Goal: Task Accomplishment & Management: Manage account settings

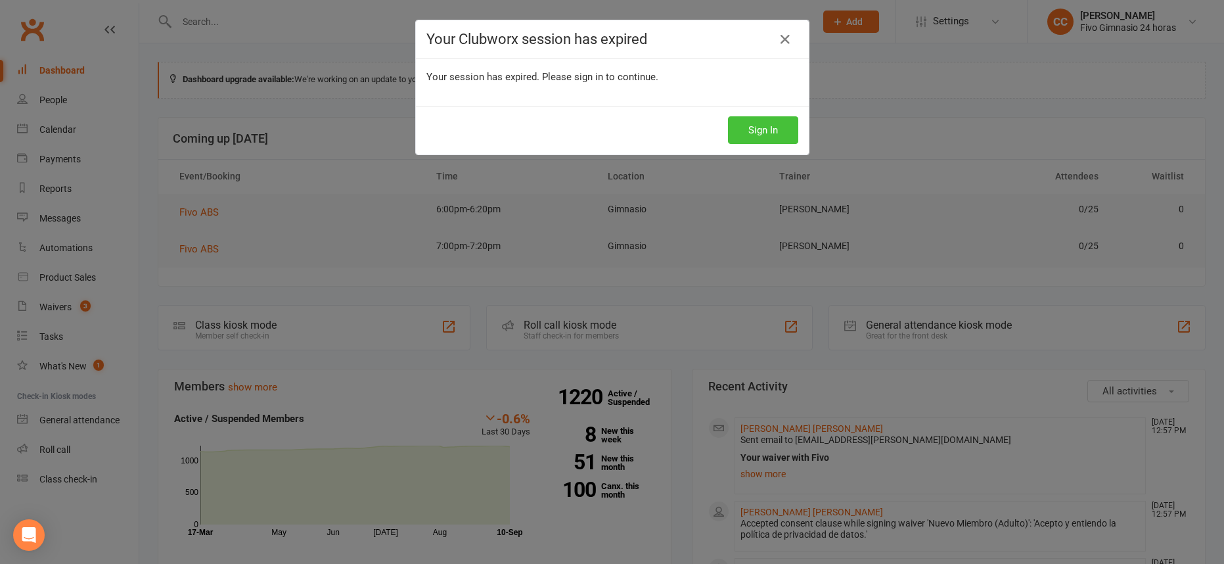
click at [778, 136] on button "Sign In" at bounding box center [763, 130] width 70 height 28
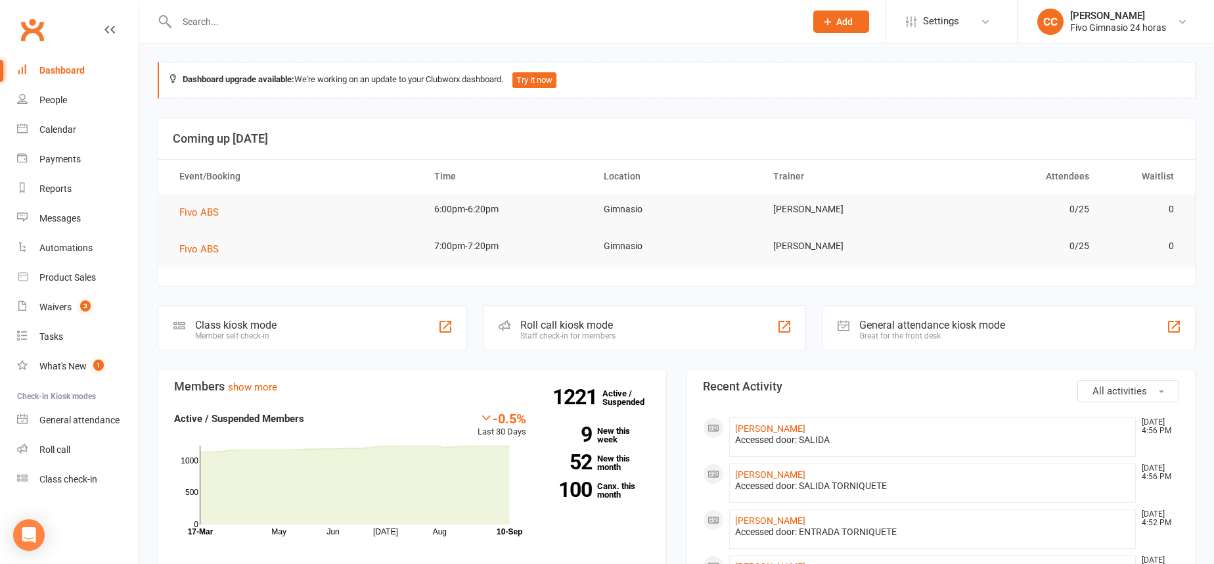
click at [334, 31] on div at bounding box center [477, 21] width 638 height 43
click at [334, 28] on input "text" at bounding box center [484, 21] width 623 height 18
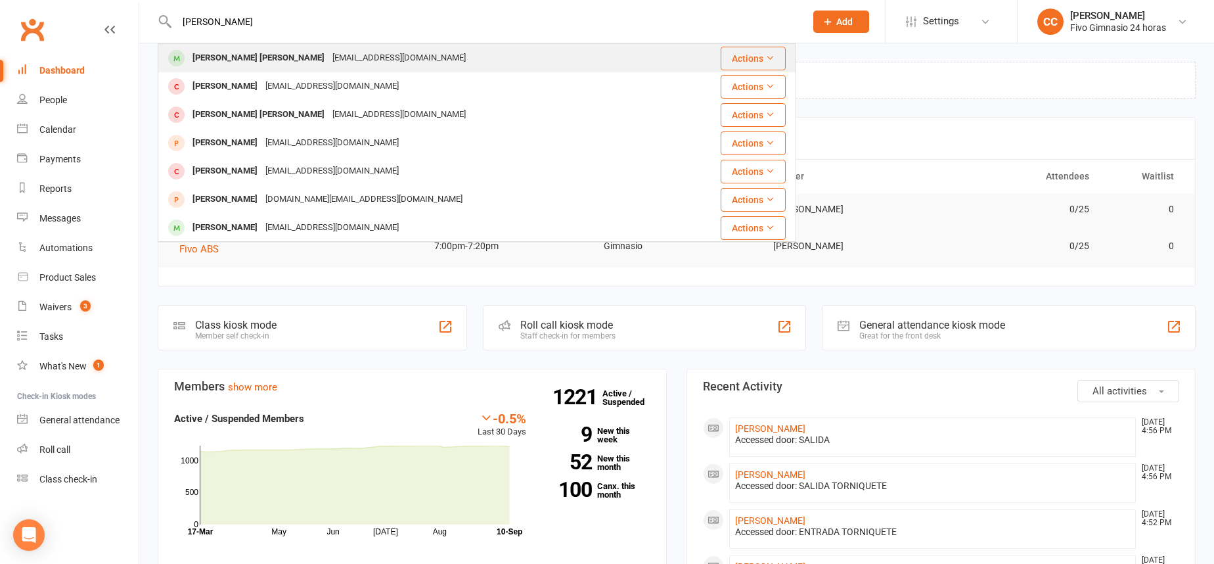
type input "soler torres"
click at [363, 56] on div "markitosfalcon@gmail.com" at bounding box center [398, 58] width 141 height 19
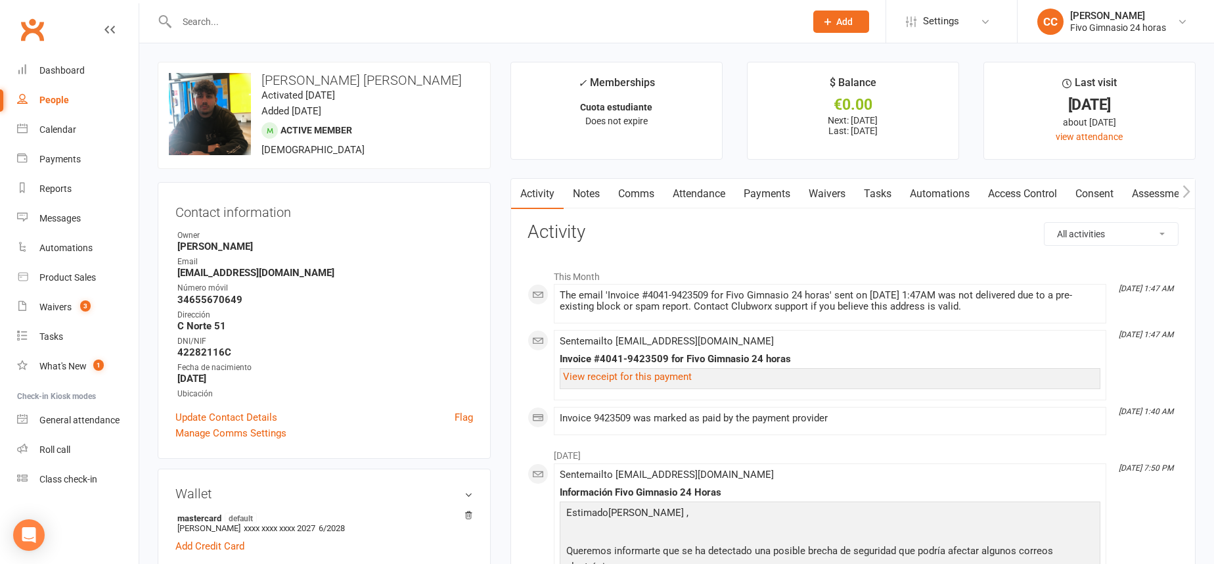
click at [1013, 194] on link "Access Control" at bounding box center [1022, 194] width 87 height 30
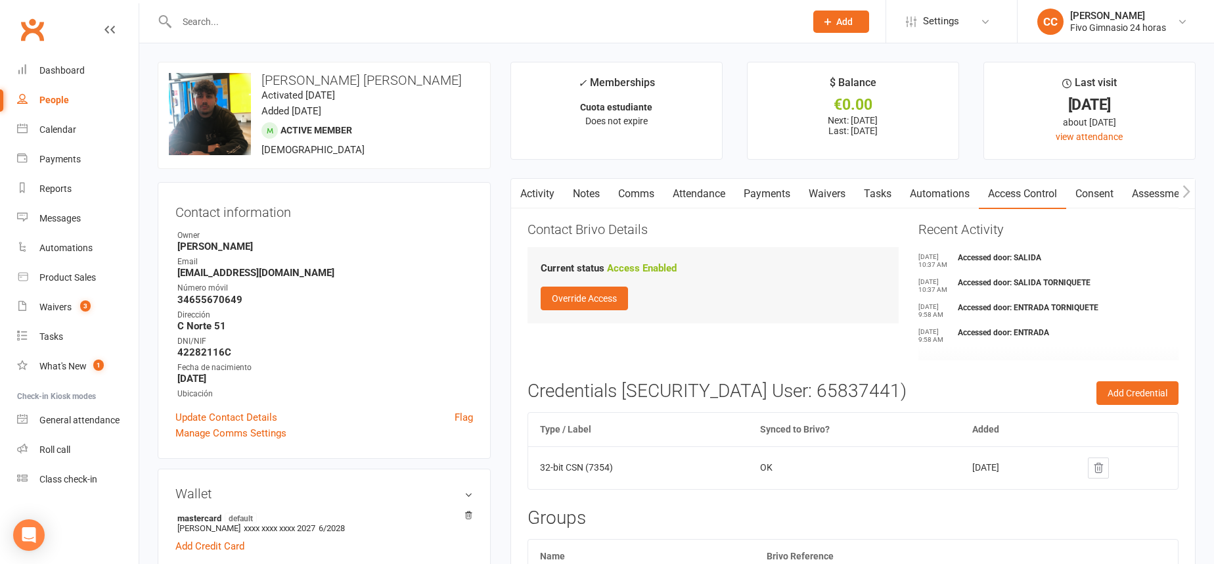
click at [1103, 464] on icon at bounding box center [1098, 467] width 9 height 9
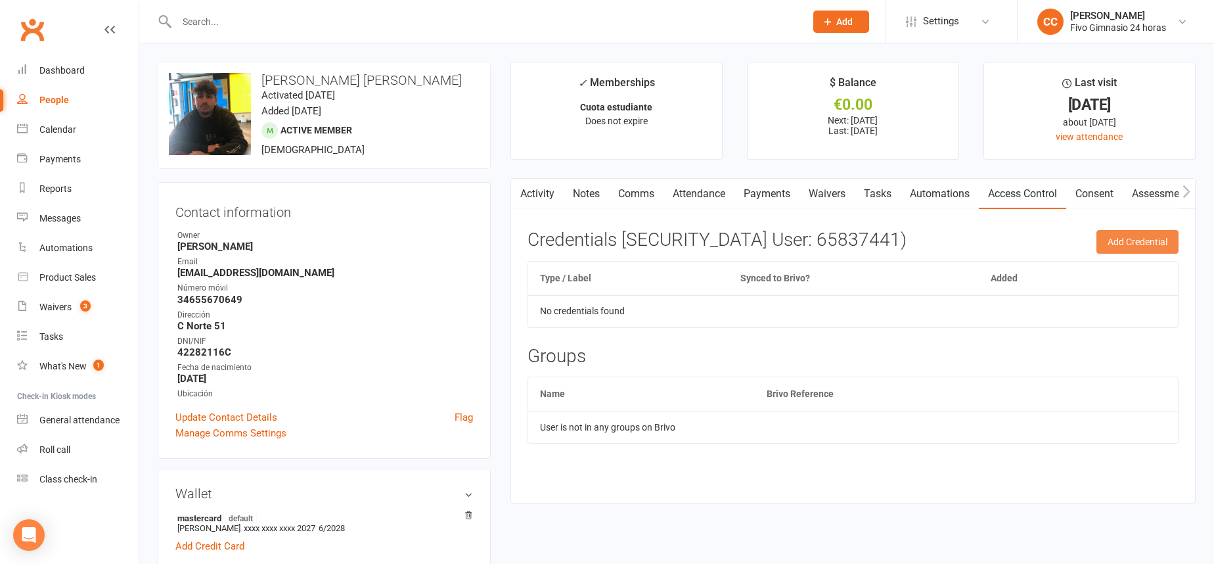
click at [1112, 243] on button "Add Credential" at bounding box center [1137, 242] width 82 height 24
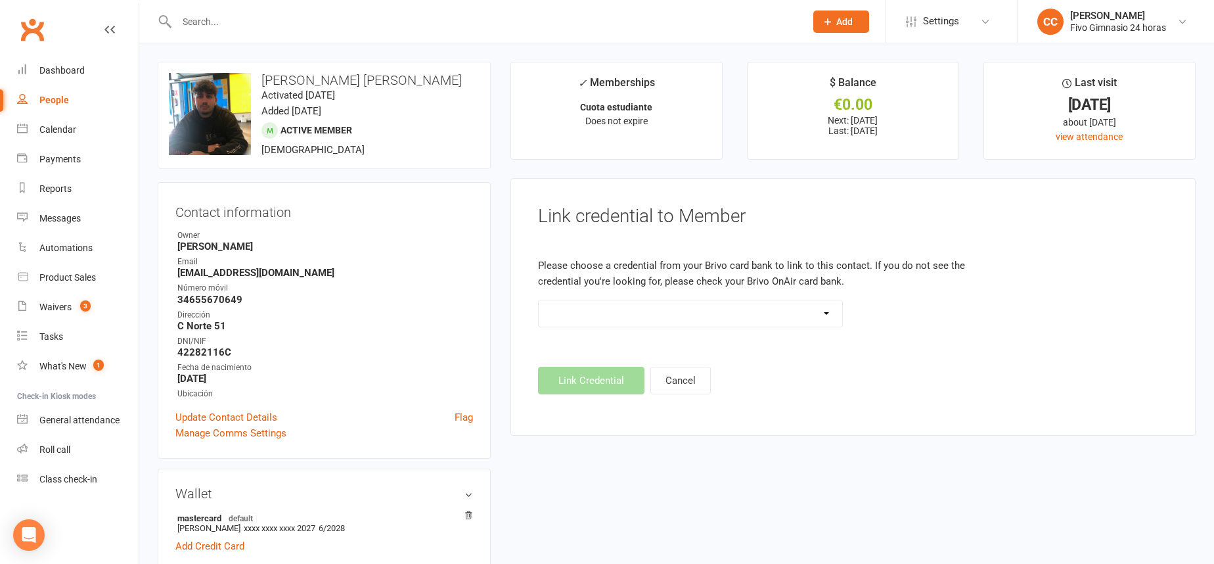
click at [736, 311] on select "Standard 26 Bit (54268) Standard 26 Bit (54269) Standard 26 Bit (54270) Standar…" at bounding box center [691, 313] width 304 height 26
select select "8611"
click at [590, 376] on button "Link Credential" at bounding box center [591, 380] width 106 height 28
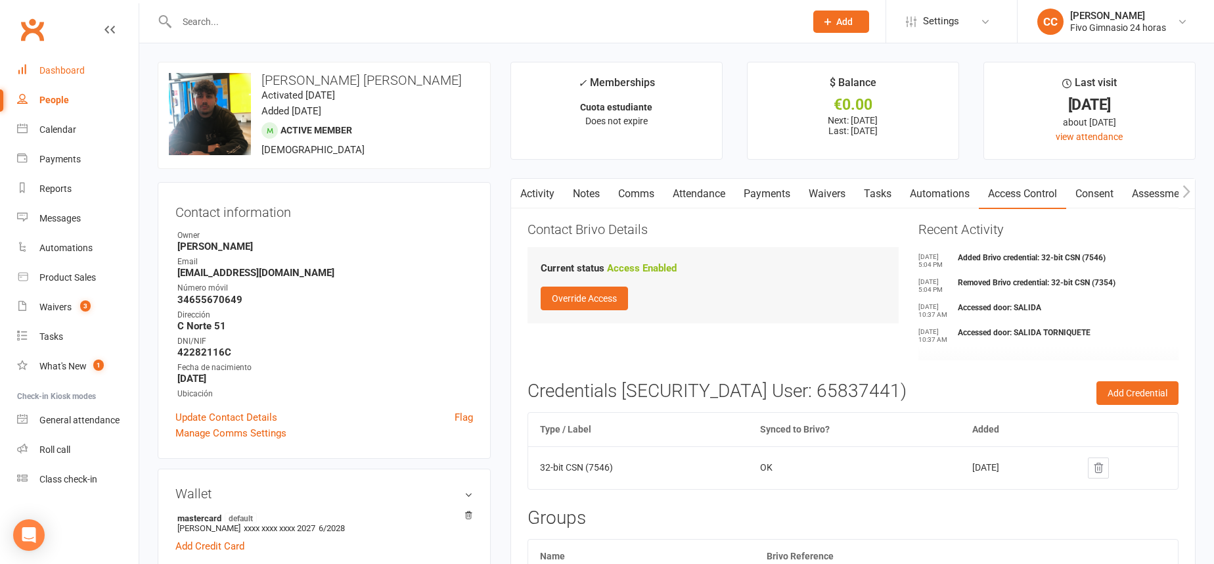
click at [58, 76] on link "Dashboard" at bounding box center [78, 71] width 122 height 30
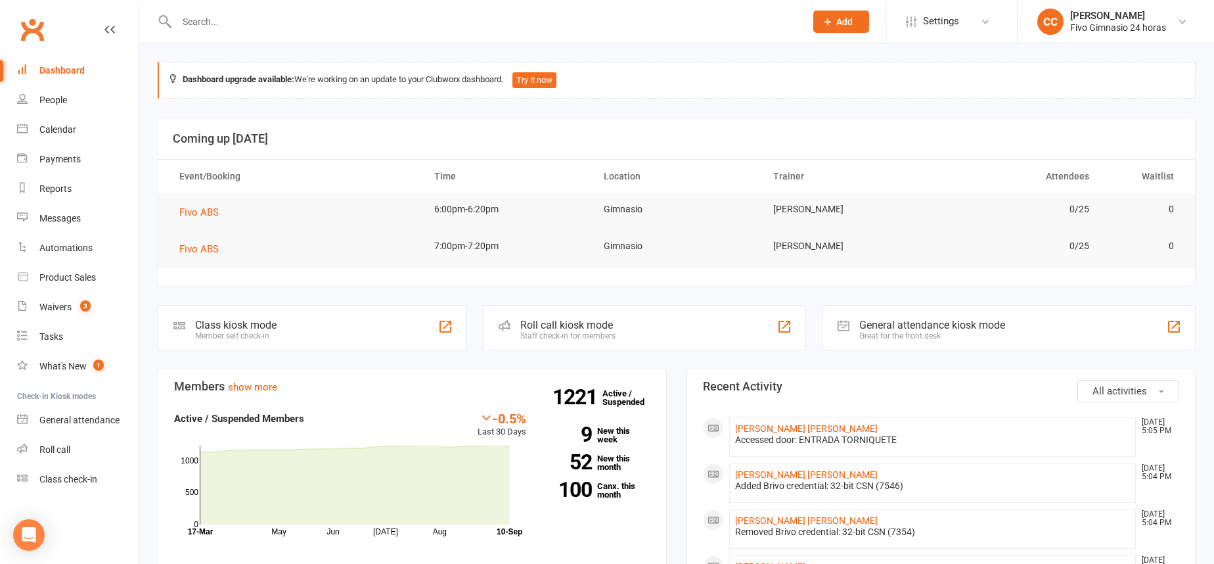
paste input "+34663403845"
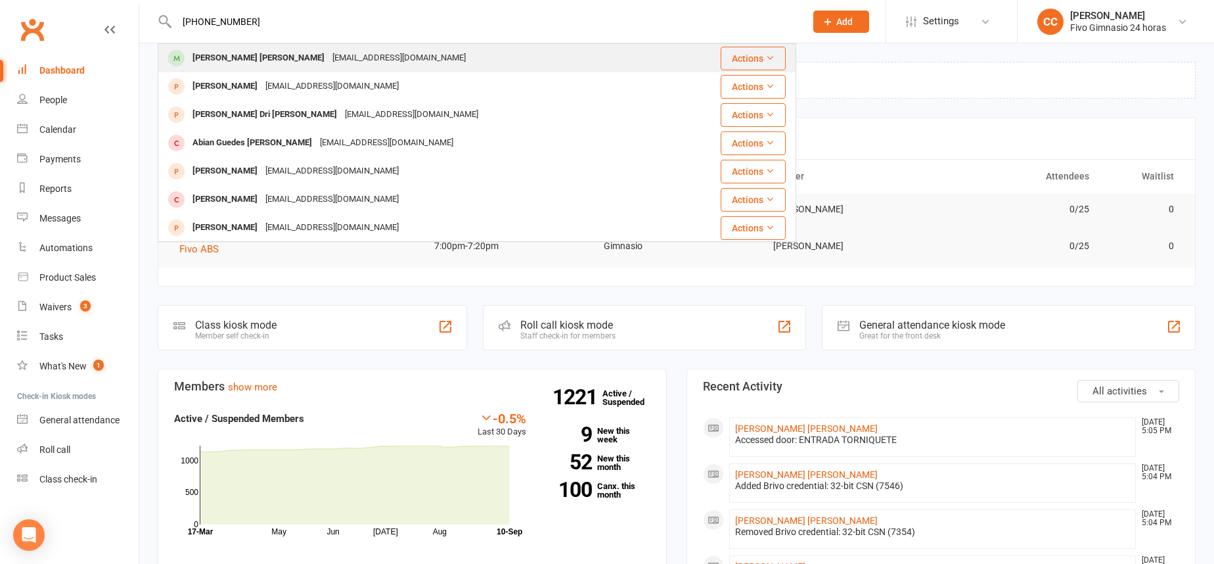
type input "+34663403845"
click at [328, 60] on div "melanyvegalorenzo@hotmail.com" at bounding box center [398, 58] width 141 height 19
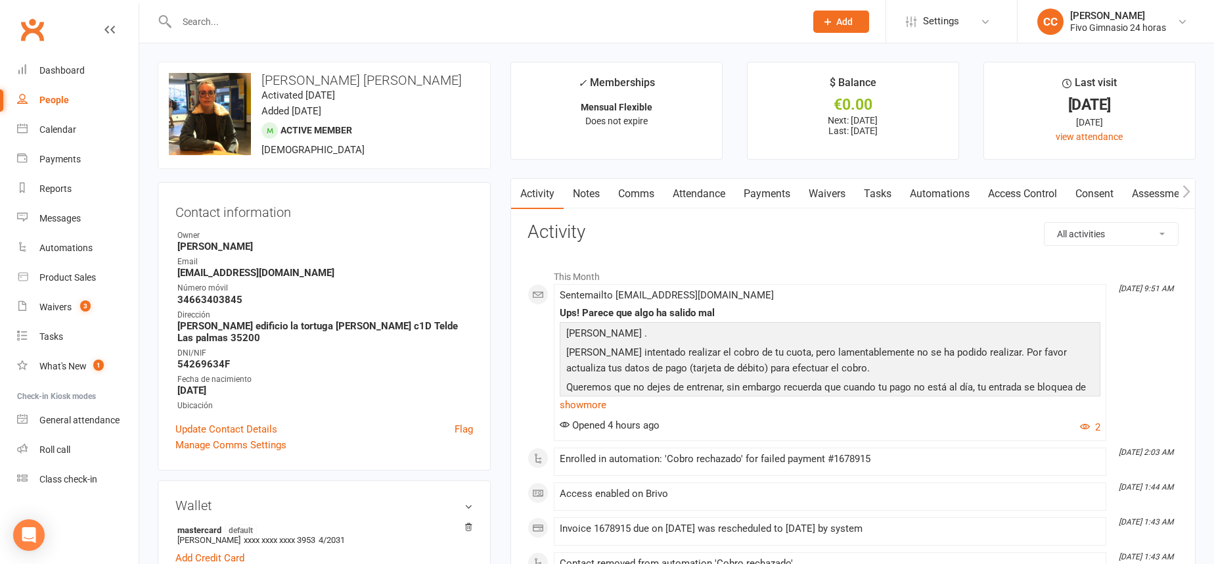
click at [775, 196] on link "Payments" at bounding box center [766, 194] width 65 height 30
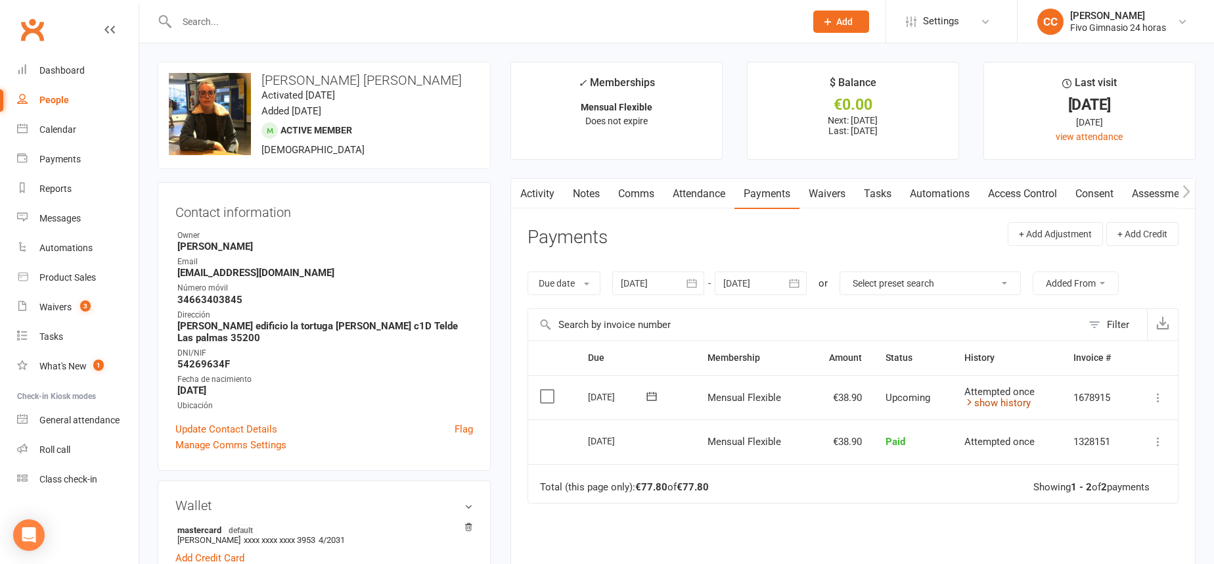
click at [997, 406] on link "show history" at bounding box center [997, 403] width 66 height 12
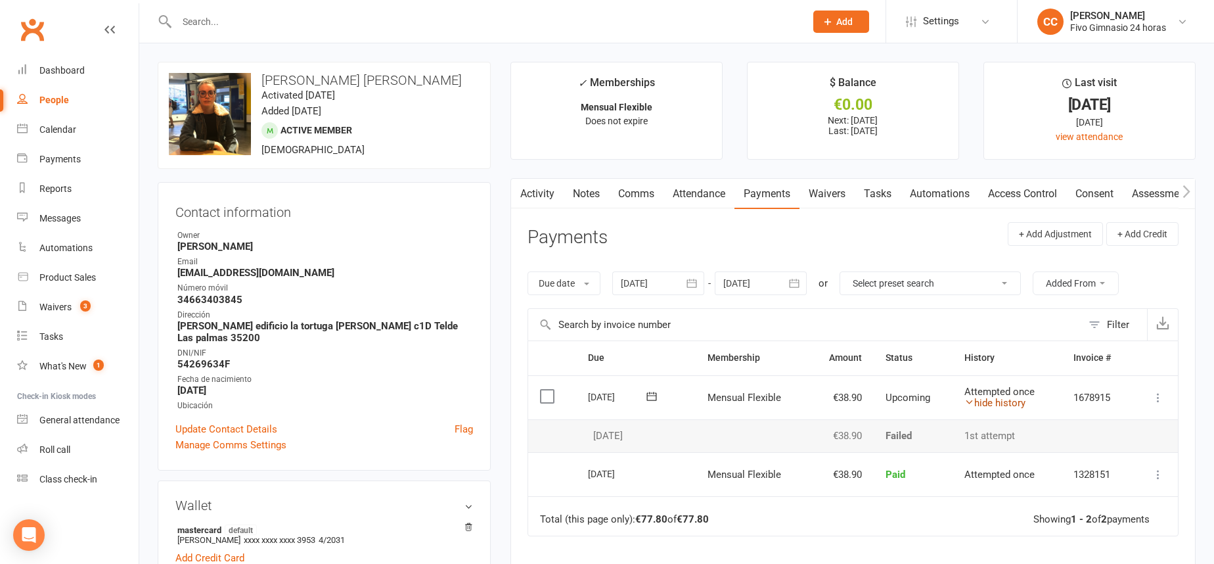
click at [1008, 399] on link "hide history" at bounding box center [994, 403] width 61 height 12
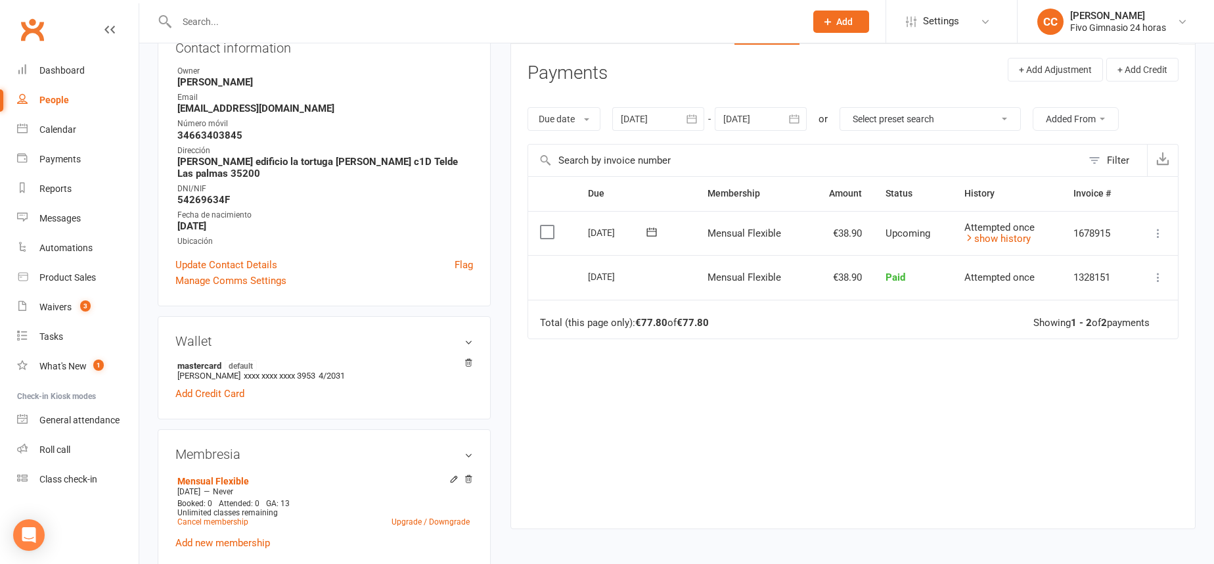
scroll to position [165, 0]
click at [228, 521] on link "Cancel membership" at bounding box center [212, 520] width 71 height 9
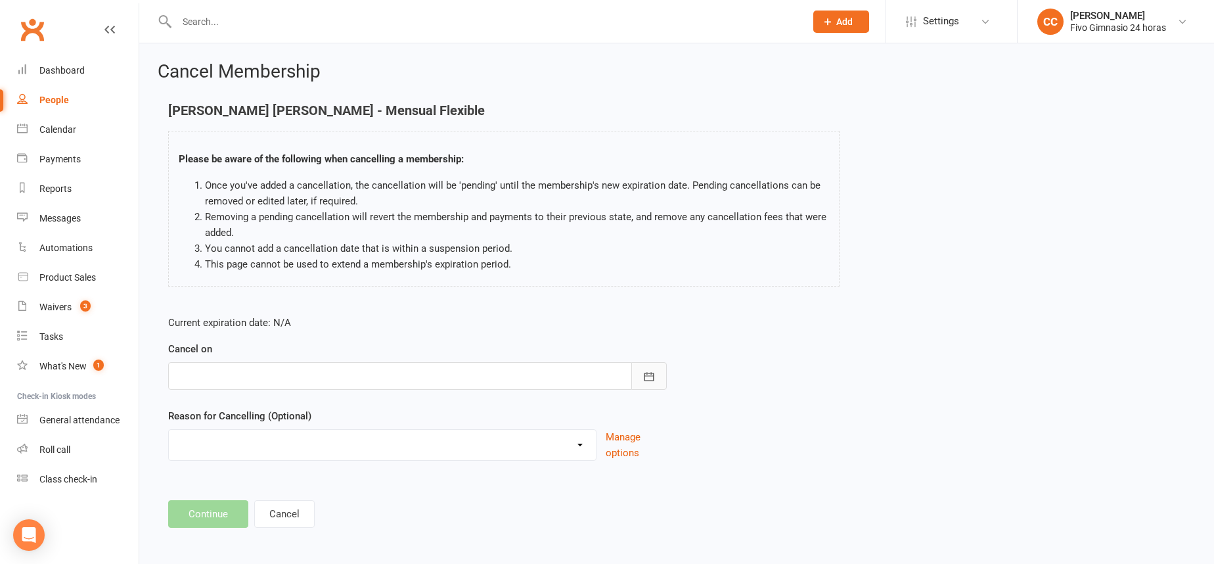
click at [654, 366] on button "button" at bounding box center [648, 376] width 35 height 28
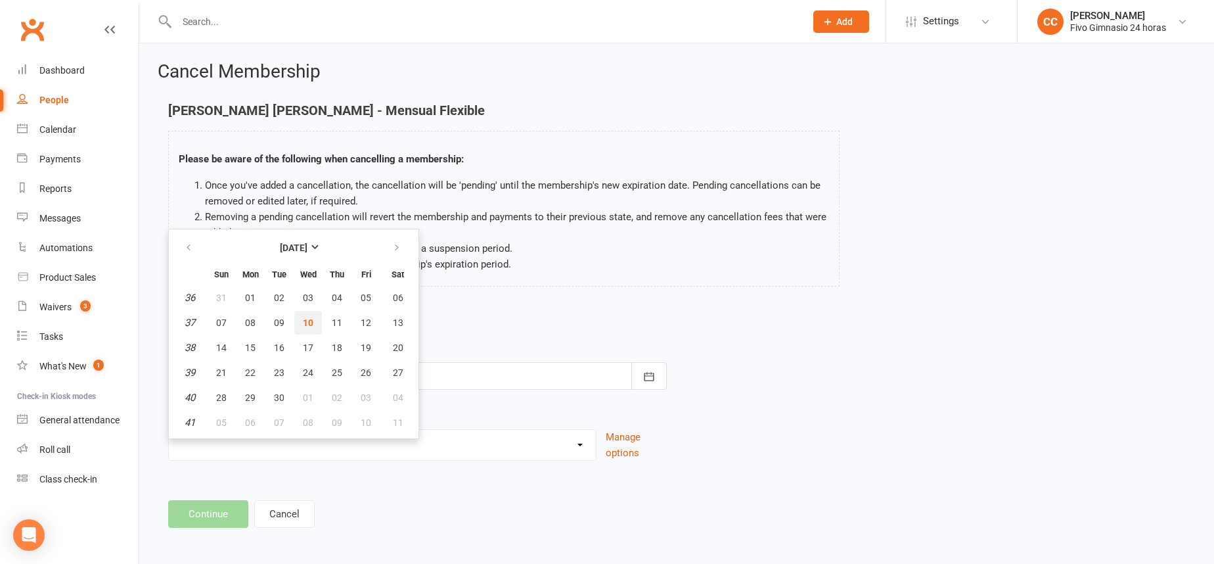
click at [313, 317] on button "10" at bounding box center [308, 323] width 28 height 24
type input "[DATE]"
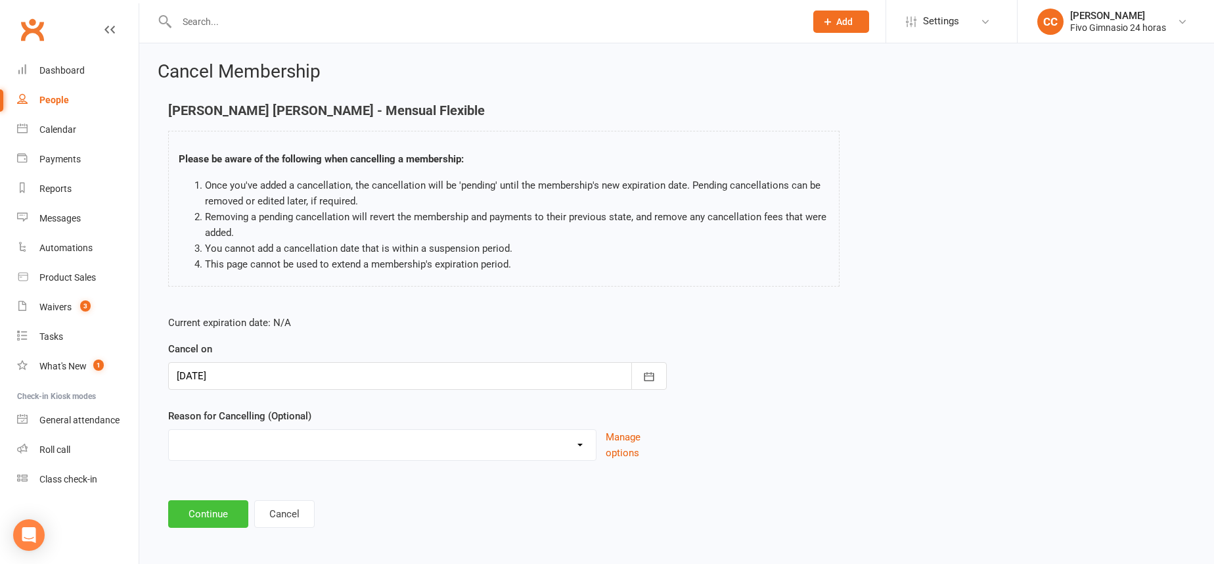
click at [208, 514] on button "Continue" at bounding box center [208, 514] width 80 height 28
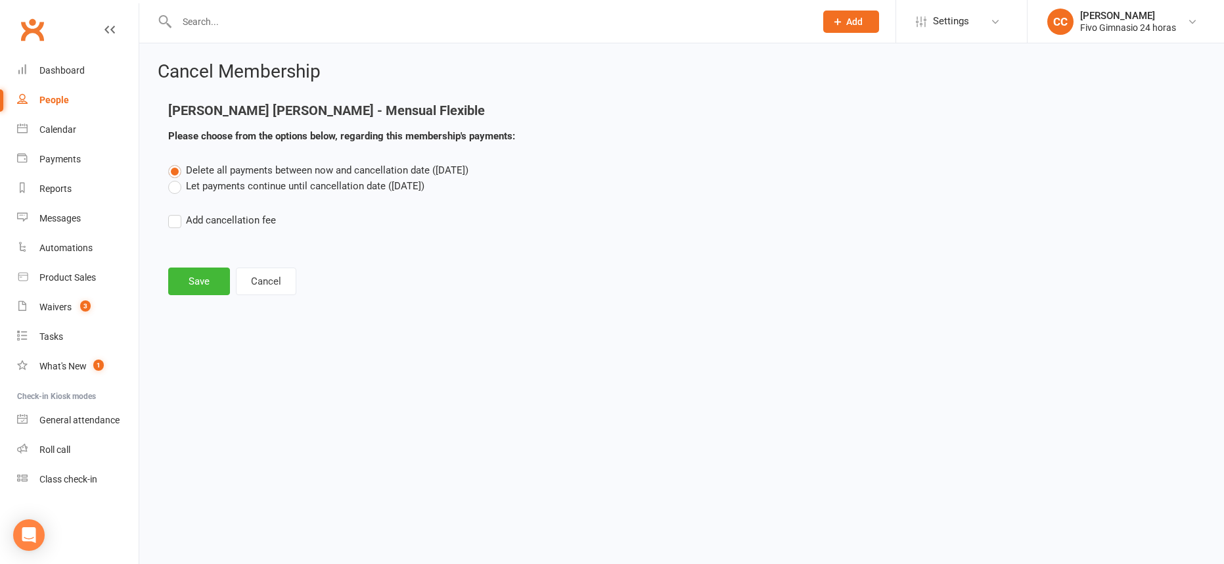
click at [173, 219] on label "Add cancellation fee" at bounding box center [222, 220] width 108 height 16
click at [173, 212] on input "Add cancellation fee" at bounding box center [172, 212] width 9 height 0
click at [277, 248] on input "number" at bounding box center [287, 260] width 110 height 28
type input "38.90"
click at [484, 252] on button "button" at bounding box center [476, 260] width 35 height 28
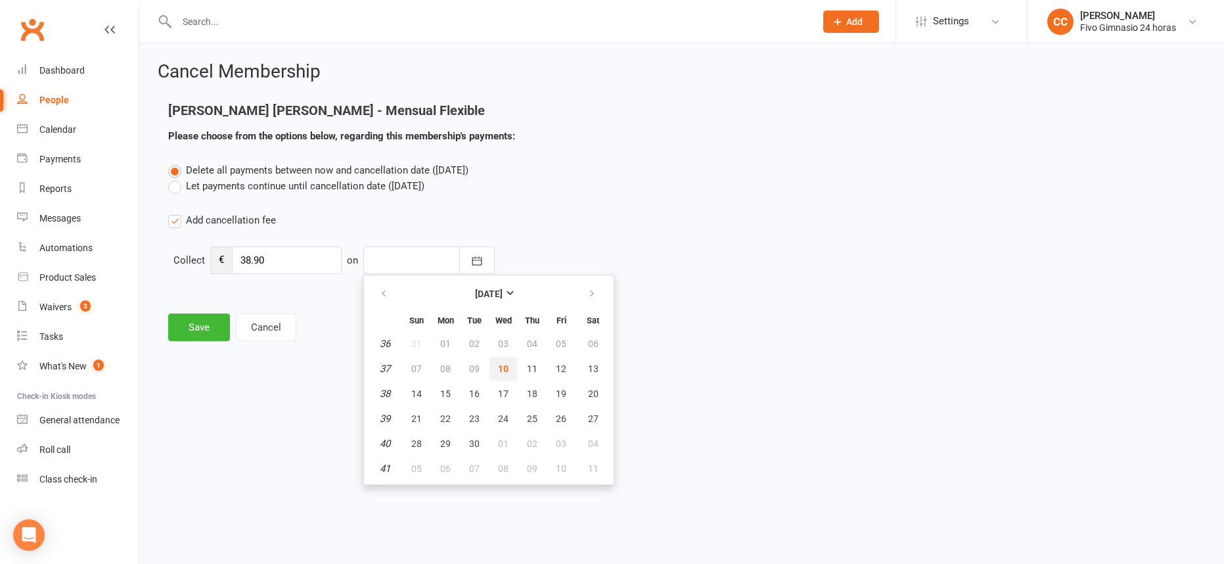
click at [493, 372] on button "10" at bounding box center [503, 369] width 28 height 24
type input "[DATE]"
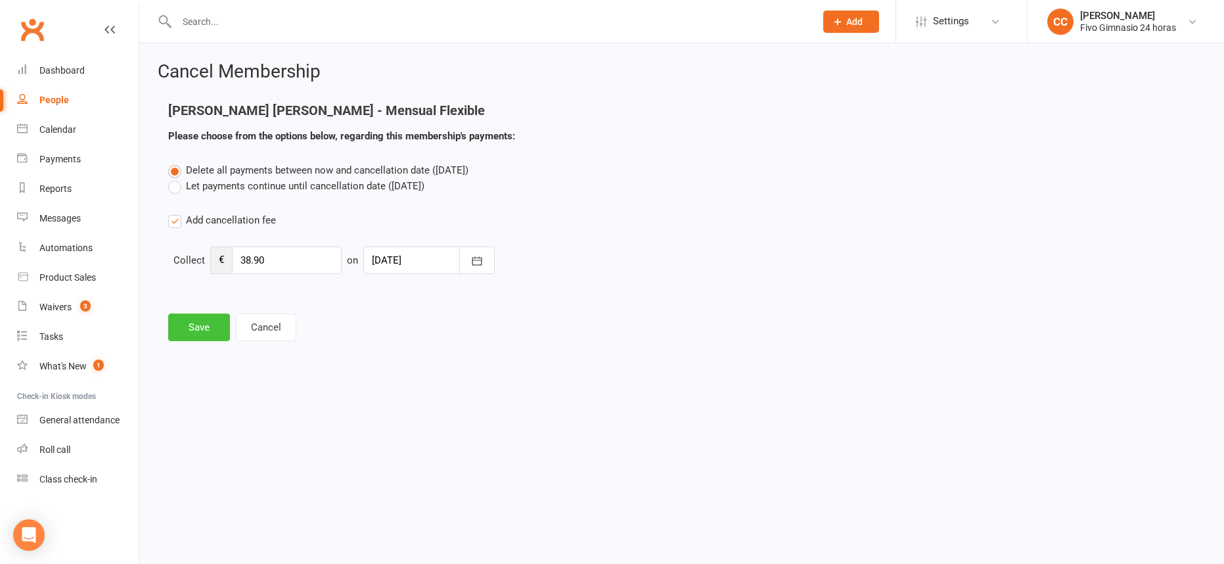
click at [203, 330] on button "Save" at bounding box center [199, 327] width 62 height 28
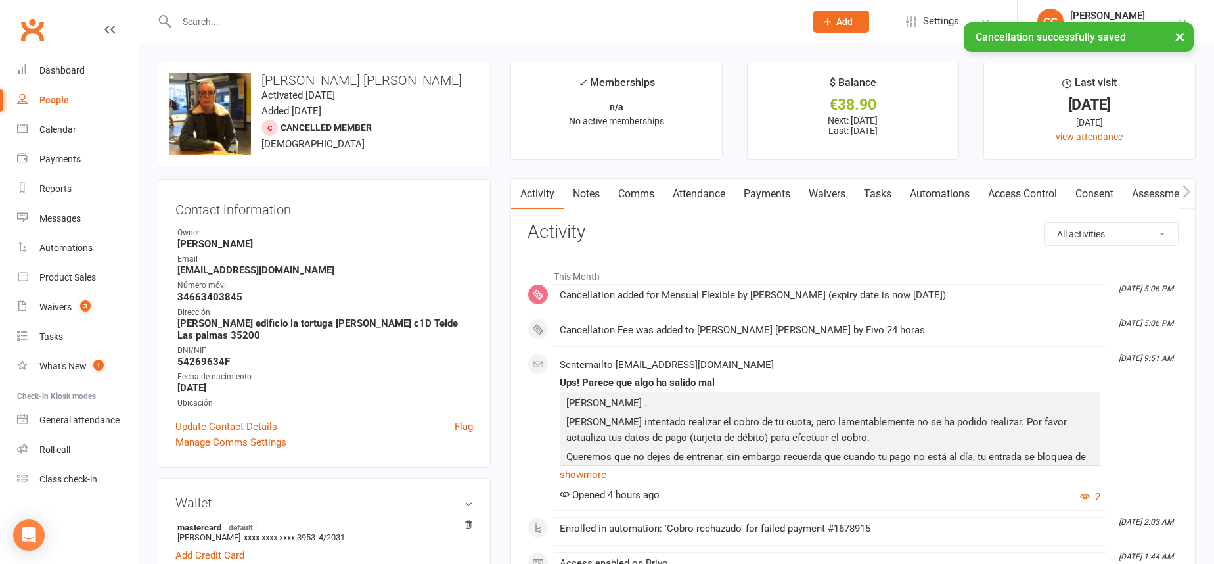
click at [640, 190] on link "Comms" at bounding box center [636, 194] width 55 height 30
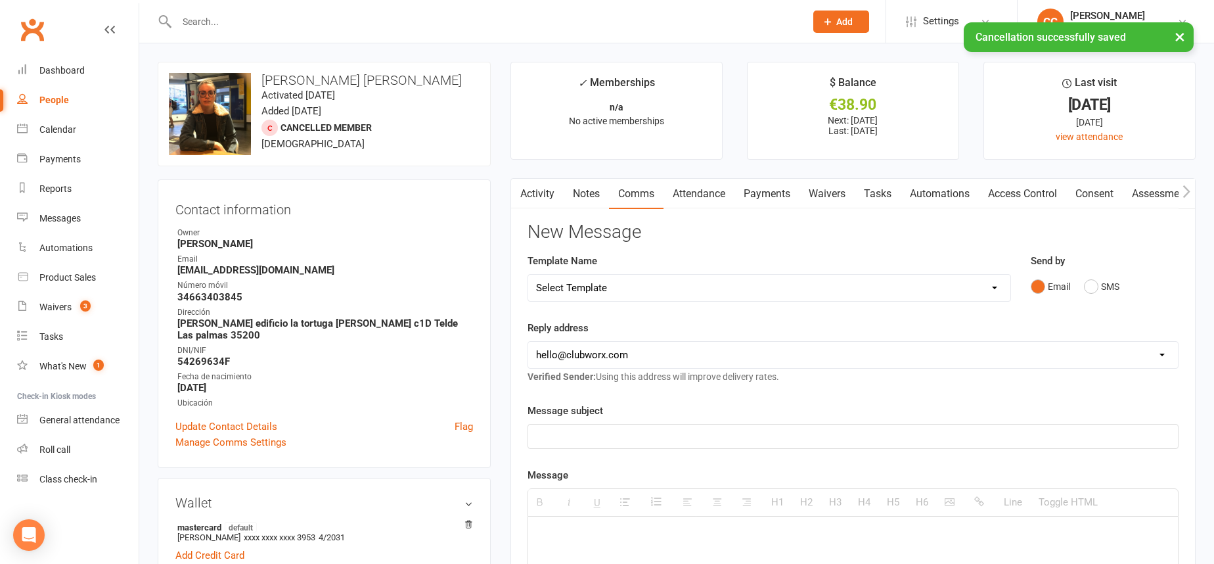
click at [776, 194] on link "Payments" at bounding box center [766, 194] width 65 height 30
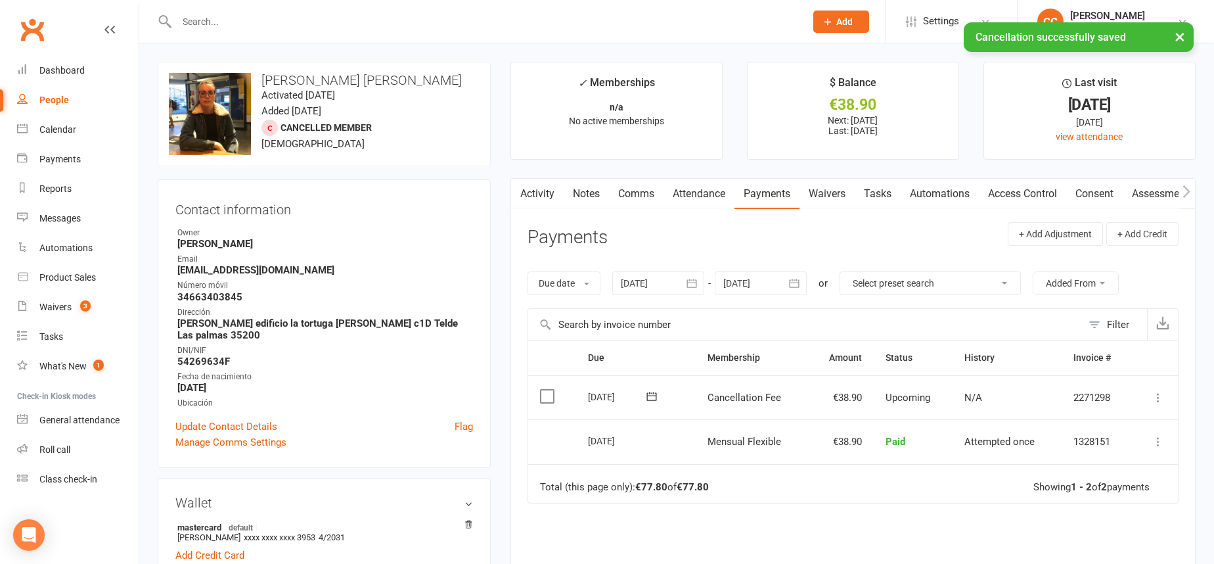
click at [1163, 397] on icon at bounding box center [1157, 397] width 13 height 13
click at [1121, 466] on link "Mark as Paid (Other)" at bounding box center [1100, 475] width 130 height 26
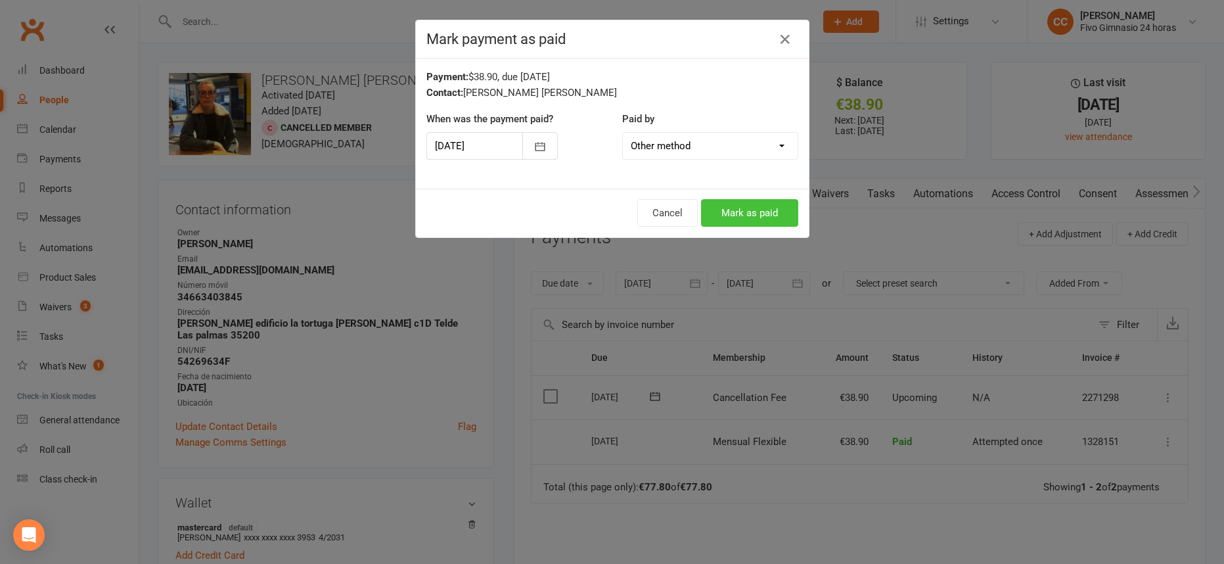
click at [778, 215] on button "Mark as paid" at bounding box center [749, 213] width 97 height 28
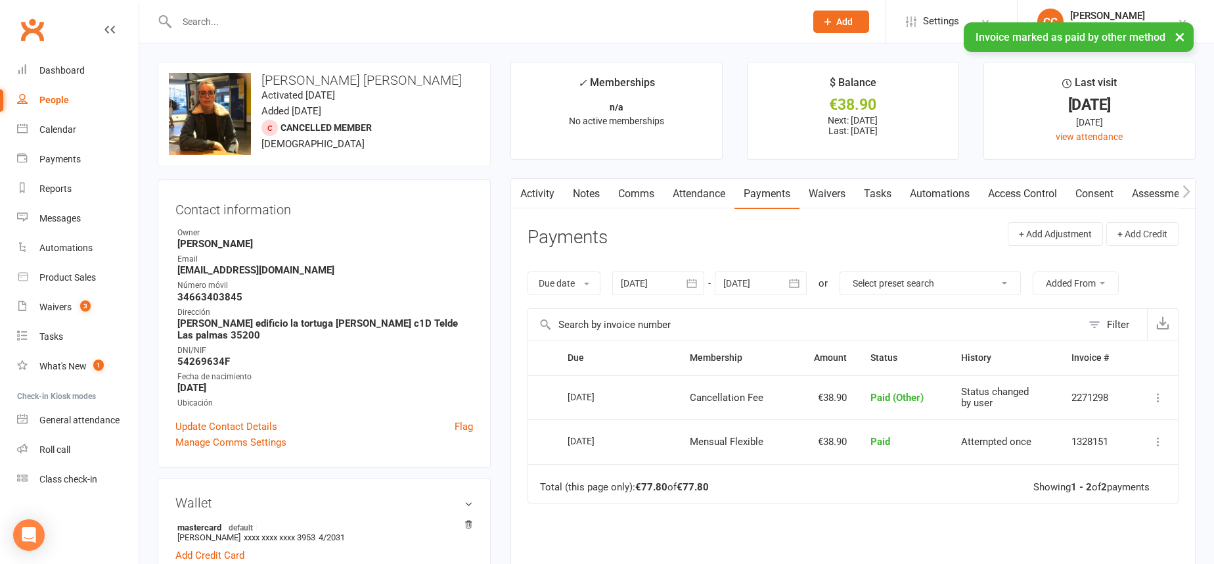
click at [647, 187] on link "Comms" at bounding box center [636, 194] width 55 height 30
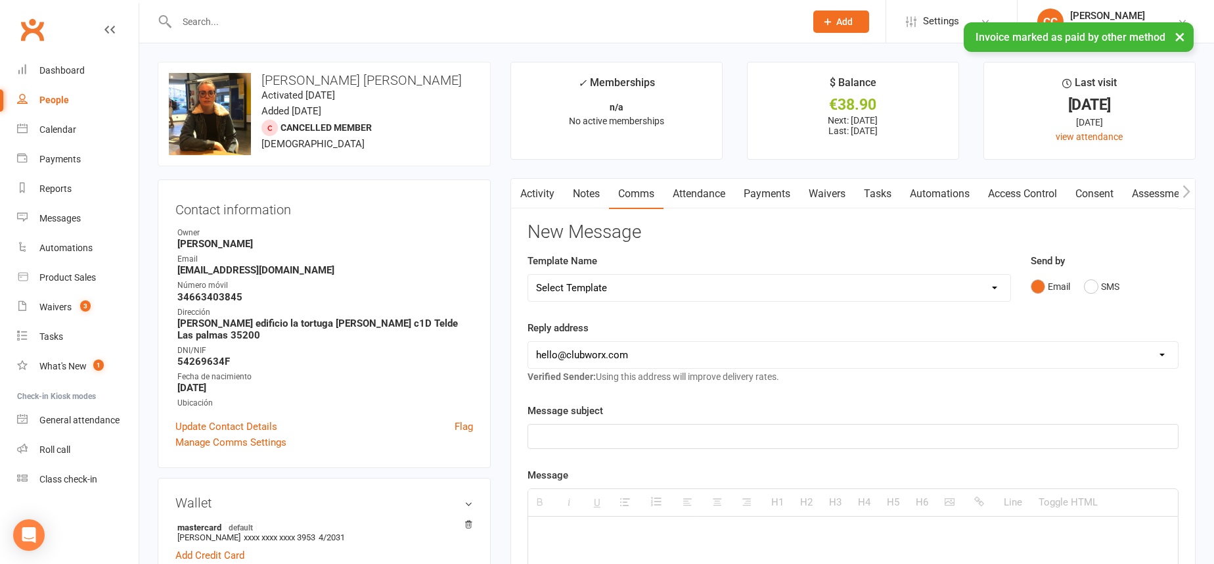
click at [662, 290] on select "Select Template [Email] Información fase 3 [Email] Aviso primero de incumplimie…" at bounding box center [769, 288] width 482 height 26
select select "18"
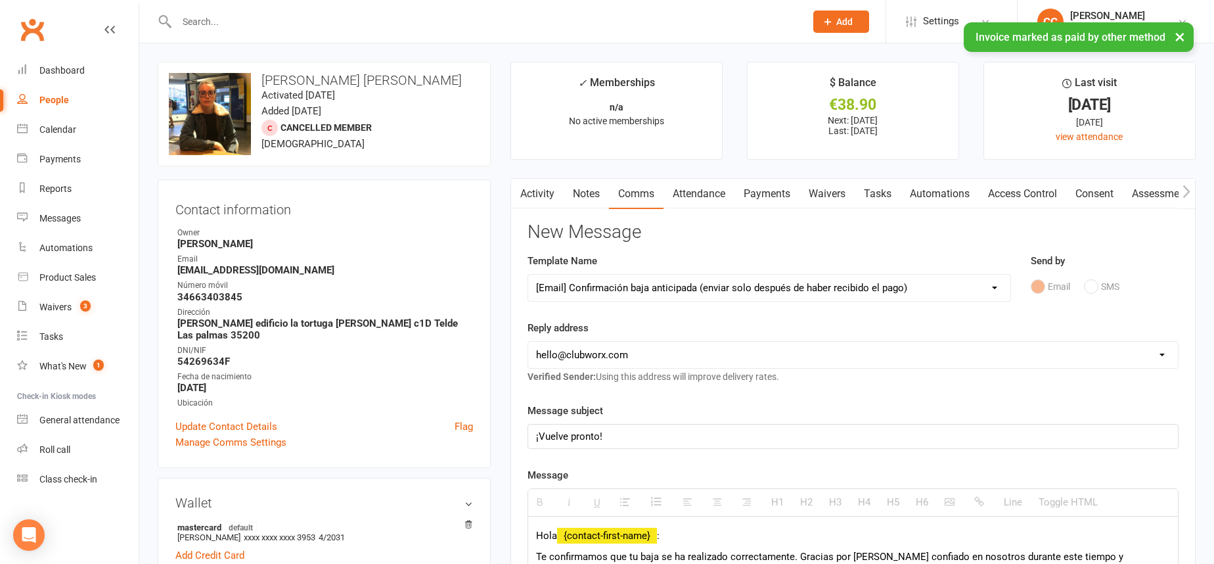
scroll to position [453, 0]
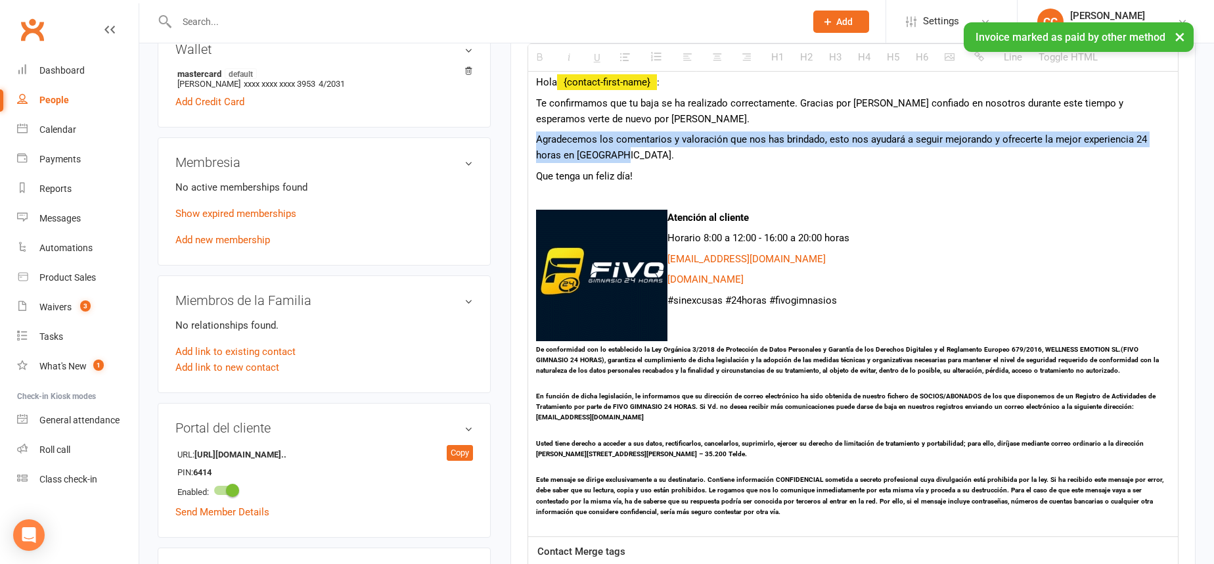
drag, startPoint x: 532, startPoint y: 139, endPoint x: 650, endPoint y: 161, distance: 119.5
click at [650, 161] on div "Hola {contact-first-name} : Te confirmamos que tu baja se ha realizado correcta…" at bounding box center [853, 299] width 650 height 473
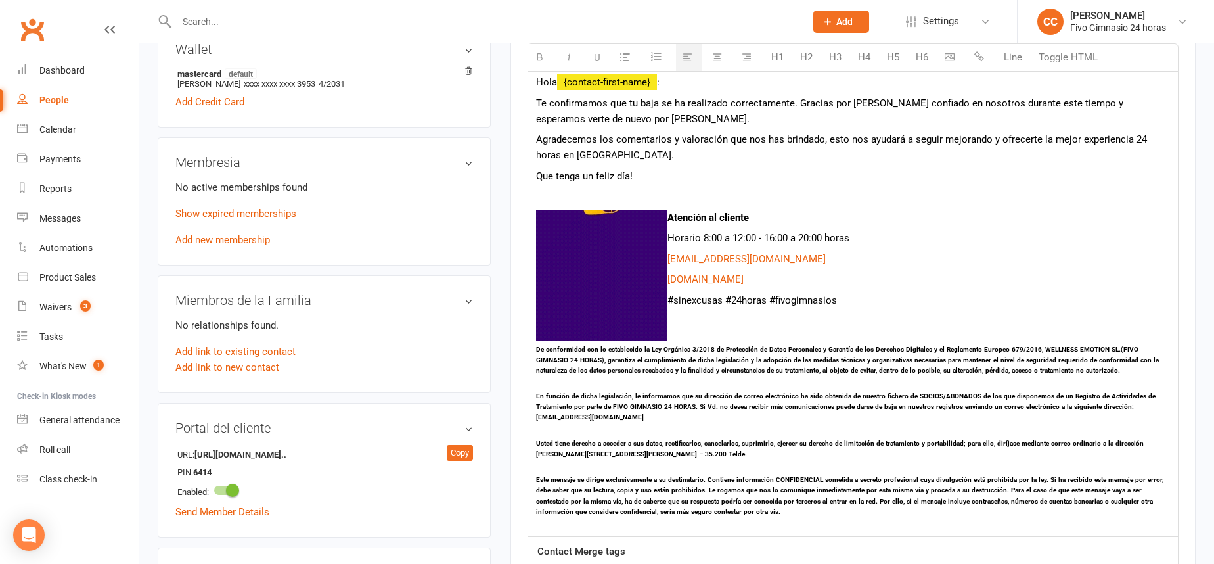
click at [655, 165] on div "Hola {contact-first-name} : Te confirmamos que tu baja se ha realizado correcta…" at bounding box center [853, 299] width 650 height 473
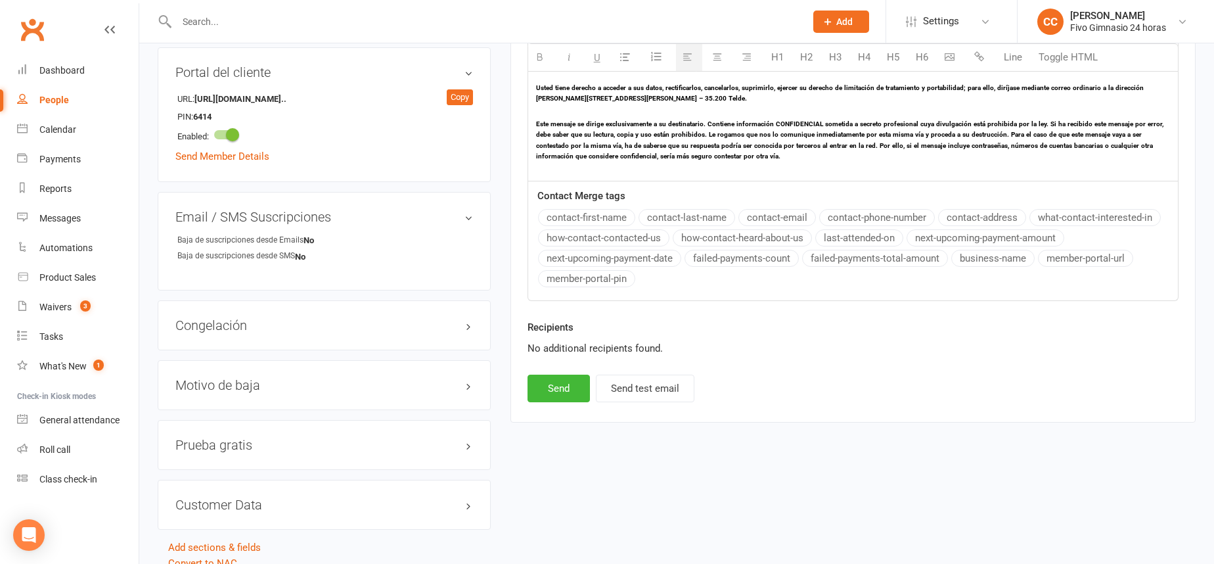
scroll to position [868, 0]
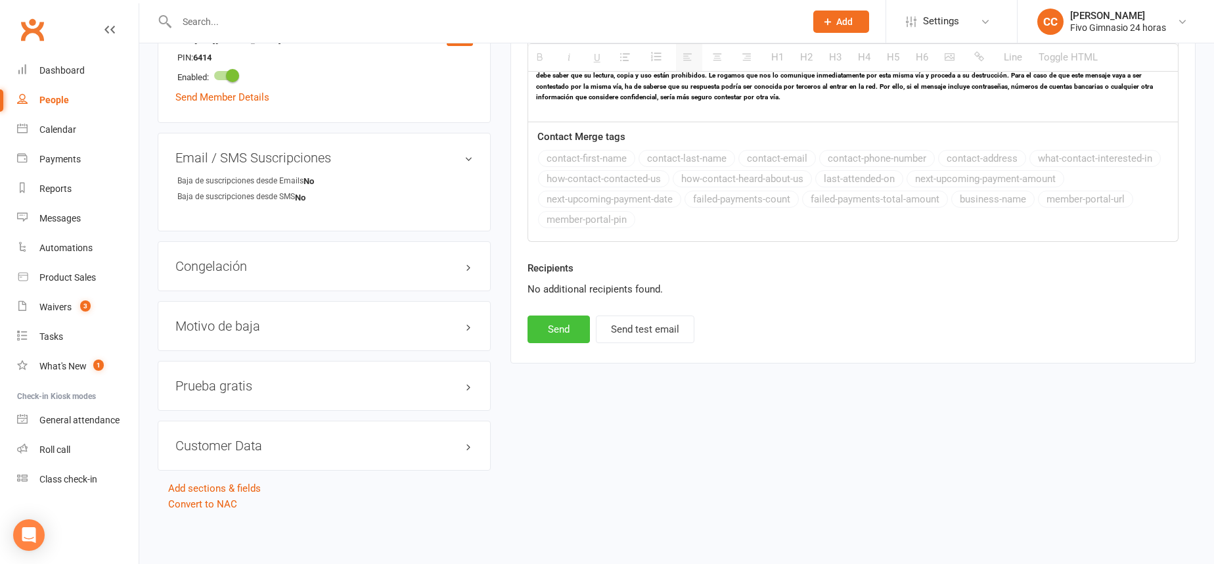
click at [554, 322] on button "Send" at bounding box center [558, 329] width 62 height 28
select select
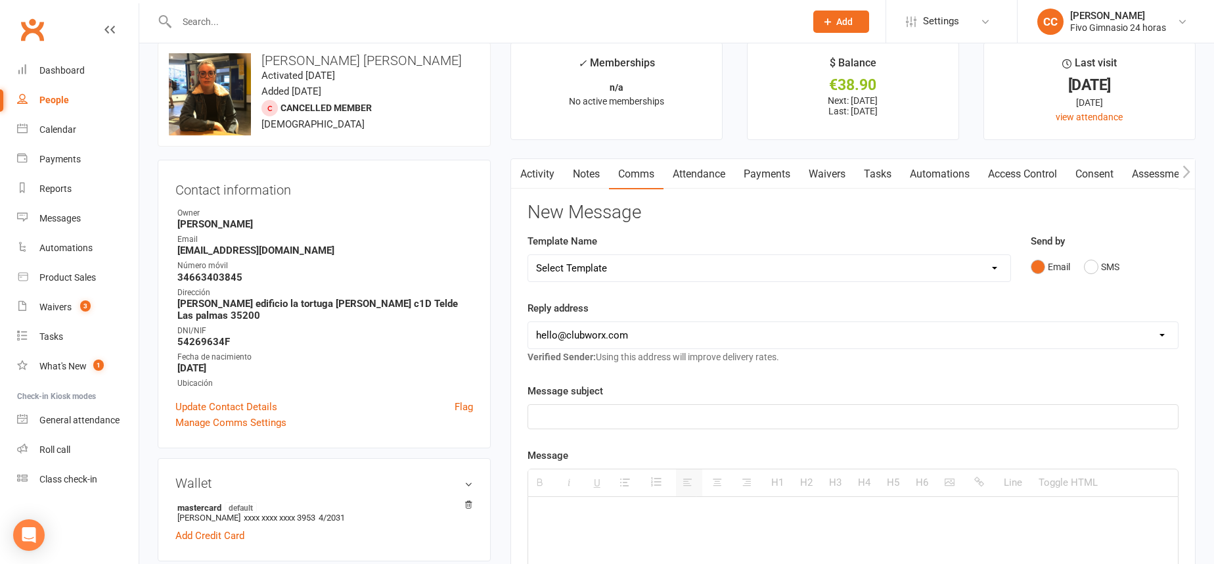
scroll to position [0, 0]
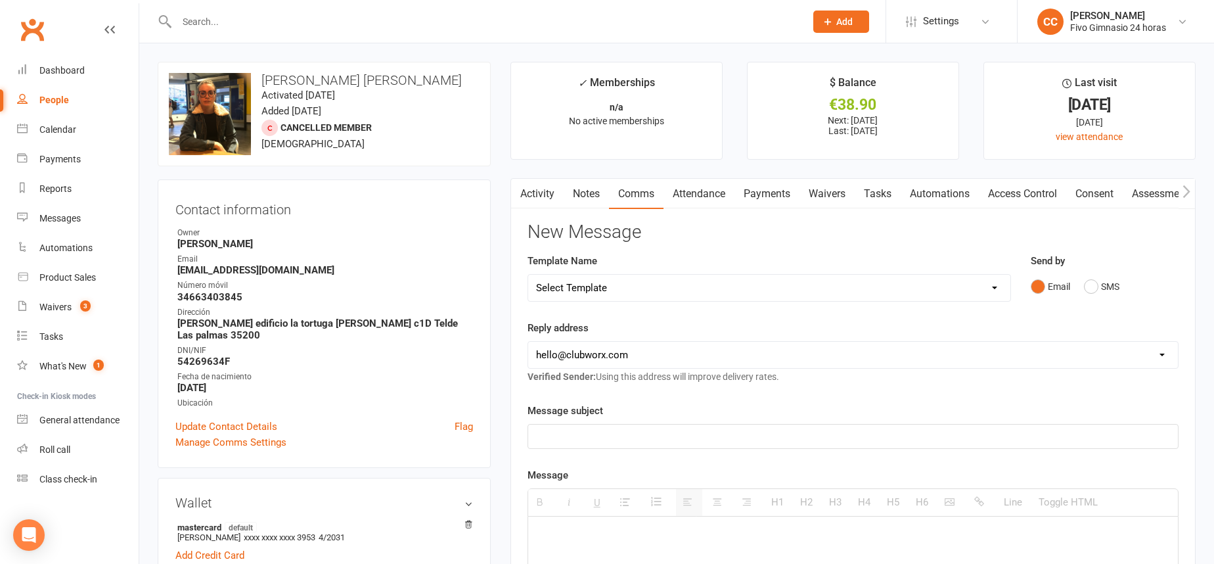
click at [539, 196] on link "Activity" at bounding box center [537, 194] width 53 height 30
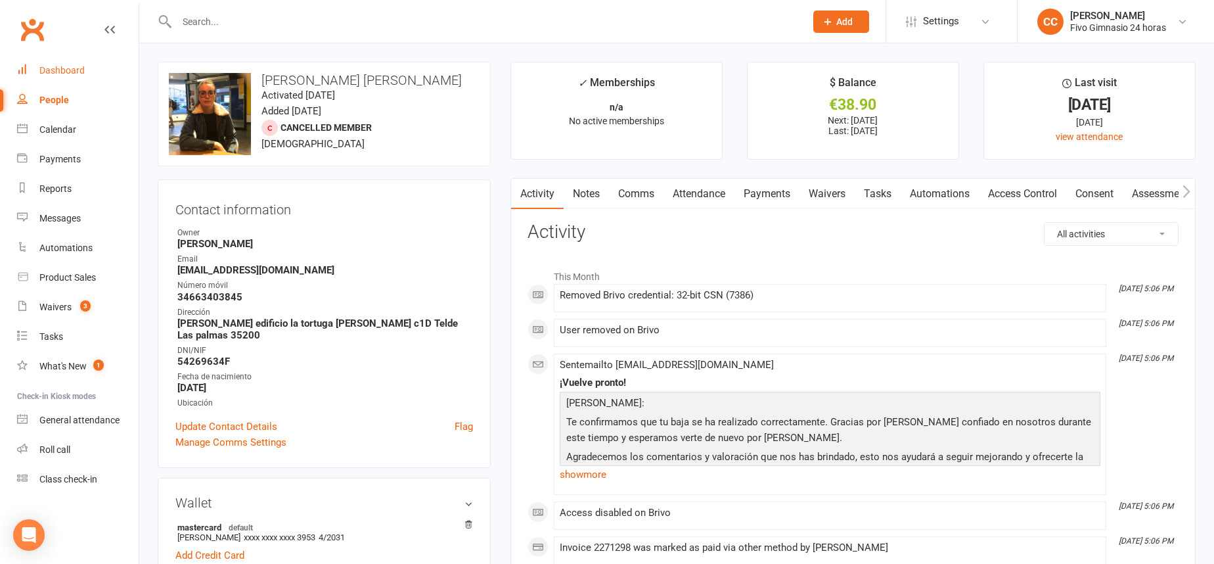
click at [65, 62] on link "Dashboard" at bounding box center [78, 71] width 122 height 30
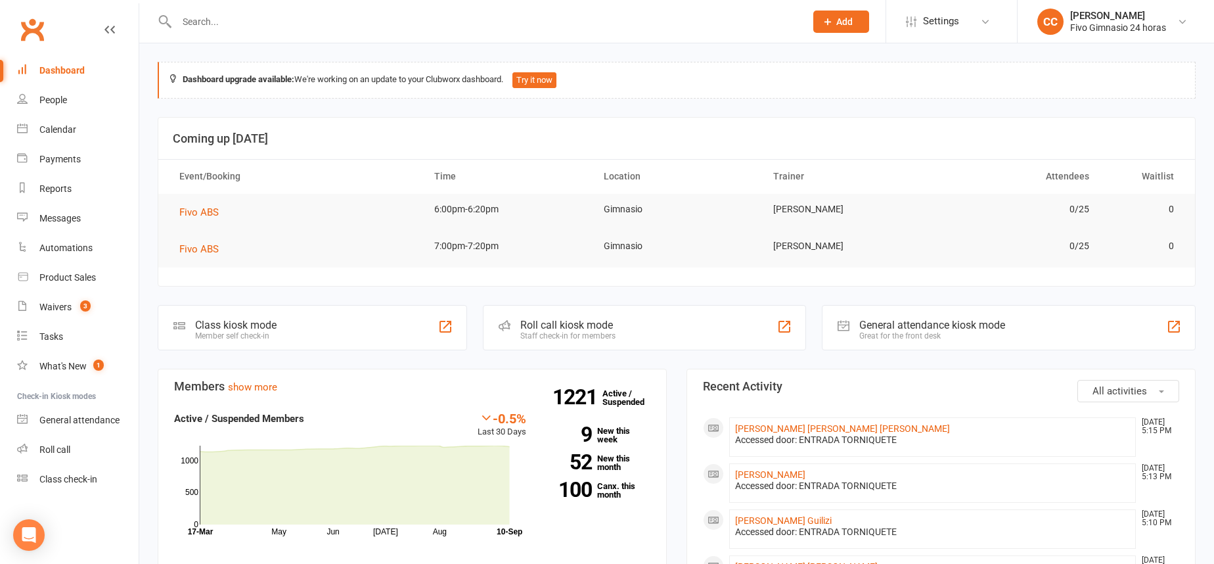
click at [819, 9] on div "Prospect Member Non-attending contact Class / event Appointment Task Add" at bounding box center [840, 21] width 89 height 43
click at [849, 25] on span "Add" at bounding box center [844, 21] width 16 height 11
click at [812, 92] on link "Member" at bounding box center [826, 89] width 117 height 30
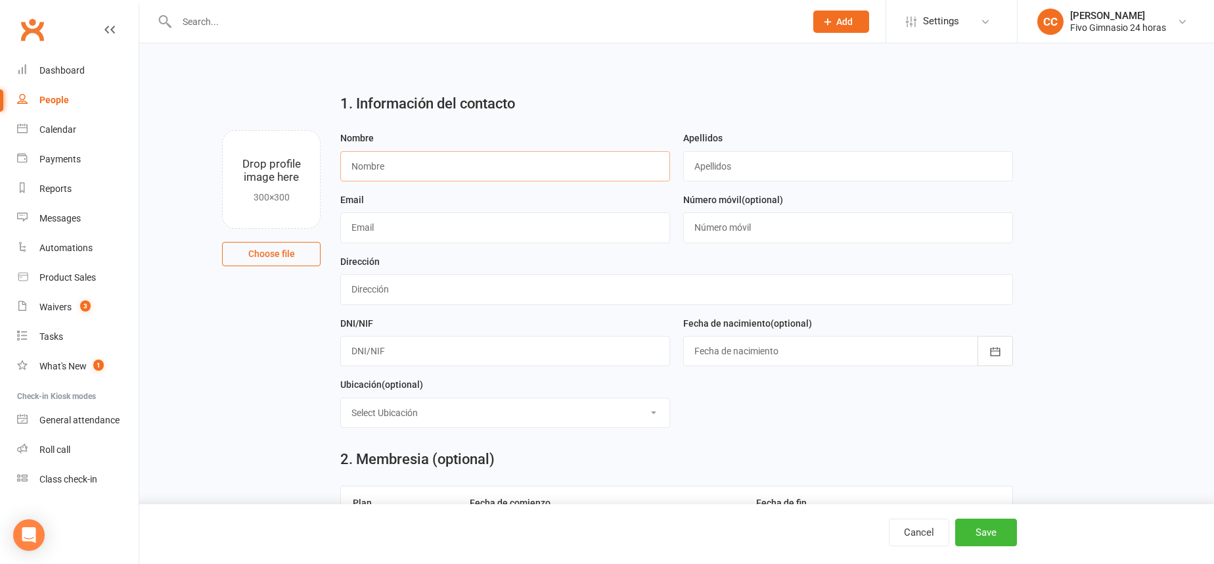
click at [423, 160] on input "text" at bounding box center [505, 166] width 330 height 30
click at [339, 17] on input "text" at bounding box center [484, 21] width 623 height 18
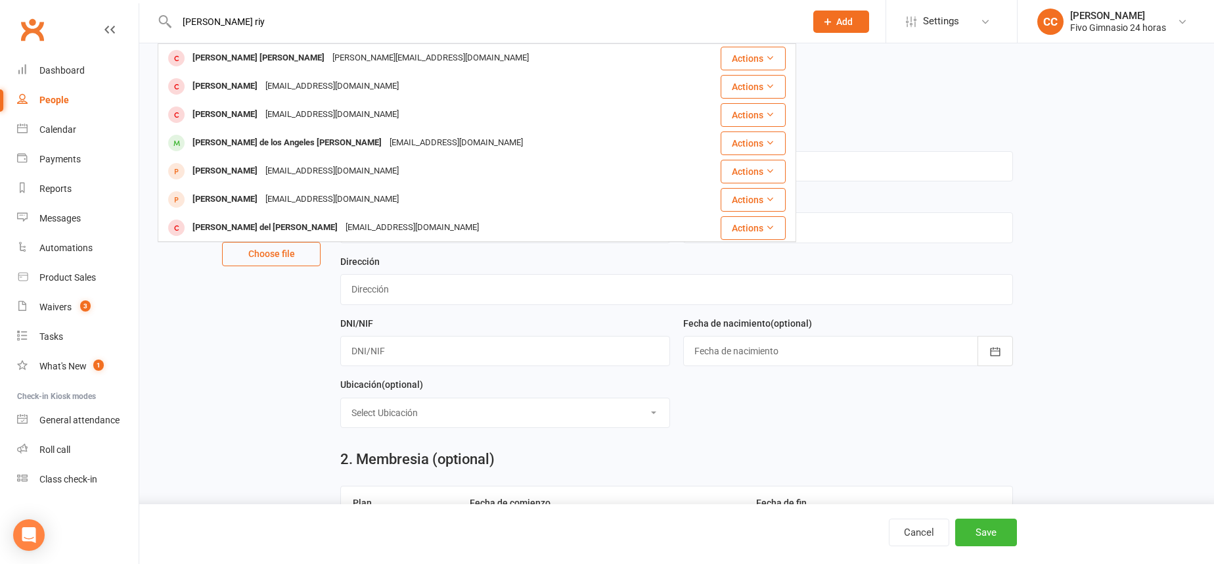
type input "jaqueline ri"
drag, startPoint x: 244, startPoint y: 20, endPoint x: 126, endPoint y: 20, distance: 118.2
click at [126, 3] on header "jaqueline ri Jacqueline Royo Ramirez jacquerramirez@gmail.com Actions Jaqueline…" at bounding box center [607, 3] width 1214 height 0
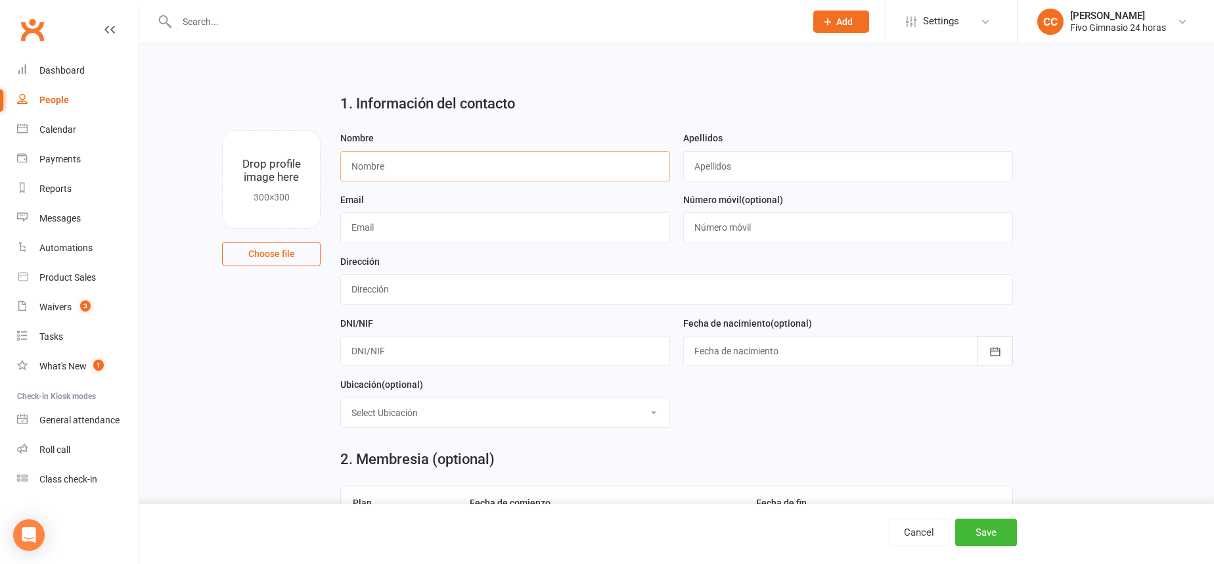
click at [393, 160] on input "text" at bounding box center [505, 166] width 330 height 30
type input "Jakeline"
type input "Rita"
drag, startPoint x: 716, startPoint y: 167, endPoint x: 580, endPoint y: 146, distance: 137.7
click at [589, 147] on form "Nombre Jakeline Apellidos Rita Email Número móvil (optional) Dirección DNI/NIF …" at bounding box center [676, 284] width 685 height 308
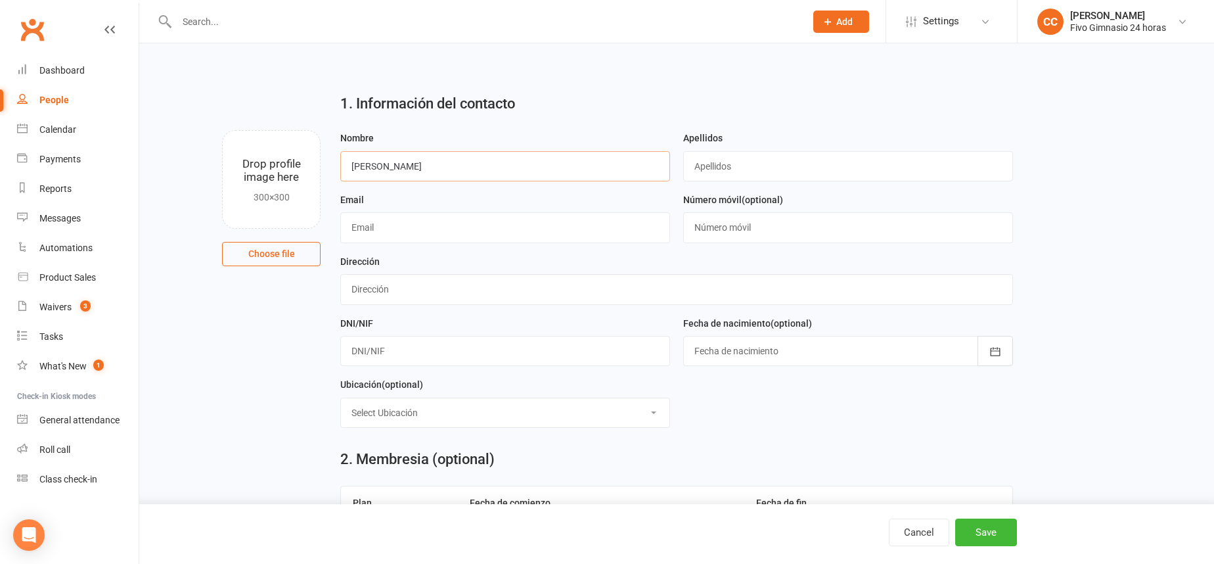
click at [472, 156] on input "Jakeline" at bounding box center [505, 166] width 330 height 30
click at [481, 166] on input "Jakeline" at bounding box center [505, 166] width 330 height 30
type input "Jakeline Rita"
click at [747, 166] on input "text" at bounding box center [848, 166] width 330 height 30
type input "Morales Ramirez"
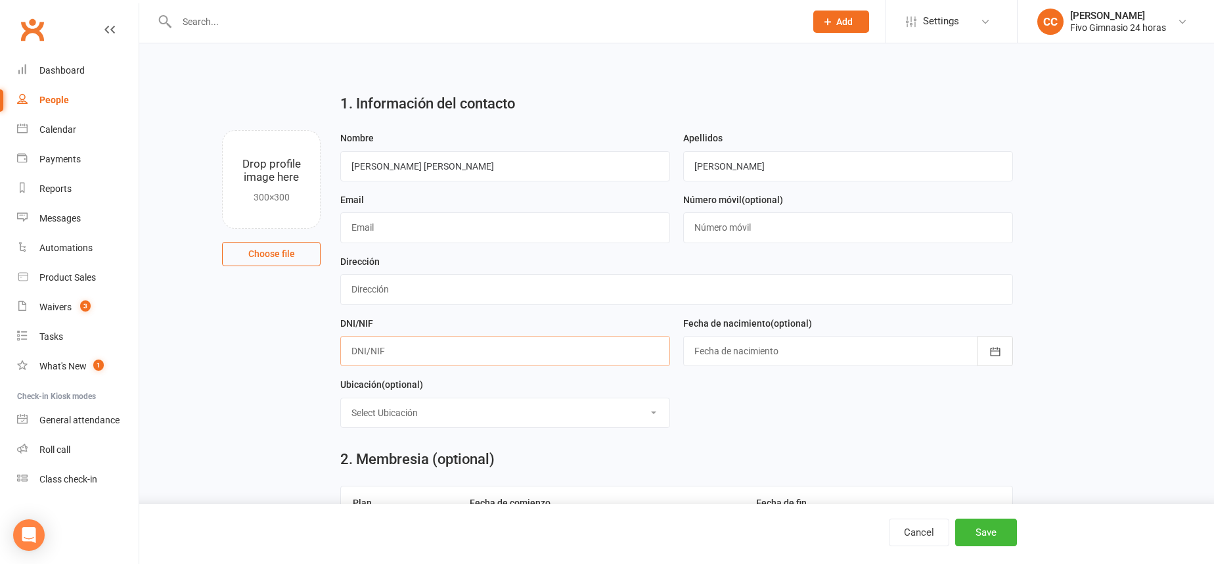
click at [414, 351] on input "text" at bounding box center [505, 351] width 330 height 30
type input "55400738V"
click at [730, 353] on div at bounding box center [848, 351] width 330 height 30
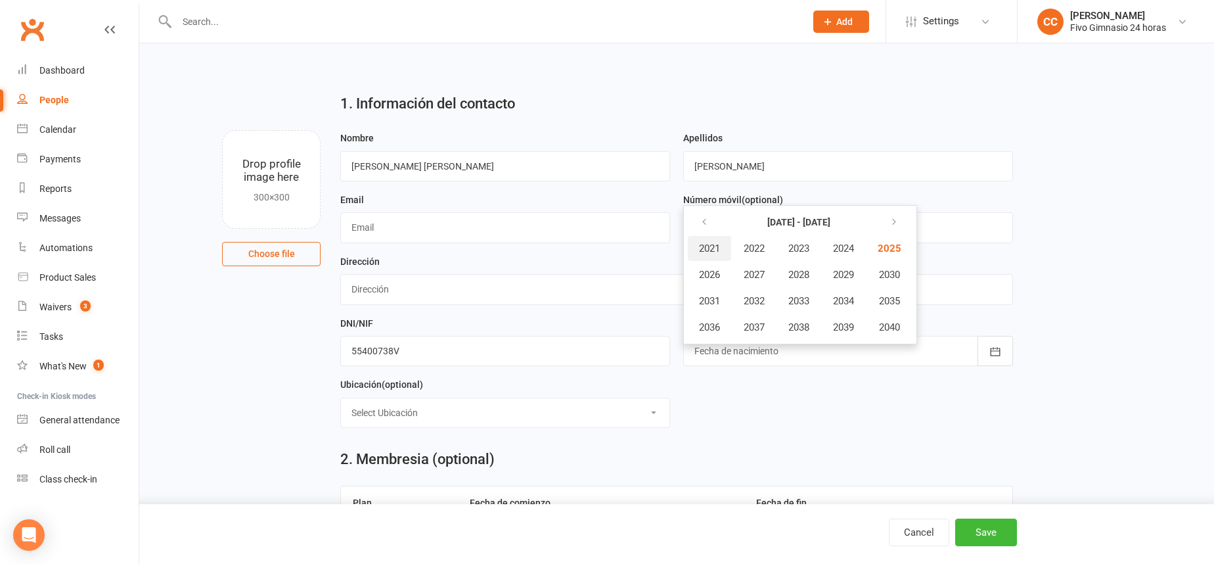
click at [701, 238] on button "2021" at bounding box center [709, 248] width 43 height 25
click at [701, 229] on button "button" at bounding box center [705, 222] width 28 height 24
click at [777, 223] on strong "2020" at bounding box center [779, 222] width 21 height 11
click at [704, 219] on icon "button" at bounding box center [703, 222] width 9 height 11
click at [892, 229] on button "button" at bounding box center [892, 222] width 28 height 24
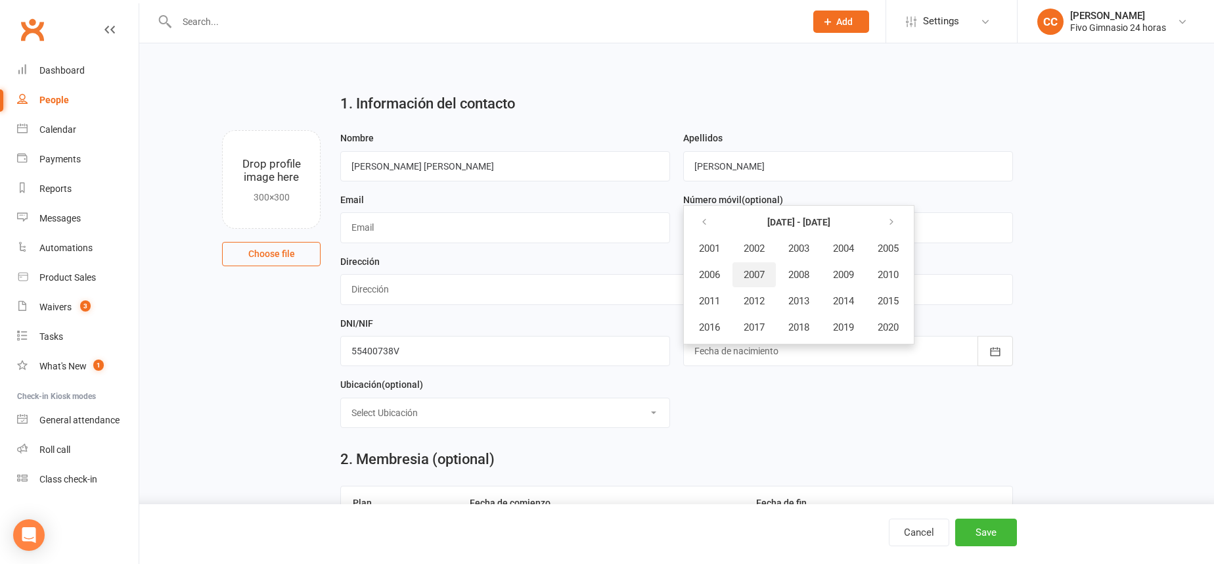
click at [759, 270] on span "2007" at bounding box center [753, 275] width 21 height 12
click at [767, 302] on span "August" at bounding box center [779, 301] width 31 height 12
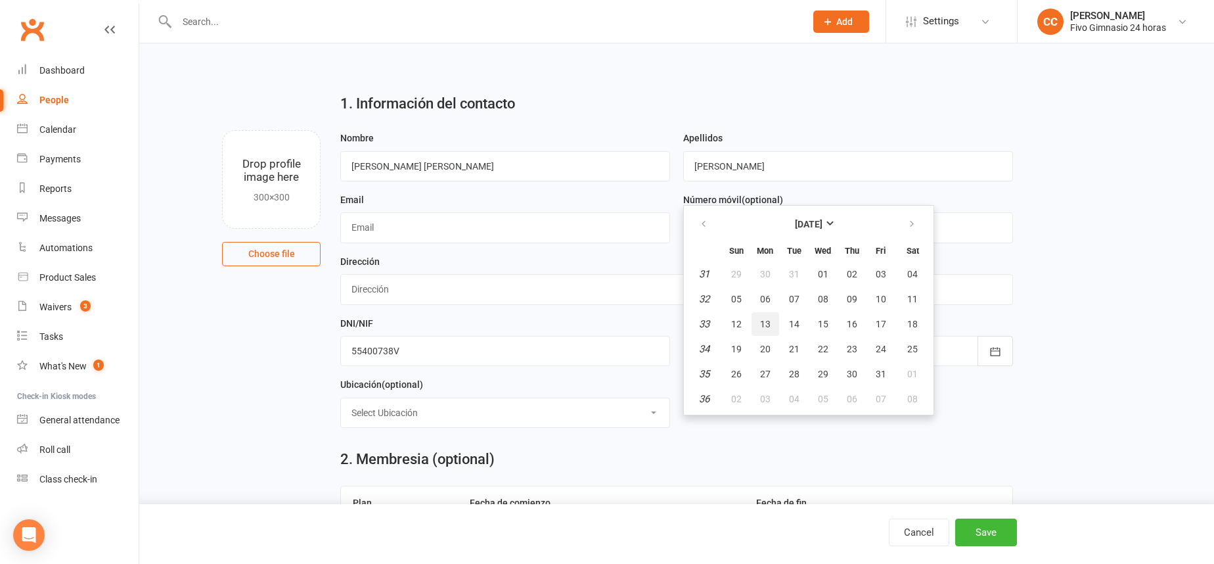
click at [758, 318] on button "13" at bounding box center [765, 324] width 28 height 24
type input "13 Aug 2007"
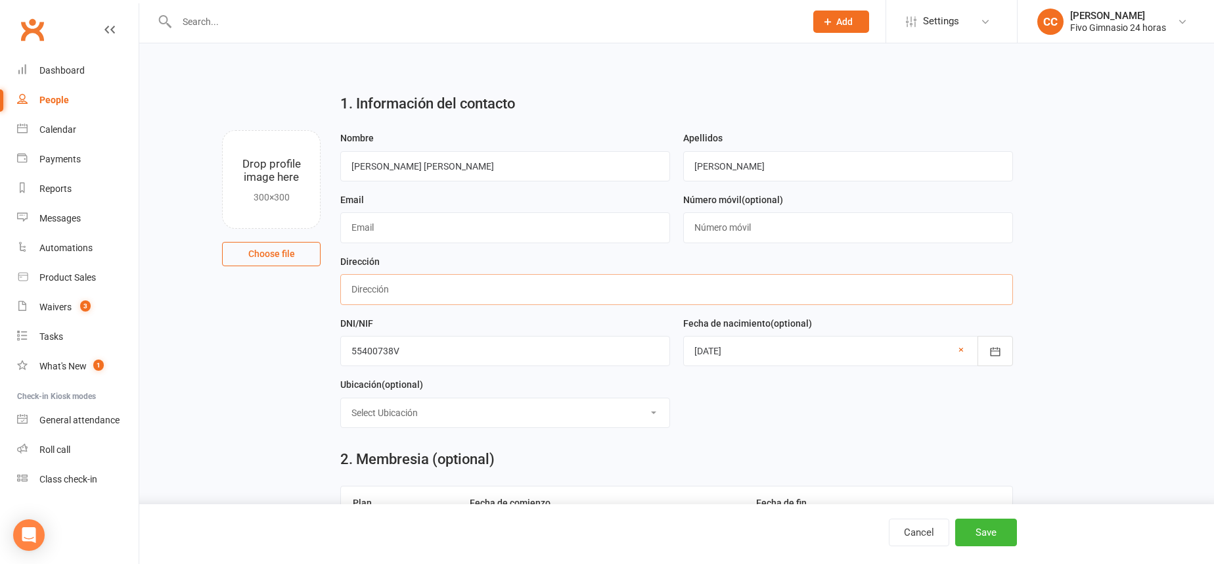
click at [561, 284] on input "text" at bounding box center [676, 289] width 672 height 30
type input "C/ Brezo n 88"
click at [762, 231] on input "text" at bounding box center [848, 227] width 330 height 30
type input "34686820642"
click at [392, 234] on input "text" at bounding box center [505, 227] width 330 height 30
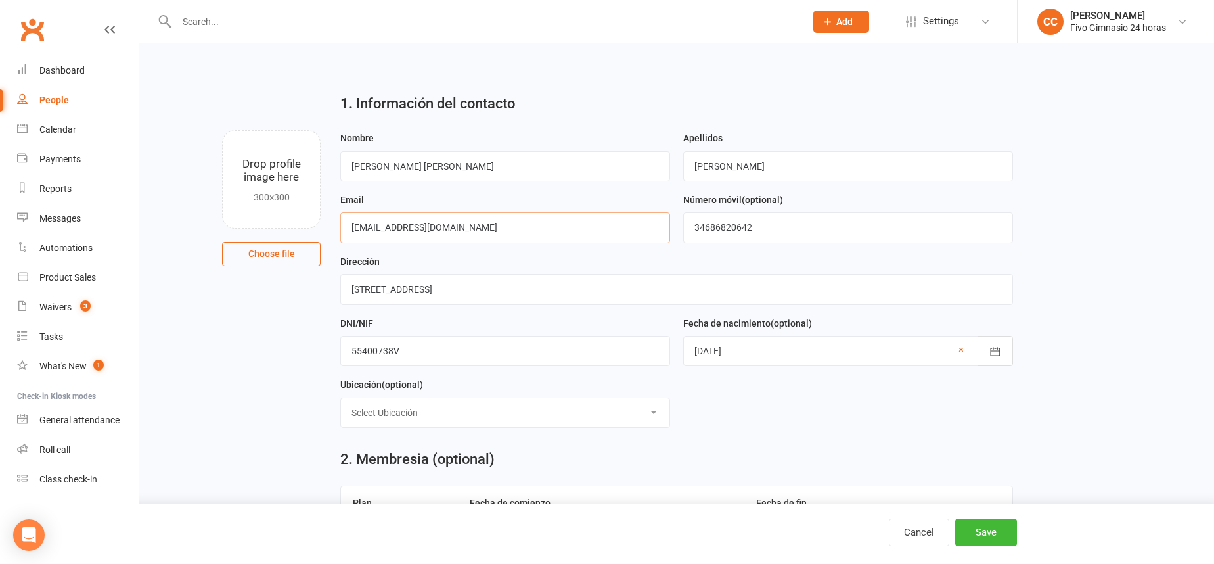
click at [403, 231] on input "moralesramkiresjakelinerrita@gmail.com" at bounding box center [505, 227] width 330 height 30
click at [416, 231] on input "moralesramiresjakelinerrita@gmail.com" at bounding box center [505, 227] width 330 height 30
drag, startPoint x: 449, startPoint y: 229, endPoint x: 458, endPoint y: 231, distance: 9.4
click at [454, 229] on input "moralesramirezjakelinerrita@gmail.com" at bounding box center [505, 227] width 330 height 30
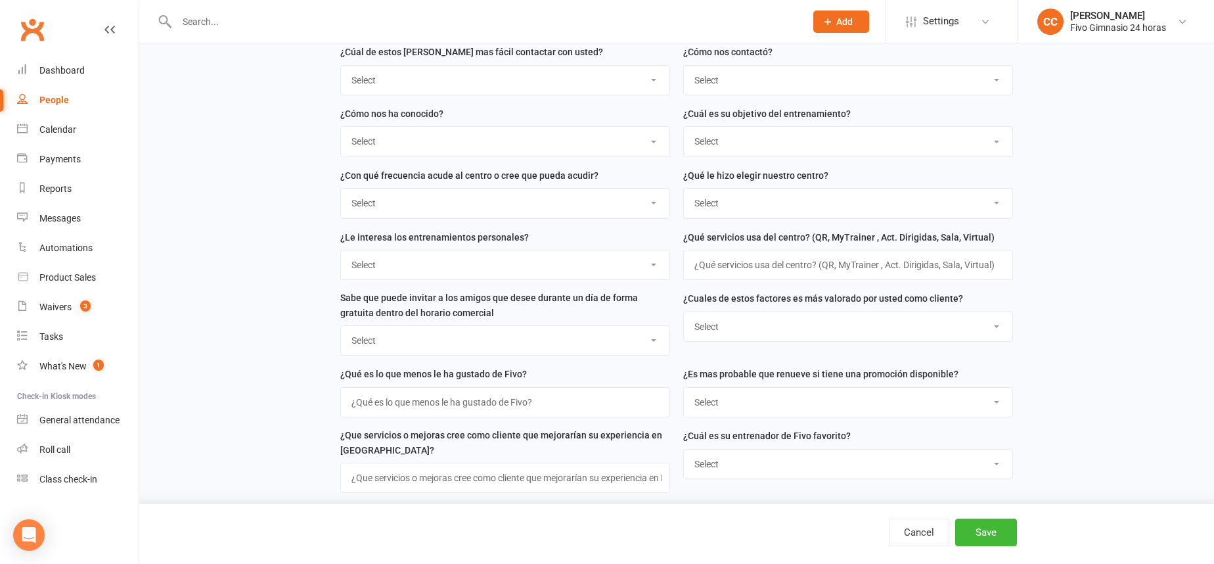
scroll to position [558, 0]
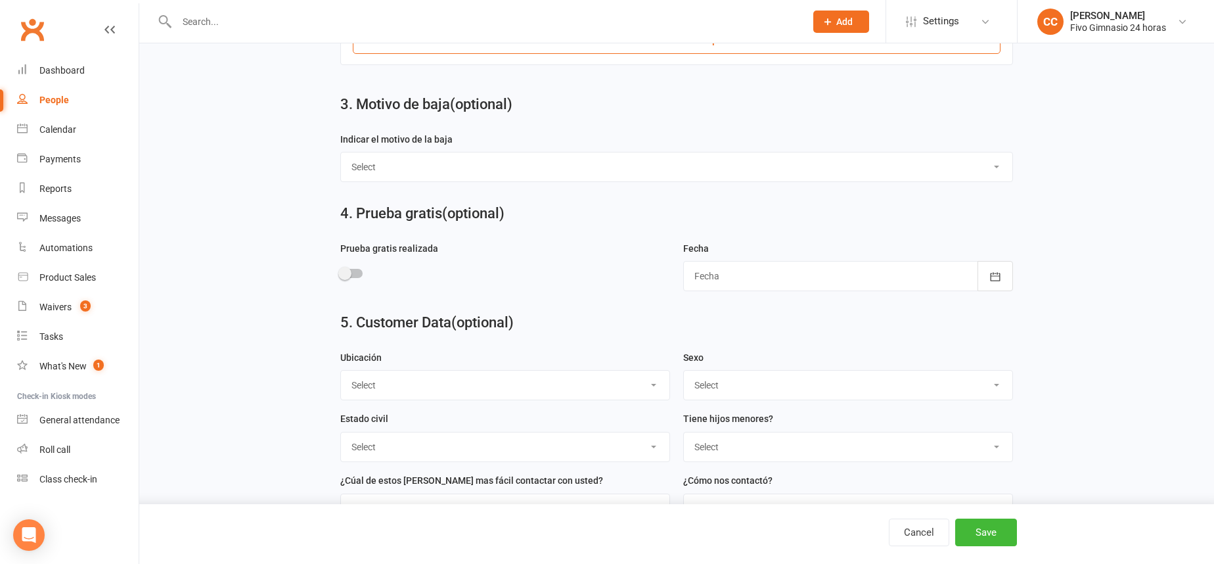
type input "moralesramirezjakelinerta@gmail.com"
click at [717, 382] on select "Select Masculino Femenino" at bounding box center [848, 384] width 328 height 29
select select "Femenino"
click at [1000, 527] on button "Save" at bounding box center [986, 532] width 62 height 28
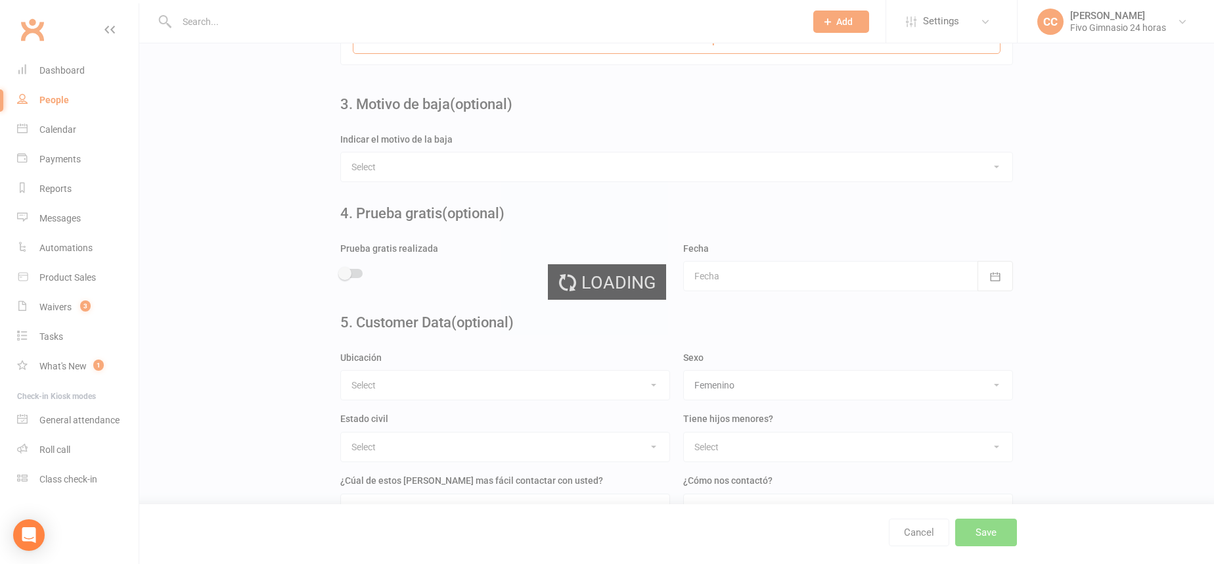
scroll to position [0, 0]
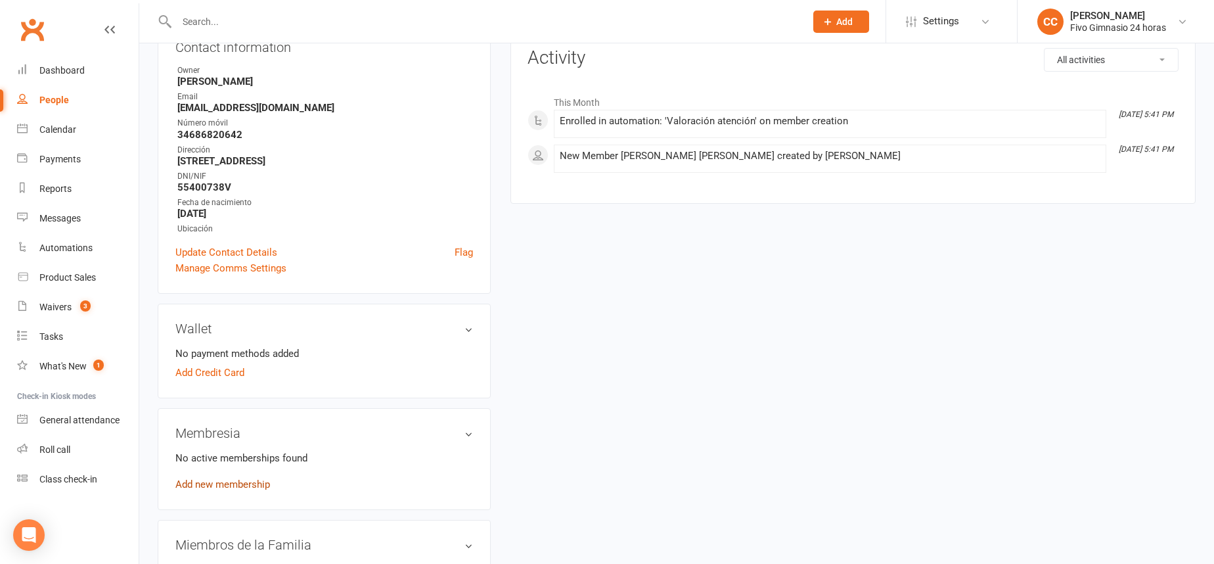
scroll to position [175, 0]
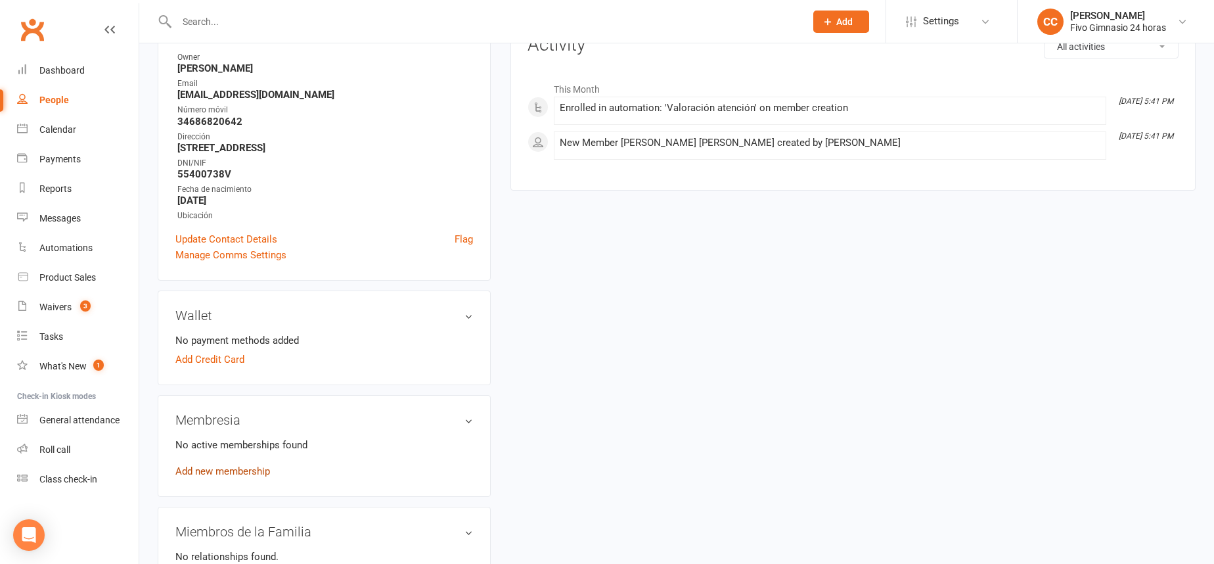
click at [218, 471] on link "Add new membership" at bounding box center [222, 471] width 95 height 12
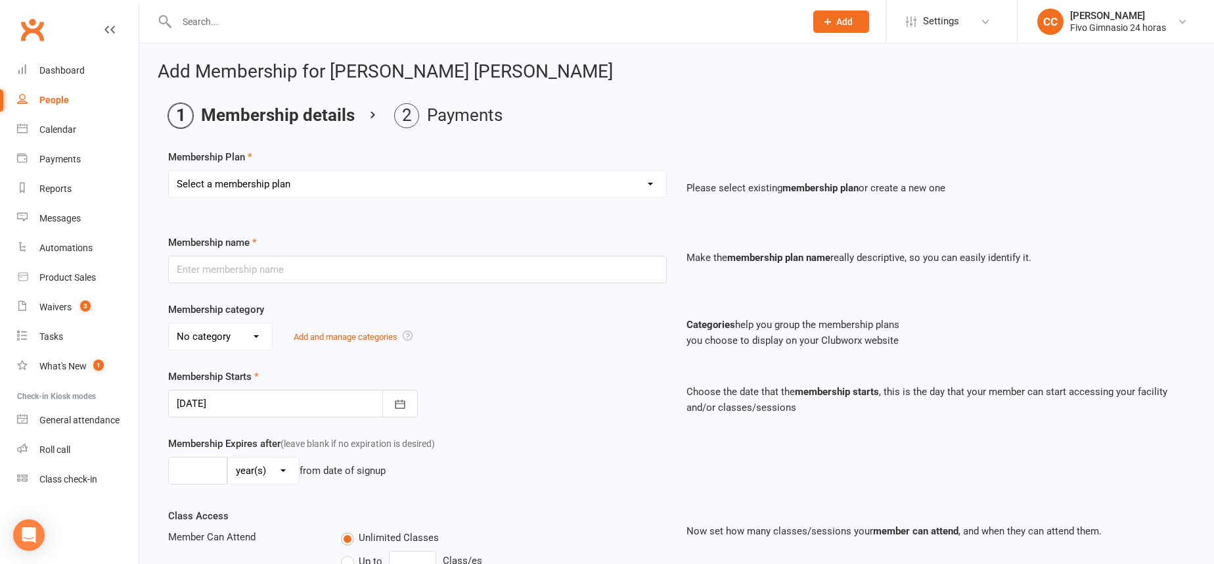
click at [251, 181] on select "Select a membership plan Cuota familiar Cuota estudiante 10 pases full Anual Se…" at bounding box center [417, 184] width 497 height 26
select select "22"
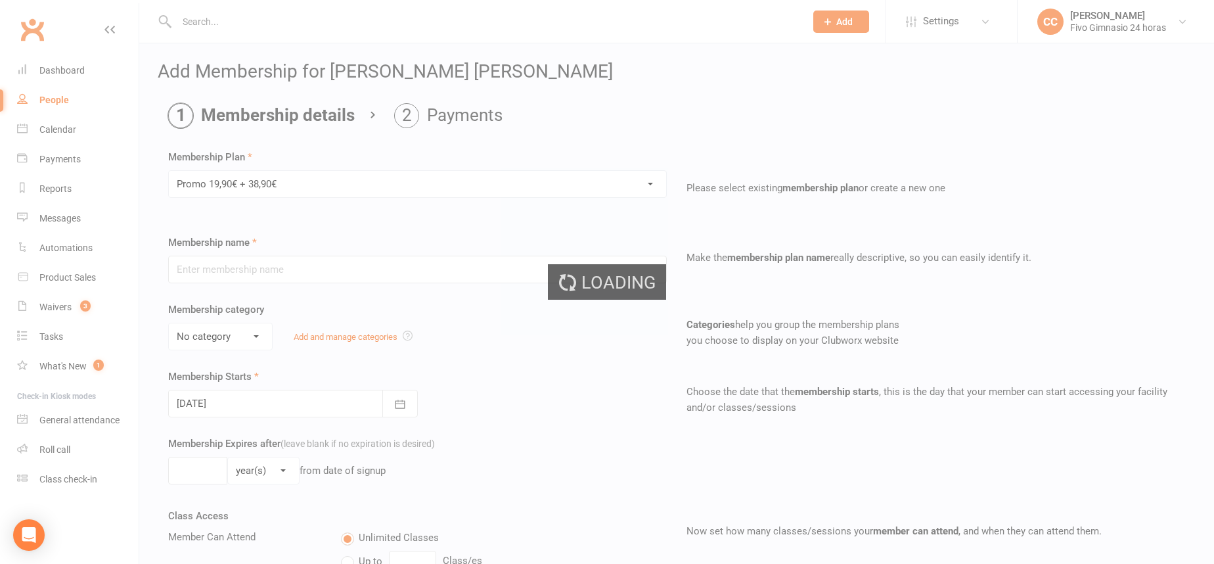
type input "Promo 19,90€ + 38,90€"
select select "4"
type input "0"
select select "2"
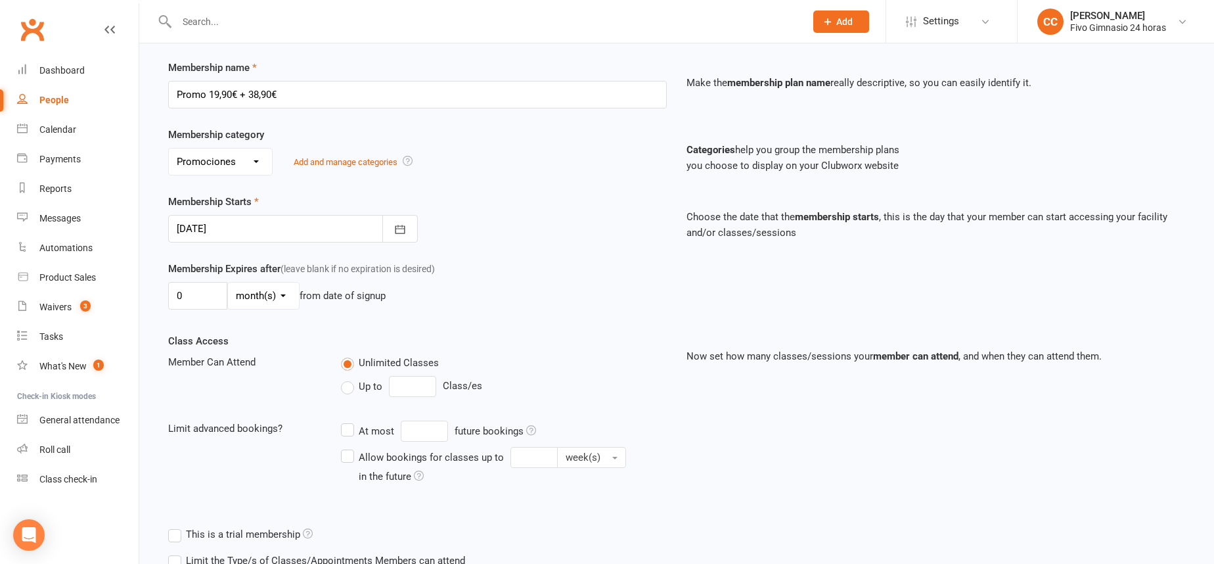
scroll to position [271, 0]
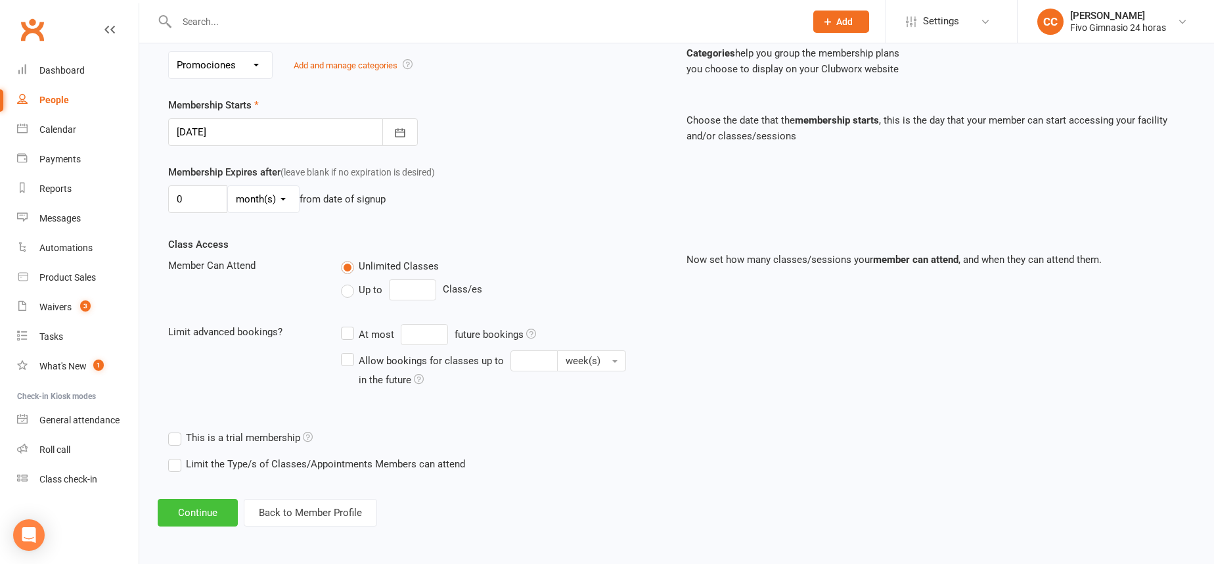
click at [213, 507] on button "Continue" at bounding box center [198, 512] width 80 height 28
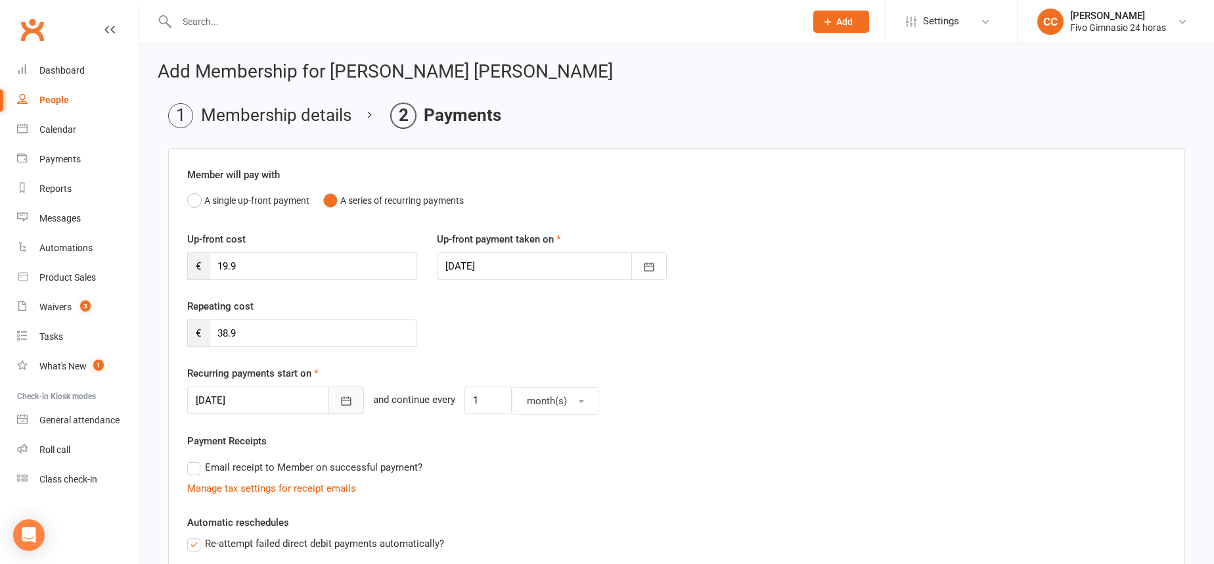
click at [340, 407] on icon "button" at bounding box center [346, 400] width 13 height 13
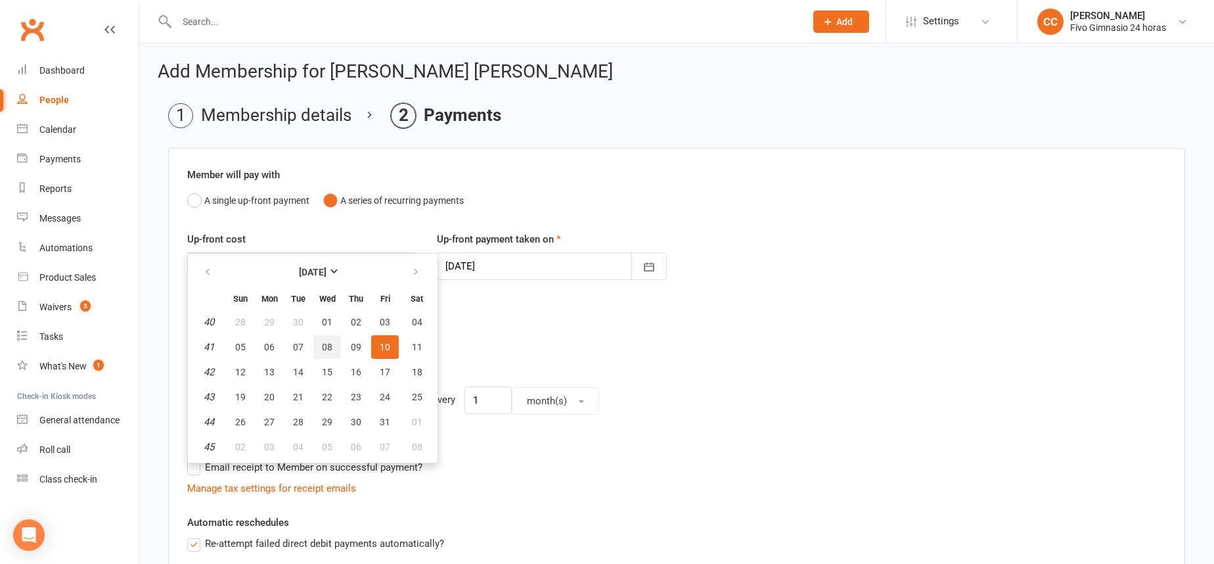
drag, startPoint x: 326, startPoint y: 309, endPoint x: 340, endPoint y: 342, distance: 35.0
click at [325, 309] on table "October 2025 Sun Mon Tue Wed Thu Fri Sat 40 28 29 30 01 02 03 04 41 05 06 07 08…" at bounding box center [312, 358] width 244 height 204
click at [319, 322] on button "01" at bounding box center [327, 322] width 28 height 24
type input "01 Oct 2025"
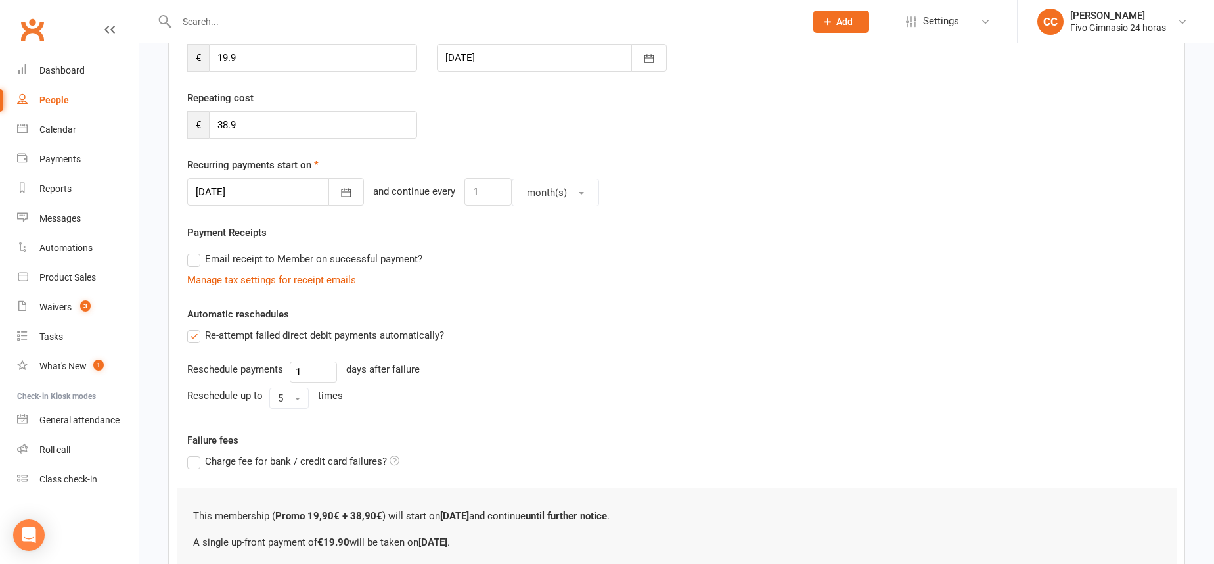
scroll to position [365, 0]
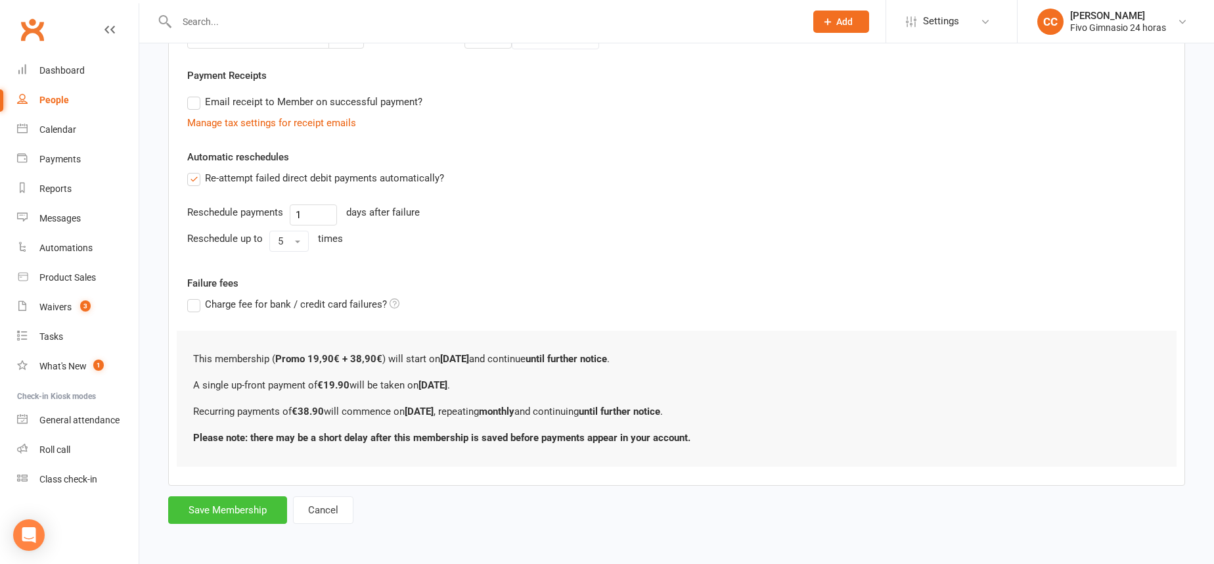
drag, startPoint x: 232, startPoint y: 516, endPoint x: 298, endPoint y: 382, distance: 148.6
click at [232, 513] on button "Save Membership" at bounding box center [227, 510] width 119 height 28
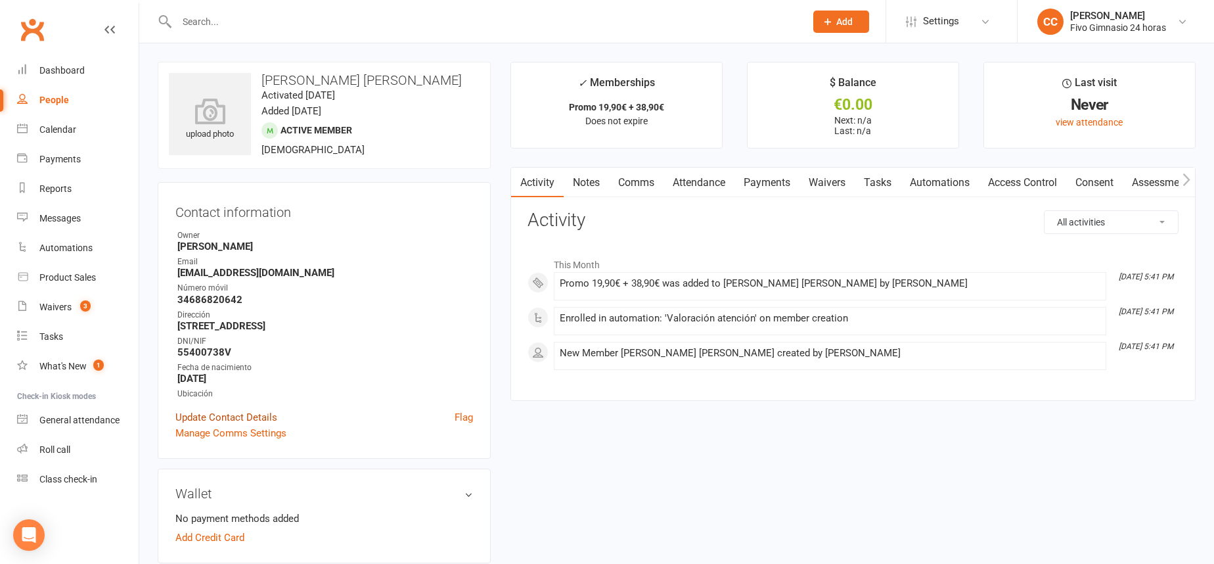
click at [231, 418] on link "Update Contact Details" at bounding box center [226, 417] width 102 height 16
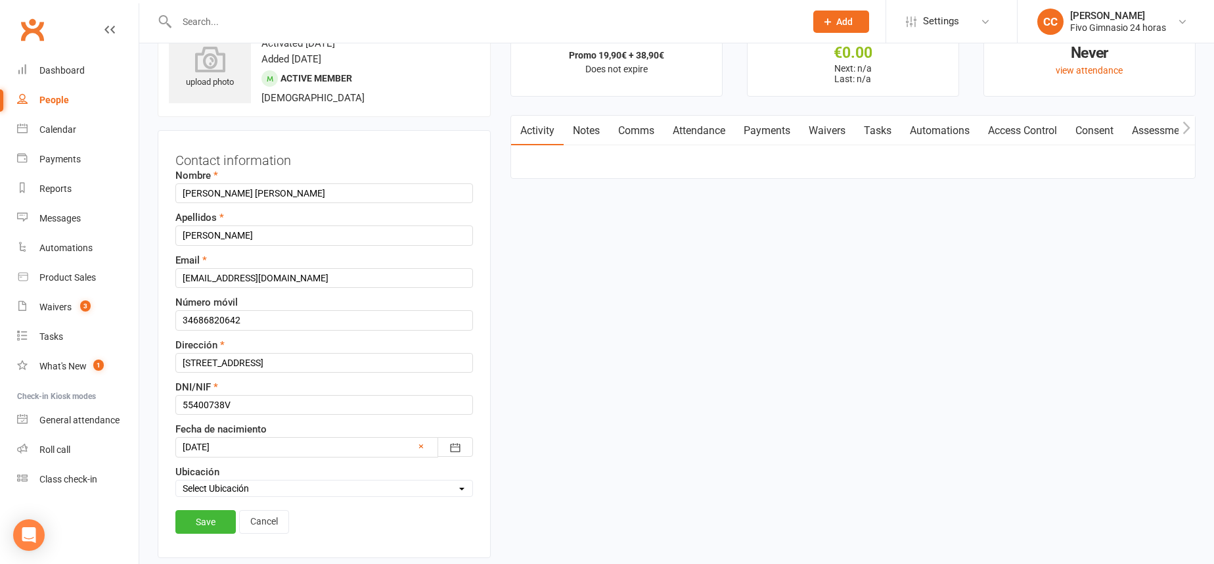
scroll to position [62, 0]
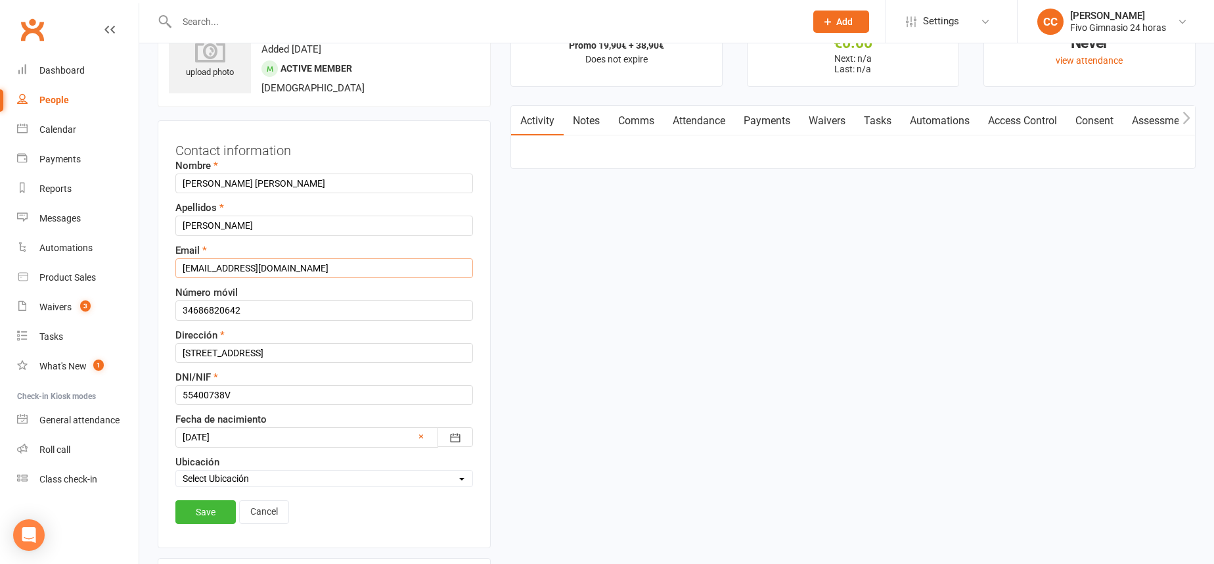
click at [288, 269] on input "moralesramirezjakelinerta@gmail.com" at bounding box center [324, 268] width 298 height 20
type input "[EMAIL_ADDRESS][DOMAIN_NAME]"
click at [198, 508] on link "Save" at bounding box center [205, 512] width 60 height 24
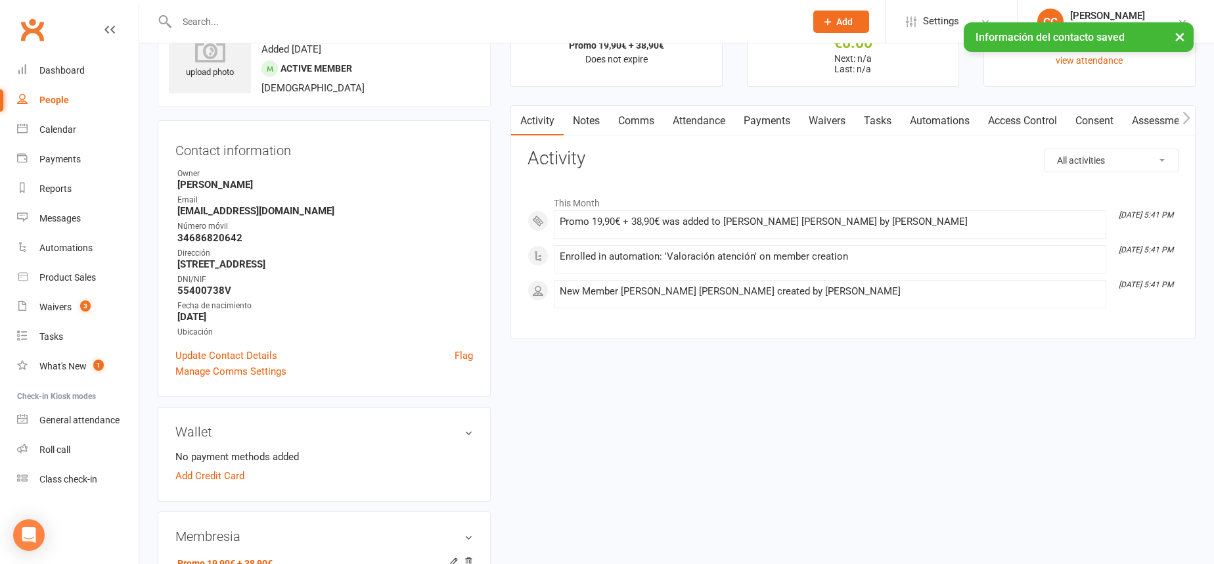
click at [1006, 124] on link "Access Control" at bounding box center [1022, 121] width 87 height 30
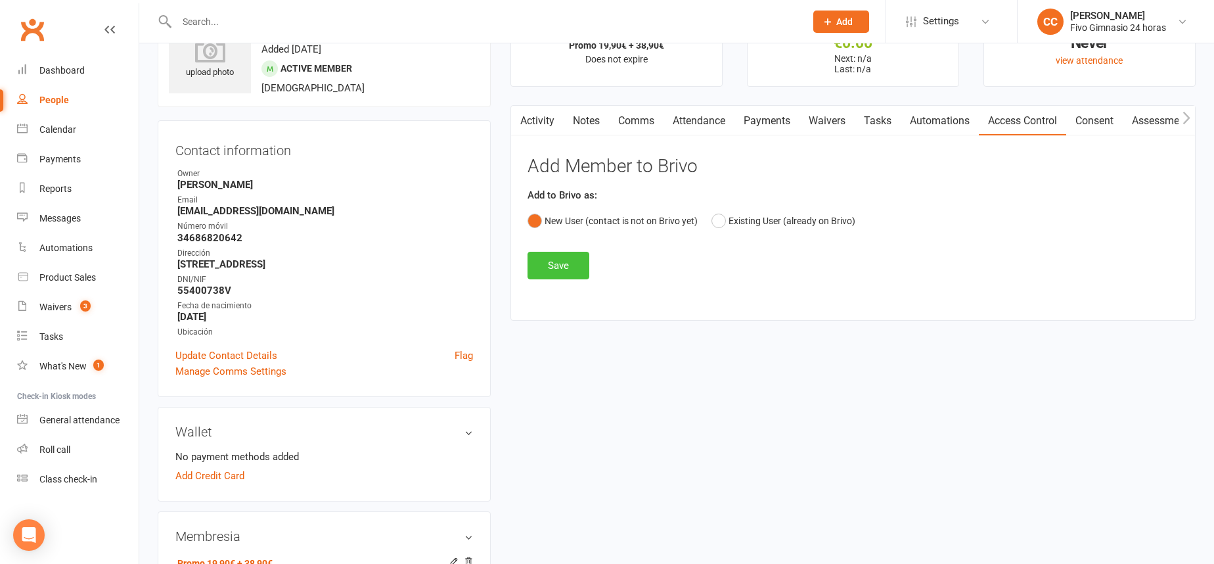
click at [573, 254] on button "Save" at bounding box center [558, 266] width 62 height 28
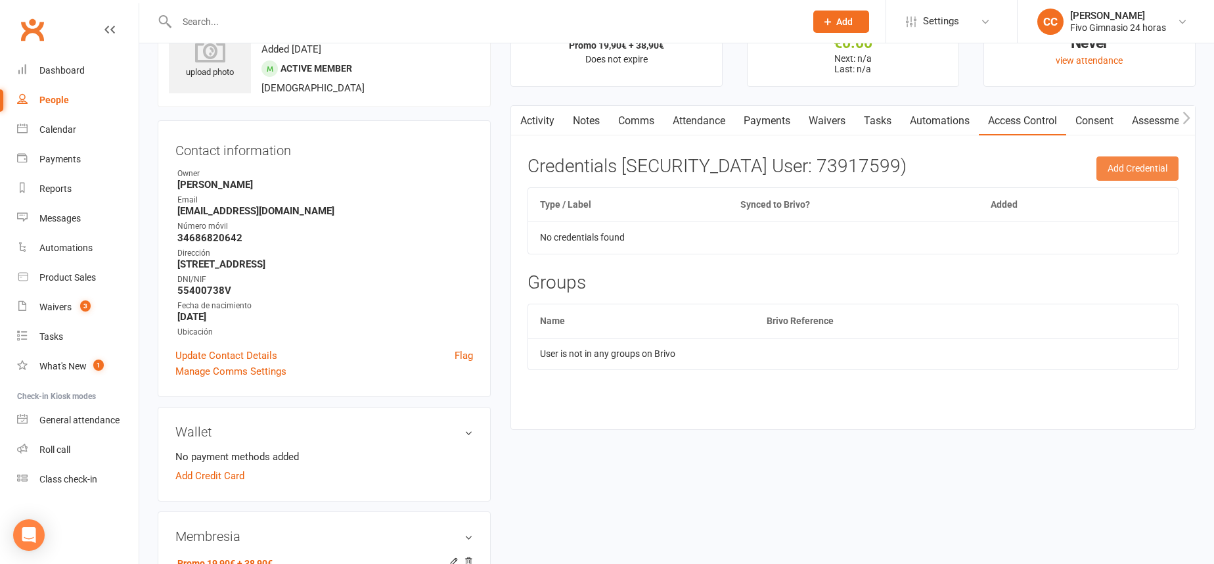
click at [1147, 167] on button "Add Credential" at bounding box center [1137, 168] width 82 height 24
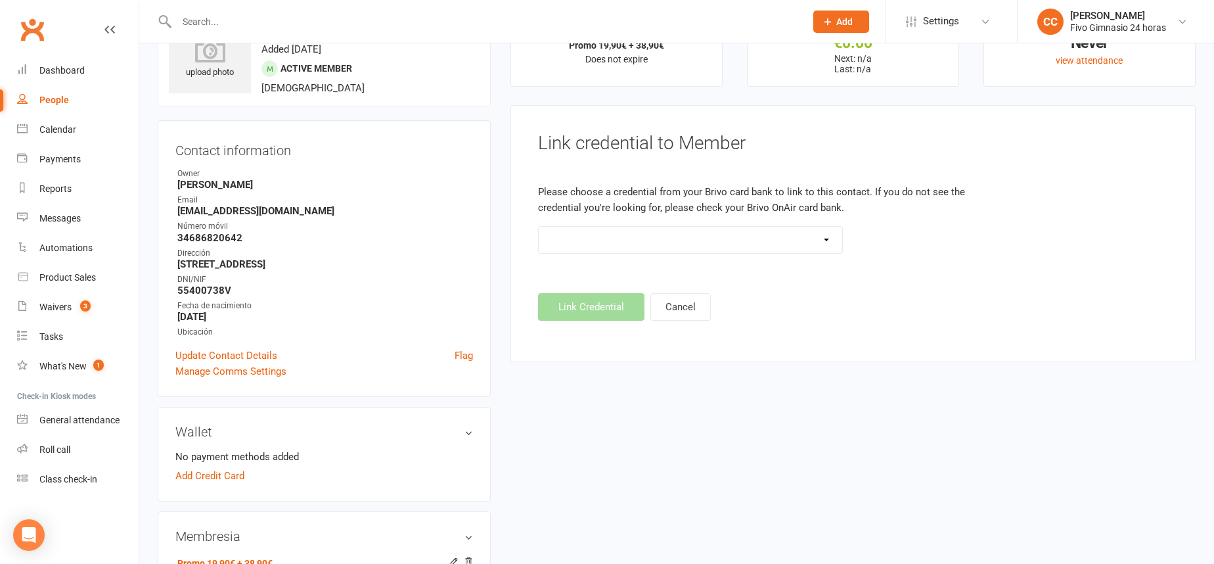
click at [574, 235] on select "Standard 26 Bit (54268) Standard 26 Bit (54269) Standard 26 Bit (54270) Standar…" at bounding box center [691, 240] width 304 height 26
select select "8609"
click at [581, 310] on button "Link Credential" at bounding box center [591, 307] width 106 height 28
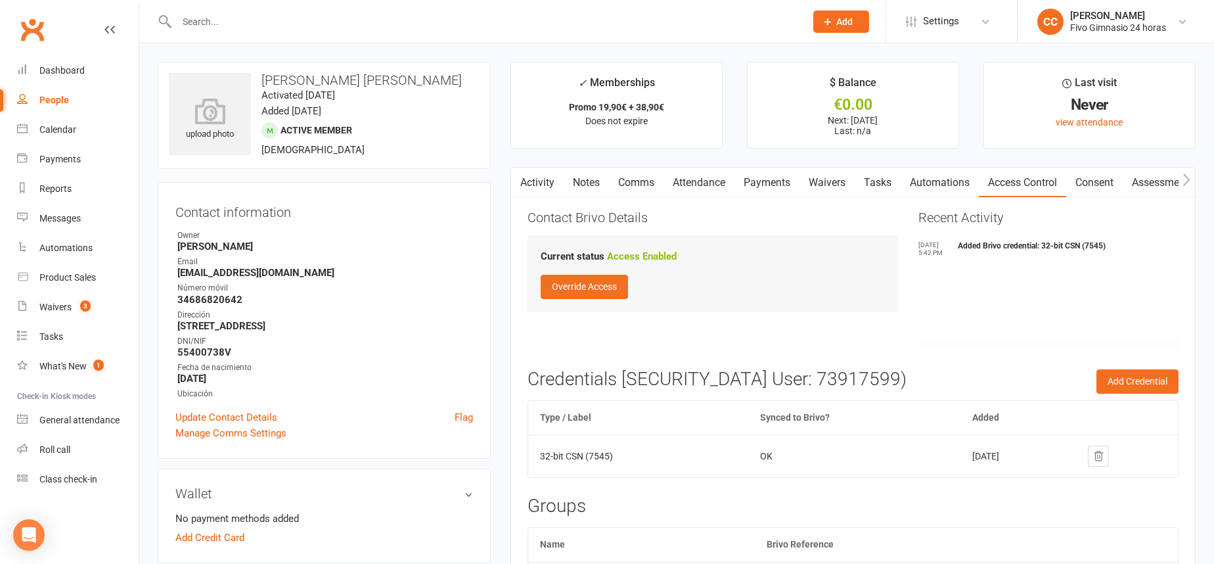
click at [781, 188] on link "Payments" at bounding box center [766, 182] width 65 height 30
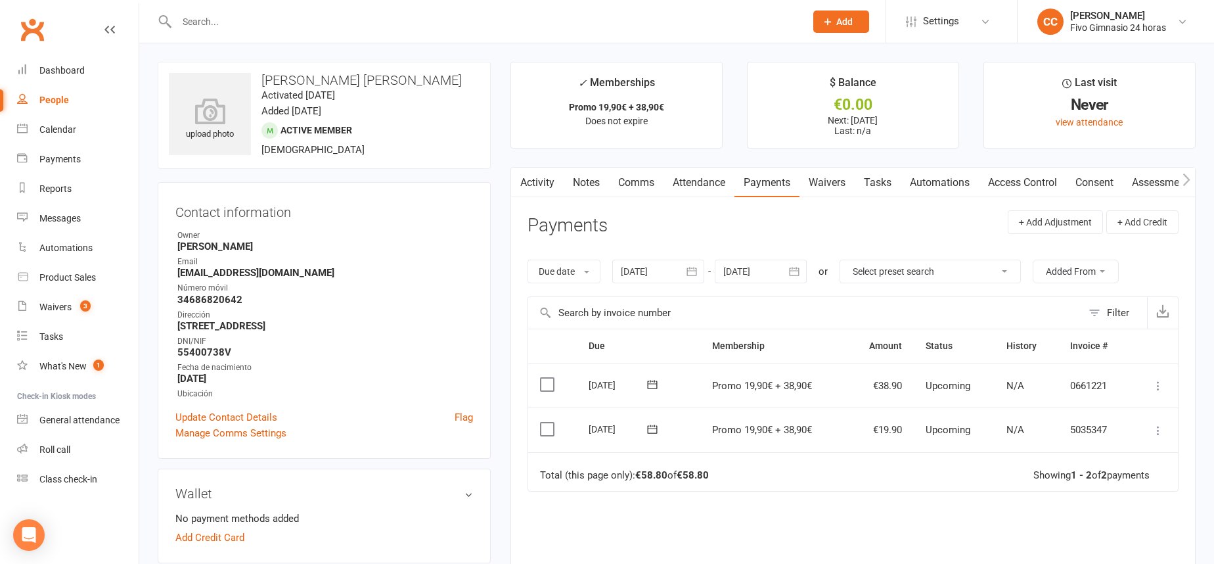
click at [1162, 427] on icon at bounding box center [1157, 430] width 13 height 13
click at [1122, 507] on link "Mark as Paid (Other)" at bounding box center [1100, 508] width 130 height 26
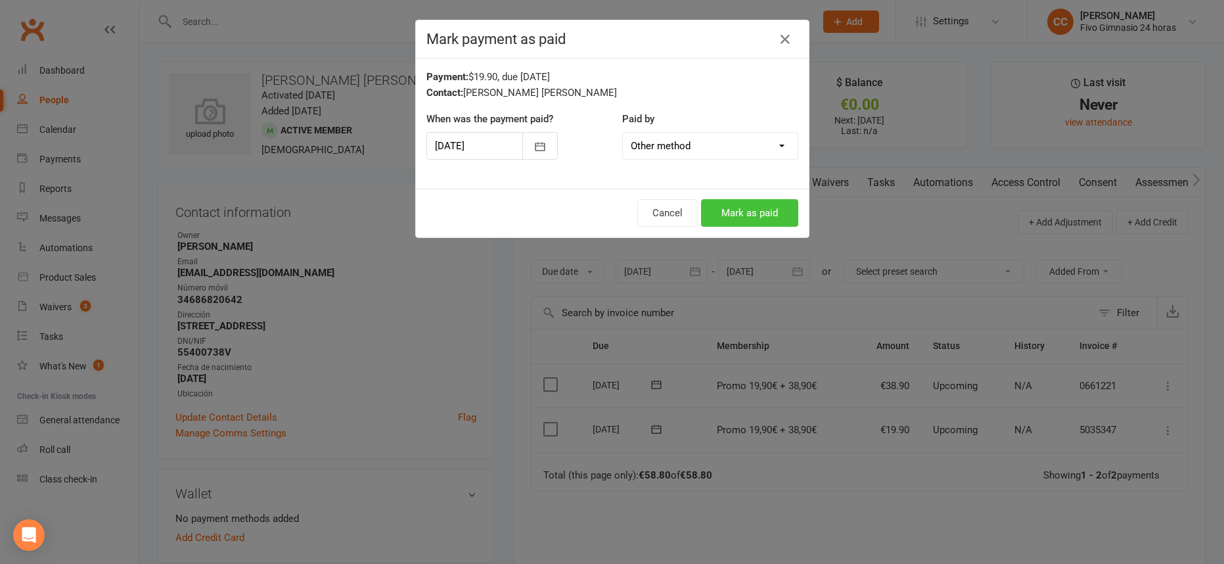
click at [759, 211] on button "Mark as paid" at bounding box center [749, 213] width 97 height 28
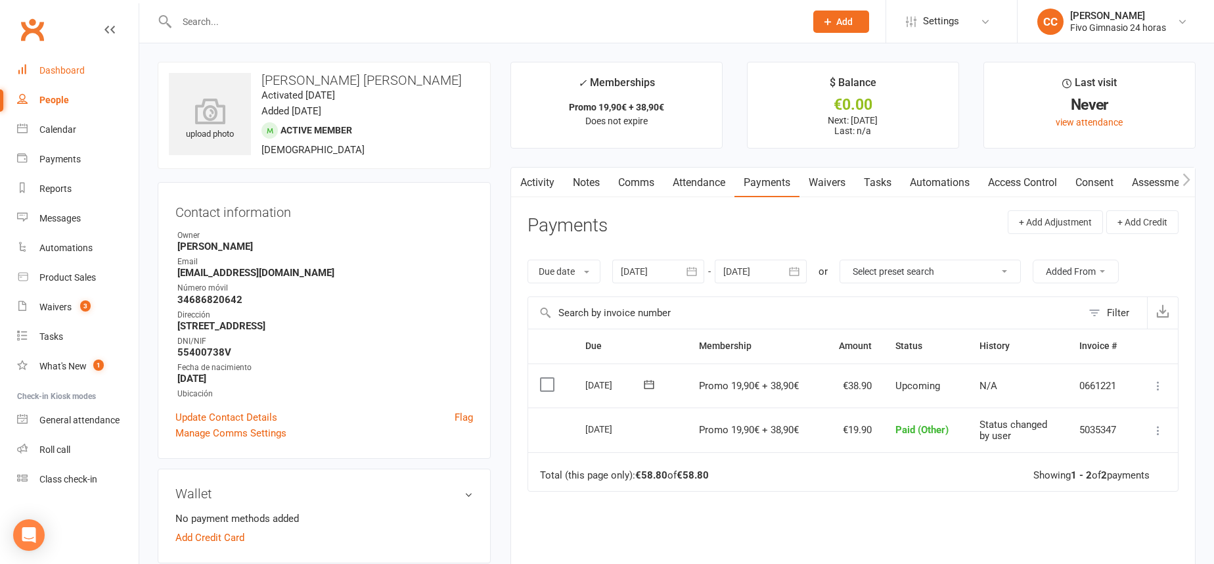
click at [89, 65] on link "Dashboard" at bounding box center [78, 71] width 122 height 30
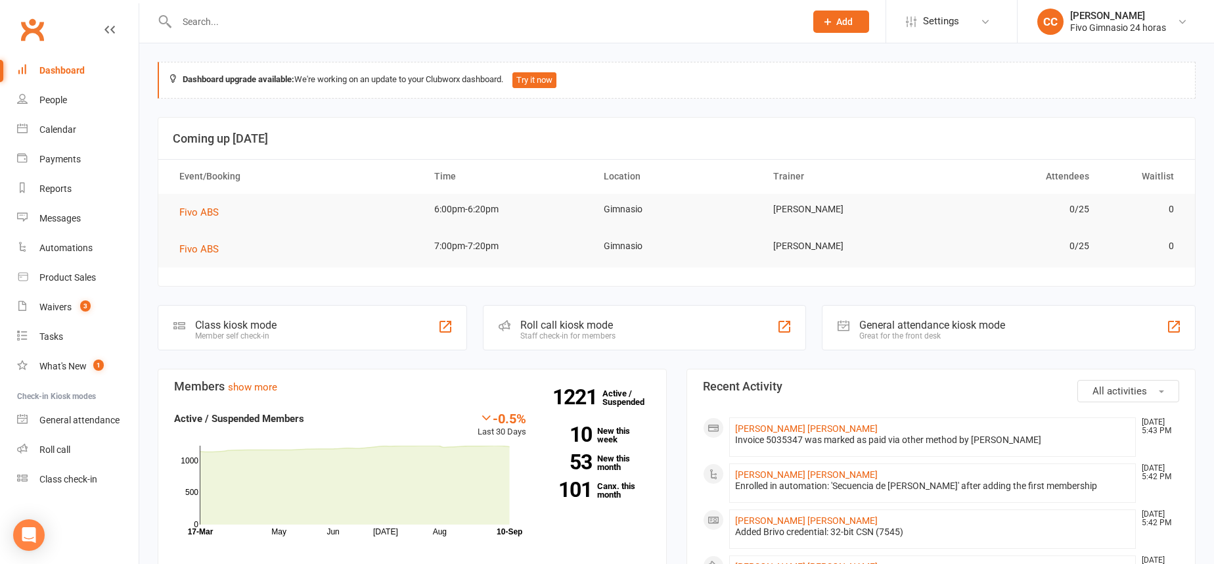
click at [408, 23] on input "text" at bounding box center [484, 21] width 623 height 18
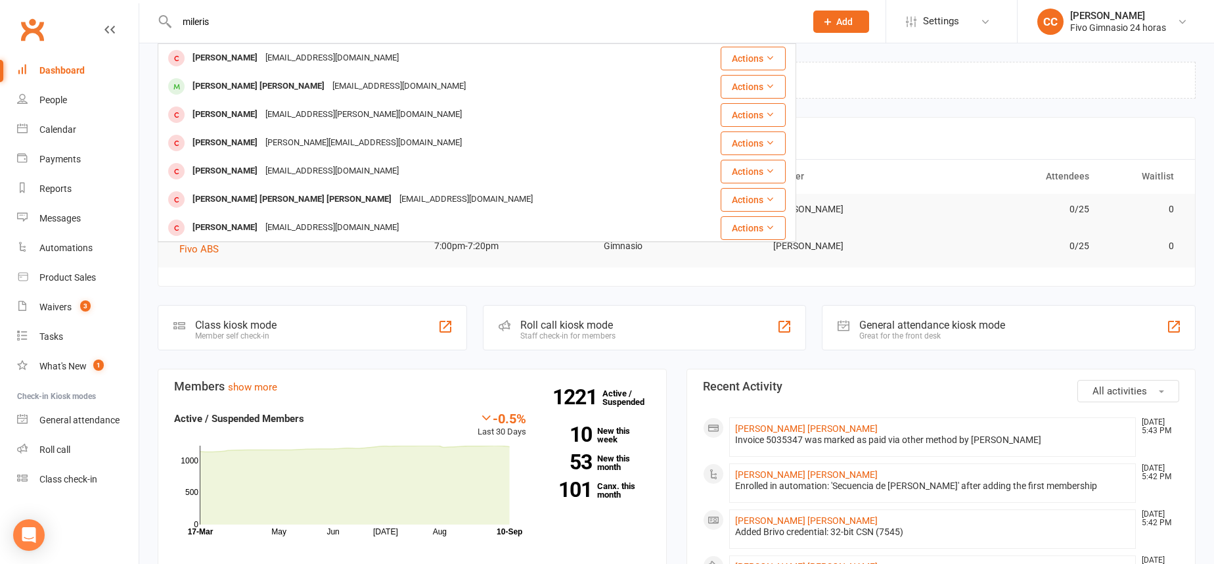
type input "mileris"
drag, startPoint x: 175, startPoint y: 4, endPoint x: 148, endPoint y: -2, distance: 27.6
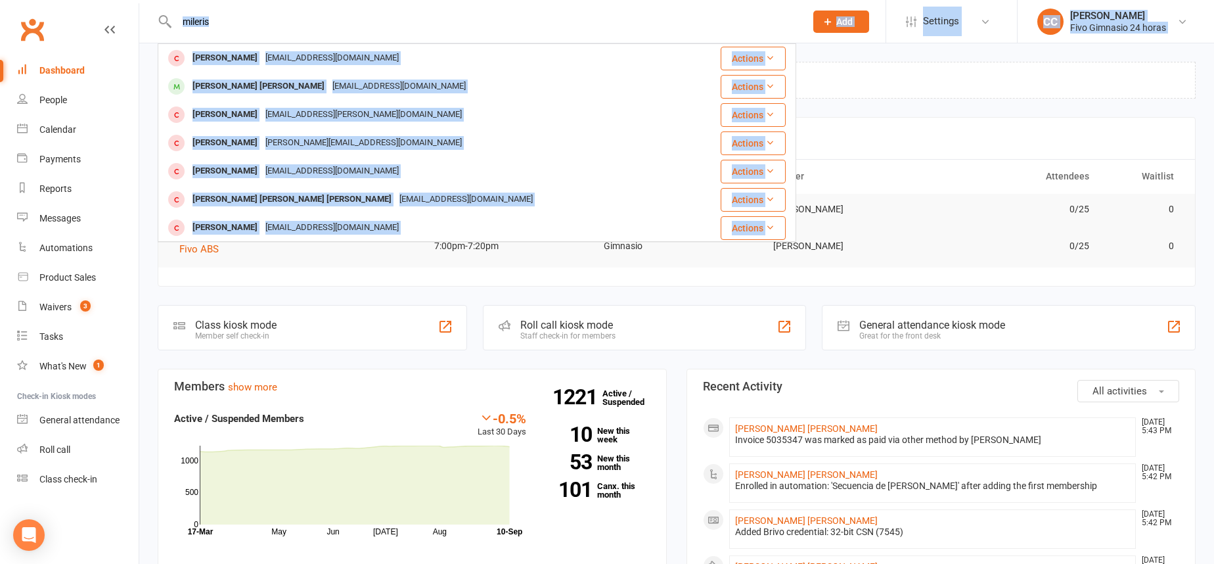
drag, startPoint x: 225, startPoint y: 31, endPoint x: 130, endPoint y: 17, distance: 95.6
click at [130, 3] on header "mileris Tania Mileris Jimenez gmileris@yahoo.es Actions George David Mileris De…" at bounding box center [607, 3] width 1214 height 0
click at [240, 20] on input "mileris" at bounding box center [484, 21] width 623 height 18
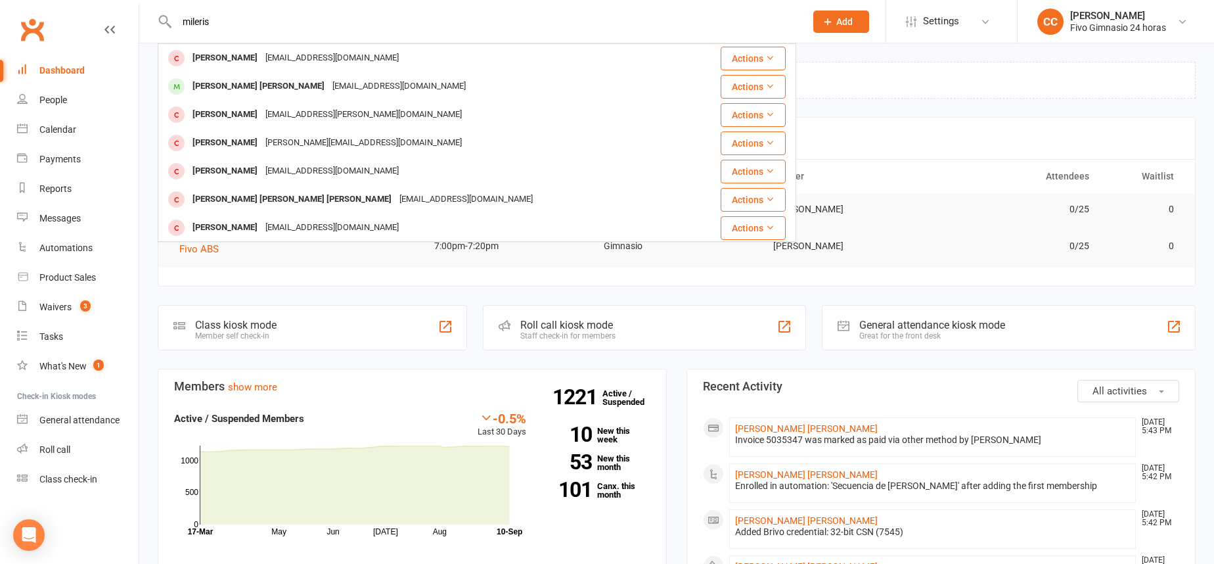
drag, startPoint x: 240, startPoint y: 20, endPoint x: 149, endPoint y: 24, distance: 91.4
click at [146, 24] on react-component "mileris Tania Mileris Jimenez gmileris@yahoo.es Actions George David Mileris De…" at bounding box center [398, 21] width 796 height 43
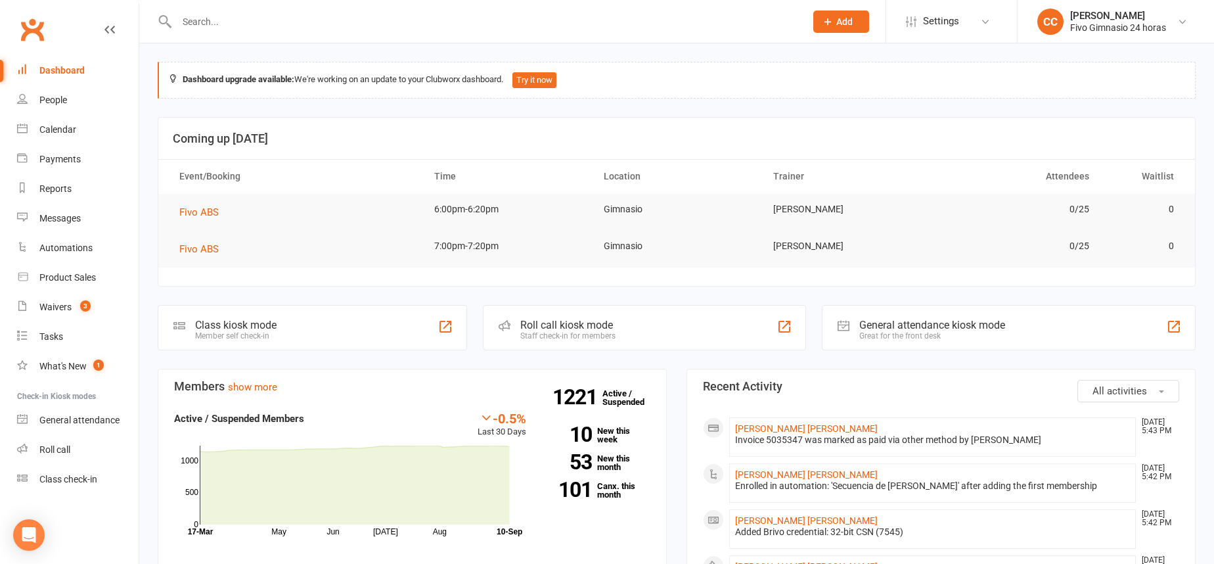
paste input "+34634719082"
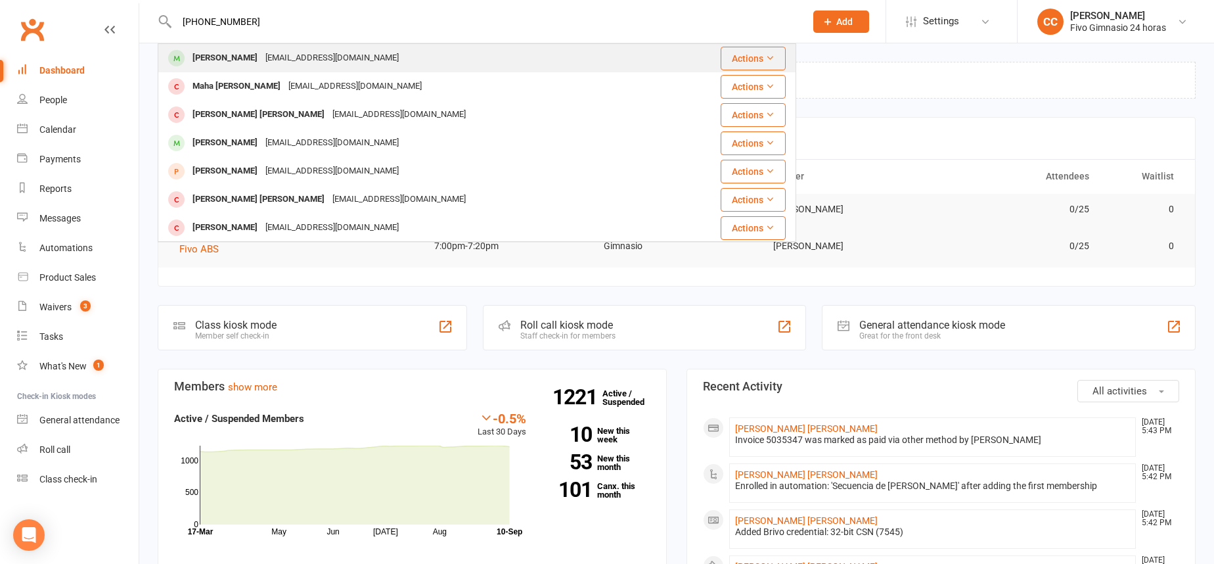
type input "+34634719082"
click at [365, 59] on div "barbaralp2.iberia@gmail.com" at bounding box center [331, 58] width 141 height 19
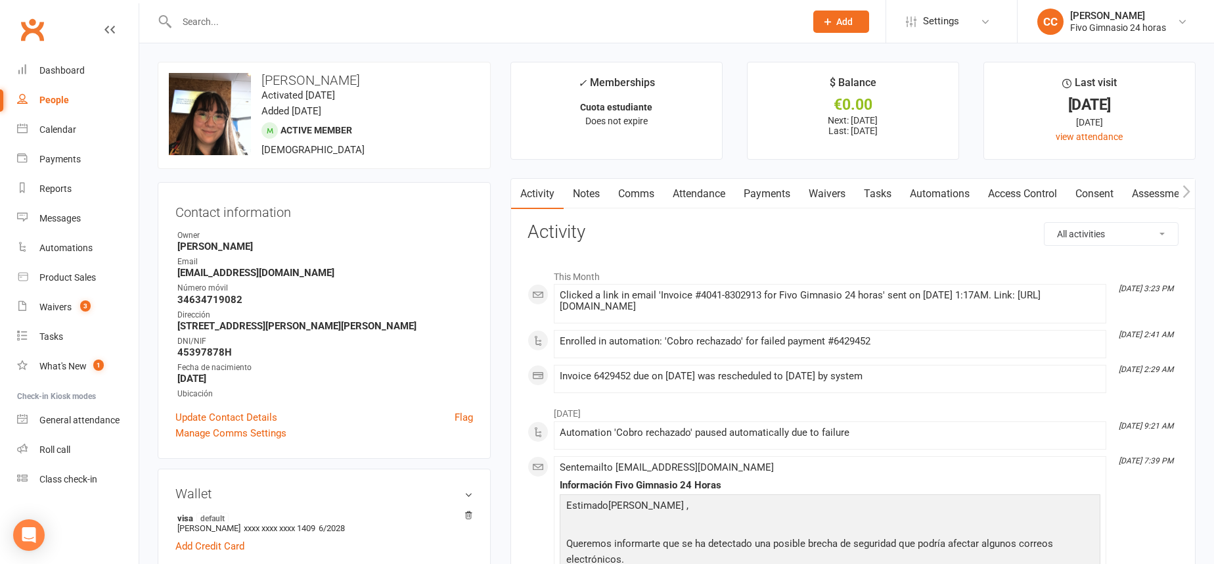
click at [781, 191] on link "Payments" at bounding box center [766, 194] width 65 height 30
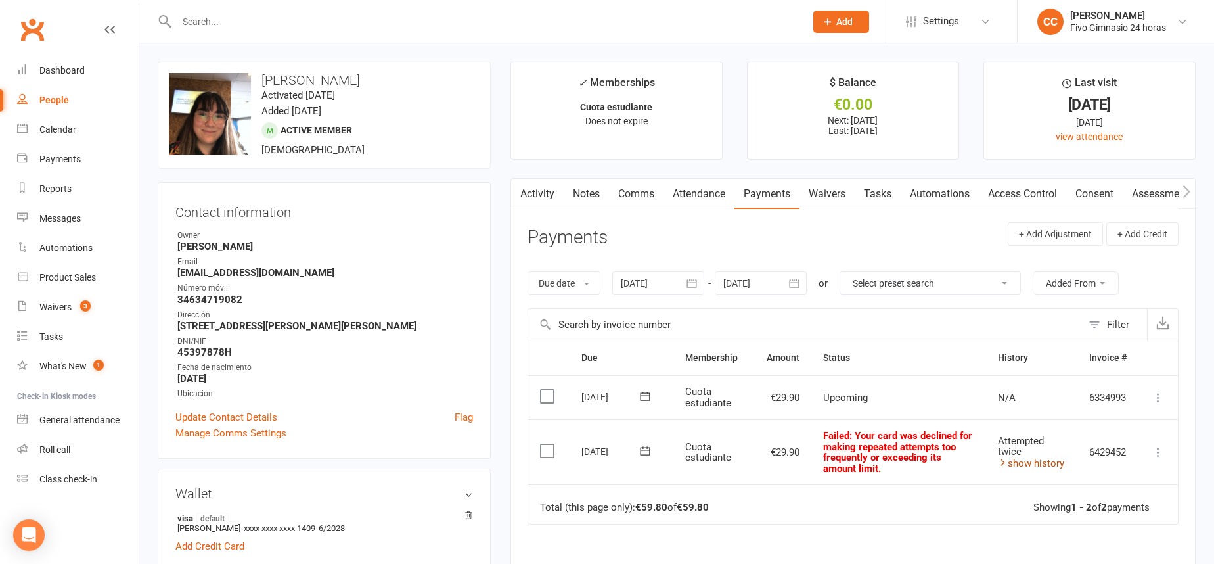
click at [1020, 460] on link "show history" at bounding box center [1031, 463] width 66 height 12
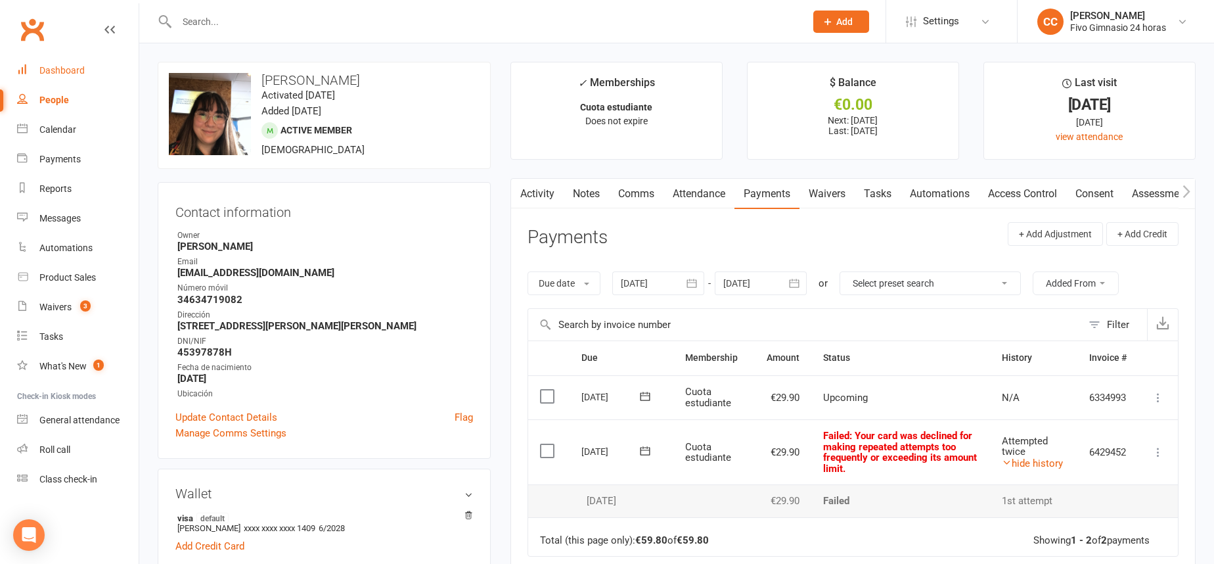
click at [89, 58] on link "Dashboard" at bounding box center [78, 71] width 122 height 30
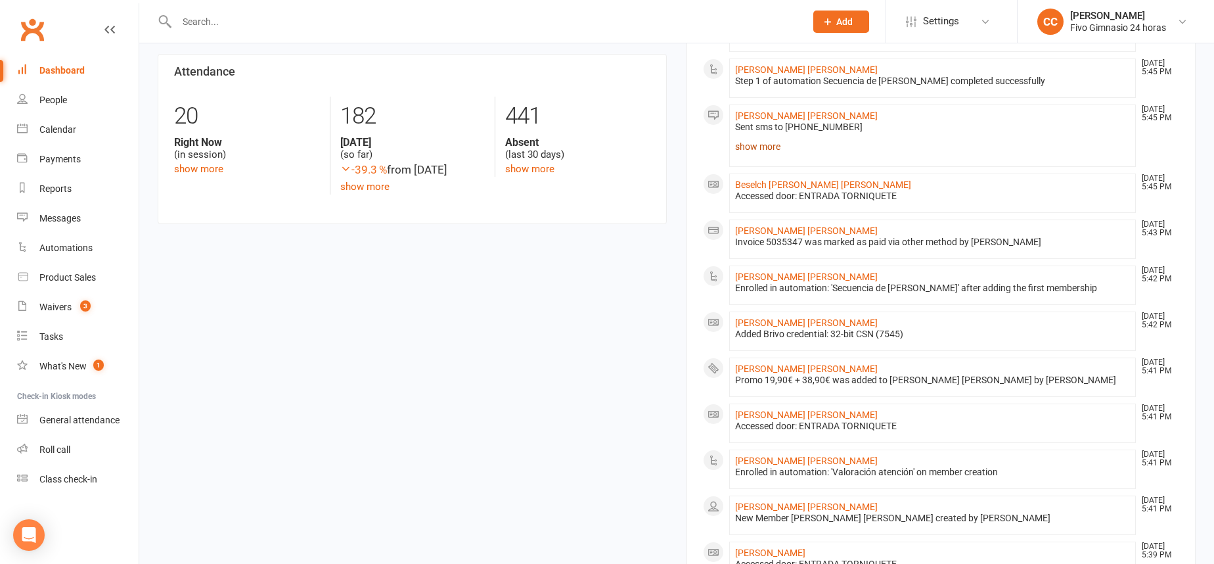
scroll to position [363, 0]
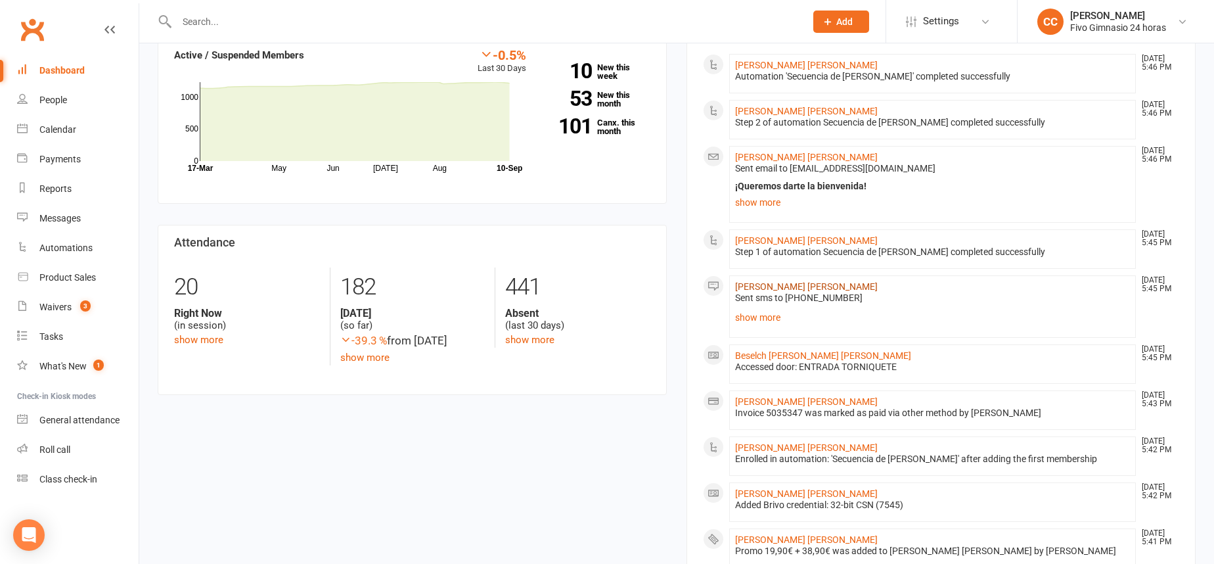
click at [784, 284] on link "[PERSON_NAME] [PERSON_NAME]" at bounding box center [806, 286] width 143 height 11
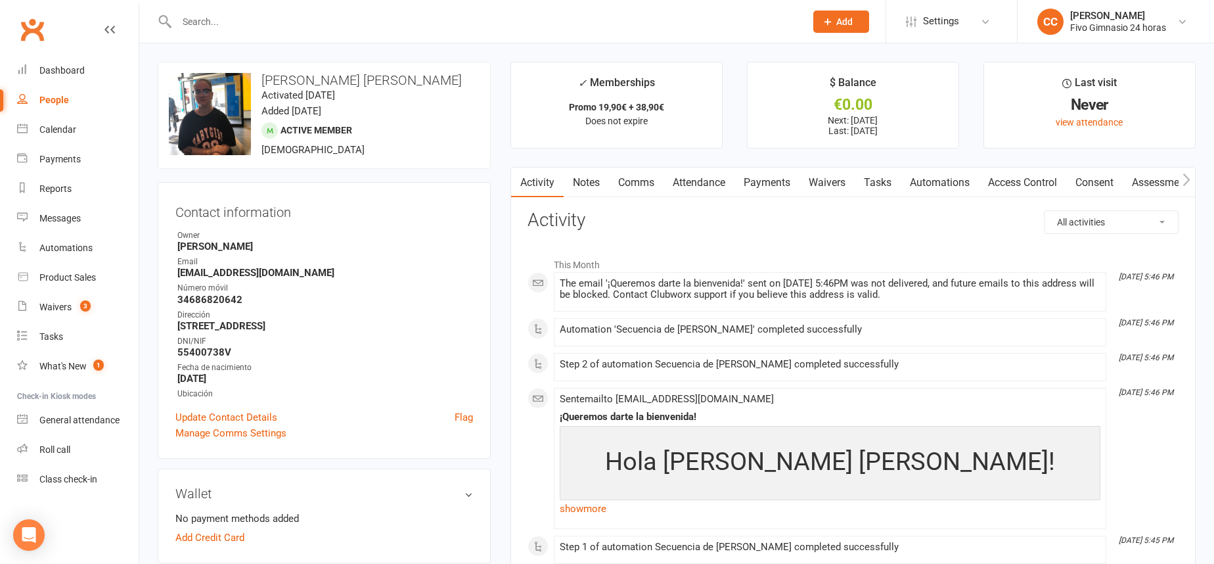
click at [785, 182] on link "Payments" at bounding box center [766, 182] width 65 height 30
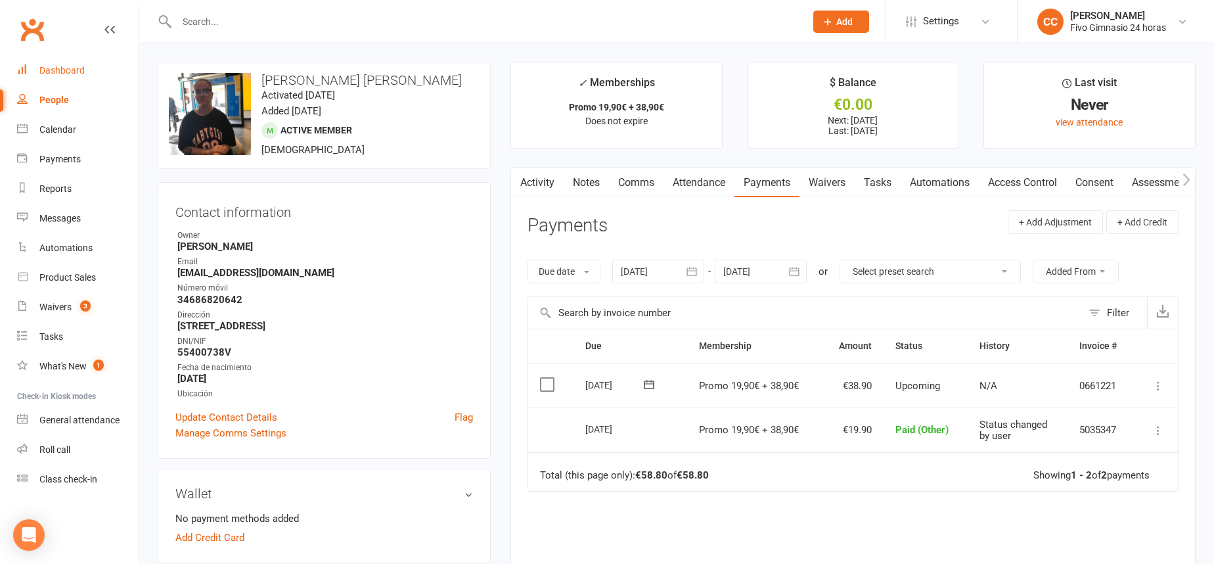
click at [43, 70] on div "Dashboard" at bounding box center [61, 70] width 45 height 11
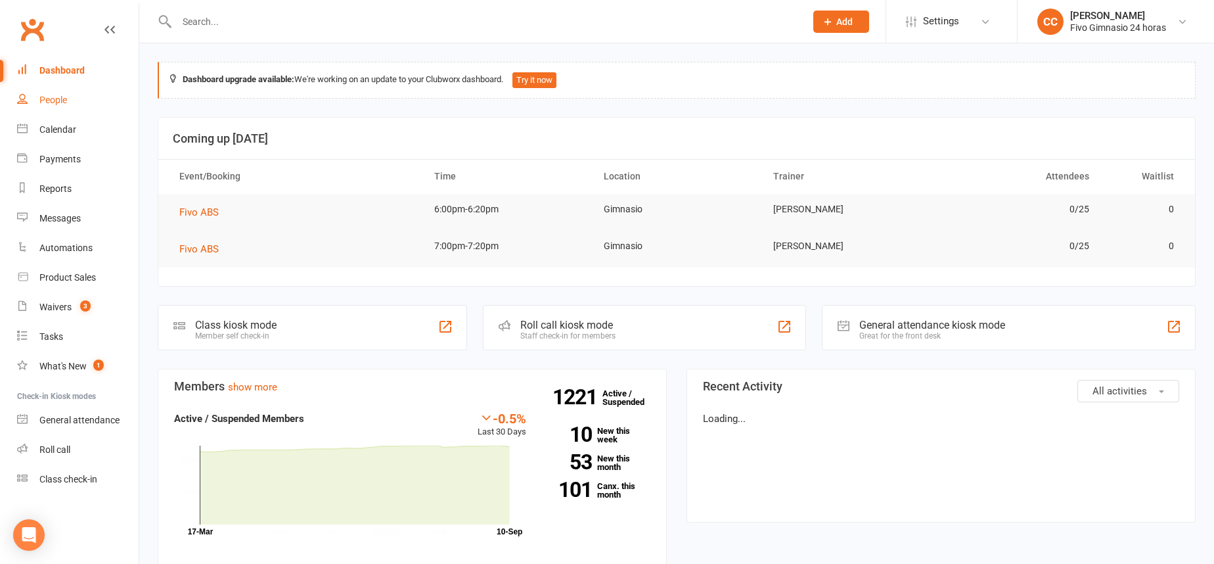
click at [60, 103] on div "People" at bounding box center [53, 100] width 28 height 11
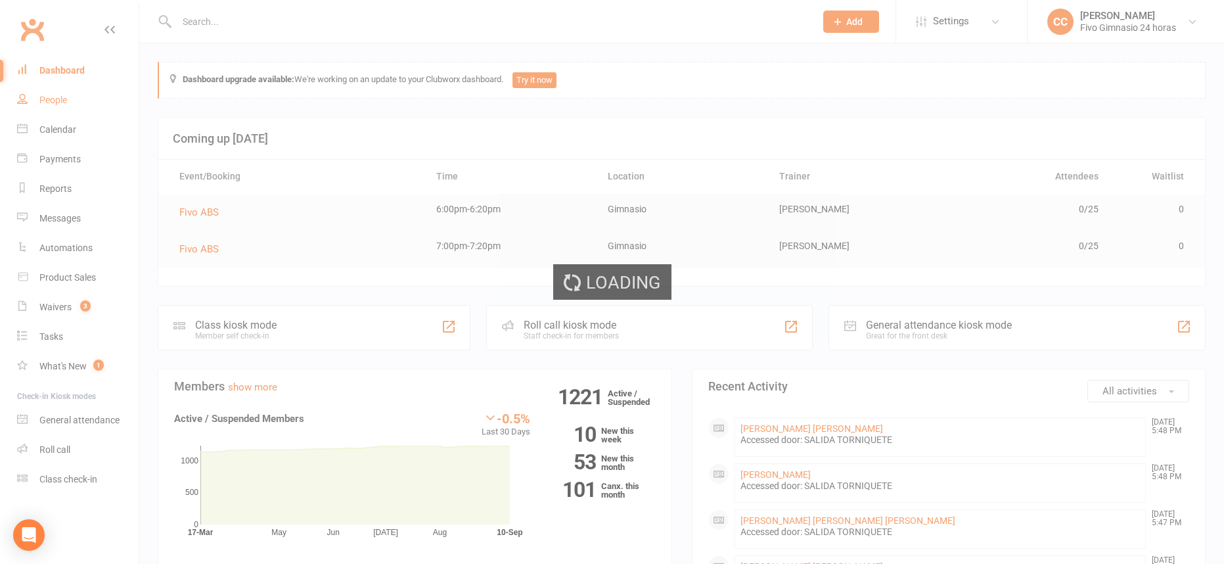
select select "100"
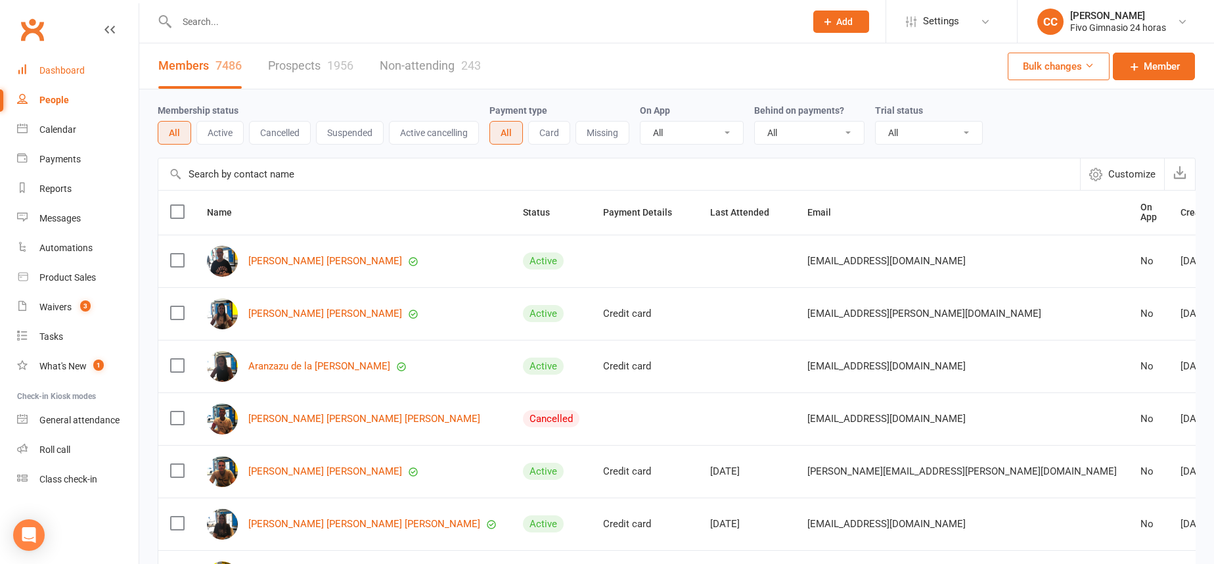
click at [68, 69] on div "Dashboard" at bounding box center [61, 70] width 45 height 11
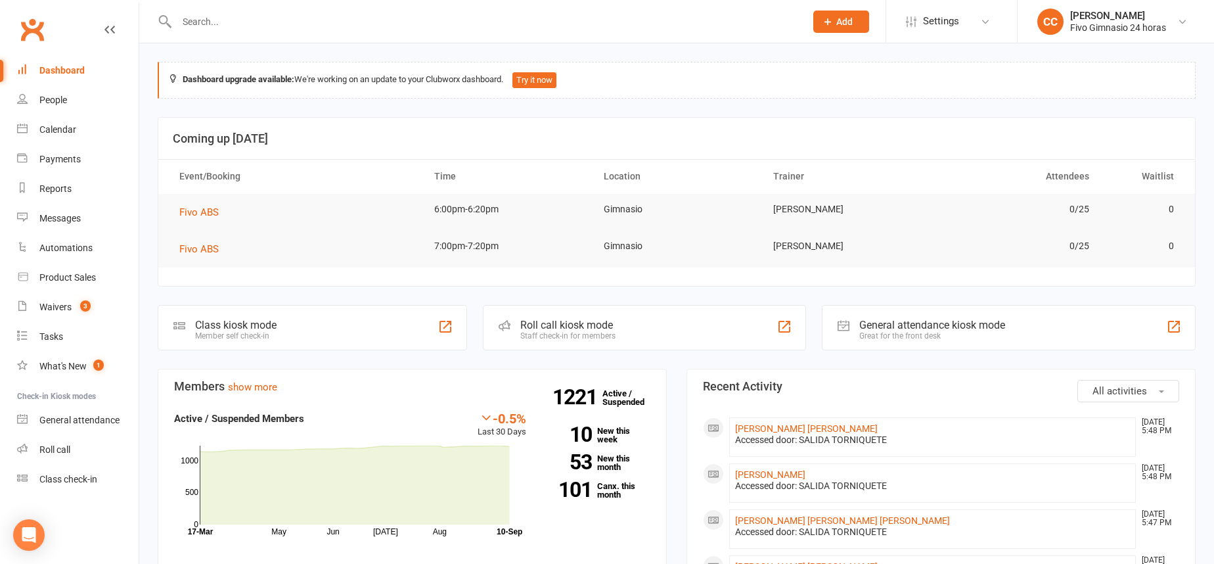
scroll to position [627, 0]
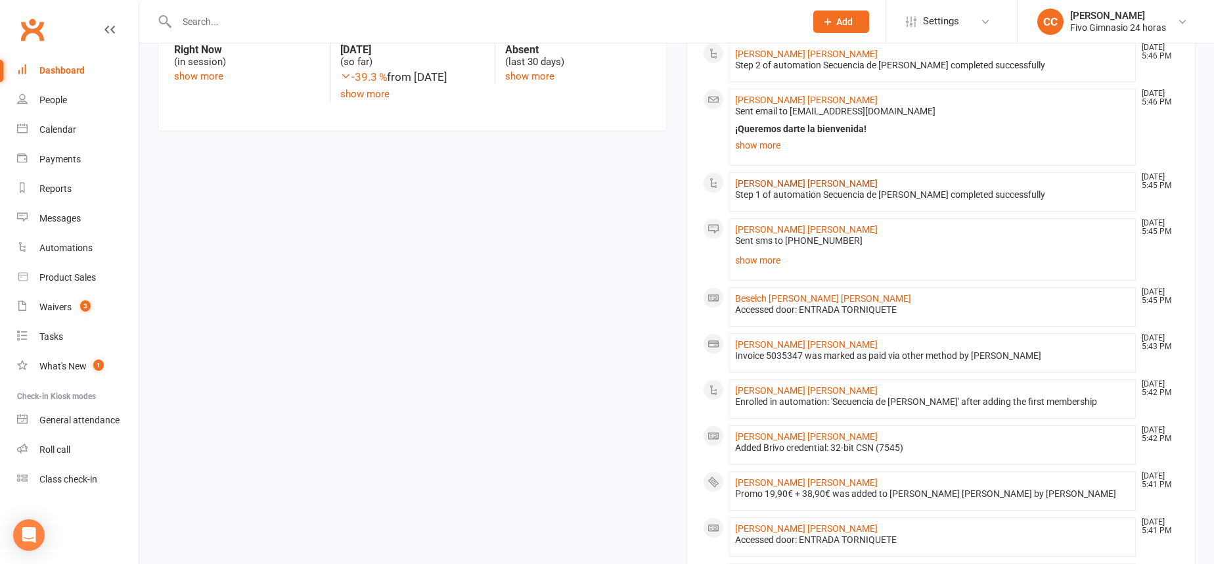
click at [750, 183] on link "[PERSON_NAME] [PERSON_NAME]" at bounding box center [806, 183] width 143 height 11
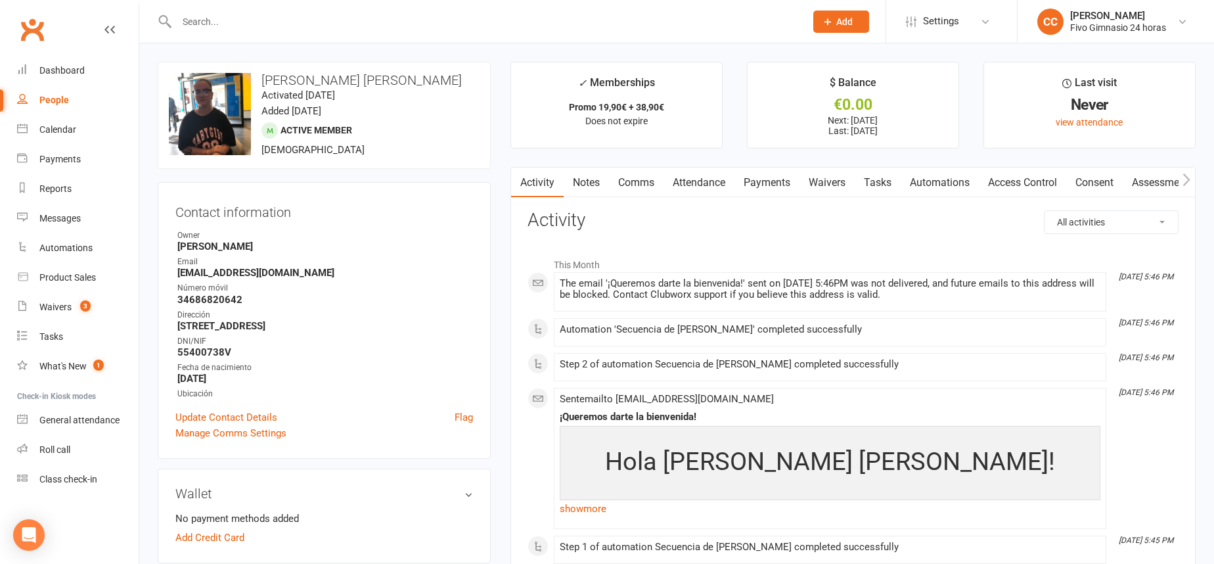
click at [997, 180] on link "Access Control" at bounding box center [1022, 182] width 87 height 30
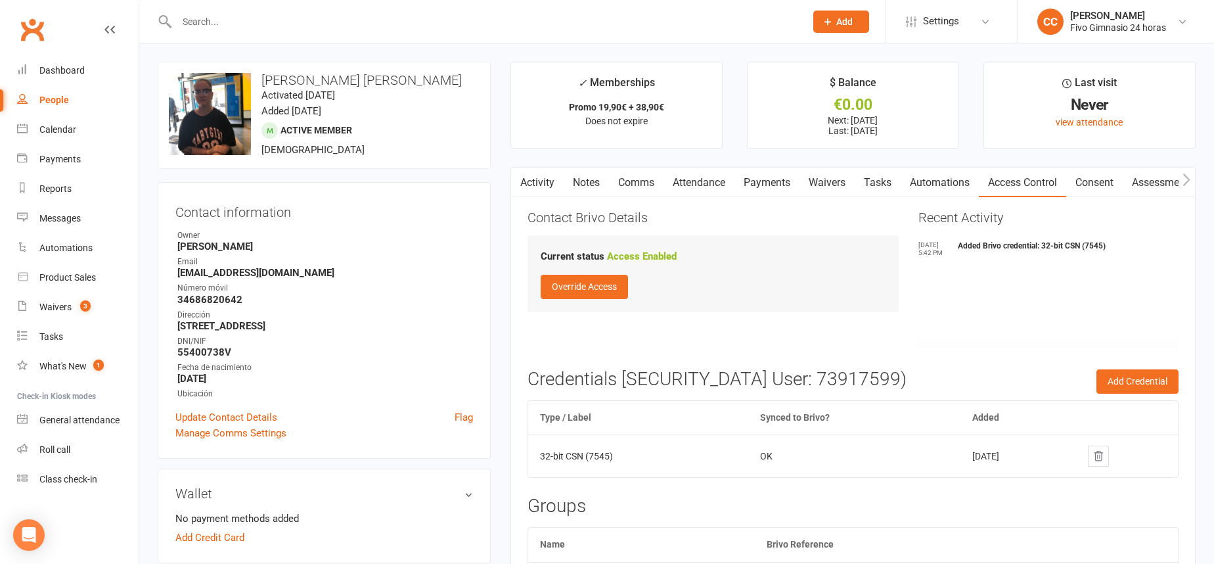
drag, startPoint x: 842, startPoint y: 184, endPoint x: 828, endPoint y: 181, distance: 14.7
click at [841, 184] on link "Waivers" at bounding box center [826, 182] width 55 height 30
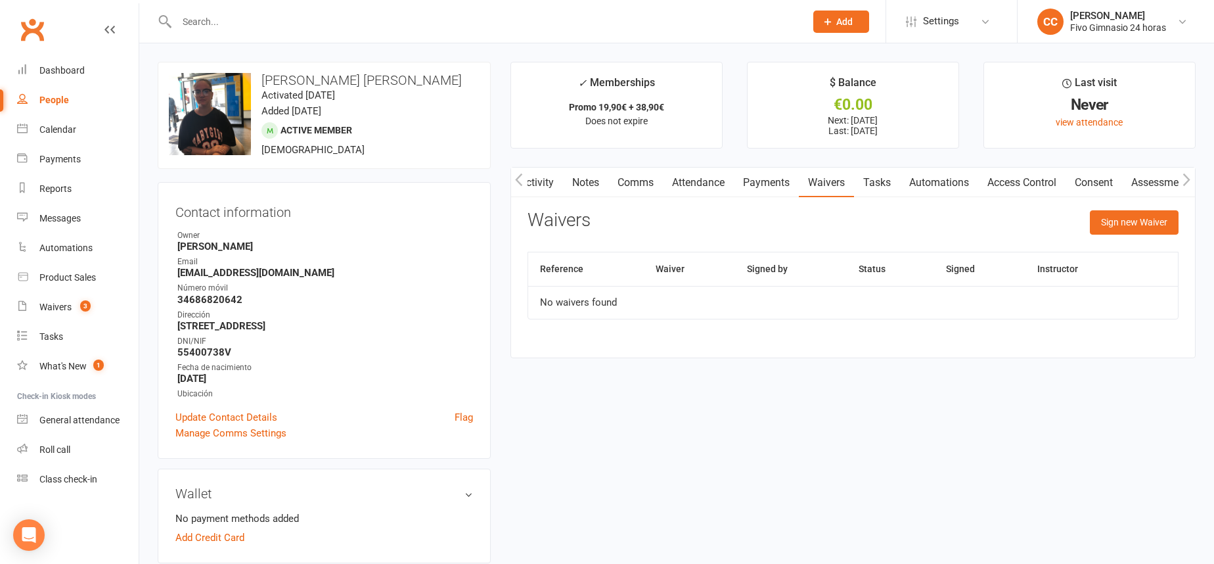
click at [744, 170] on link "Payments" at bounding box center [766, 182] width 65 height 30
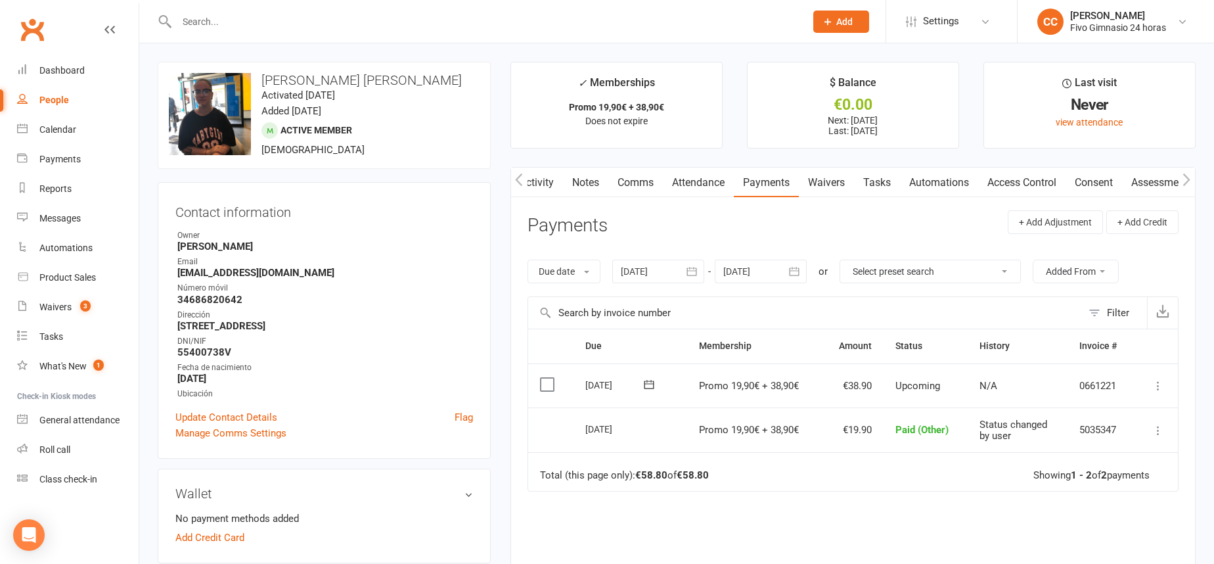
click at [1161, 432] on icon at bounding box center [1157, 430] width 13 height 13
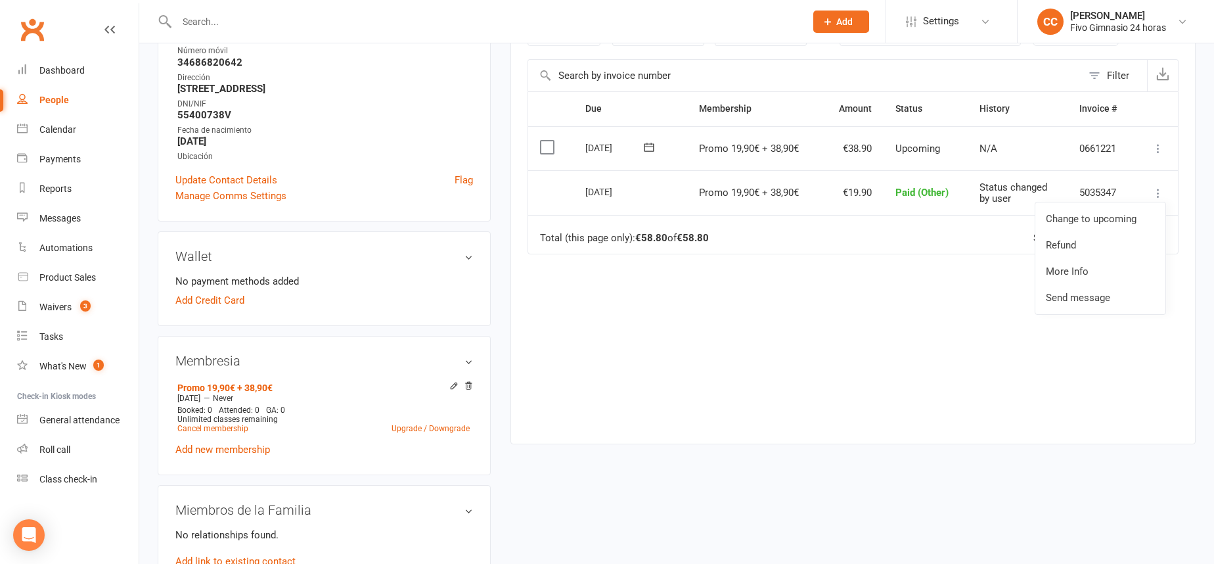
scroll to position [368, 0]
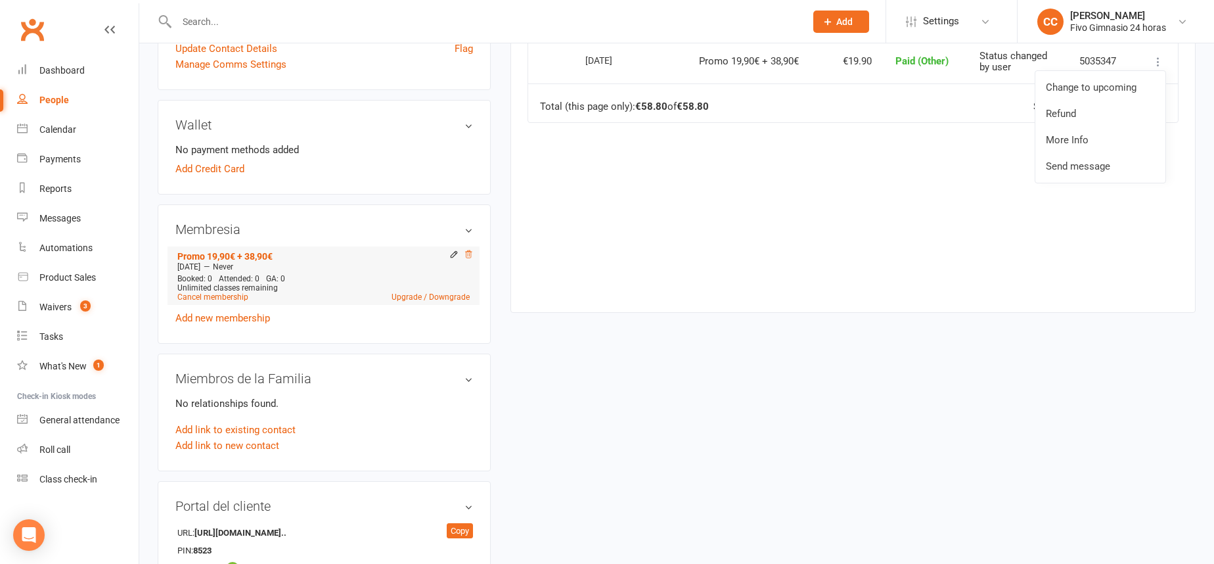
click at [468, 251] on icon at bounding box center [468, 254] width 9 height 9
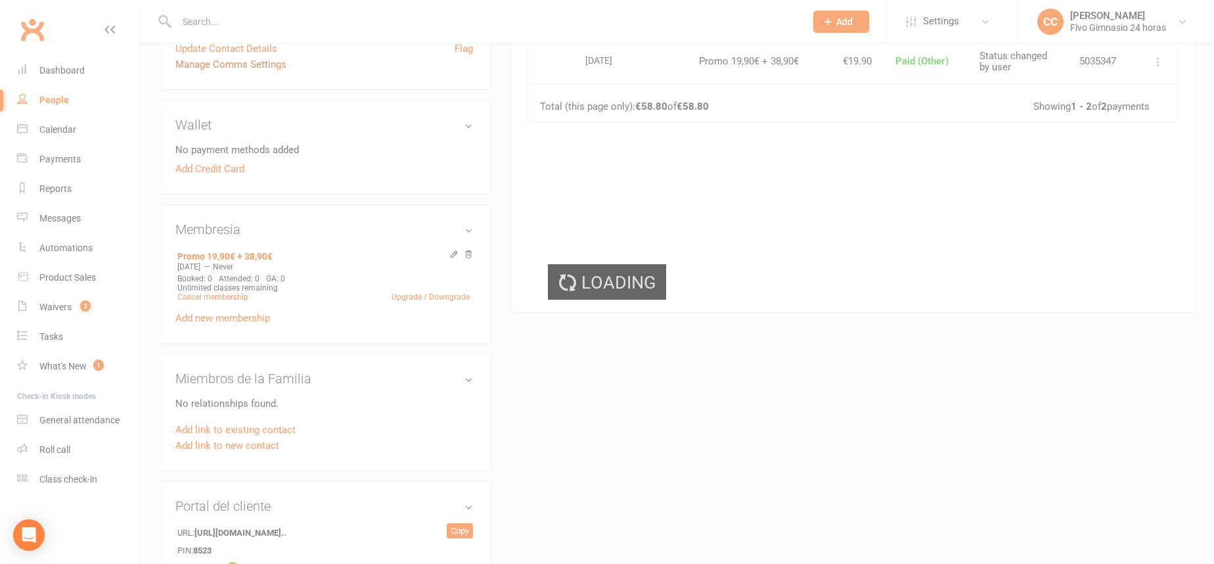
scroll to position [366, 0]
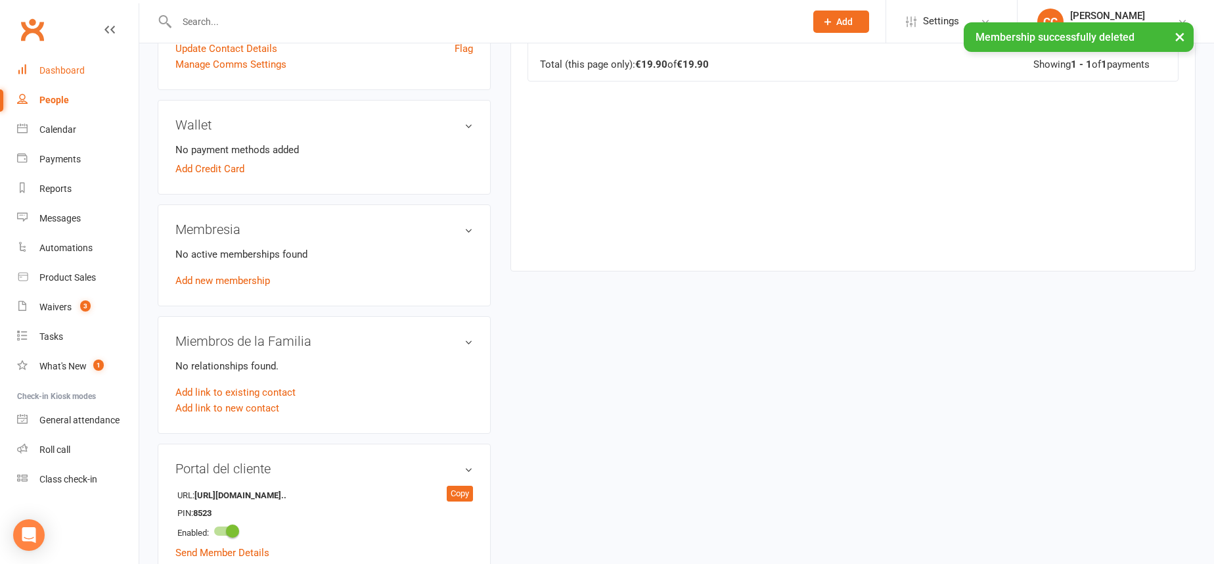
click at [69, 70] on div "Dashboard" at bounding box center [61, 70] width 45 height 11
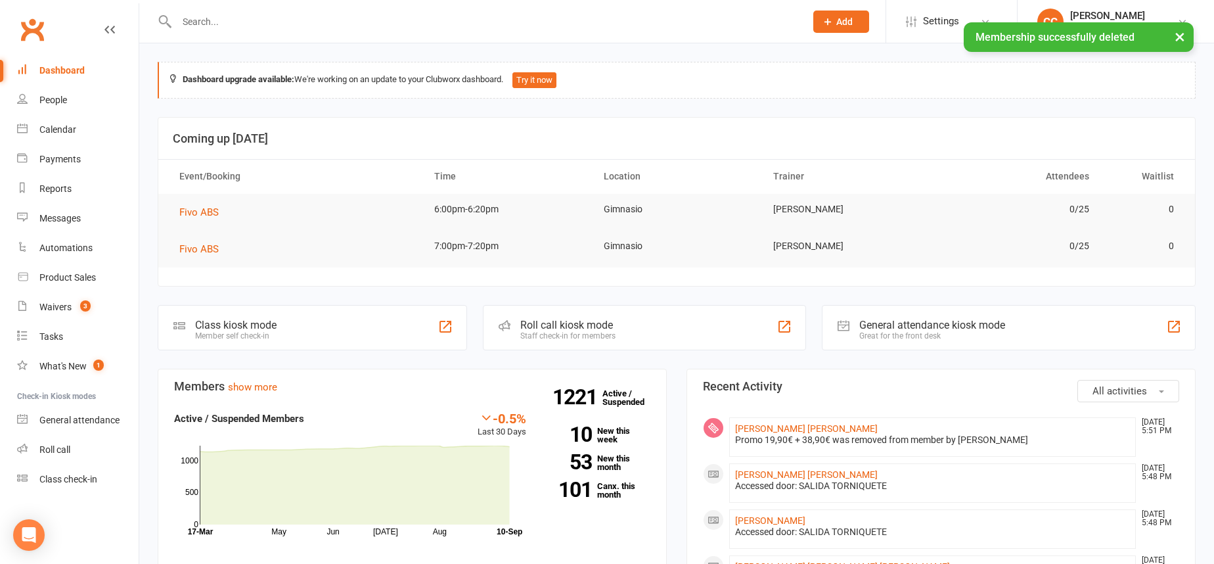
click at [238, 20] on input "text" at bounding box center [484, 21] width 623 height 18
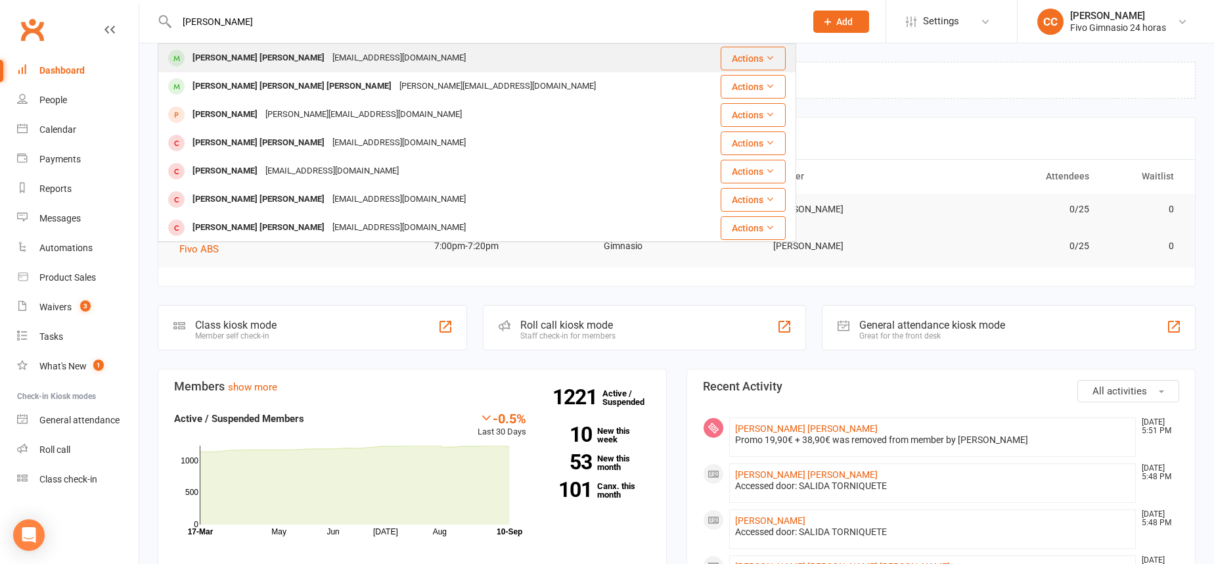
type input "george"
click at [245, 64] on div "[PERSON_NAME] [PERSON_NAME]" at bounding box center [258, 58] width 140 height 19
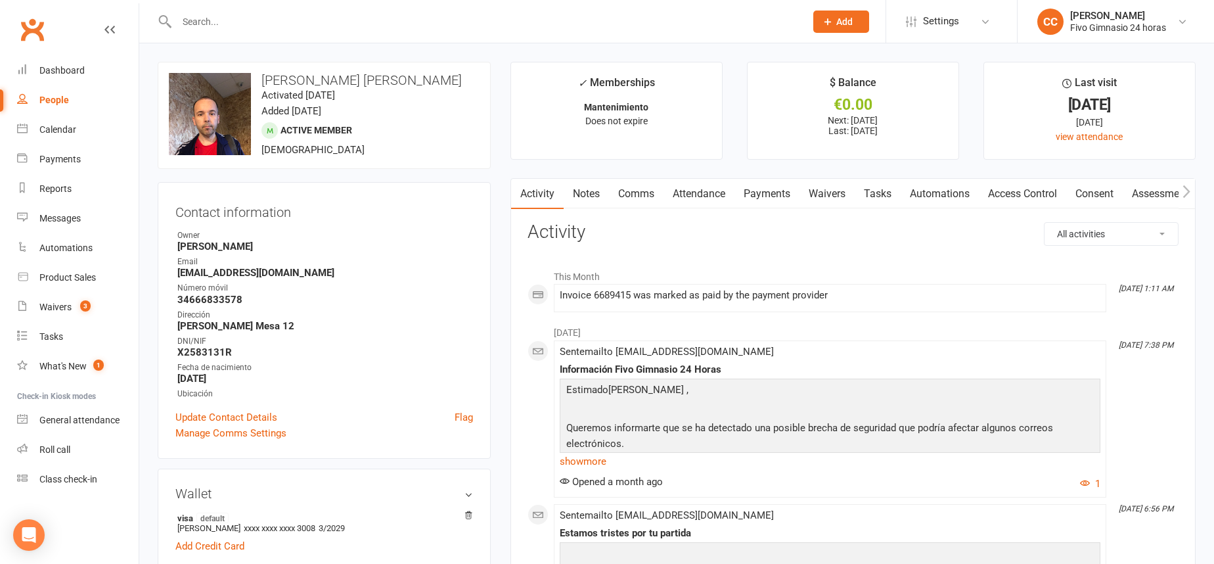
click at [768, 196] on link "Payments" at bounding box center [766, 194] width 65 height 30
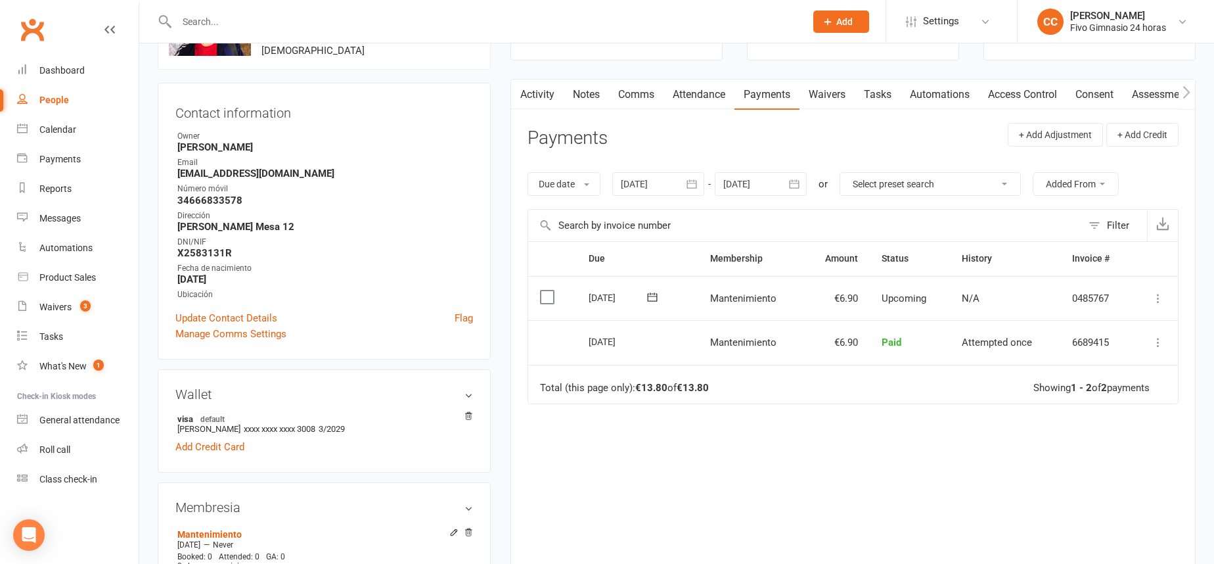
scroll to position [253, 0]
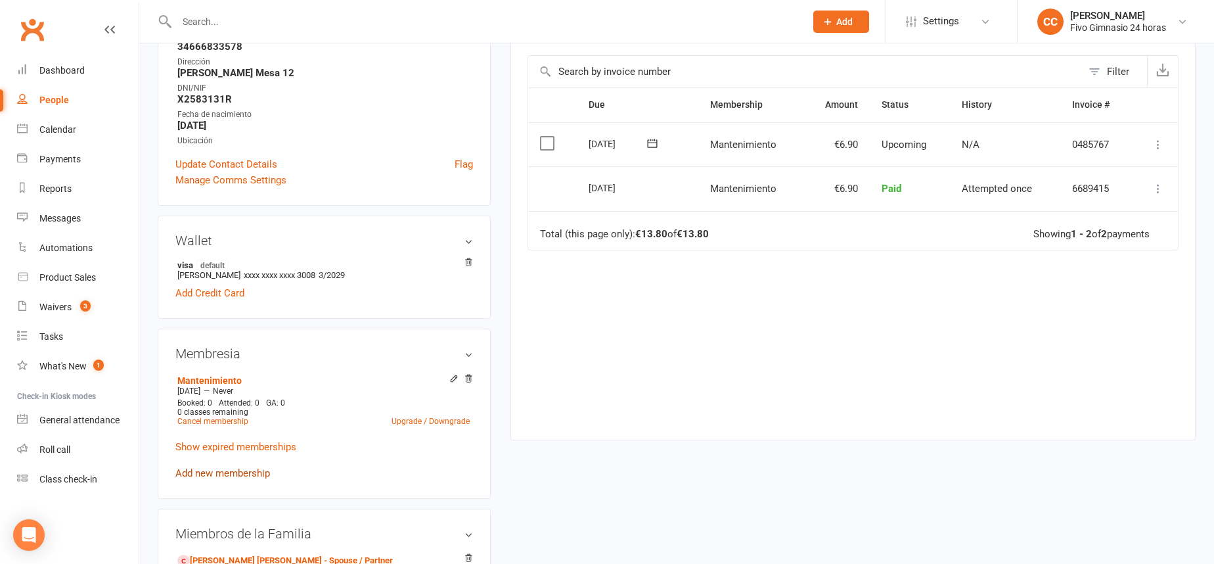
click at [214, 471] on link "Add new membership" at bounding box center [222, 473] width 95 height 12
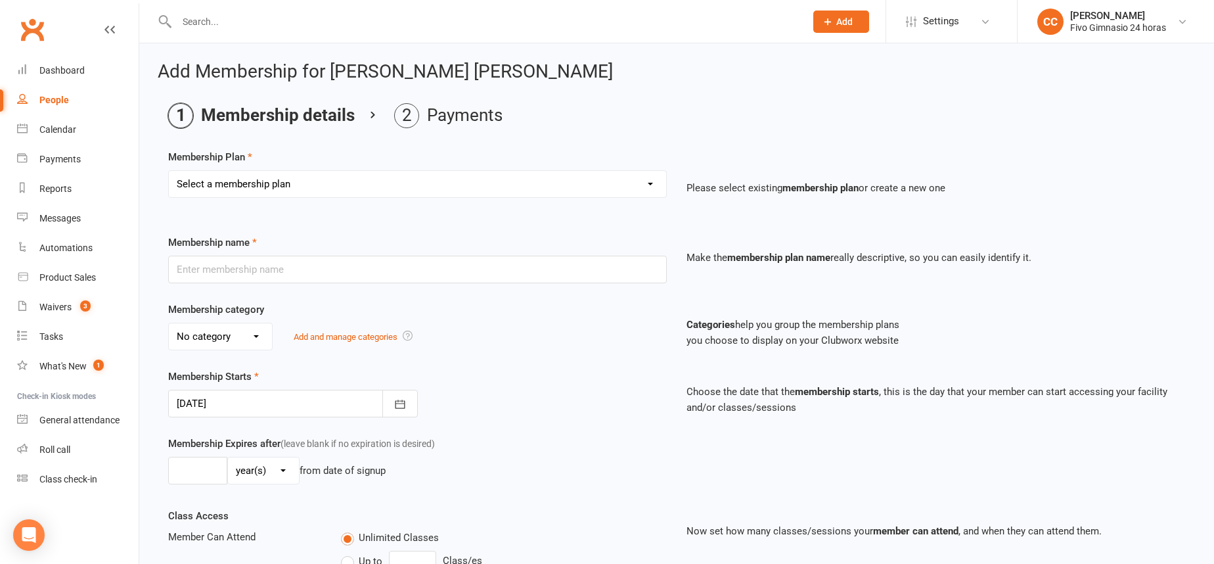
click at [242, 189] on select "Select a membership plan Cuota familiar Cuota estudiante 10 pases full Anual Se…" at bounding box center [417, 184] width 497 height 26
select select "5"
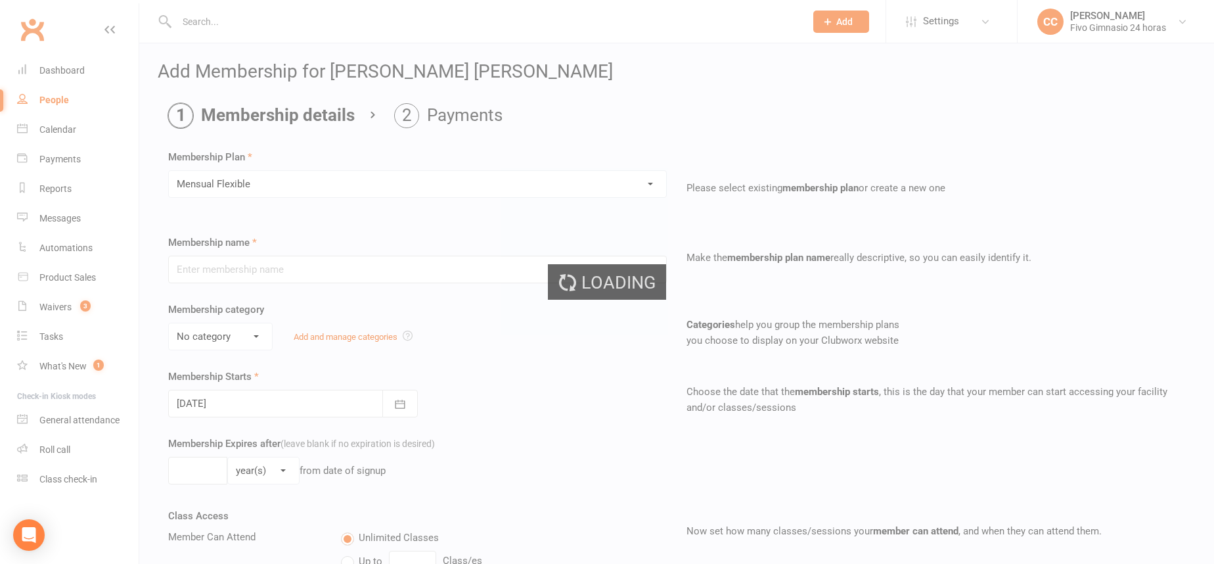
type input "Mensual Flexible"
select select "1"
select select "2"
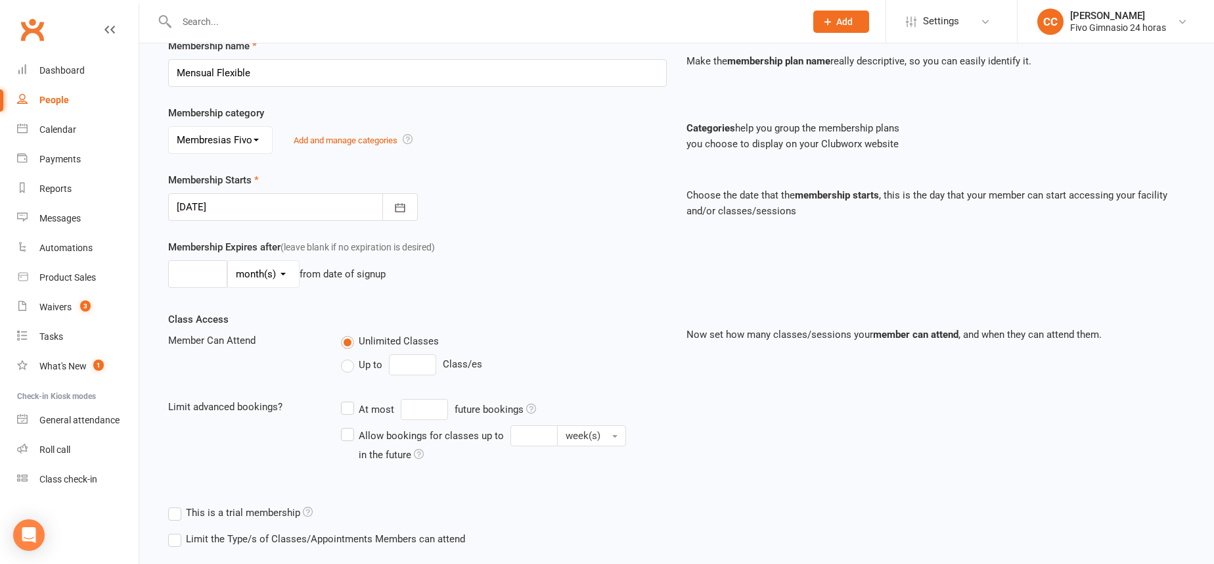
scroll to position [204, 0]
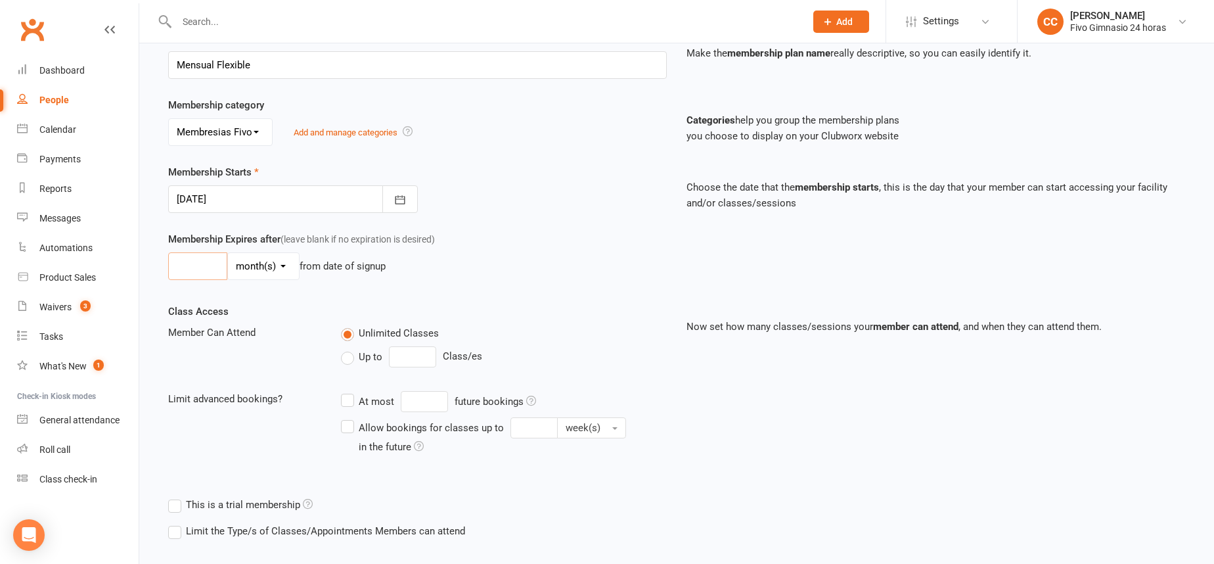
click at [200, 273] on input "number" at bounding box center [197, 266] width 59 height 28
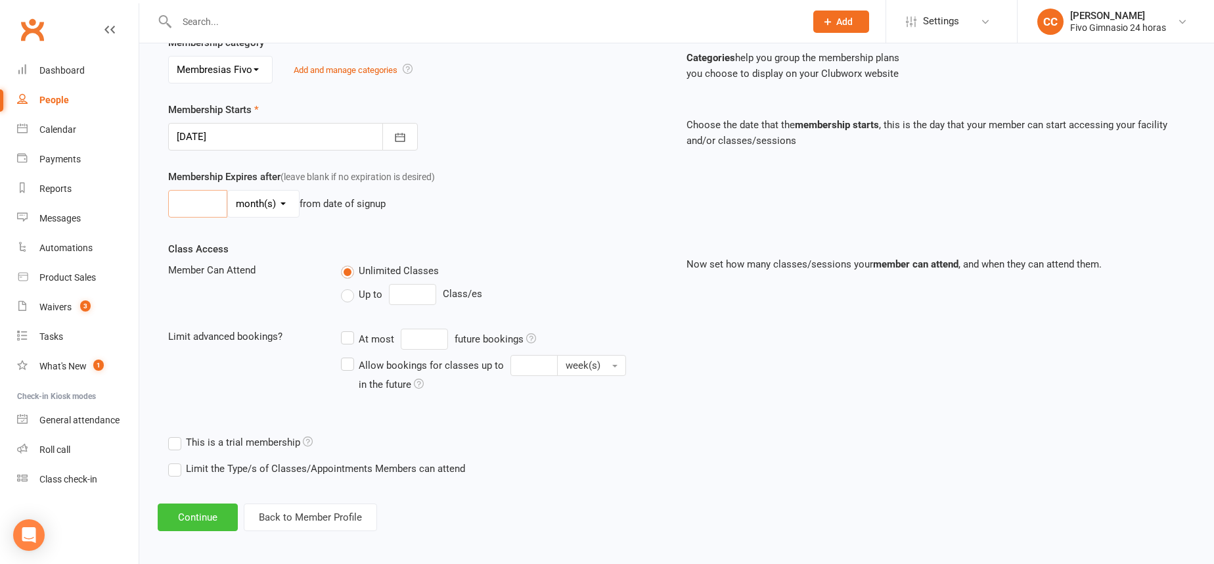
scroll to position [271, 0]
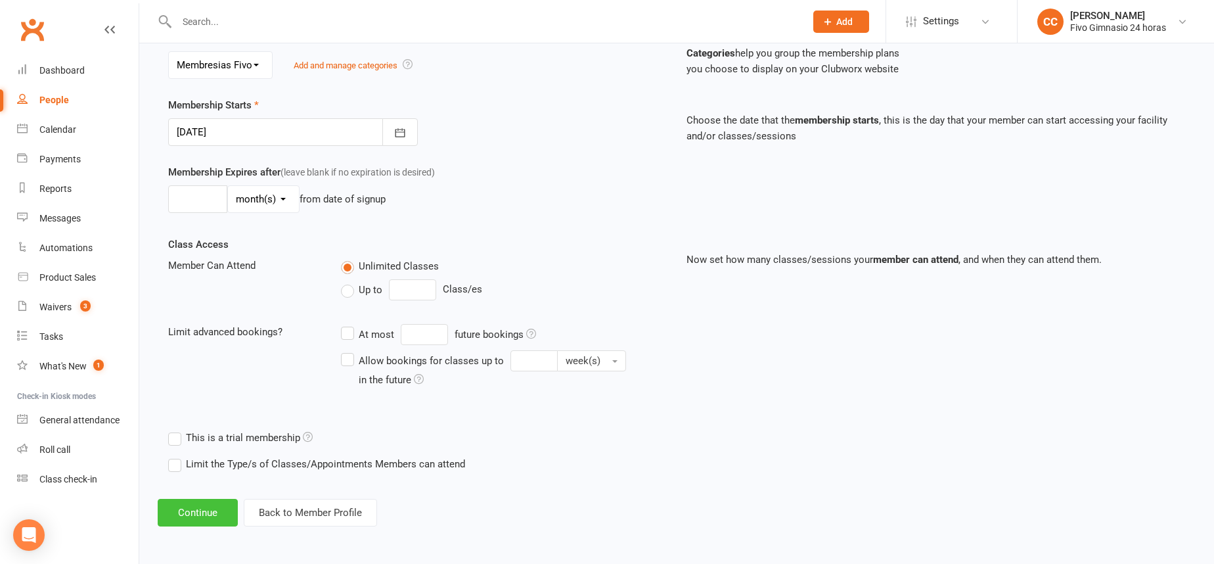
click at [217, 514] on button "Continue" at bounding box center [198, 512] width 80 height 28
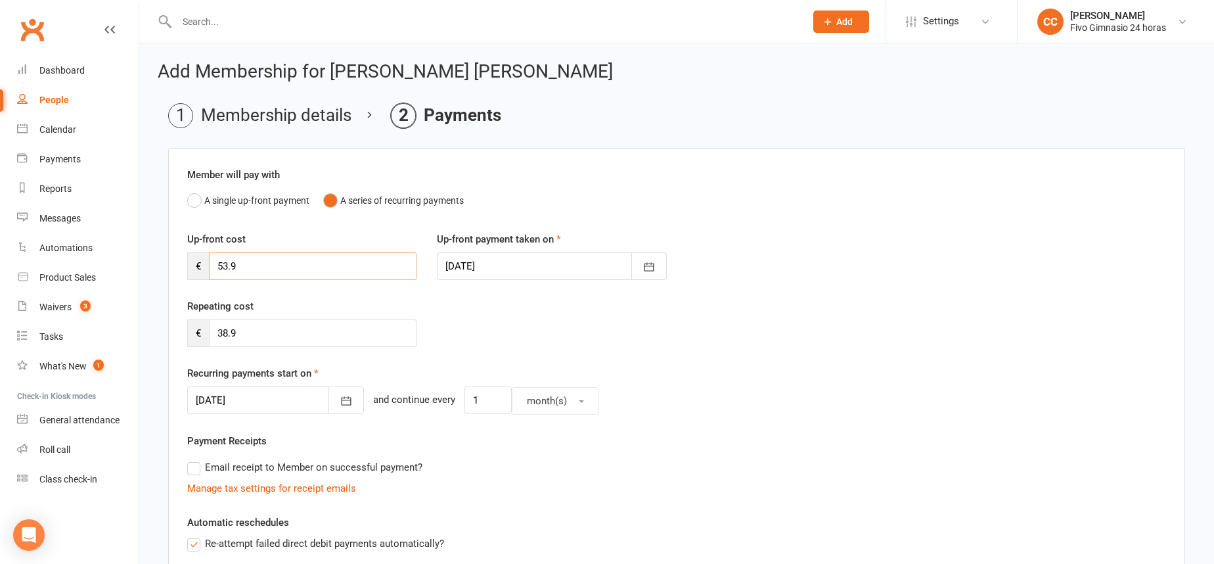
drag, startPoint x: 229, startPoint y: 258, endPoint x: 187, endPoint y: 252, distance: 41.9
click at [187, 252] on div "€ 53.9" at bounding box center [302, 266] width 230 height 28
drag, startPoint x: 281, startPoint y: 262, endPoint x: 161, endPoint y: 254, distance: 120.4
click at [161, 254] on main "Membership details Payments Member will pay with A single up-front payment A se…" at bounding box center [677, 496] width 1038 height 786
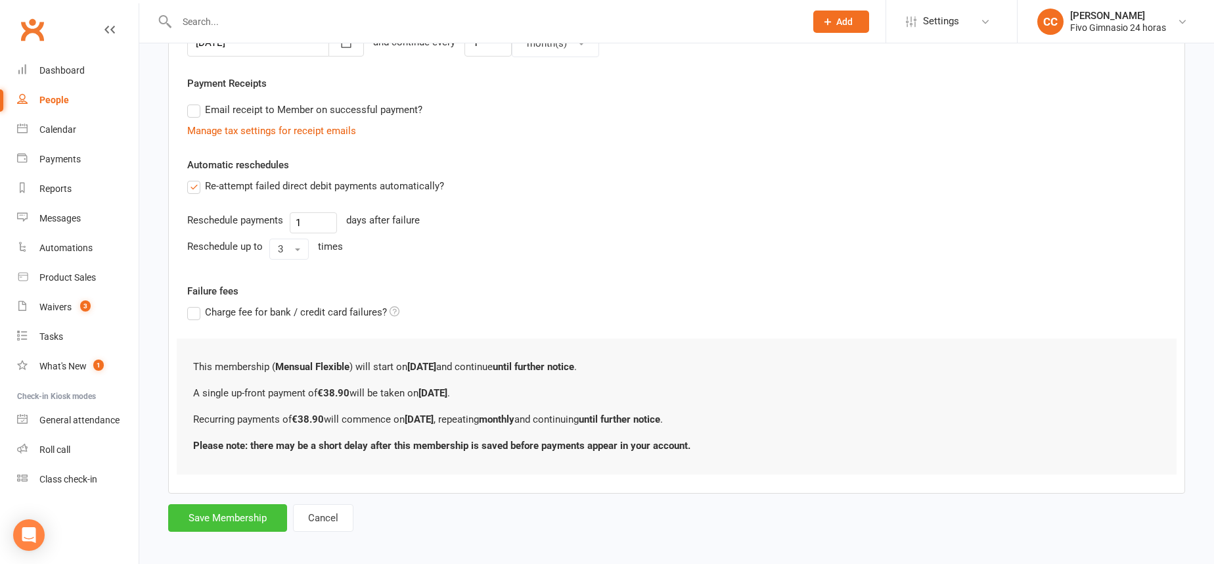
scroll to position [365, 0]
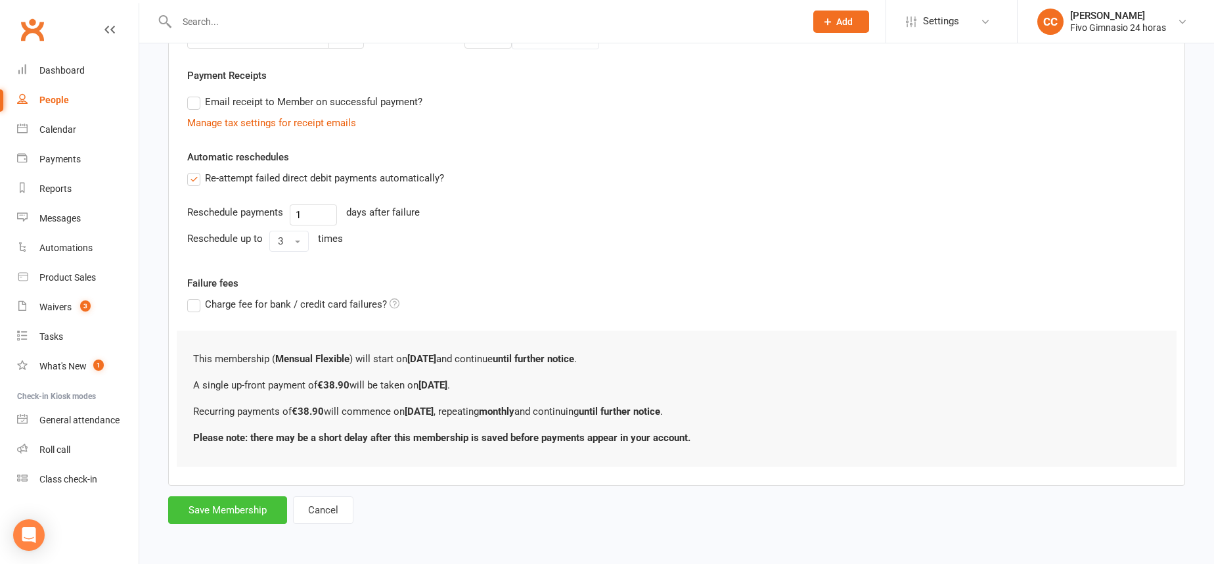
type input "38.90"
click at [236, 502] on button "Save Membership" at bounding box center [227, 510] width 119 height 28
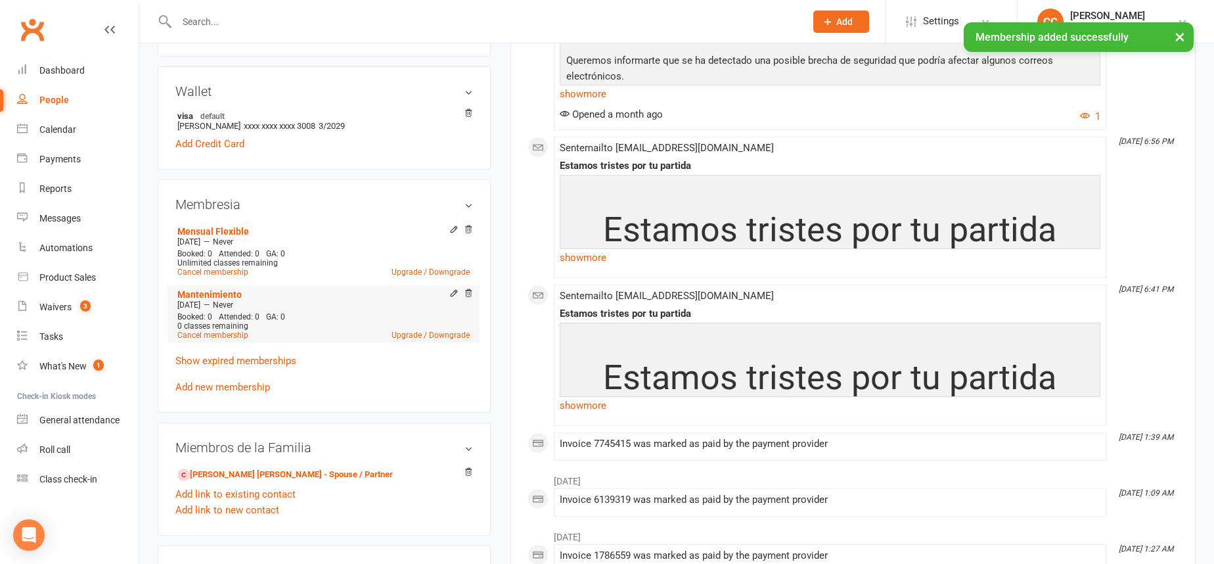
scroll to position [412, 0]
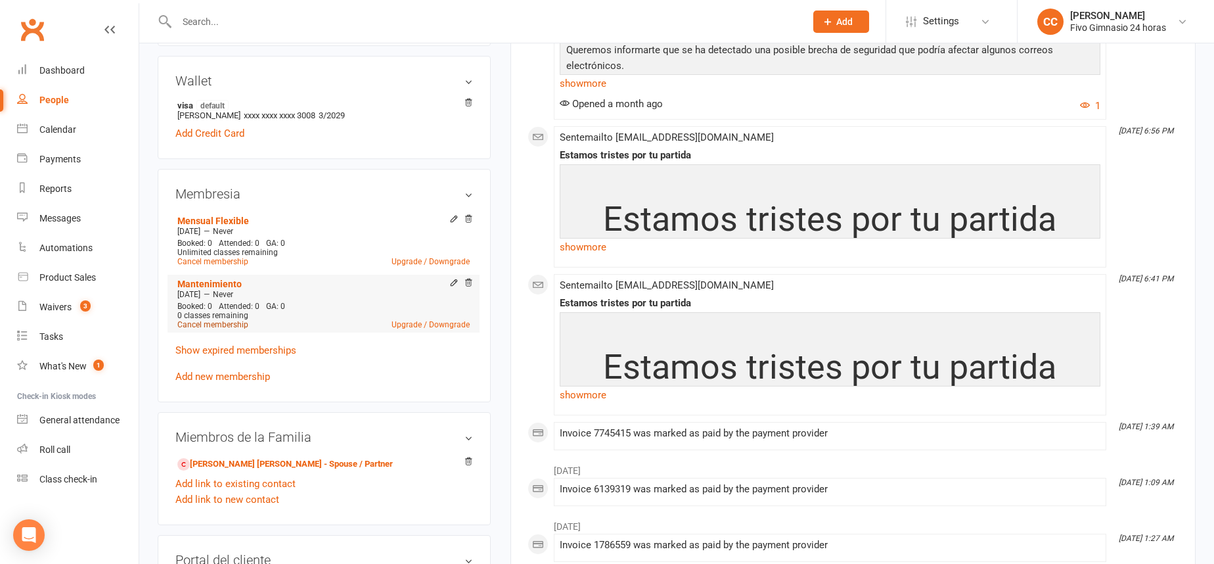
click at [224, 324] on link "Cancel membership" at bounding box center [212, 324] width 71 height 9
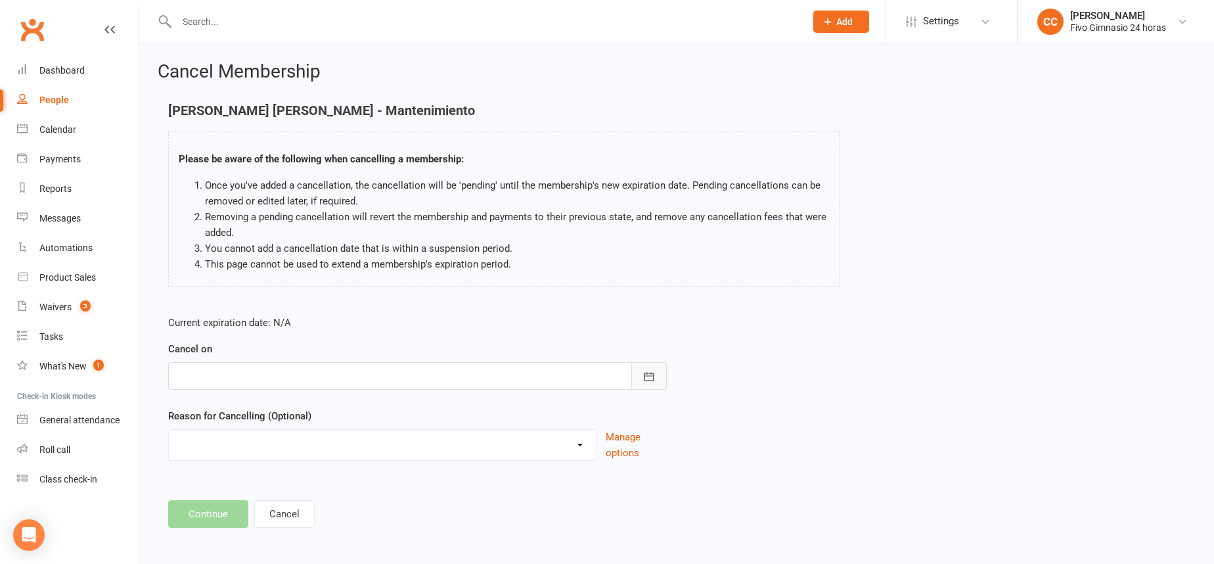
click at [642, 368] on button "button" at bounding box center [648, 376] width 35 height 28
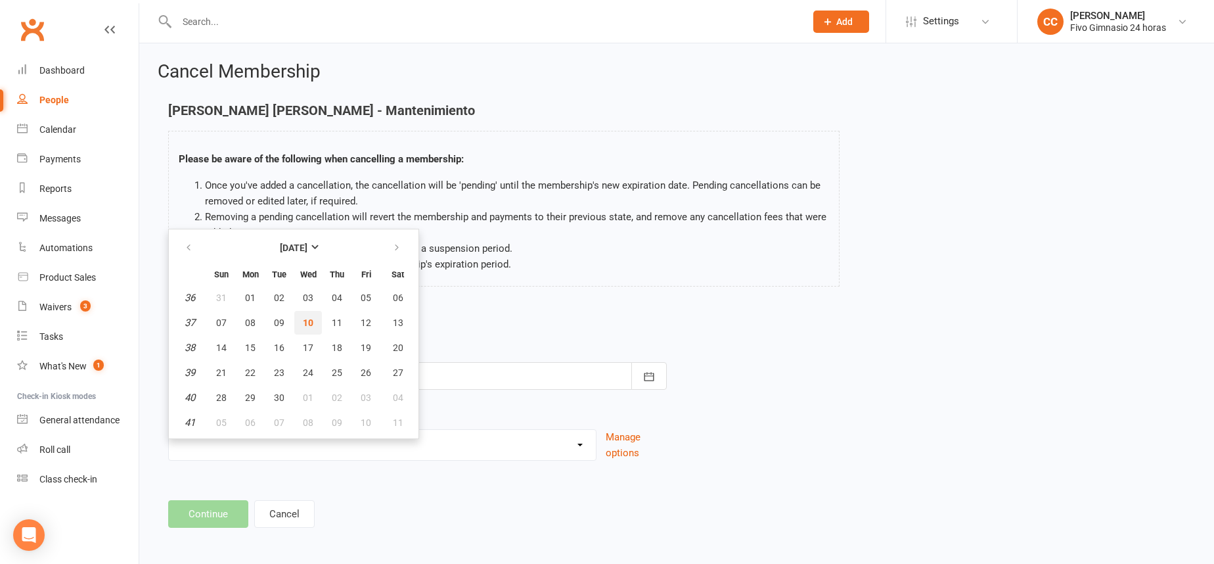
click at [311, 317] on span "10" at bounding box center [308, 322] width 11 height 11
type input "10 Sep 2025"
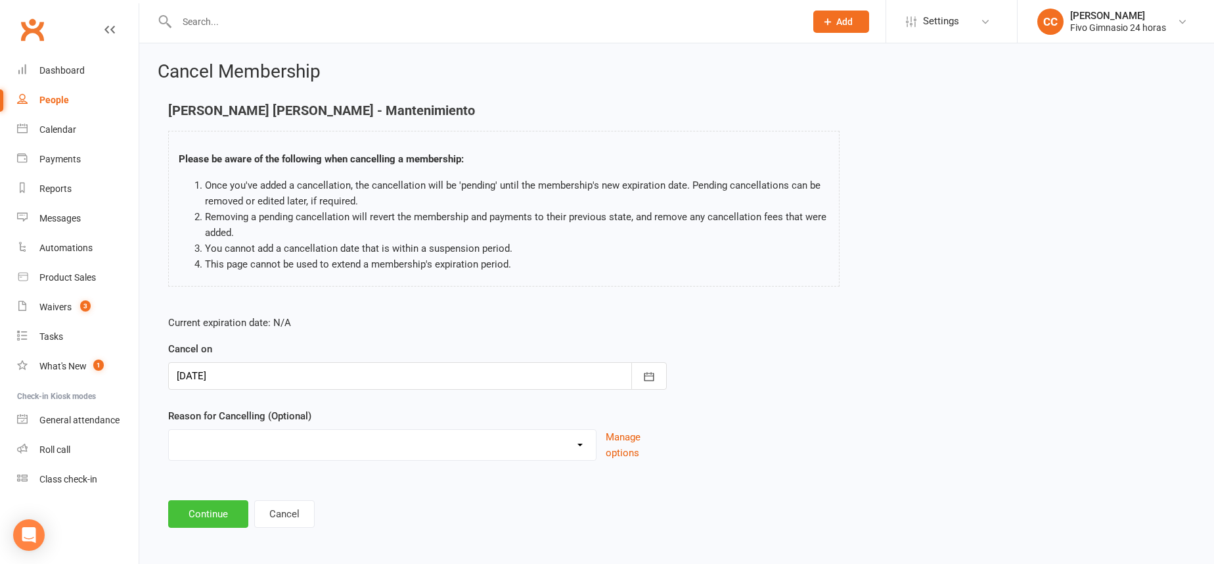
click at [221, 518] on button "Continue" at bounding box center [208, 514] width 80 height 28
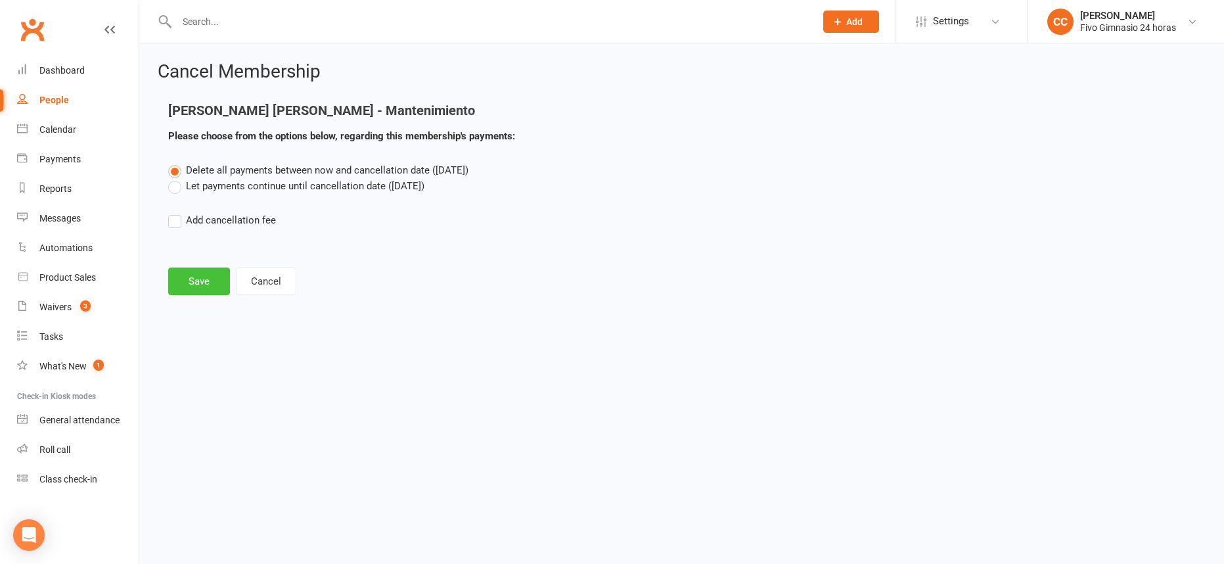
click at [202, 281] on button "Save" at bounding box center [199, 281] width 62 height 28
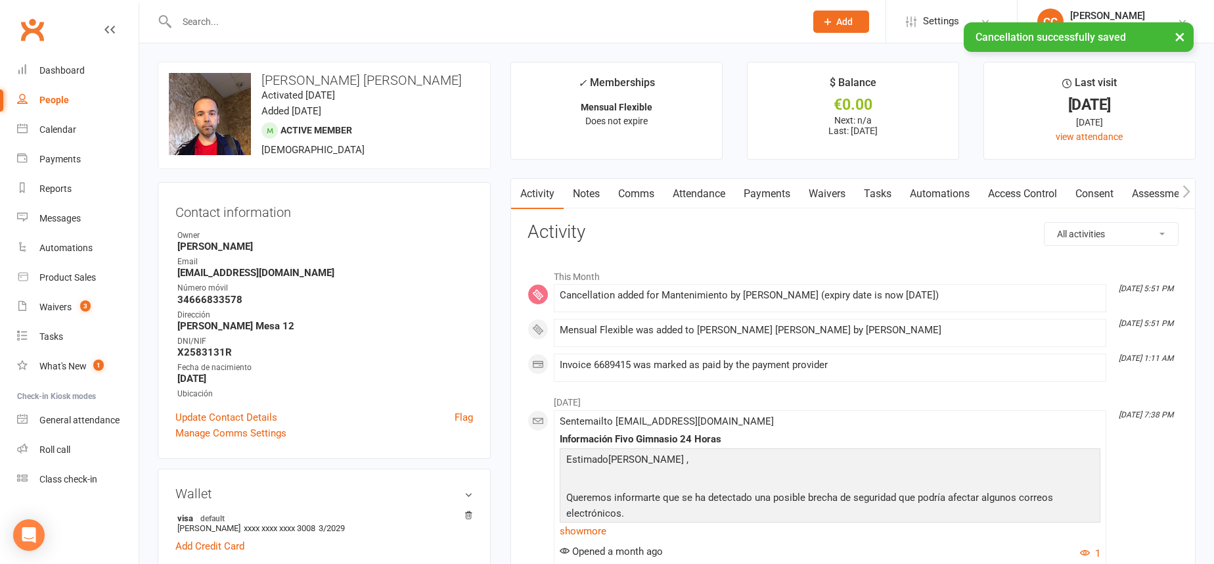
click at [772, 185] on link "Payments" at bounding box center [766, 194] width 65 height 30
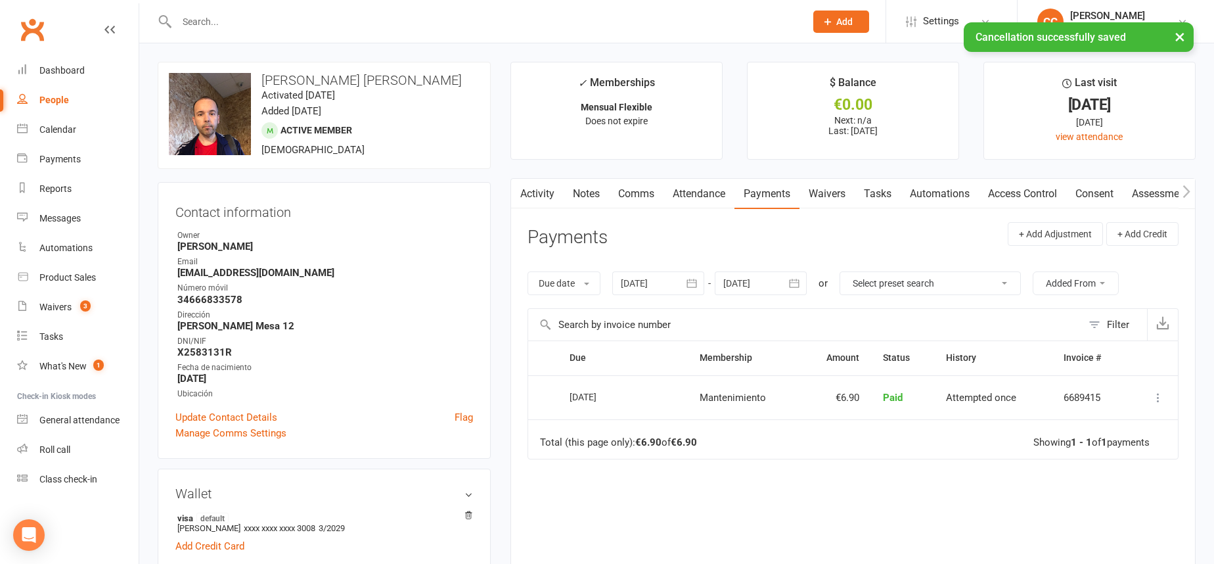
click at [1013, 185] on link "Access Control" at bounding box center [1022, 194] width 87 height 30
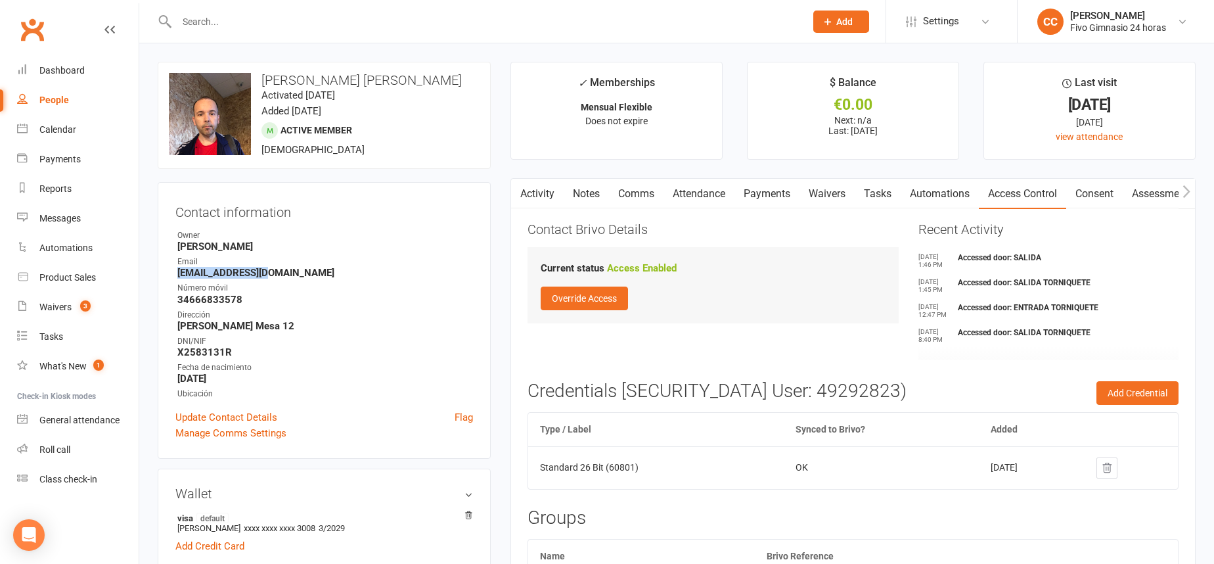
drag, startPoint x: 169, startPoint y: 269, endPoint x: 269, endPoint y: 271, distance: 100.5
click at [269, 271] on div "Contact information Owner Jose Barrera Email gmileris@yahoo.es Número móvil 346…" at bounding box center [324, 320] width 333 height 277
copy strong "gmileris@yahoo.es"
click at [772, 189] on link "Payments" at bounding box center [766, 194] width 65 height 30
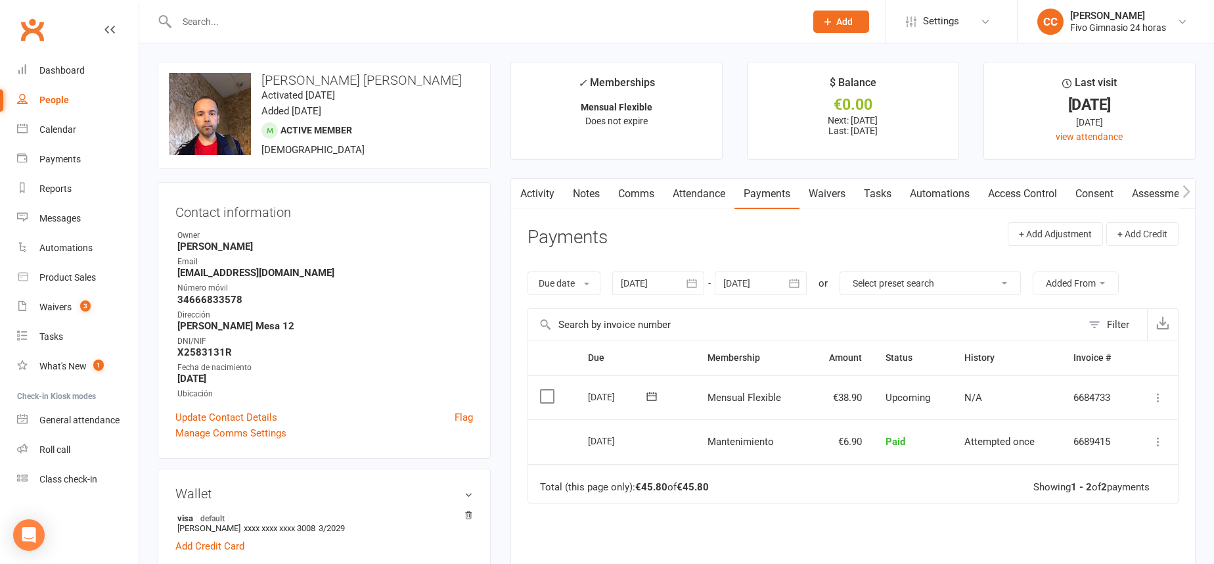
click at [1157, 398] on icon at bounding box center [1157, 397] width 13 height 13
click at [1103, 477] on link "Mark as Paid (Other)" at bounding box center [1100, 475] width 130 height 26
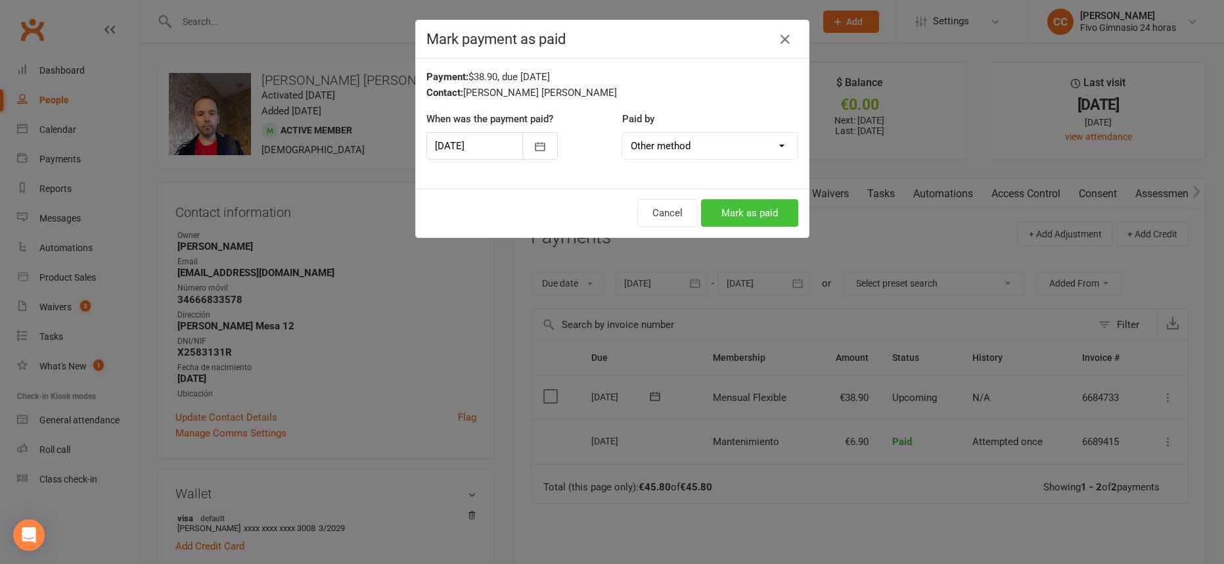
click at [726, 217] on button "Mark as paid" at bounding box center [749, 213] width 97 height 28
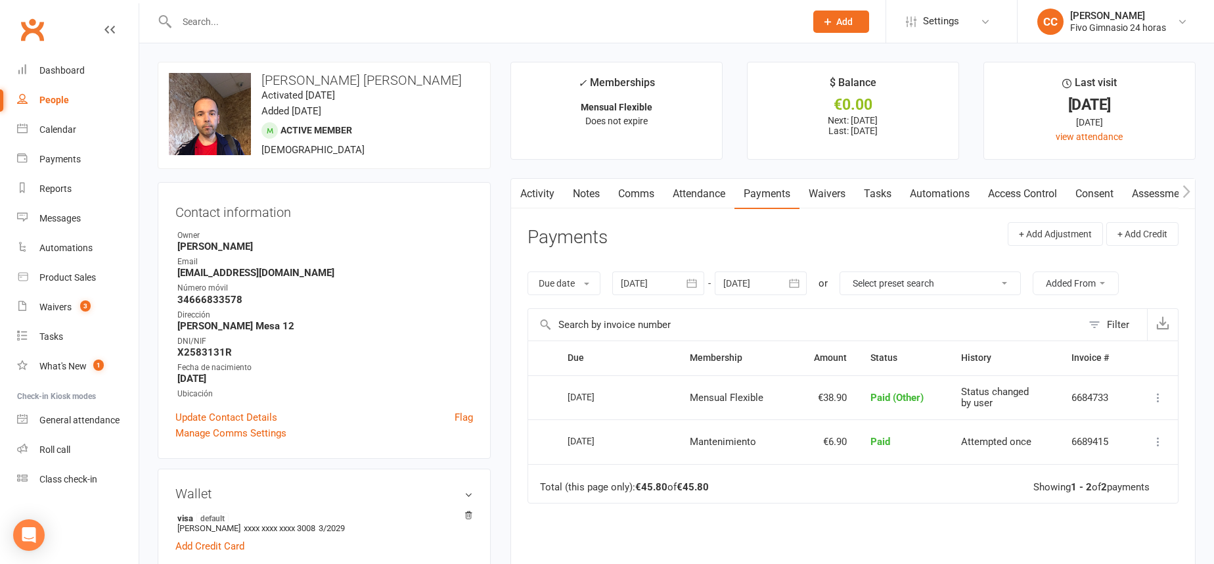
click at [353, 20] on input "text" at bounding box center [484, 21] width 623 height 18
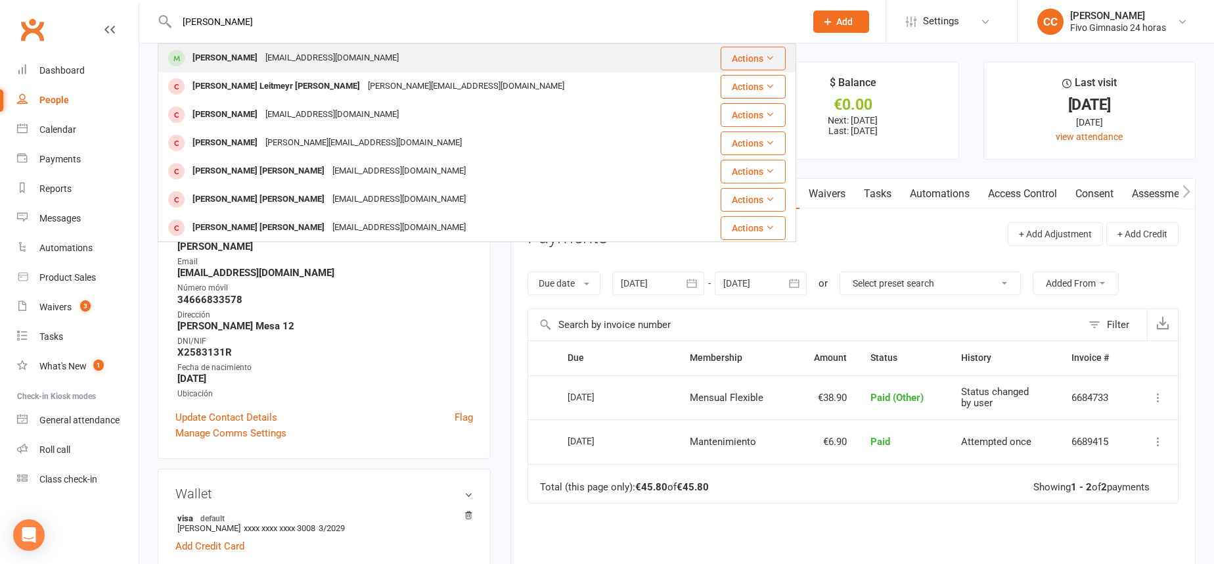
type input "leite"
click at [399, 56] on div "Barbara Leite Pérez barbaralp2.iberia@gmail.com" at bounding box center [428, 58] width 538 height 27
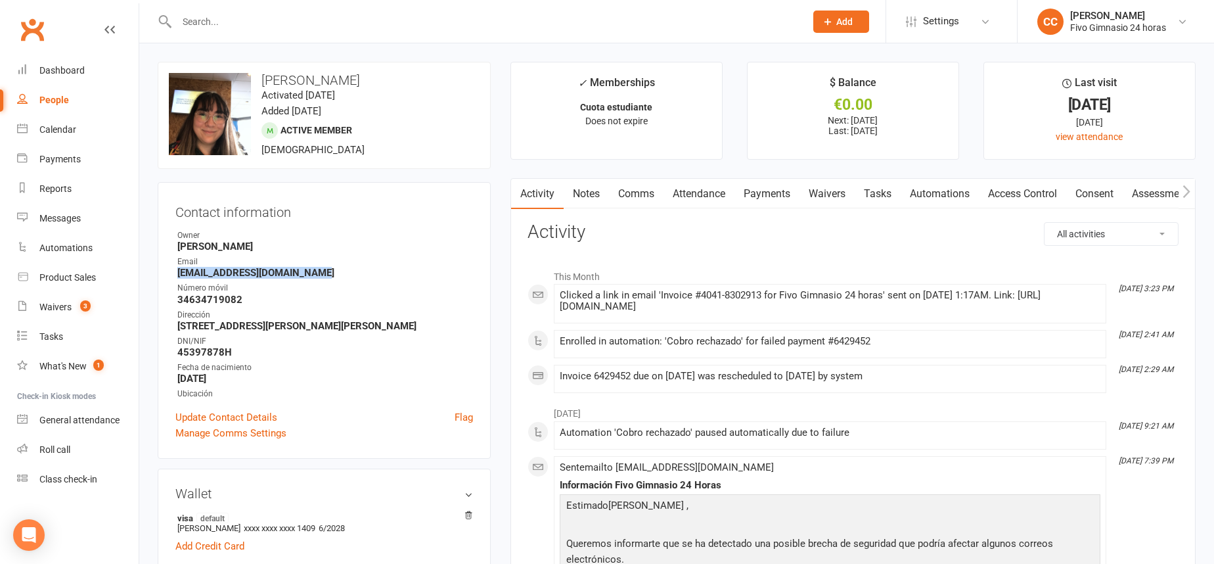
drag, startPoint x: 174, startPoint y: 275, endPoint x: 321, endPoint y: 275, distance: 146.5
click at [321, 275] on div "Contact information Owner Cristina Cabrera Email barbaralp2.iberia@gmail.com Nú…" at bounding box center [324, 320] width 333 height 277
copy strong "barbaralp2.iberia@gmail.com"
click at [771, 191] on link "Payments" at bounding box center [766, 194] width 65 height 30
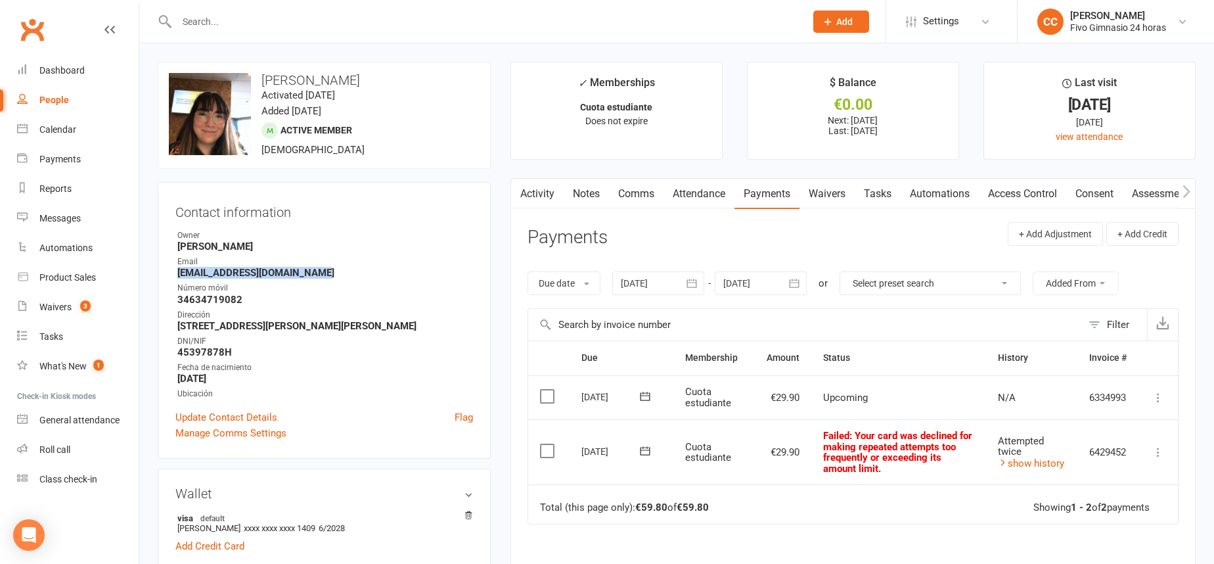
click at [1156, 450] on icon at bounding box center [1157, 451] width 13 height 13
click at [1113, 527] on link "Mark as Paid (Other)" at bounding box center [1100, 530] width 130 height 26
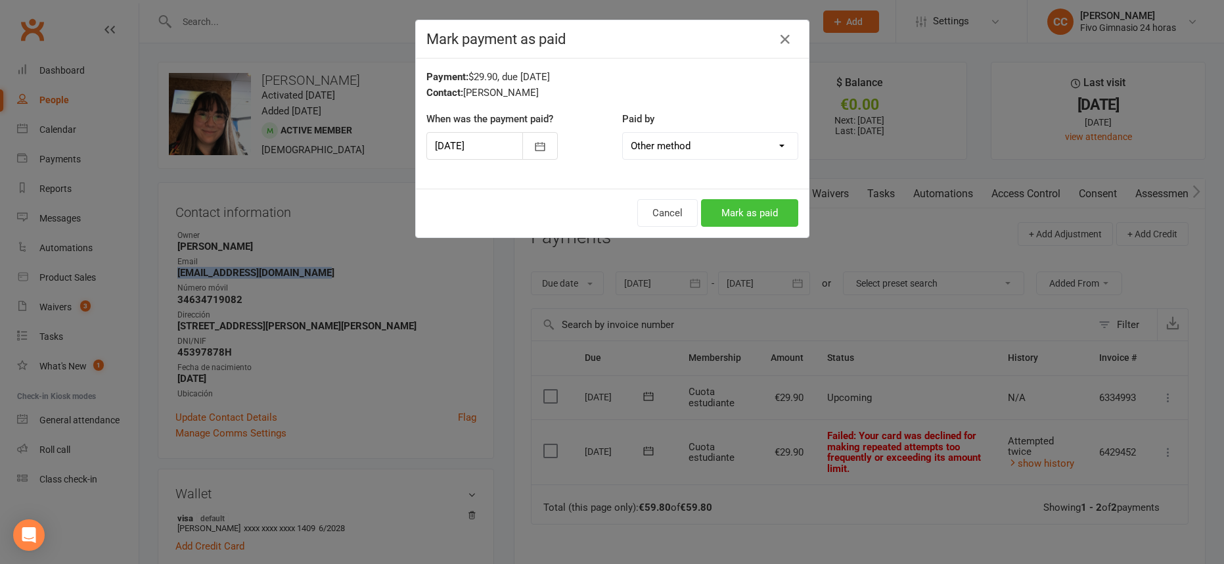
click at [719, 210] on button "Mark as paid" at bounding box center [749, 213] width 97 height 28
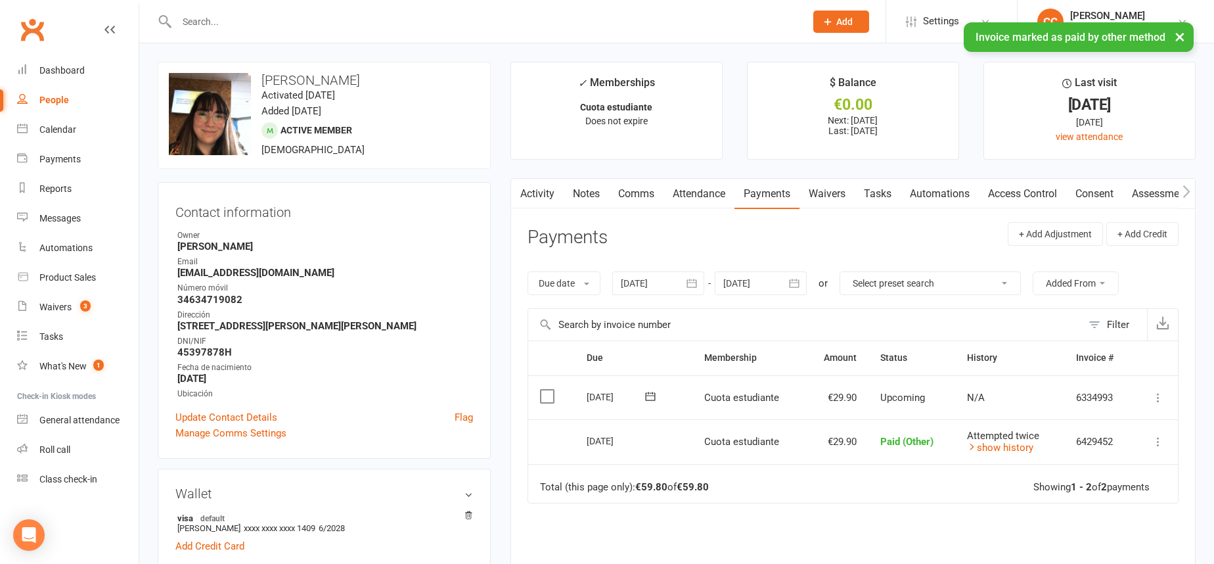
click at [359, 22] on div "× Invoice marked as paid by other method" at bounding box center [598, 22] width 1197 height 0
click at [332, 19] on input "text" at bounding box center [484, 21] width 623 height 18
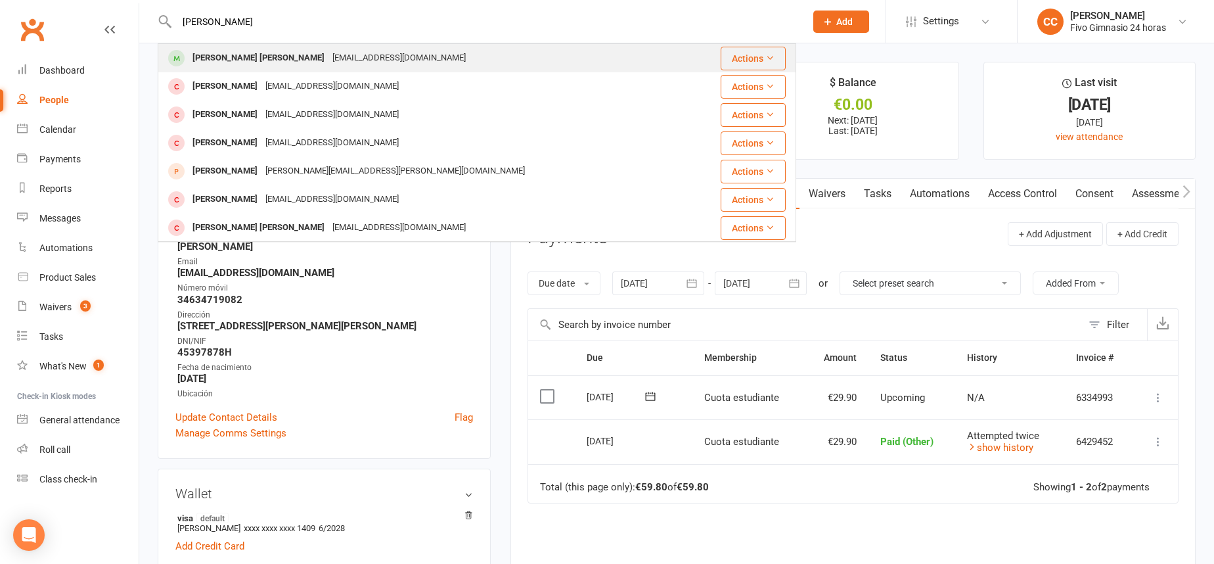
type input "gustavo sebastian"
click at [244, 51] on div "Gustavo Sebastian Camejo Silva" at bounding box center [258, 58] width 140 height 19
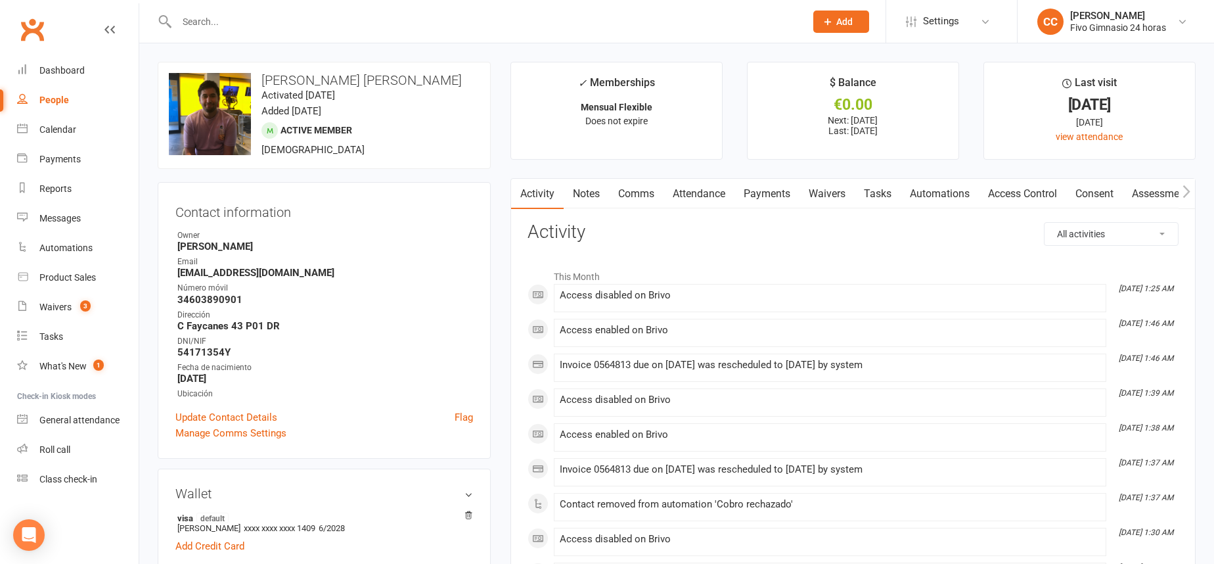
click at [764, 185] on link "Payments" at bounding box center [766, 194] width 65 height 30
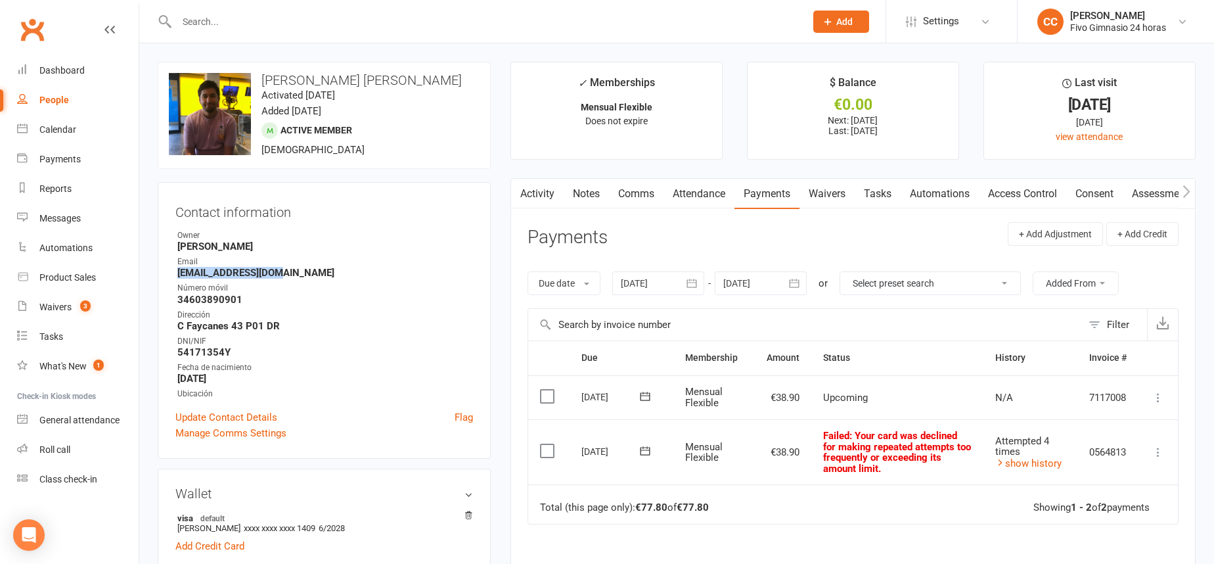
drag, startPoint x: 173, startPoint y: 273, endPoint x: 298, endPoint y: 272, distance: 124.8
click at [298, 272] on div "Contact information Owner Cristina Cabrera Email gs2277793@gmail.com Número móv…" at bounding box center [324, 320] width 333 height 277
copy strong "gs2277793@gmail.com"
paste input "gs2277793@gmail.com"
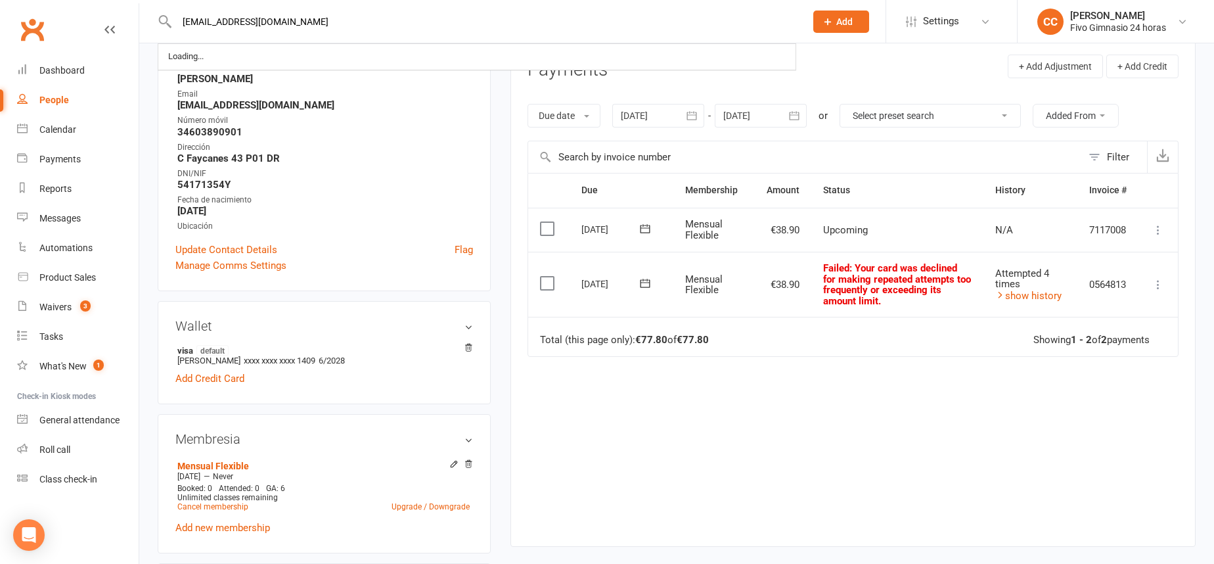
scroll to position [187, 0]
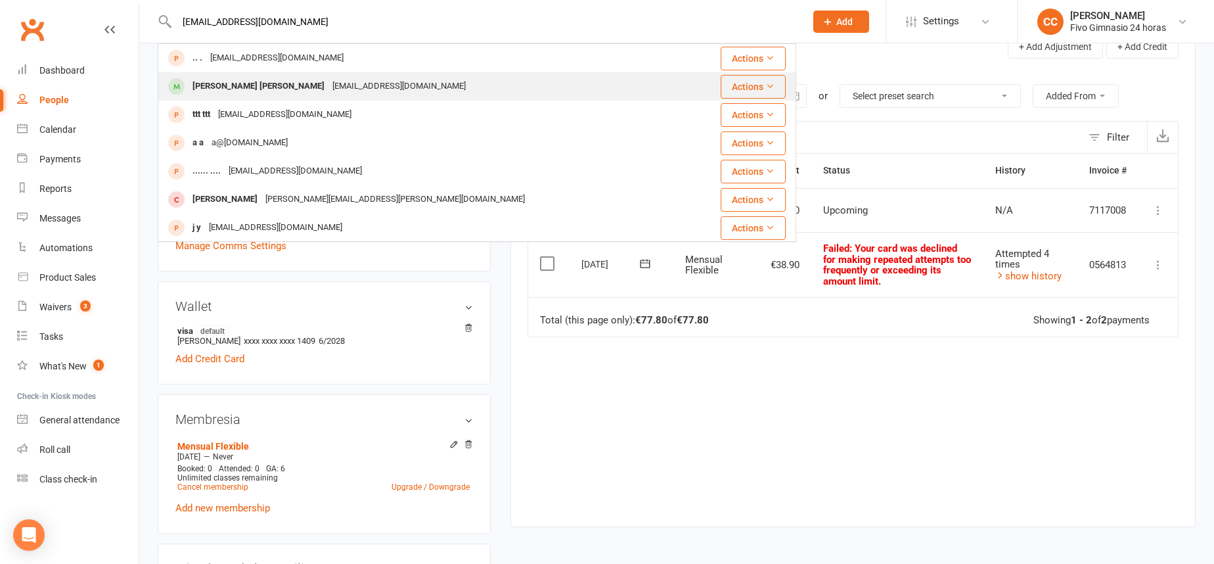
type input "gs2277793@gmail.com"
click at [305, 85] on div "Gustavo Sebastian Camejo Silva" at bounding box center [258, 86] width 140 height 19
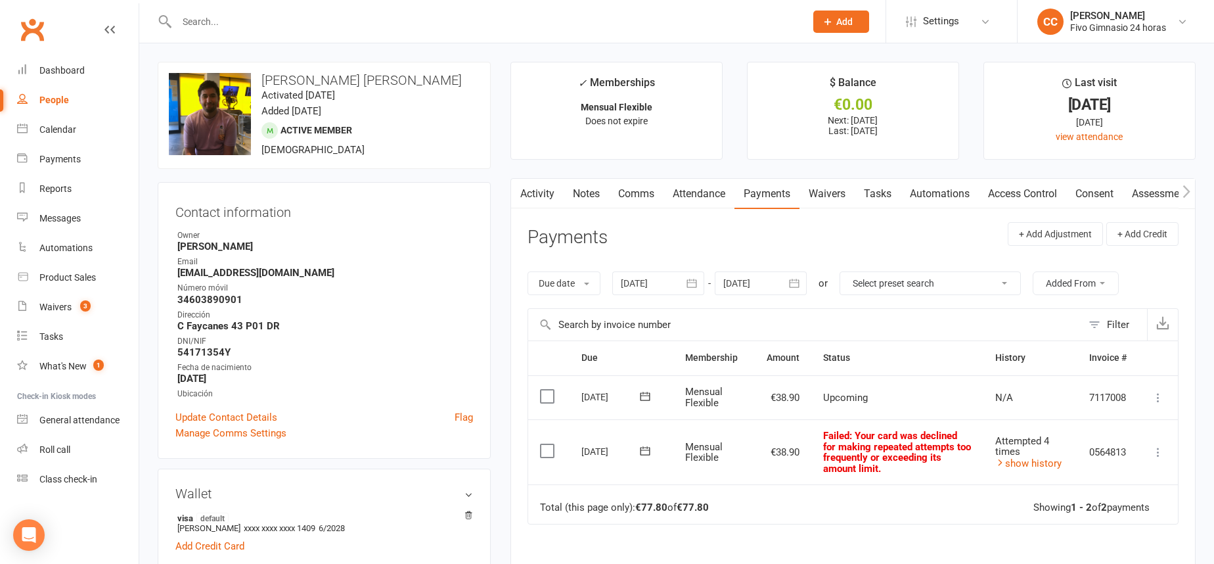
click at [1160, 449] on icon at bounding box center [1157, 451] width 13 height 13
click at [1112, 529] on link "Mark as Paid (Other)" at bounding box center [1100, 530] width 130 height 26
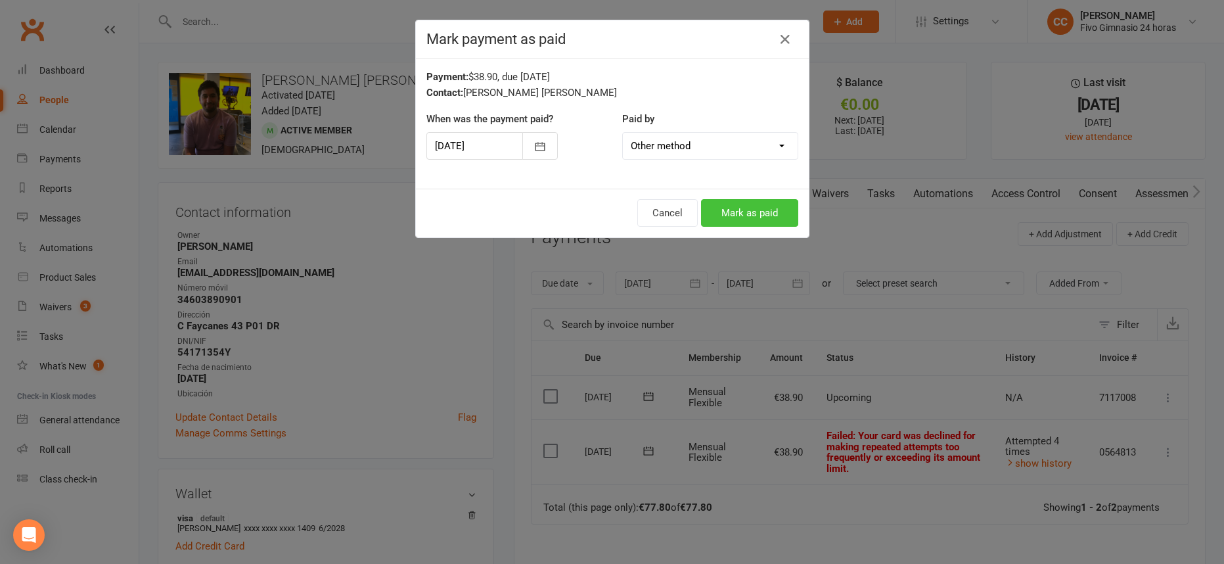
click at [763, 213] on button "Mark as paid" at bounding box center [749, 213] width 97 height 28
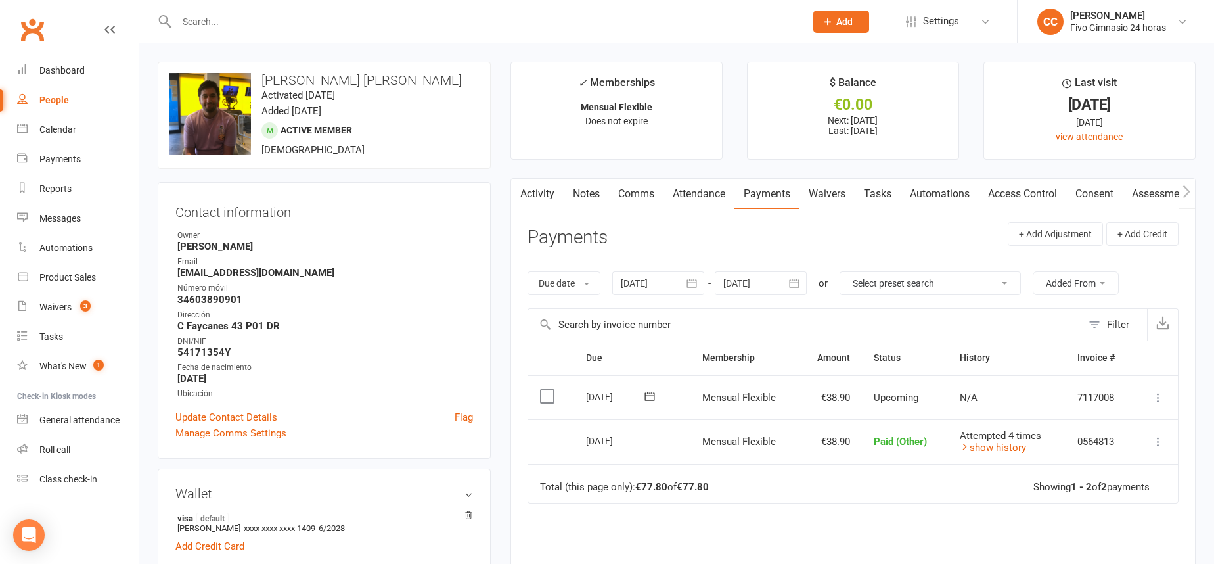
click at [846, 30] on button "Add" at bounding box center [841, 22] width 56 height 22
click at [812, 81] on link "Member" at bounding box center [826, 89] width 117 height 30
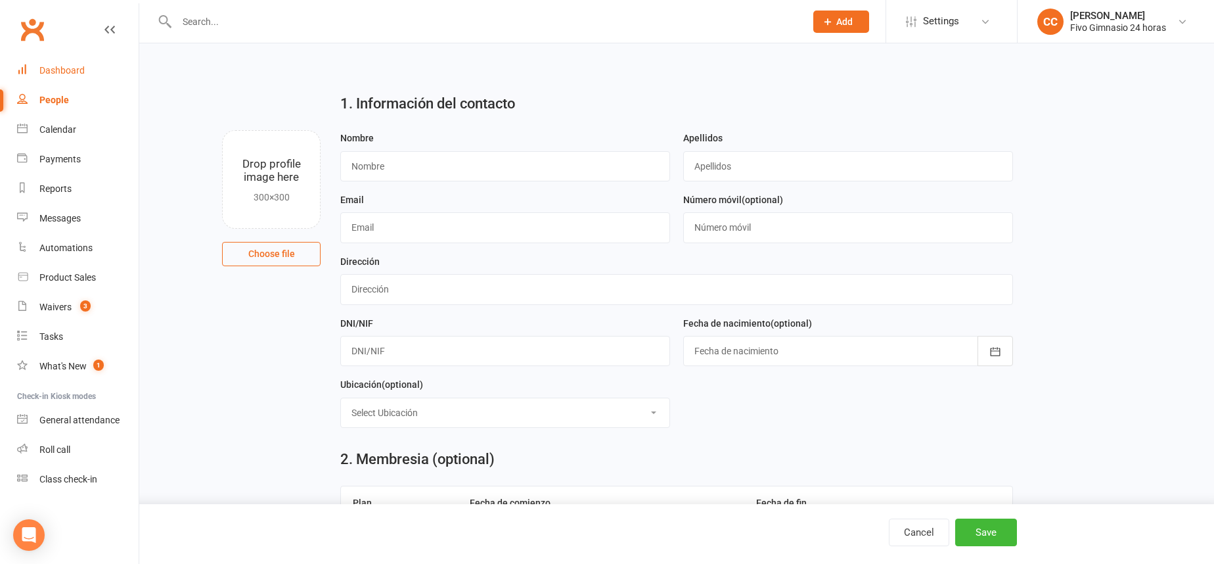
click at [74, 68] on div "Dashboard" at bounding box center [61, 70] width 45 height 11
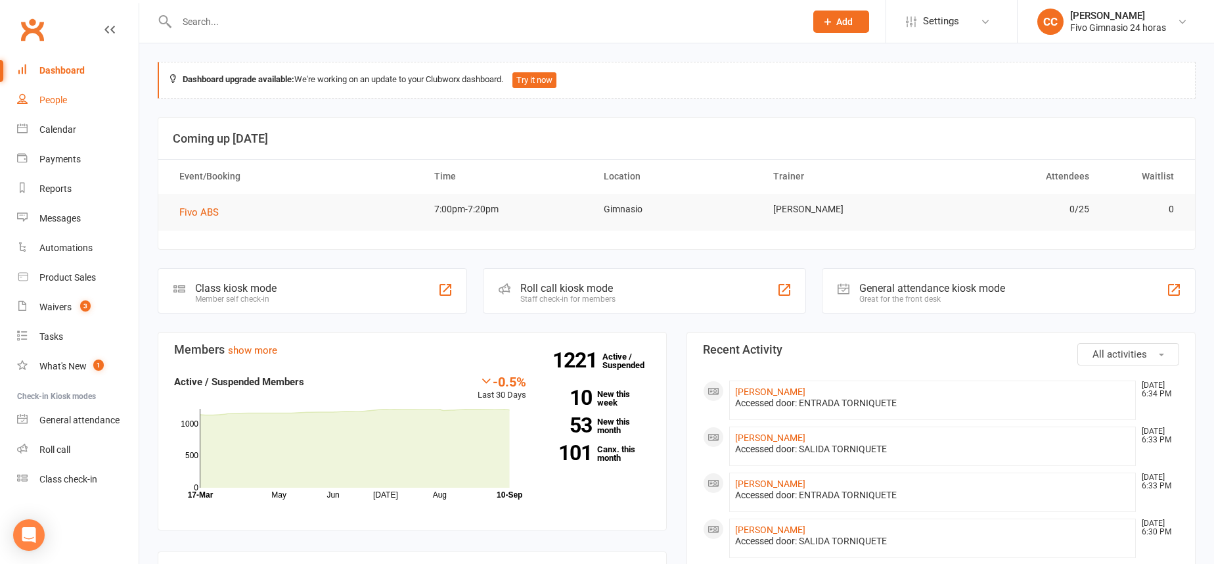
click at [59, 100] on div "People" at bounding box center [53, 100] width 28 height 11
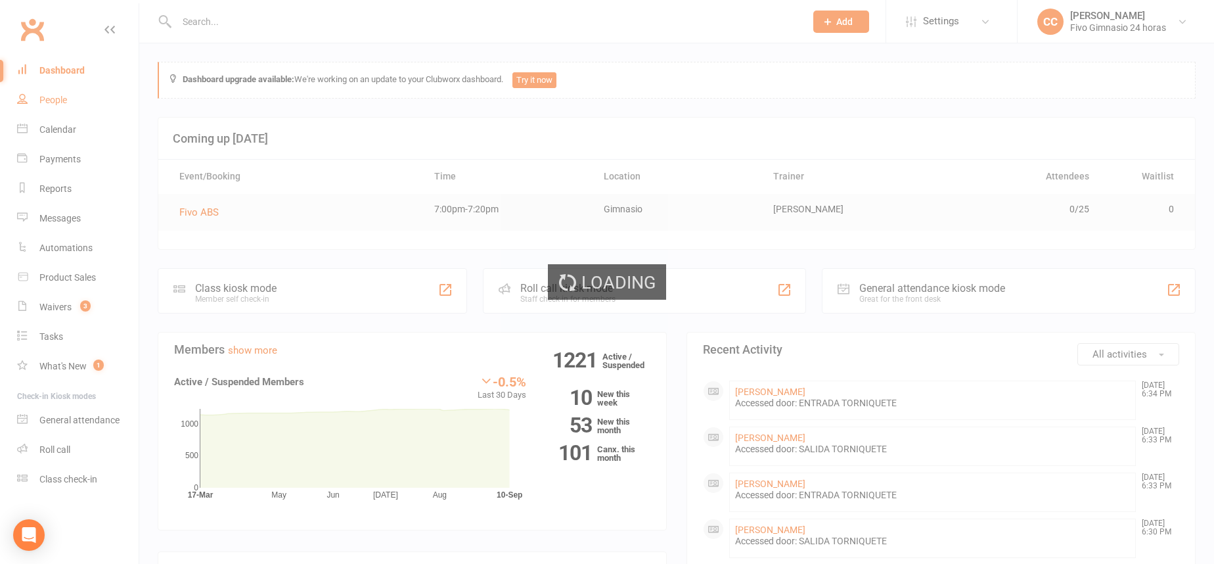
select select "100"
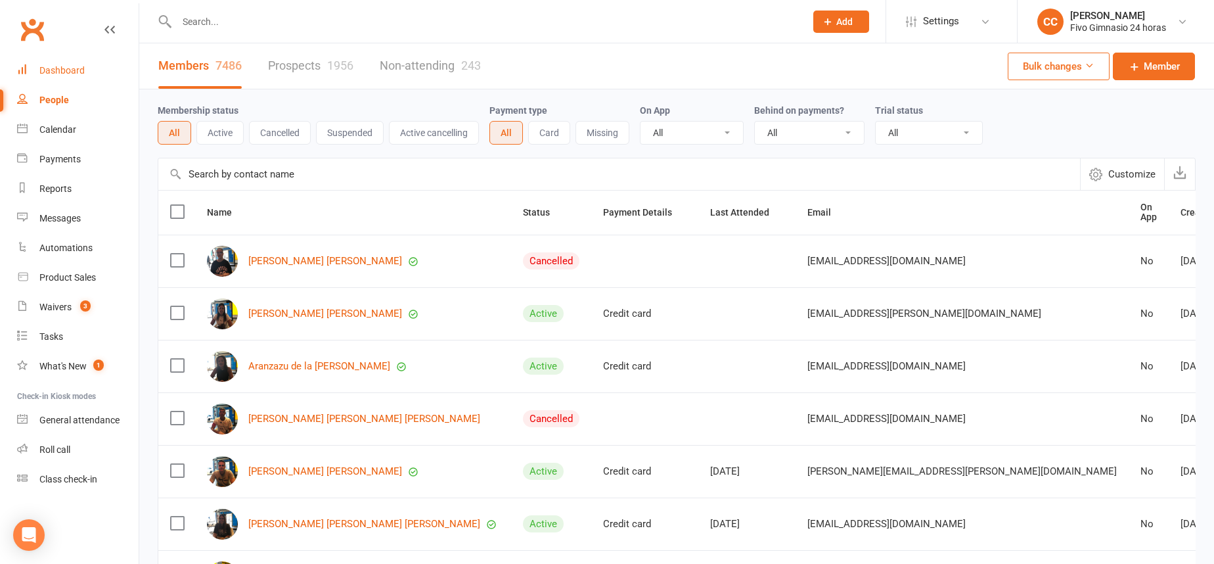
click at [94, 75] on link "Dashboard" at bounding box center [78, 71] width 122 height 30
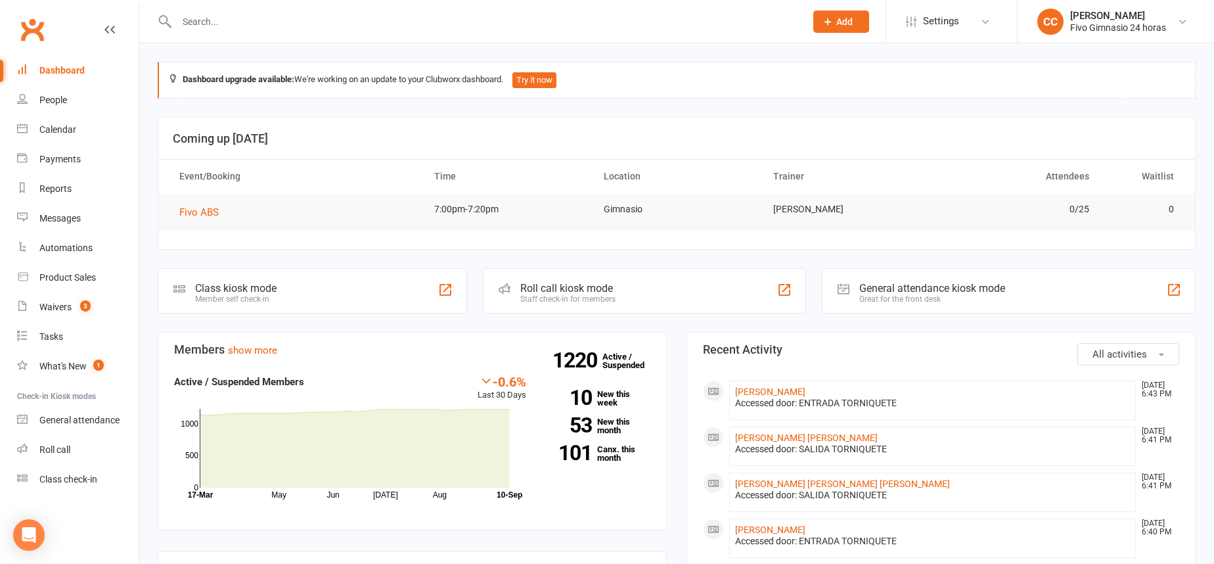
click at [865, 24] on button "Add" at bounding box center [841, 22] width 56 height 22
click at [811, 86] on link "Member" at bounding box center [826, 89] width 117 height 30
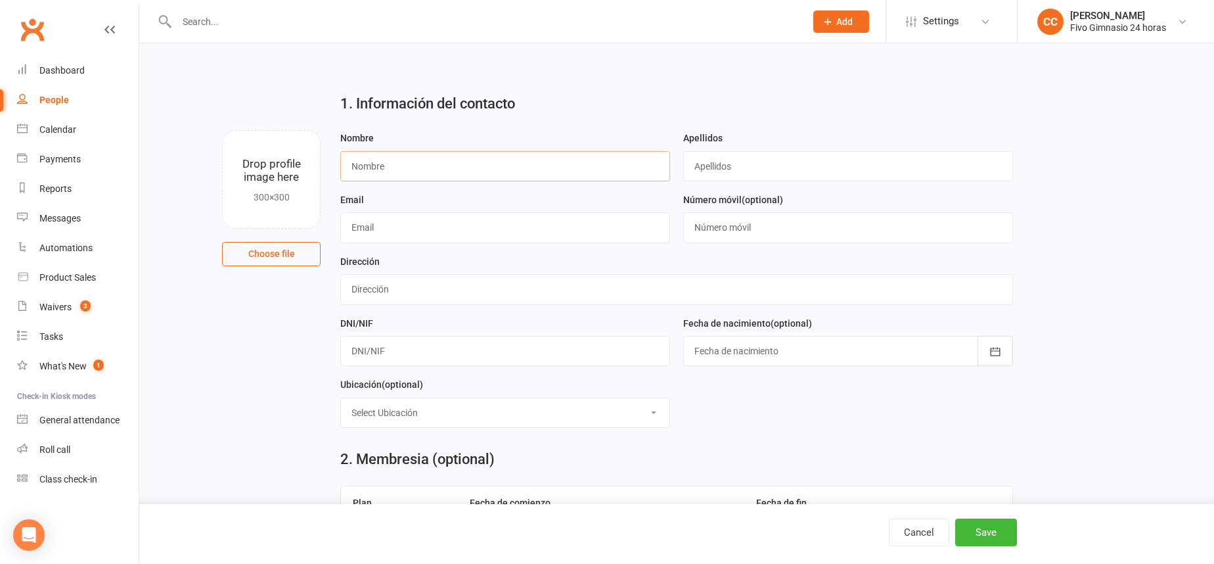
click at [410, 173] on input "text" at bounding box center [505, 166] width 330 height 30
click at [409, 168] on input "text" at bounding box center [505, 166] width 330 height 30
type input "Mencey del Cristo"
type input "Velazquez Medina"
click at [336, 285] on div "Dirección" at bounding box center [676, 285] width 685 height 62
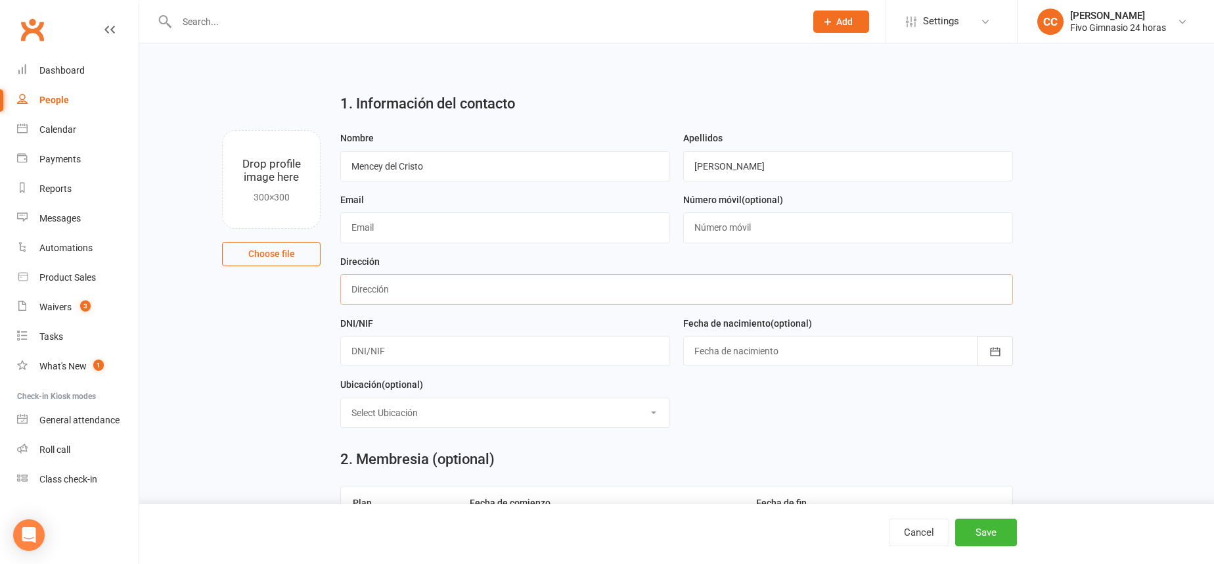
click at [380, 298] on input "text" at bounding box center [676, 289] width 672 height 30
click at [382, 290] on input "C Luis cernuda 8 14" at bounding box center [676, 289] width 672 height 30
type input "C Luis Cernuda 8 14"
click at [360, 345] on input "text" at bounding box center [505, 351] width 330 height 30
type input "54173913N"
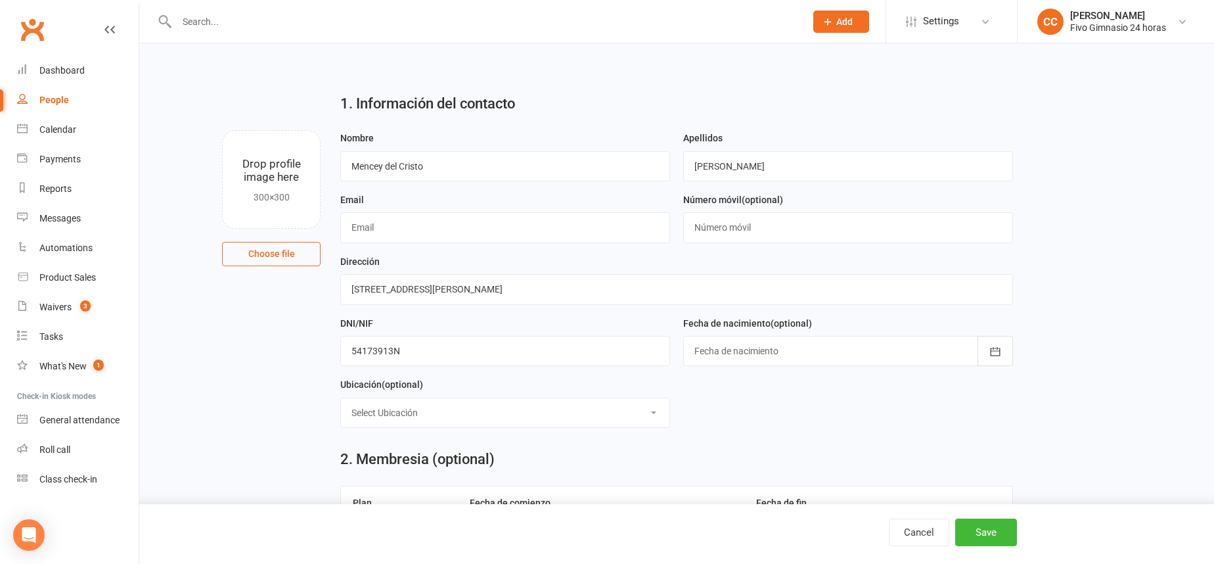
click at [733, 361] on div at bounding box center [848, 351] width 330 height 30
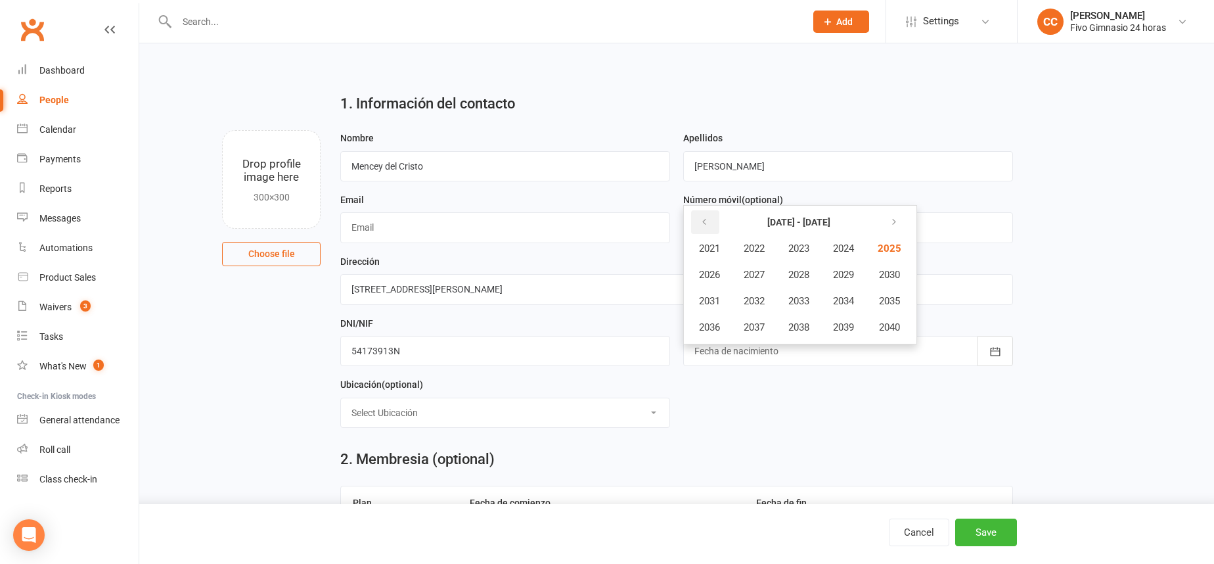
click at [698, 217] on button "button" at bounding box center [705, 222] width 28 height 24
click at [766, 266] on button "2007" at bounding box center [753, 274] width 43 height 25
click at [758, 248] on button "February" at bounding box center [780, 248] width 68 height 25
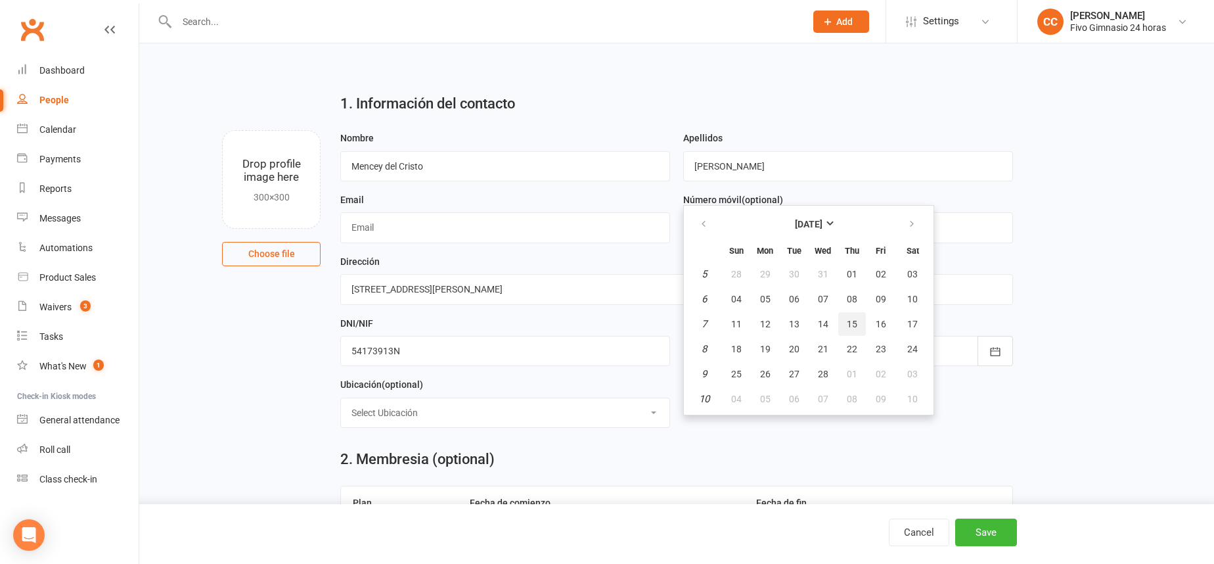
click at [858, 322] on button "15" at bounding box center [852, 324] width 28 height 24
type input "15 Feb 2007"
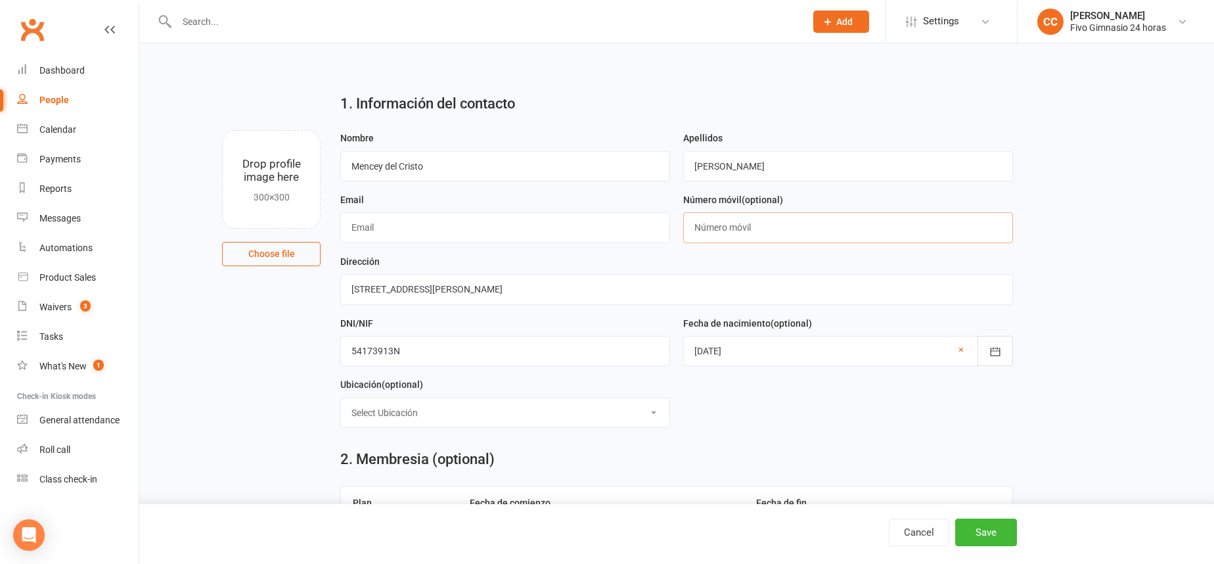
click at [714, 234] on input "text" at bounding box center [848, 227] width 330 height 30
type input "34677841691"
click at [435, 219] on input "text" at bounding box center [505, 227] width 330 height 30
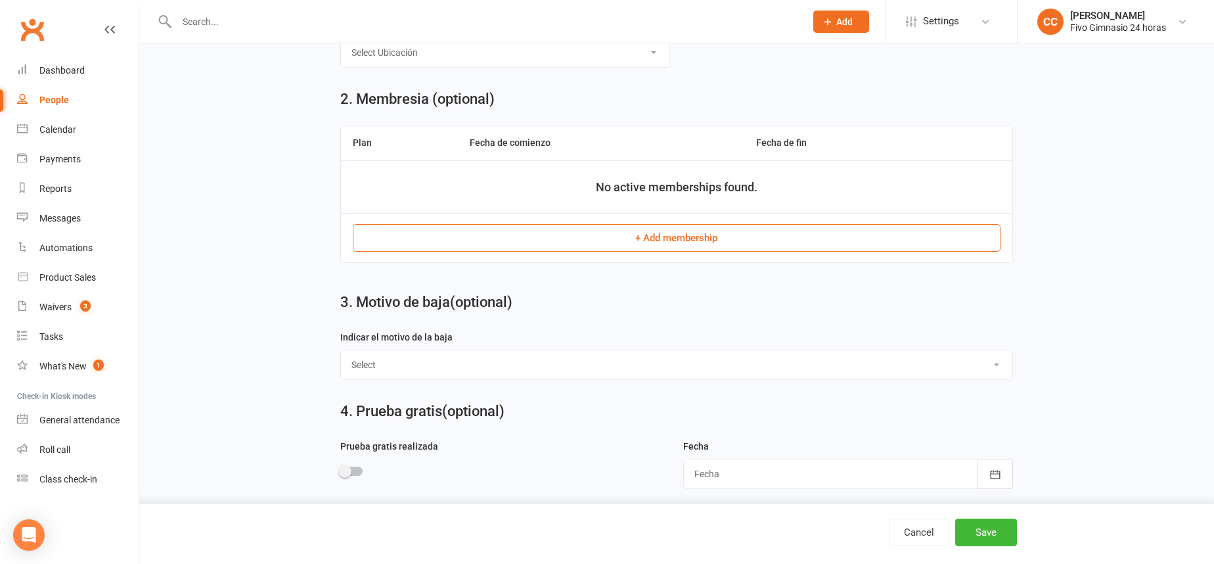
scroll to position [514, 0]
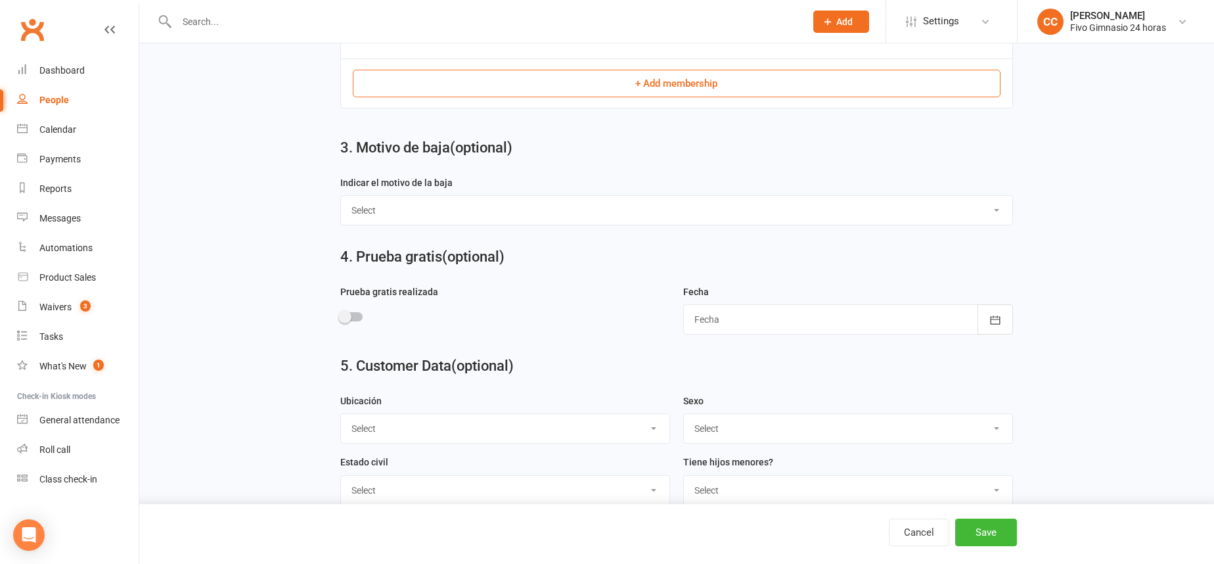
type input "[EMAIL_ADDRESS][DOMAIN_NAME]"
click at [715, 419] on select "Select Masculino Femenino" at bounding box center [848, 428] width 328 height 29
select select "Masculino"
click at [974, 531] on button "Save" at bounding box center [986, 532] width 62 height 28
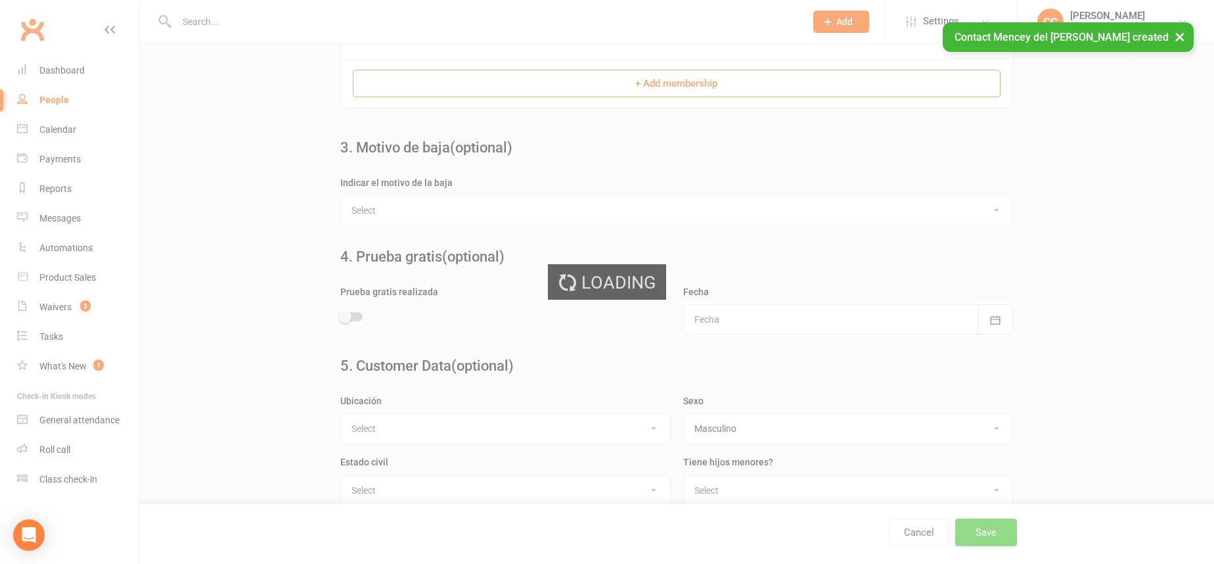
scroll to position [0, 0]
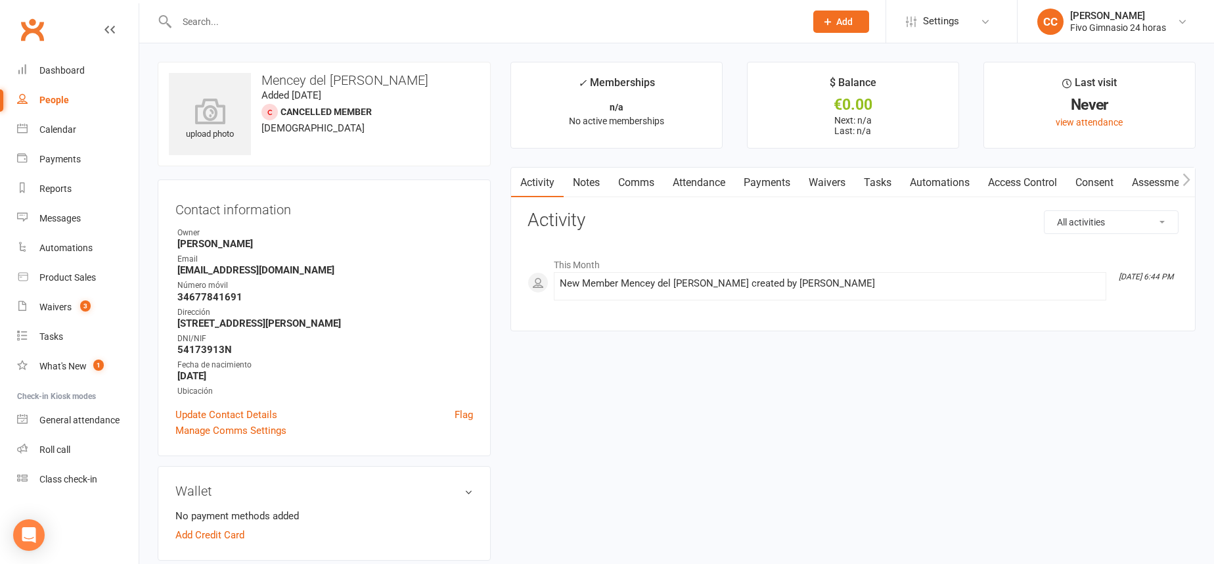
click at [1036, 185] on link "Access Control" at bounding box center [1022, 182] width 87 height 30
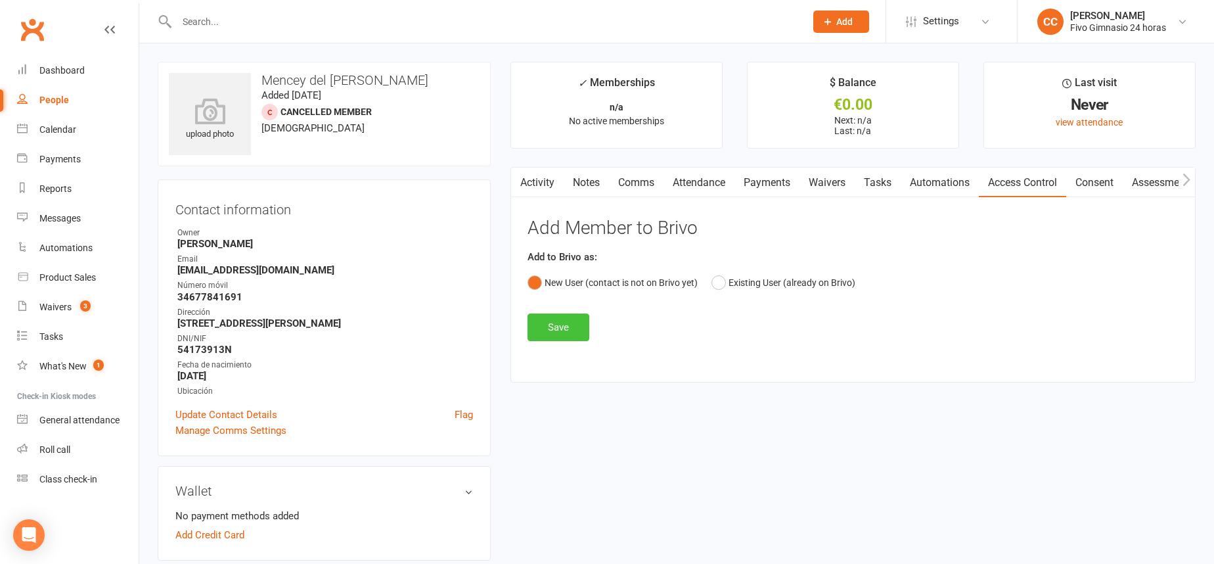
click at [564, 326] on button "Save" at bounding box center [558, 327] width 62 height 28
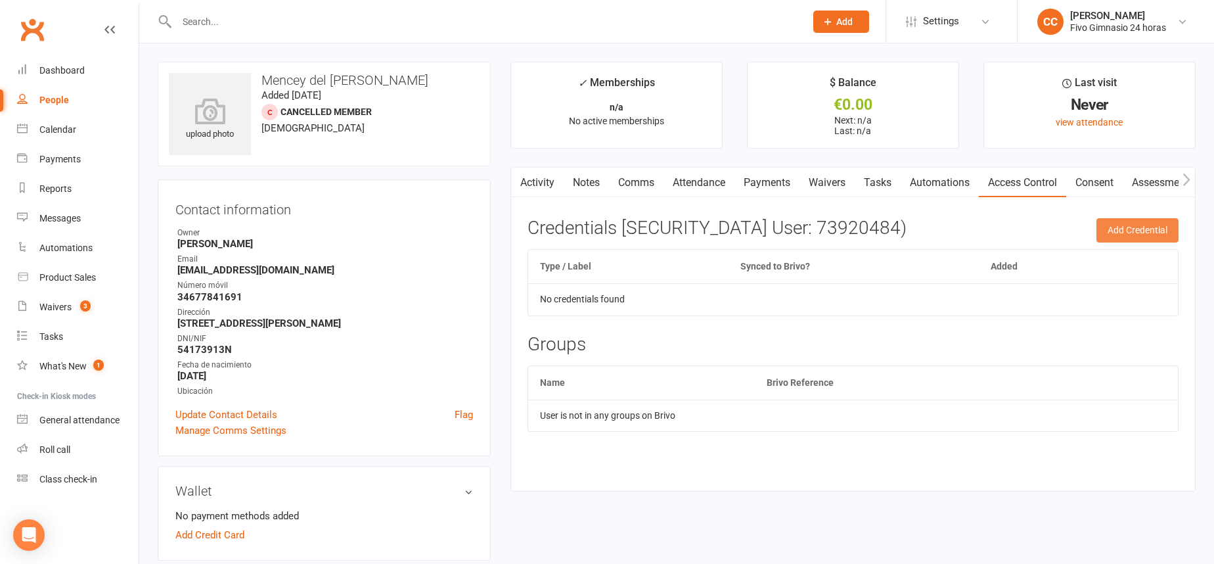
click at [1146, 236] on button "Add Credential" at bounding box center [1137, 230] width 82 height 24
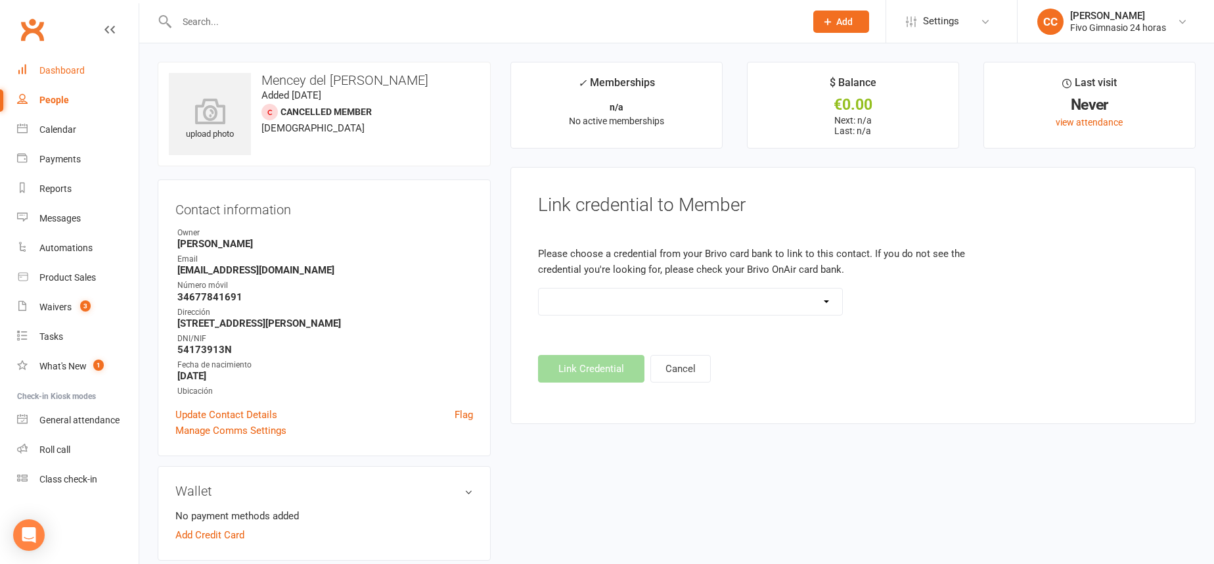
click at [60, 72] on div "Dashboard" at bounding box center [61, 70] width 45 height 11
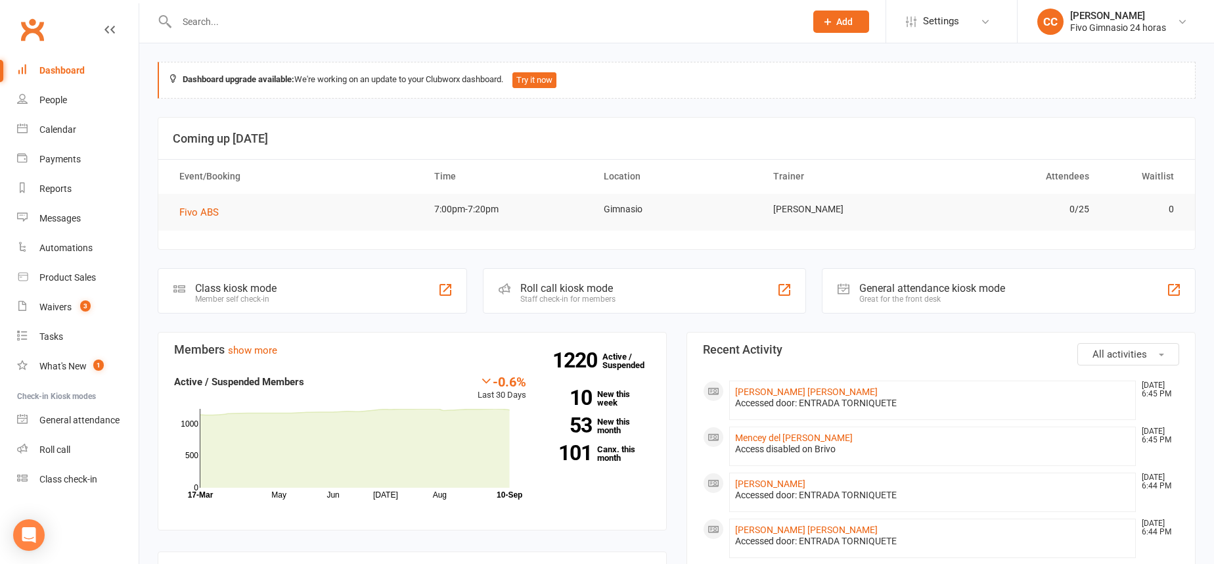
click at [216, 27] on input "text" at bounding box center [484, 21] width 623 height 18
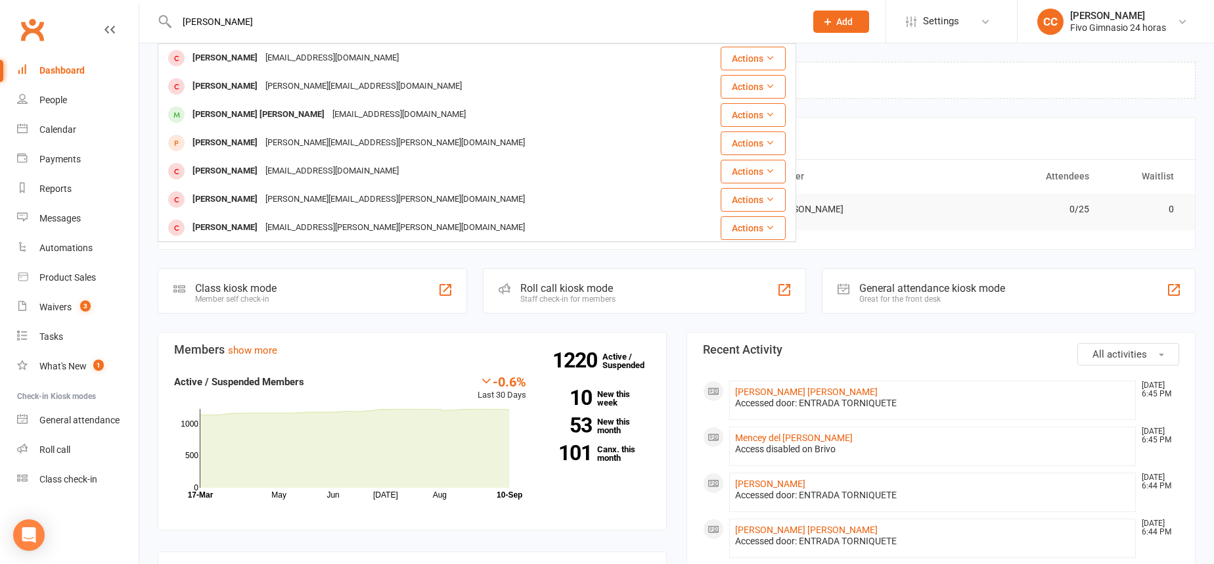
drag, startPoint x: 269, startPoint y: 19, endPoint x: 225, endPoint y: 21, distance: 44.7
click at [225, 21] on input "santana snatana" at bounding box center [484, 21] width 623 height 18
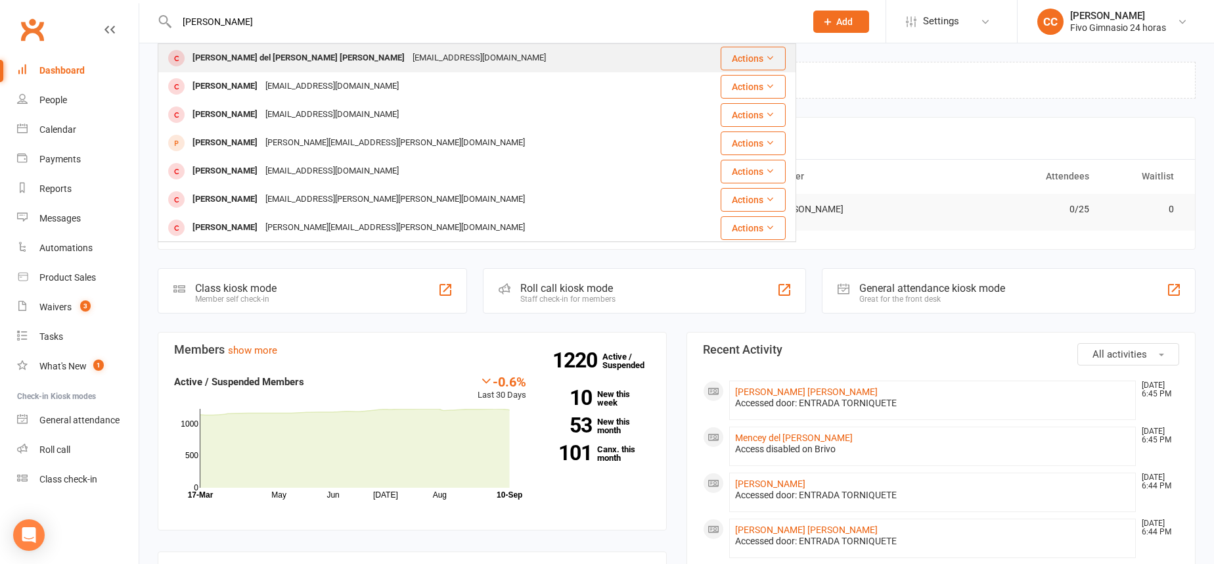
type input "santana santana lisi"
click at [265, 63] on div "Alicia del Carmen Santana Santana" at bounding box center [298, 58] width 220 height 19
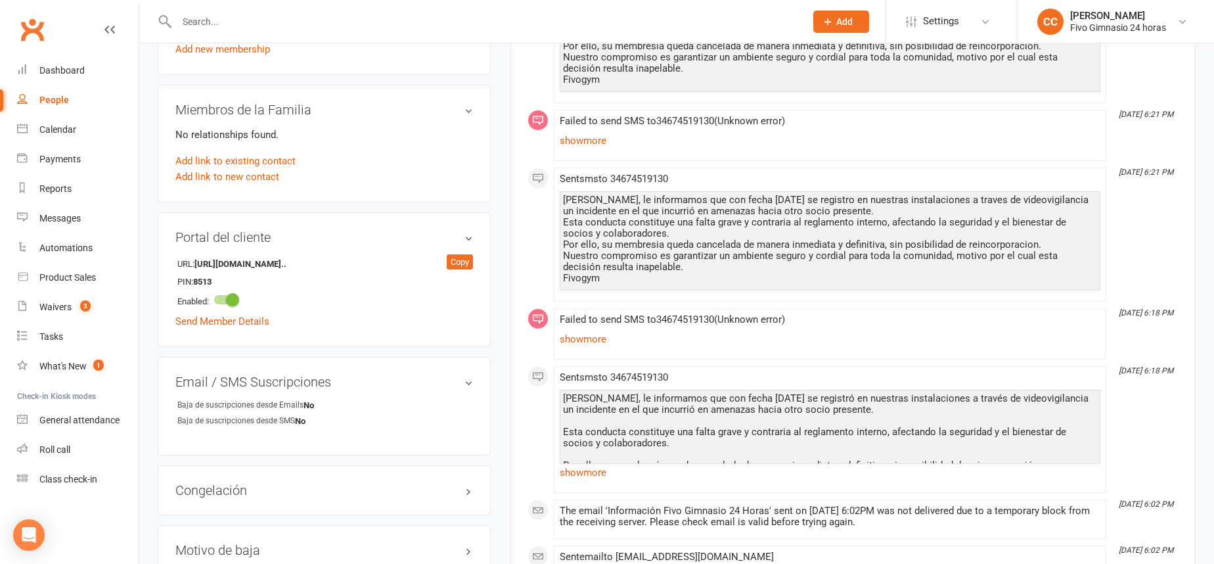
scroll to position [644, 0]
click at [586, 470] on link "show more" at bounding box center [830, 471] width 541 height 18
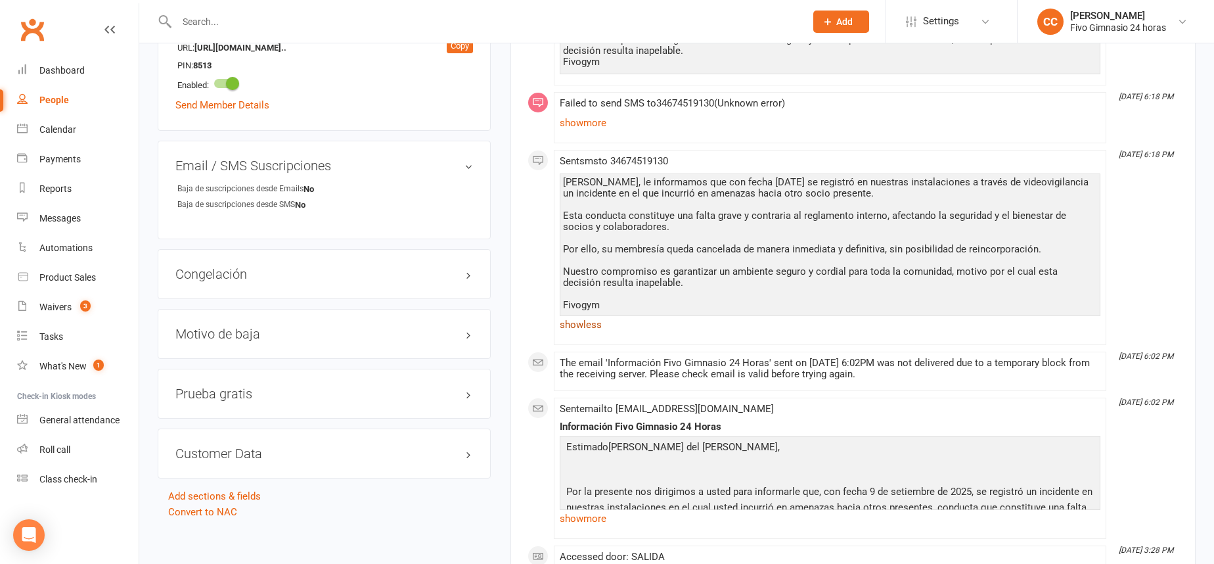
scroll to position [891, 0]
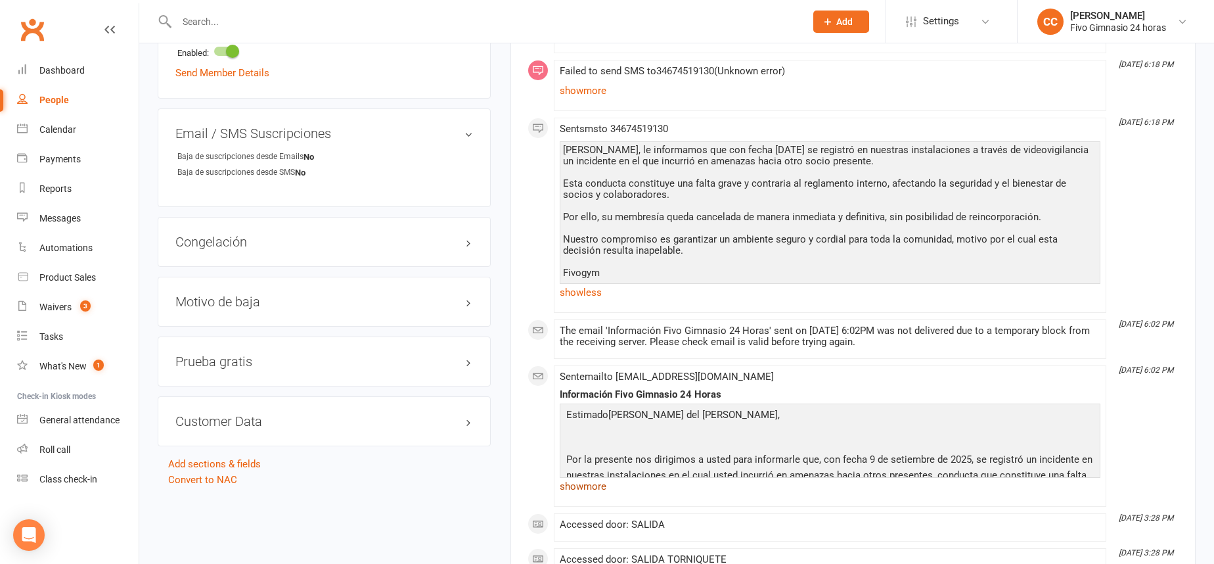
click at [584, 487] on link "show more" at bounding box center [830, 486] width 541 height 18
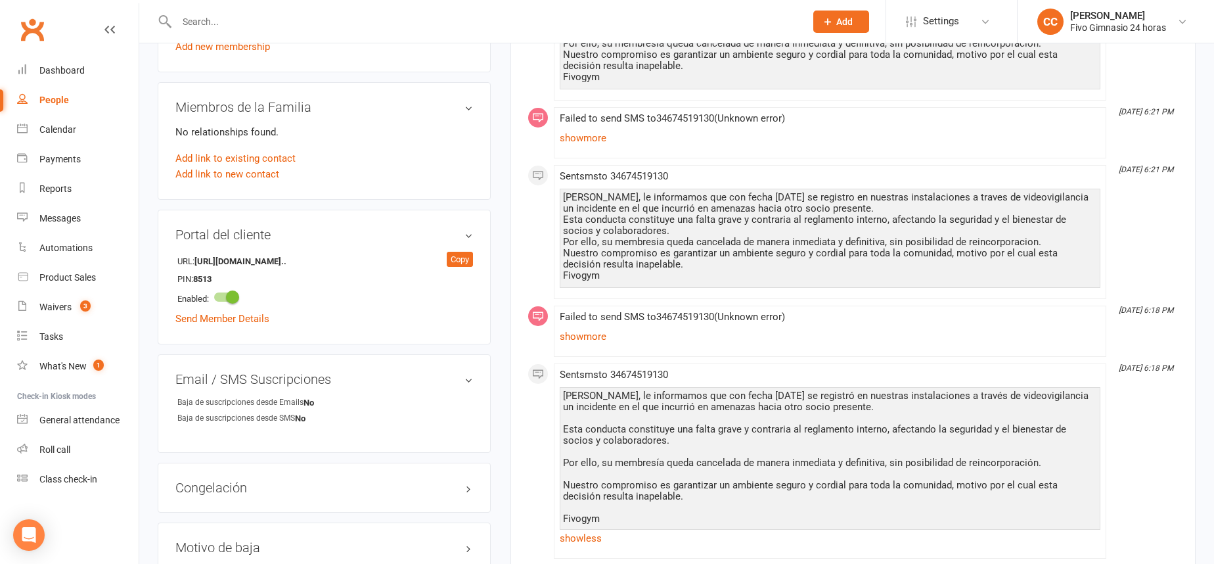
scroll to position [0, 0]
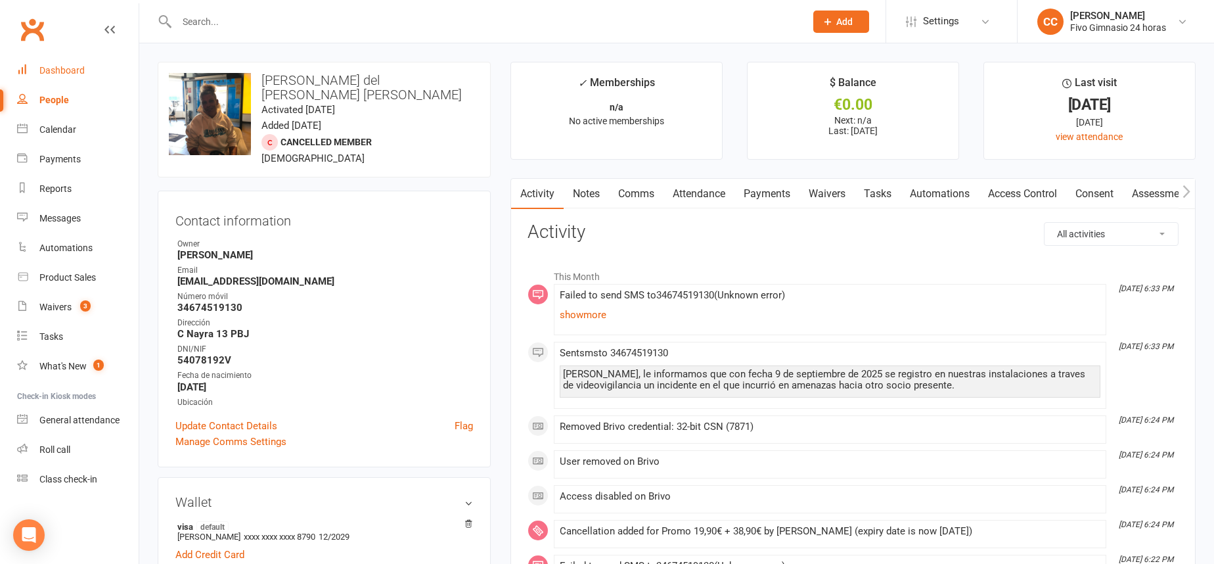
click at [64, 68] on div "Dashboard" at bounding box center [61, 70] width 45 height 11
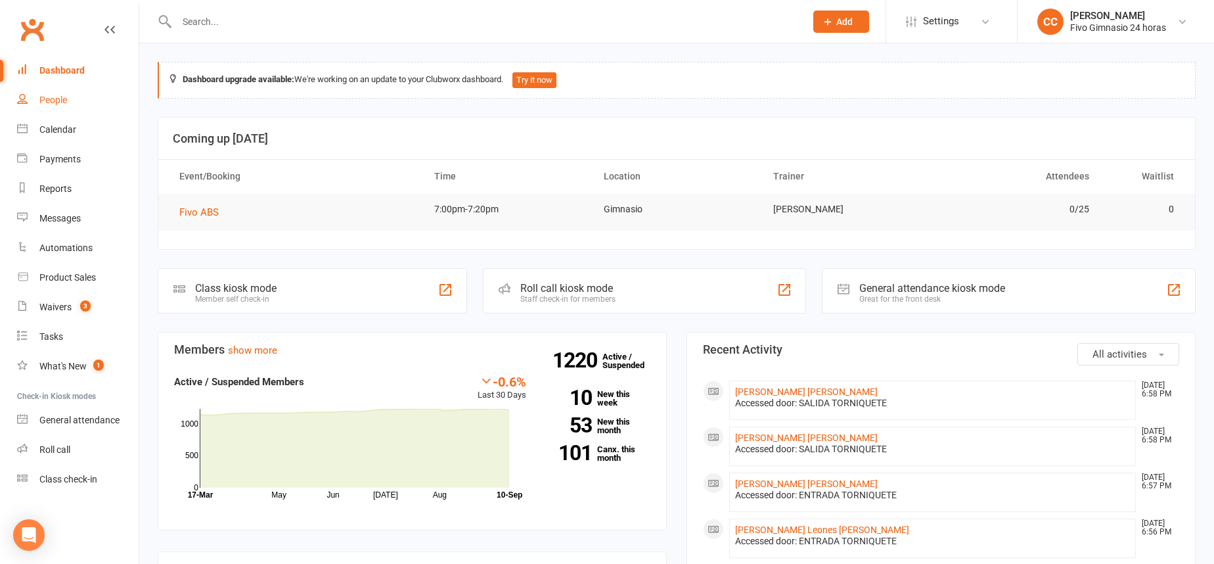
click at [68, 100] on link "People" at bounding box center [78, 100] width 122 height 30
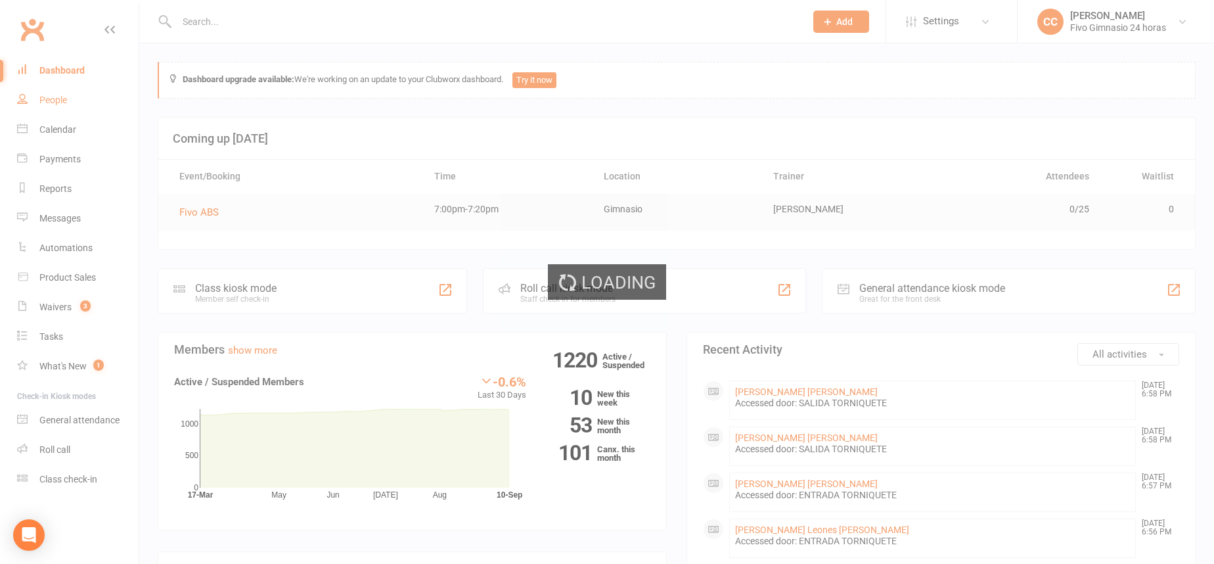
select select "100"
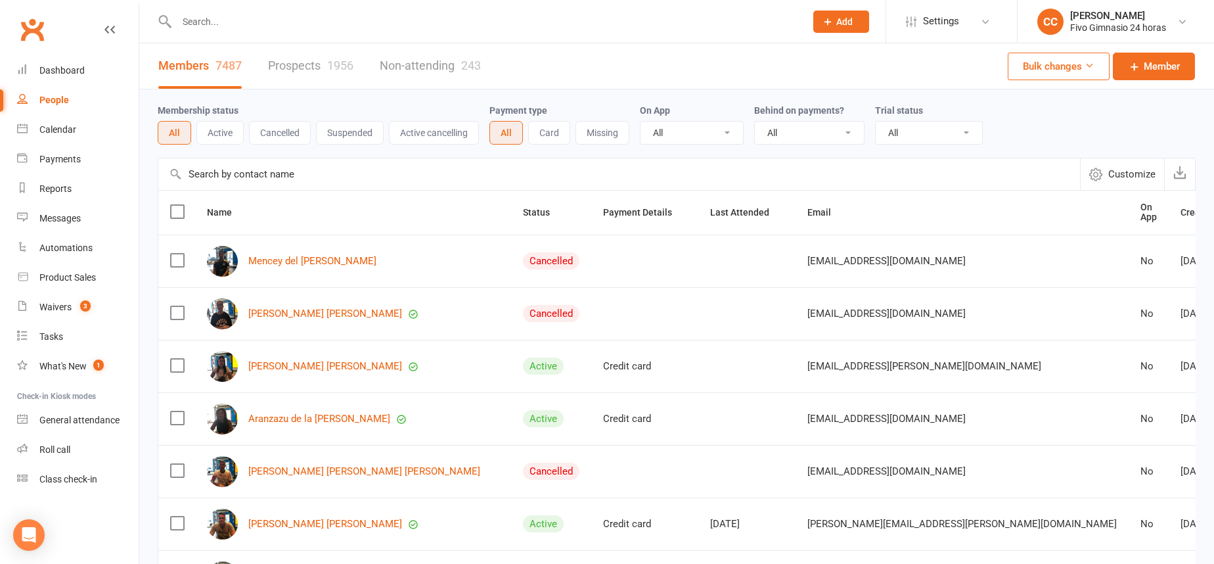
click at [17, 85] on link "People" at bounding box center [78, 100] width 122 height 30
click at [48, 58] on link "Dashboard" at bounding box center [78, 71] width 122 height 30
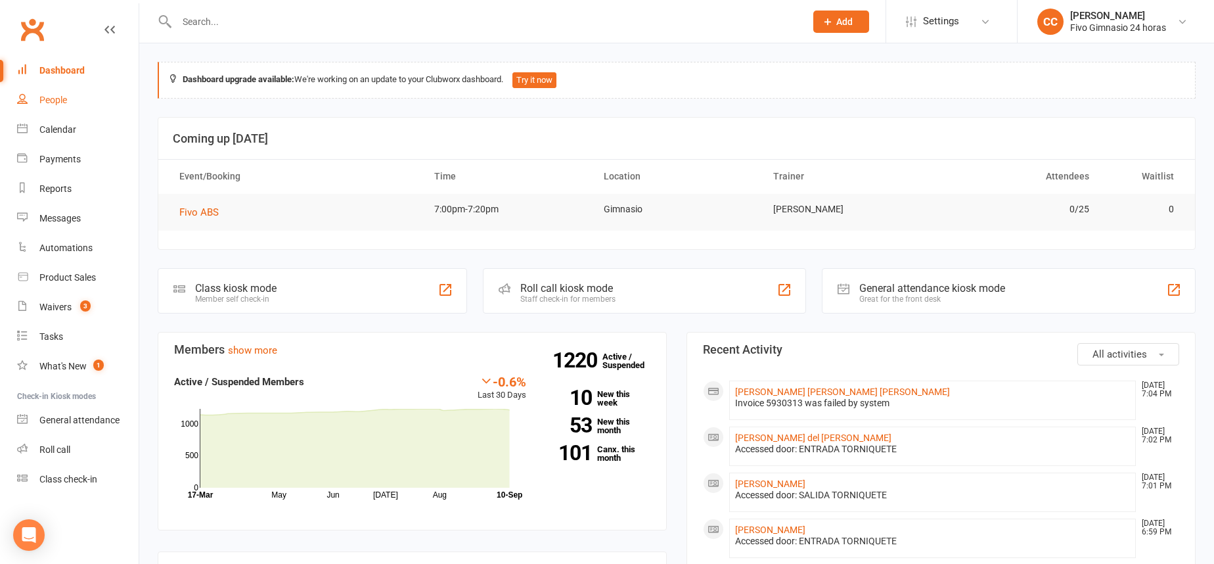
click at [58, 89] on link "People" at bounding box center [78, 100] width 122 height 30
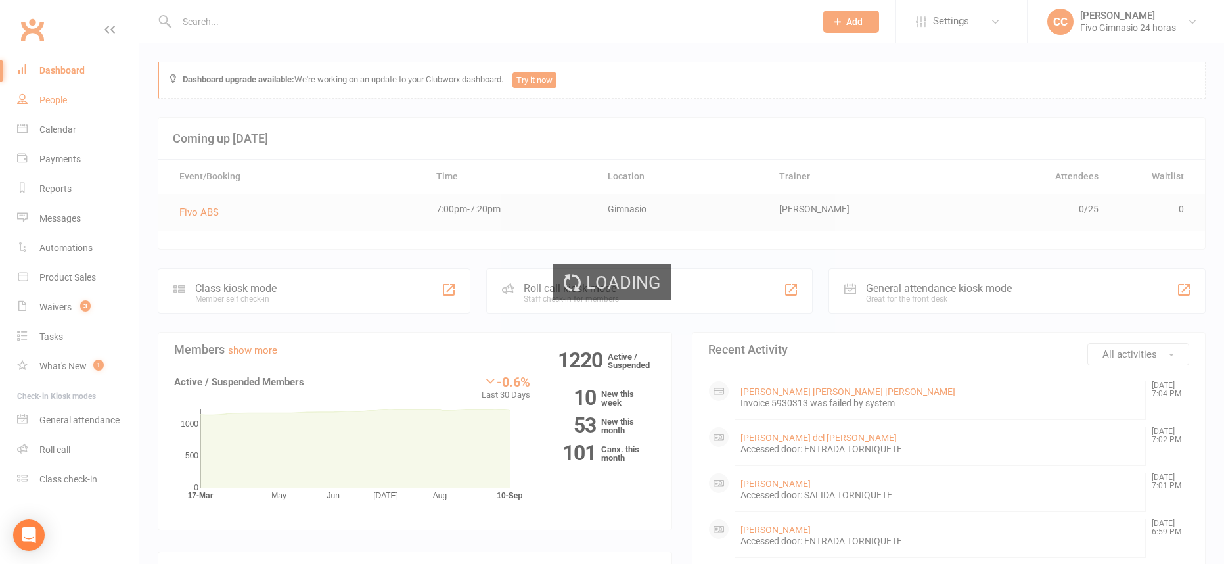
select select "100"
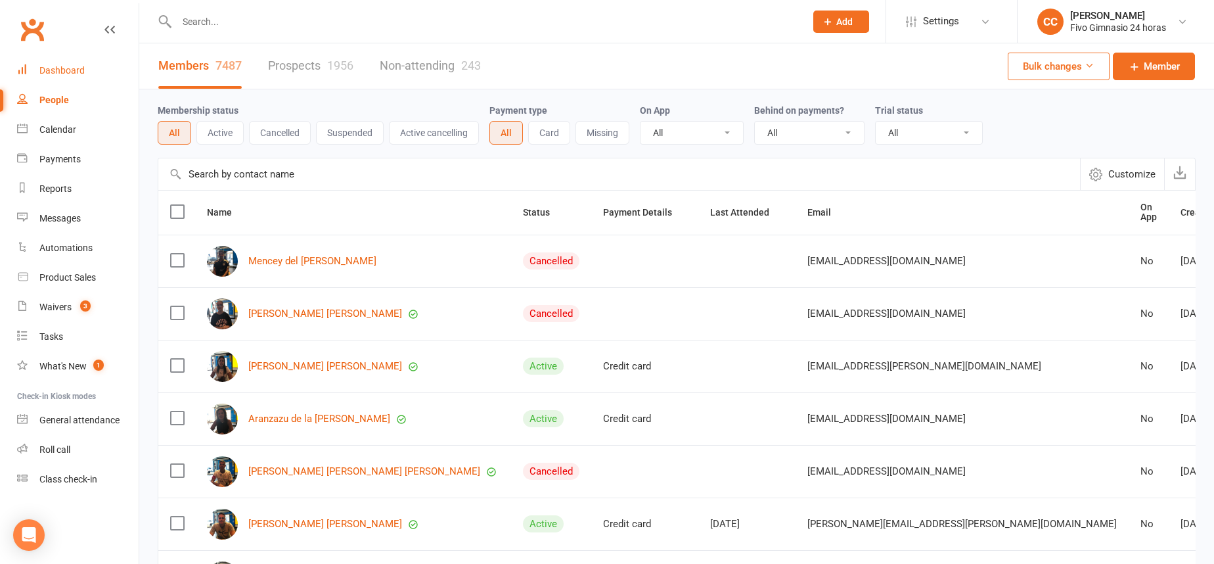
click at [55, 76] on link "Dashboard" at bounding box center [78, 71] width 122 height 30
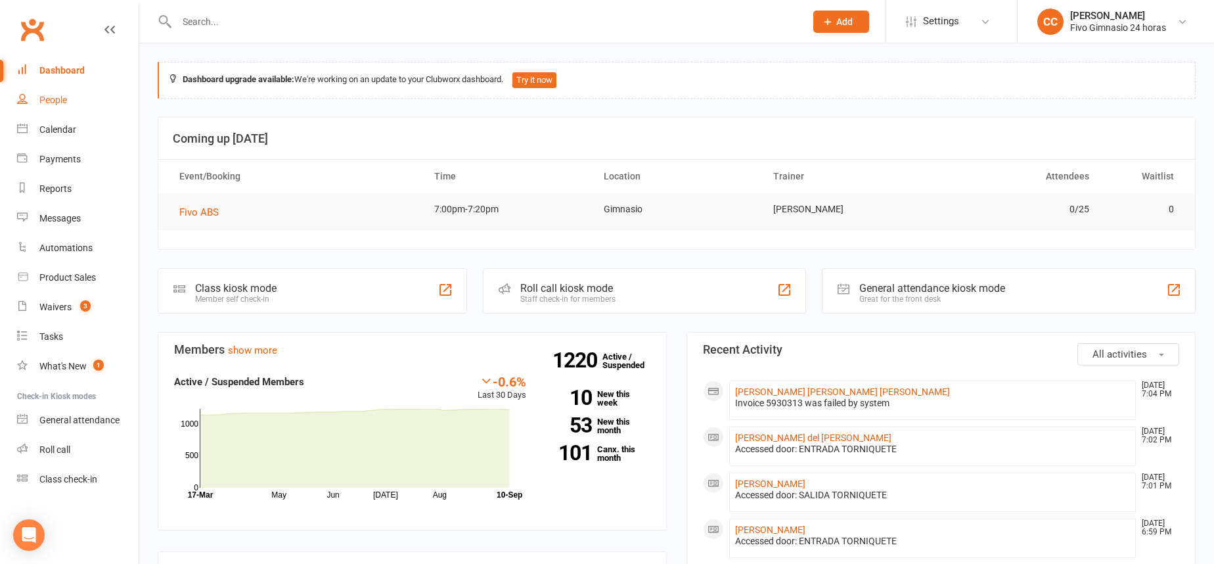
click at [43, 86] on link "People" at bounding box center [78, 100] width 122 height 30
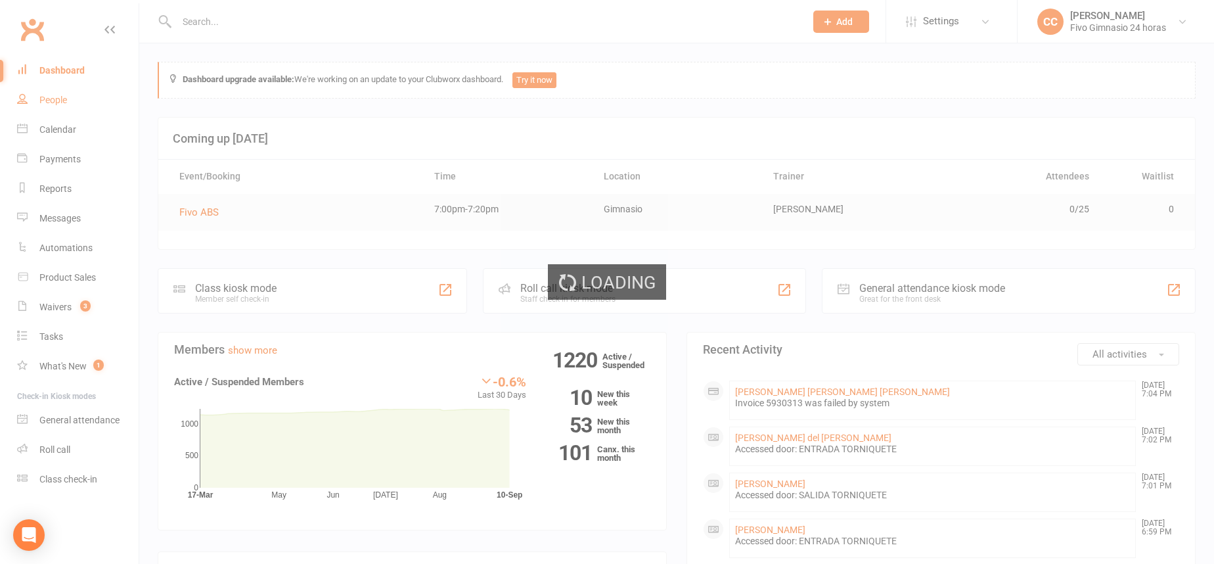
select select "100"
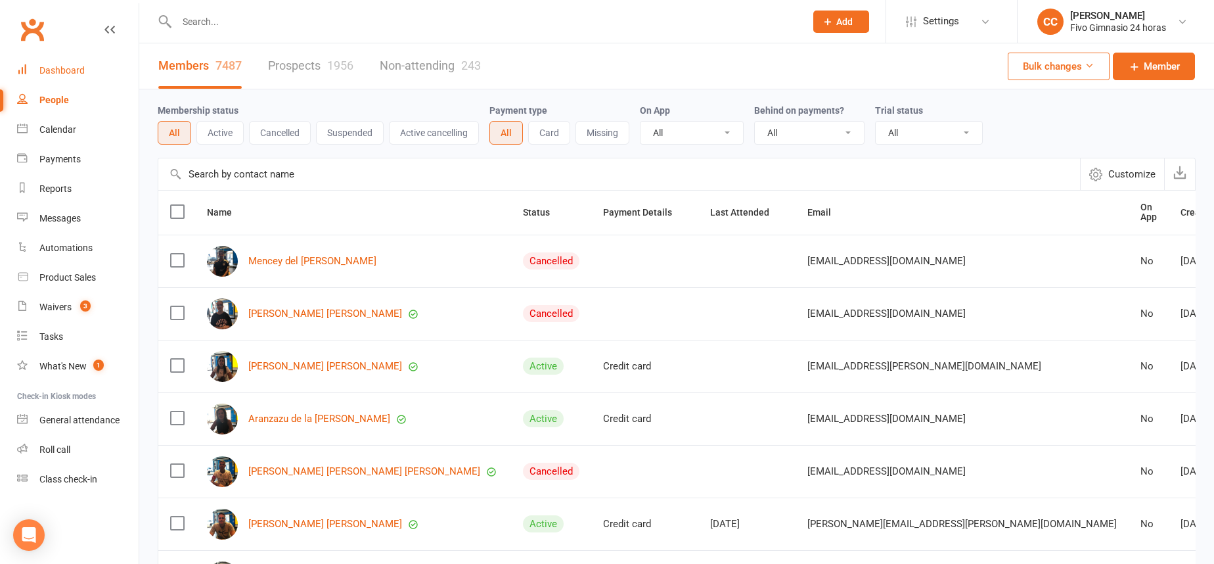
click at [43, 68] on div "Dashboard" at bounding box center [61, 70] width 45 height 11
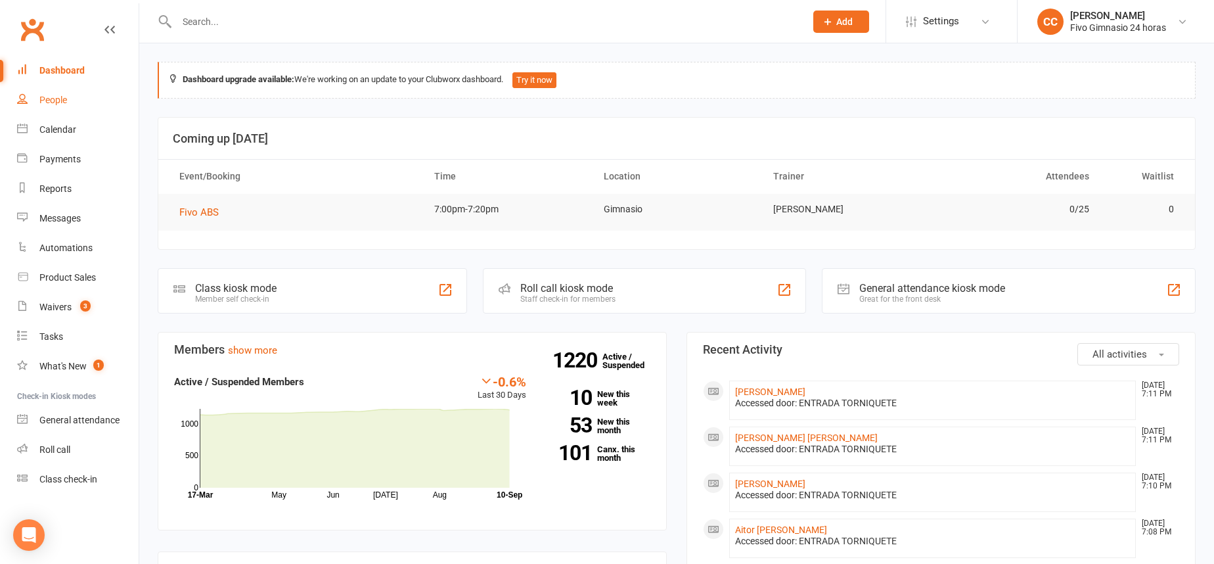
click at [77, 98] on link "People" at bounding box center [78, 100] width 122 height 30
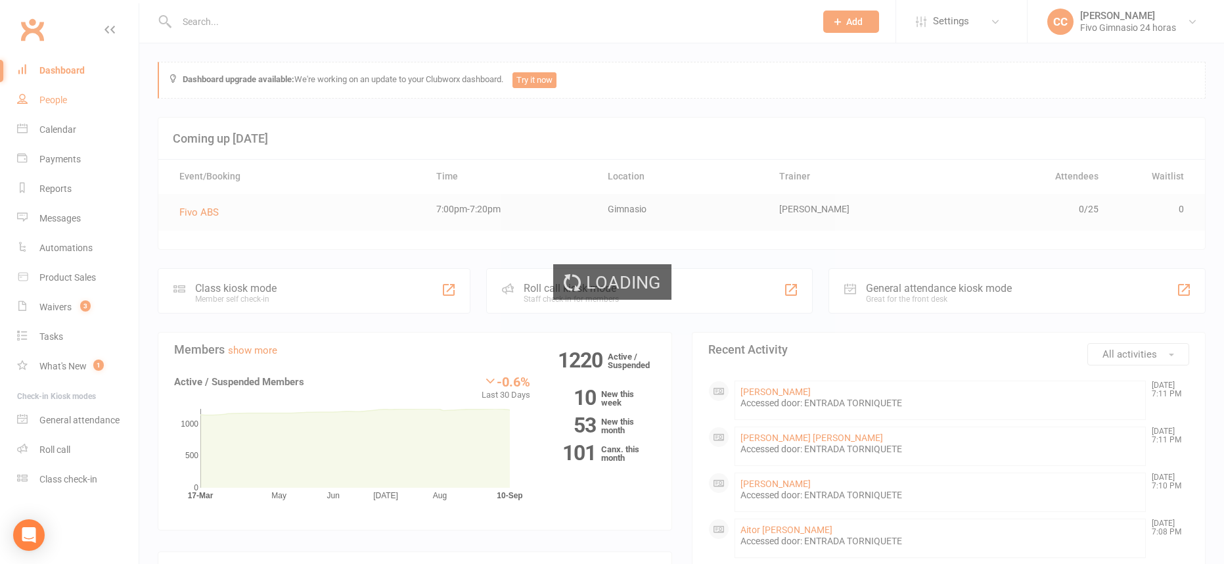
select select "100"
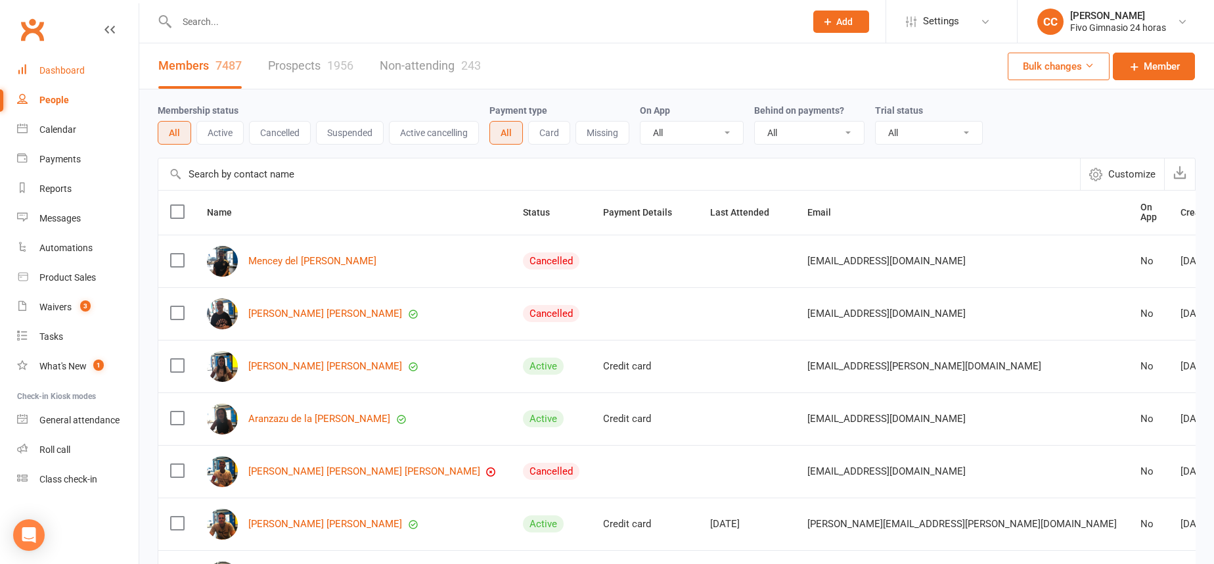
click at [59, 80] on link "Dashboard" at bounding box center [78, 71] width 122 height 30
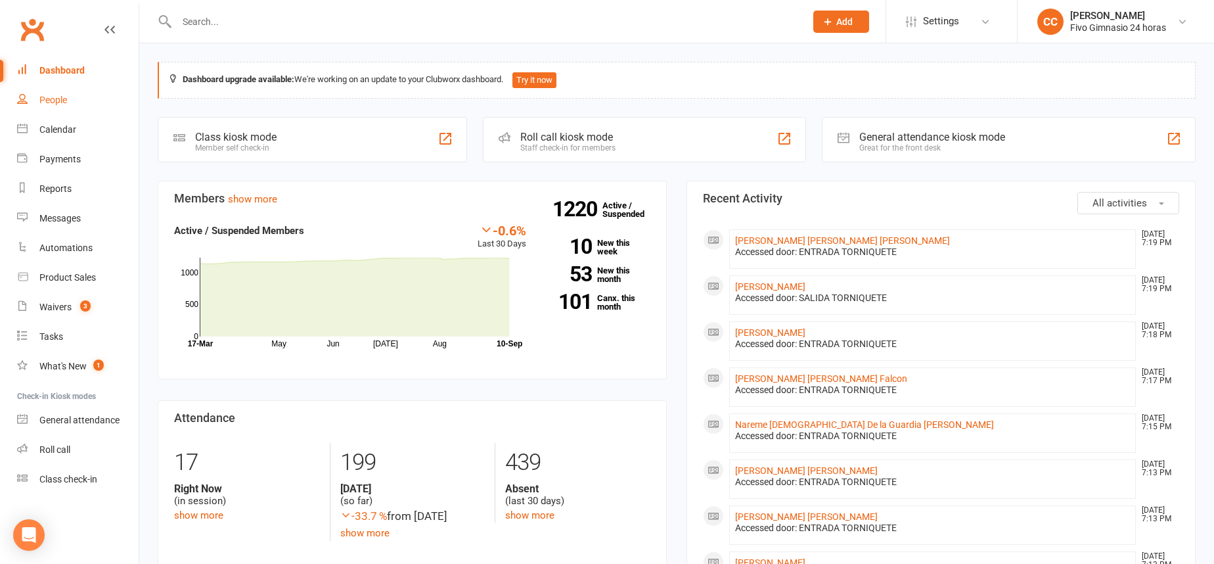
click at [96, 89] on link "People" at bounding box center [78, 100] width 122 height 30
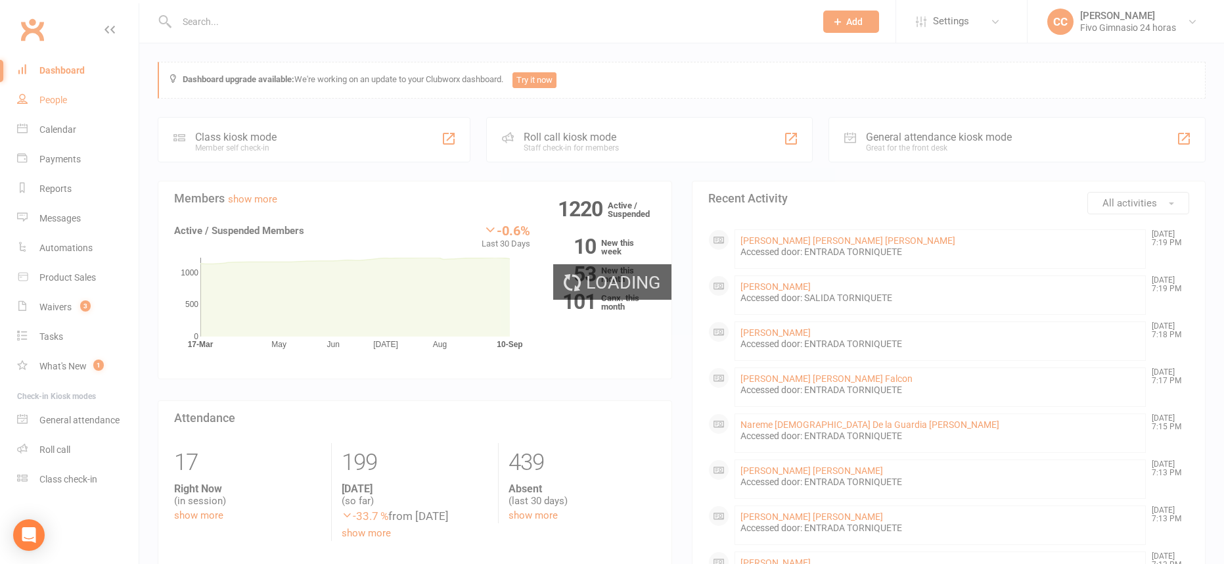
select select "100"
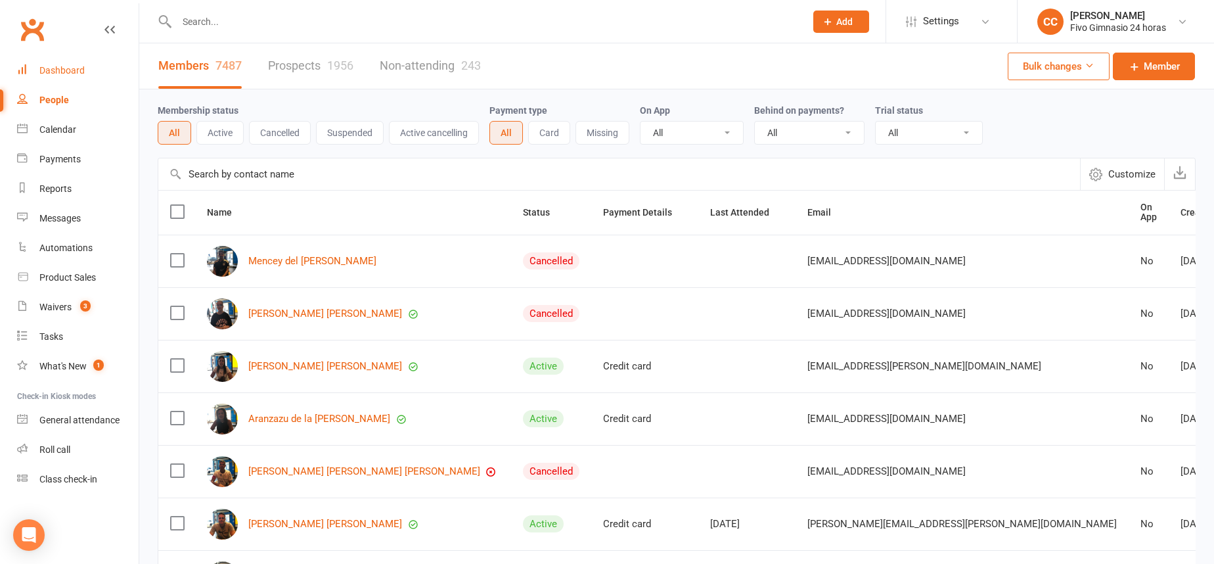
click at [50, 71] on div "Dashboard" at bounding box center [61, 70] width 45 height 11
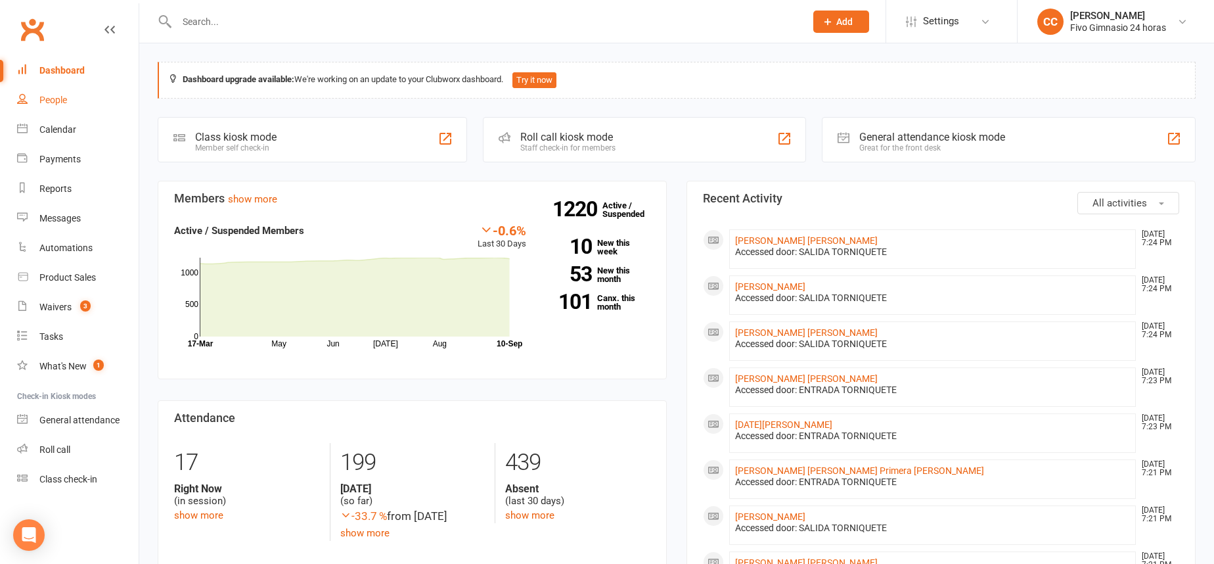
drag, startPoint x: 97, startPoint y: 97, endPoint x: 152, endPoint y: 3, distance: 108.4
click at [97, 97] on link "People" at bounding box center [78, 100] width 122 height 30
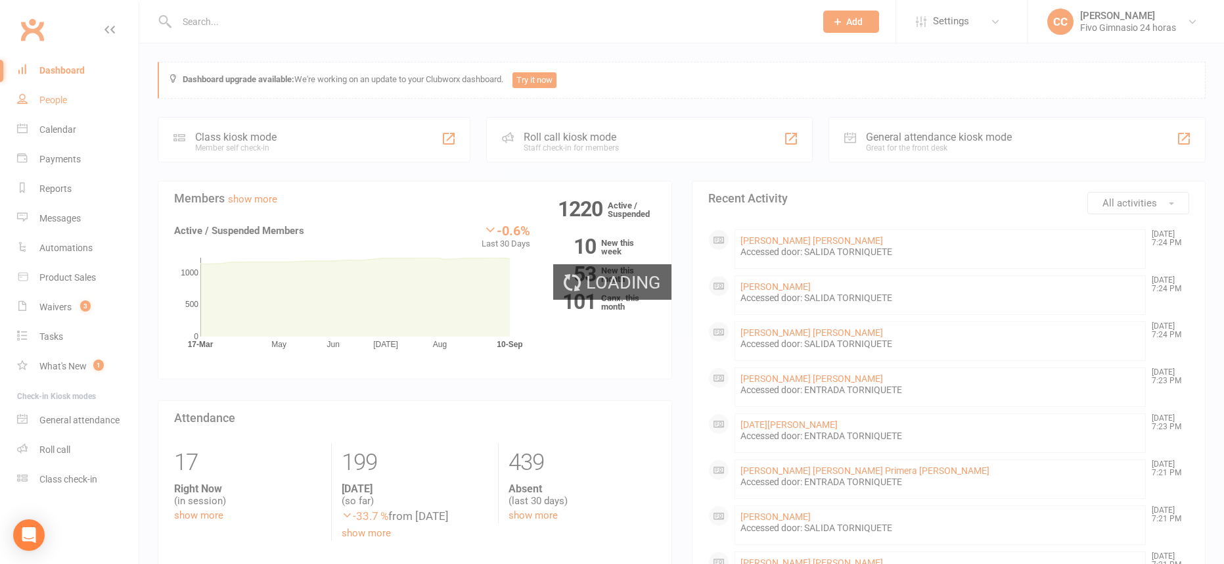
select select "100"
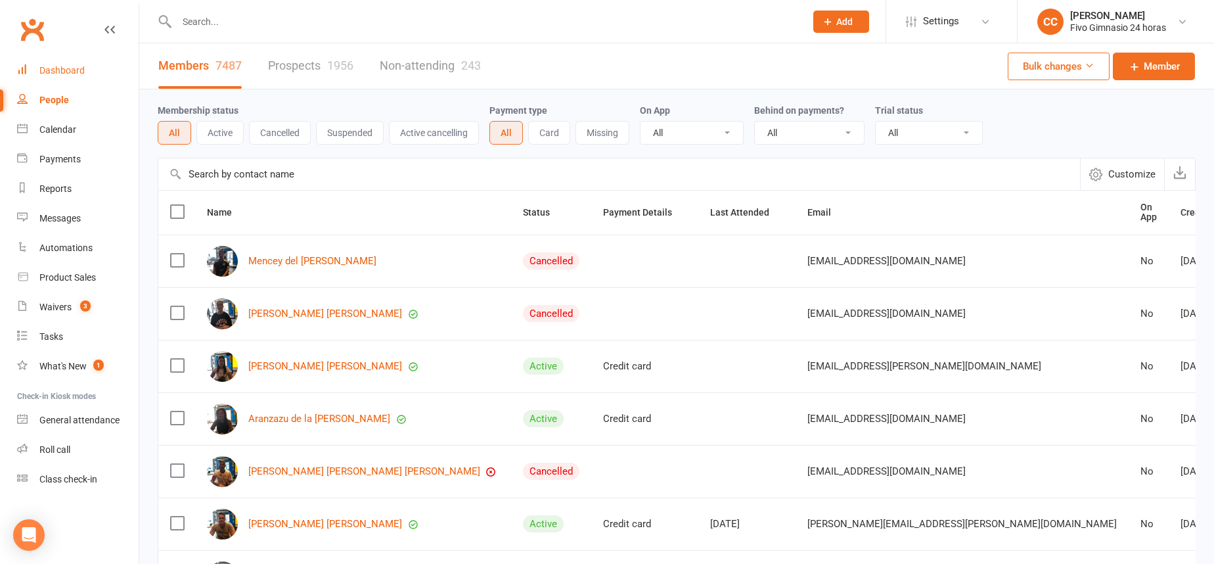
click at [57, 71] on div "Dashboard" at bounding box center [61, 70] width 45 height 11
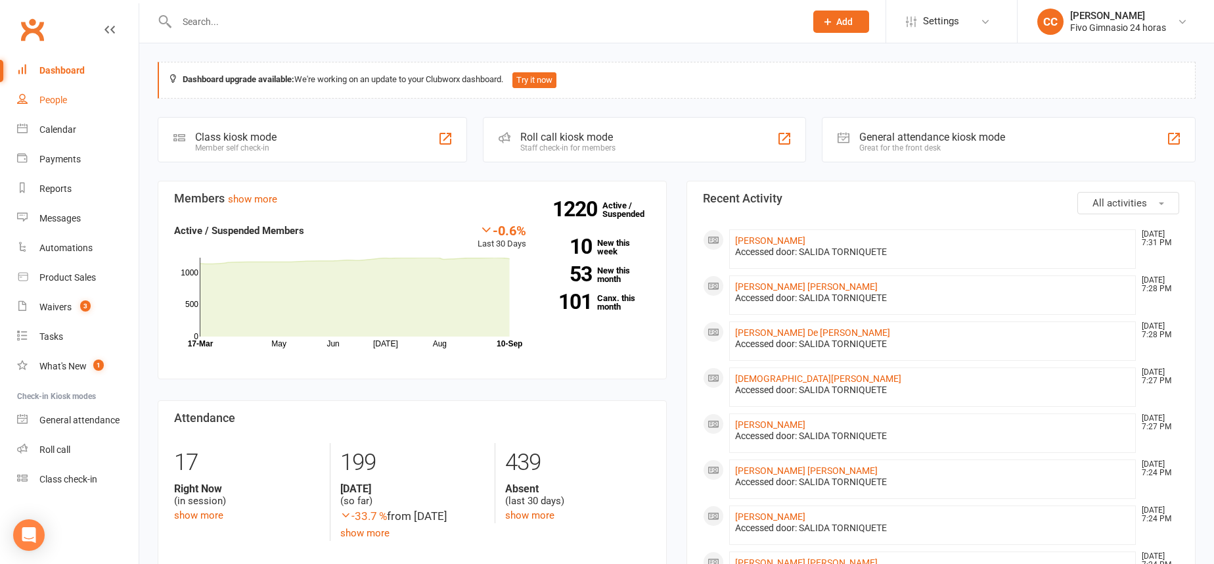
click at [72, 103] on link "People" at bounding box center [78, 100] width 122 height 30
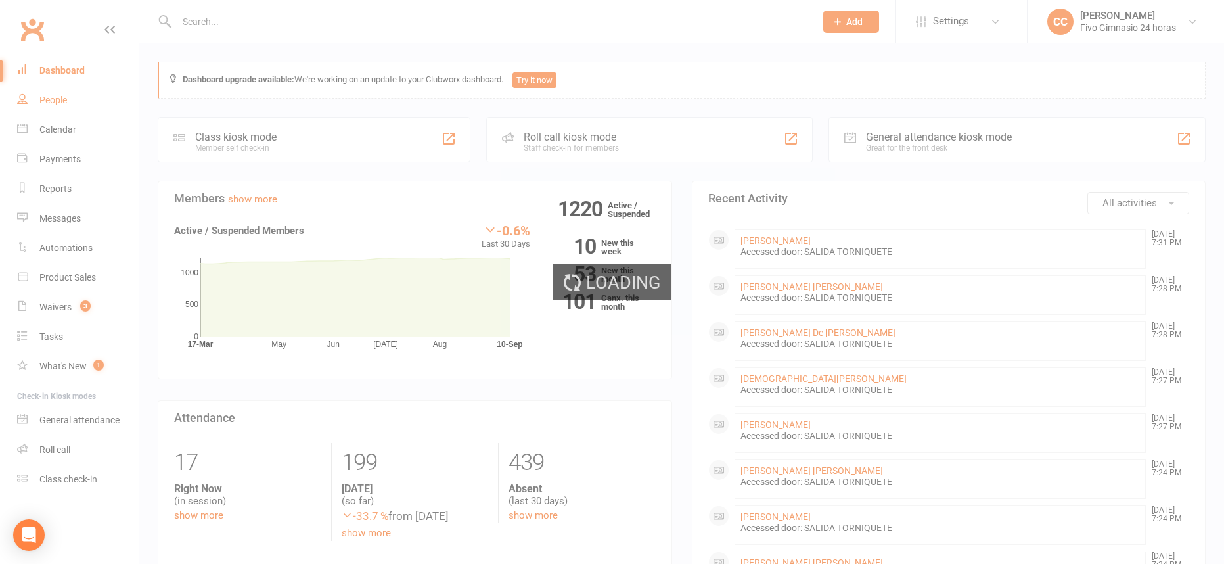
select select "100"
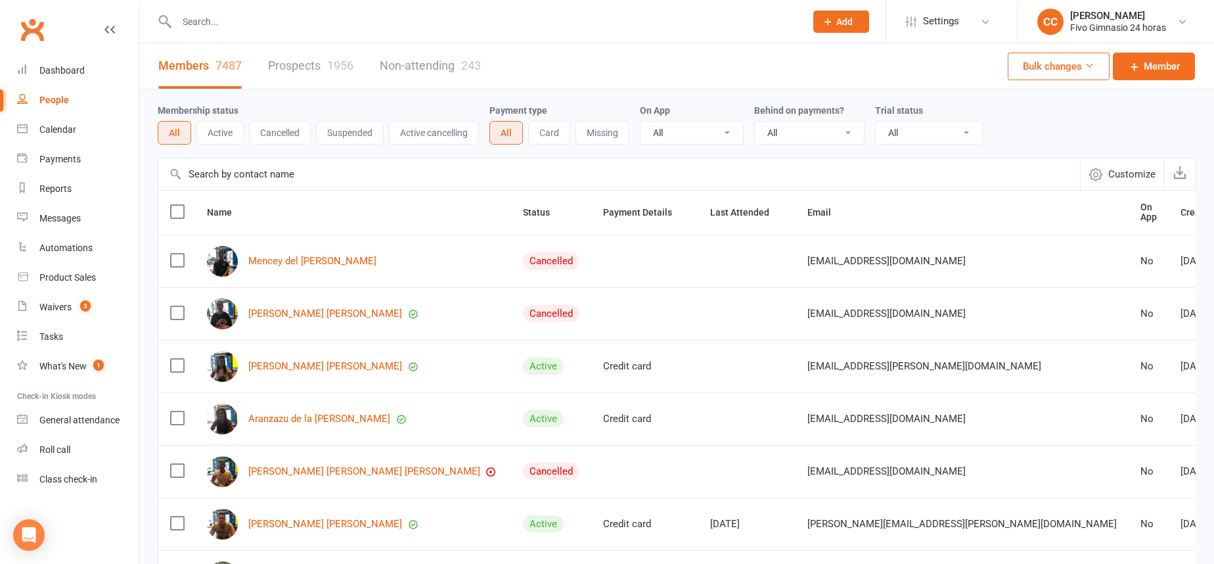
click at [202, 24] on input "text" at bounding box center [484, 21] width 623 height 18
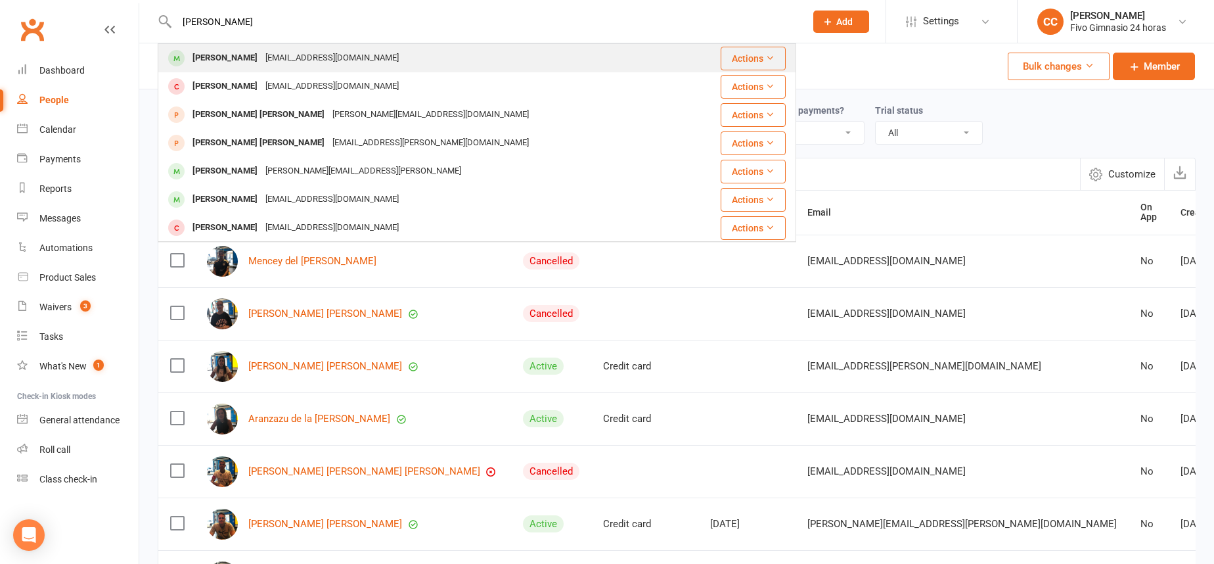
type input "santana aleman"
click at [314, 57] on div "[PERSON_NAME][EMAIL_ADDRESS][PERSON_NAME][DOMAIN_NAME]" at bounding box center [331, 58] width 141 height 19
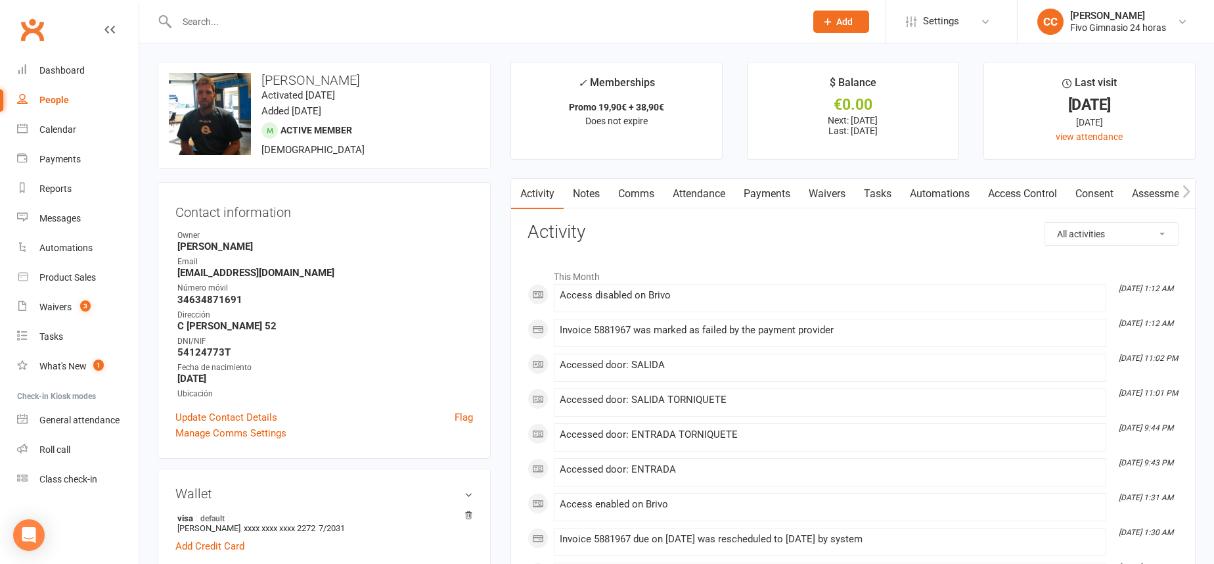
click at [782, 188] on link "Payments" at bounding box center [766, 194] width 65 height 30
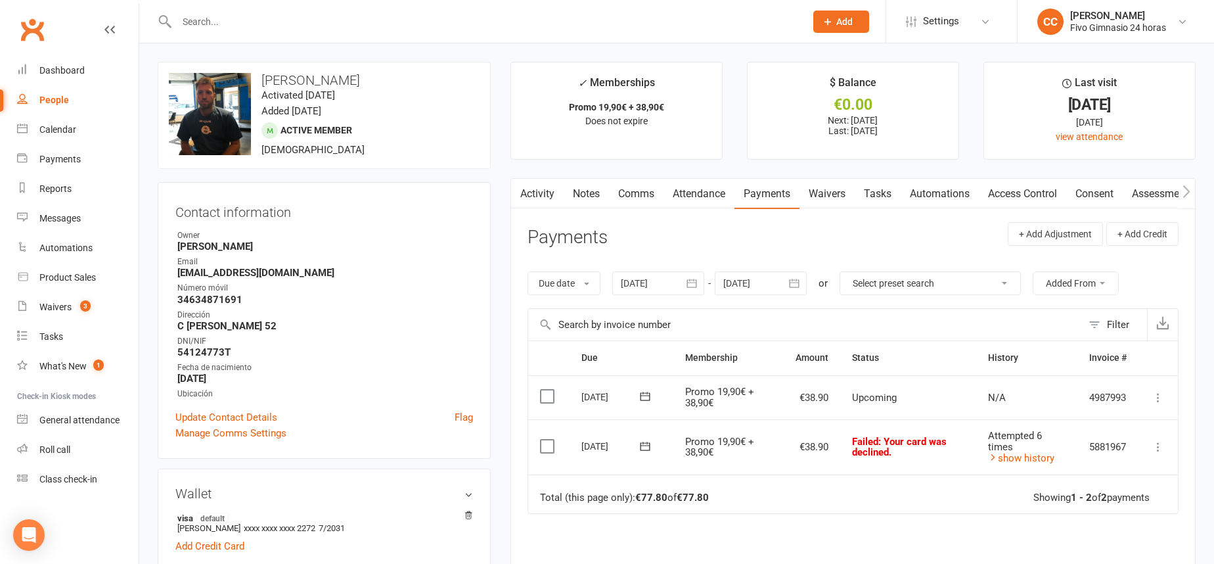
click at [1161, 447] on icon at bounding box center [1157, 446] width 13 height 13
click at [1124, 517] on link "Mark as Paid (Other)" at bounding box center [1100, 525] width 130 height 26
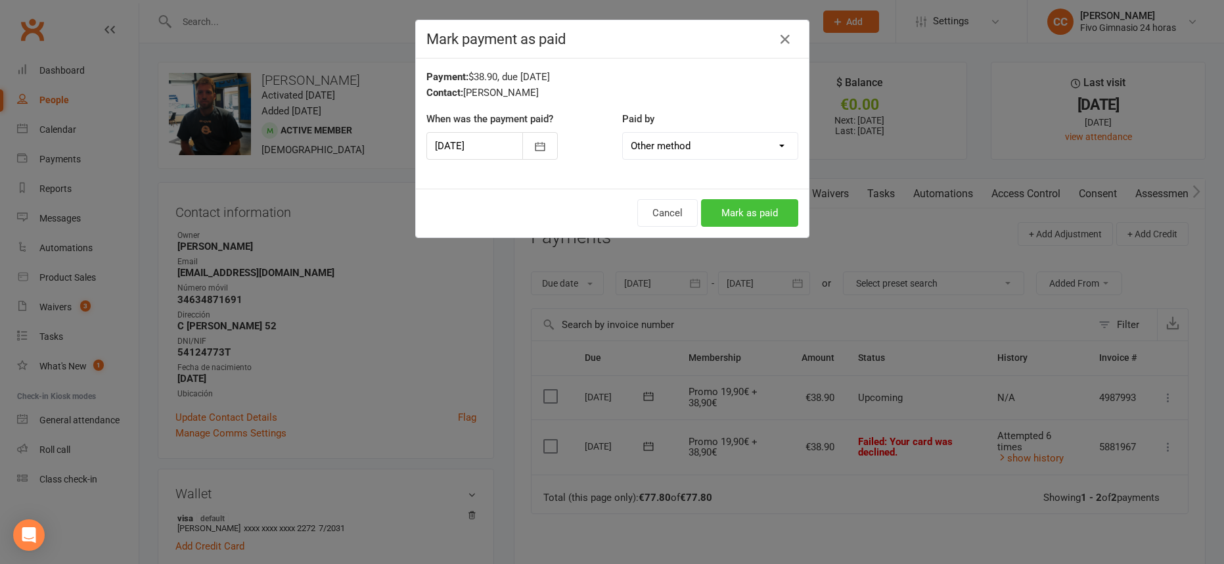
click at [733, 213] on button "Mark as paid" at bounding box center [749, 213] width 97 height 28
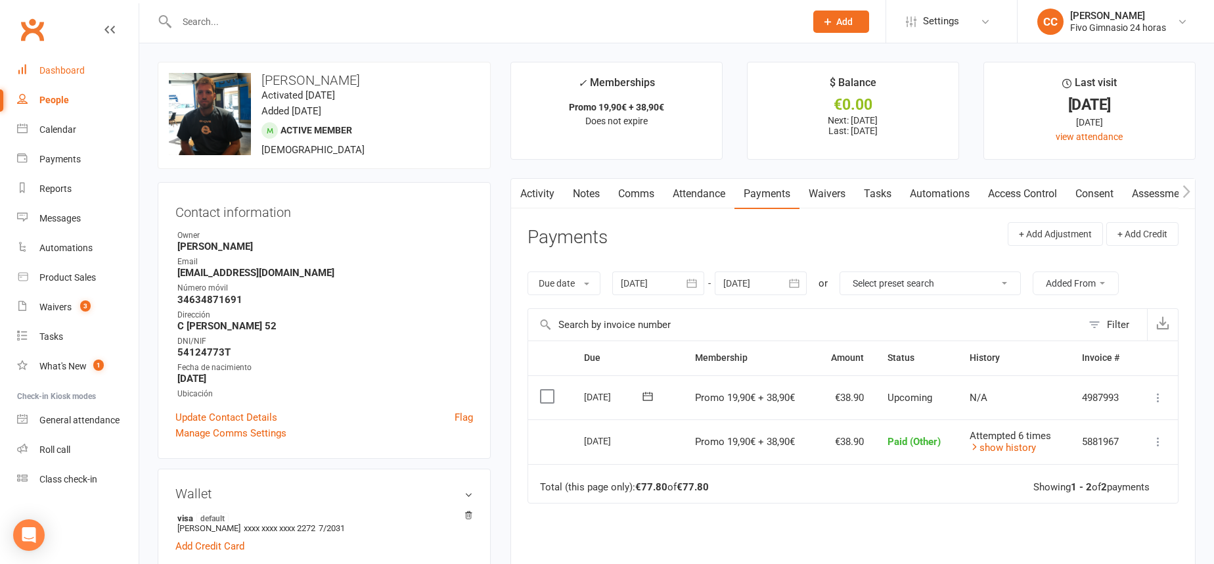
click at [65, 73] on div "Dashboard" at bounding box center [61, 70] width 45 height 11
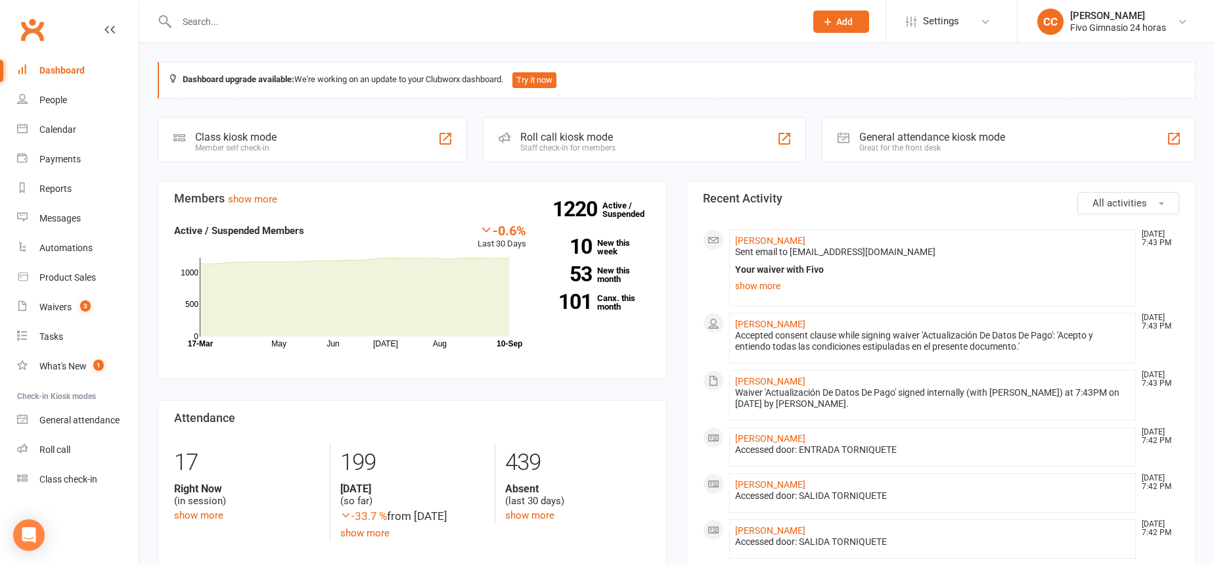
click at [67, 67] on div "Dashboard" at bounding box center [61, 70] width 45 height 11
click at [46, 103] on div "People" at bounding box center [53, 100] width 28 height 11
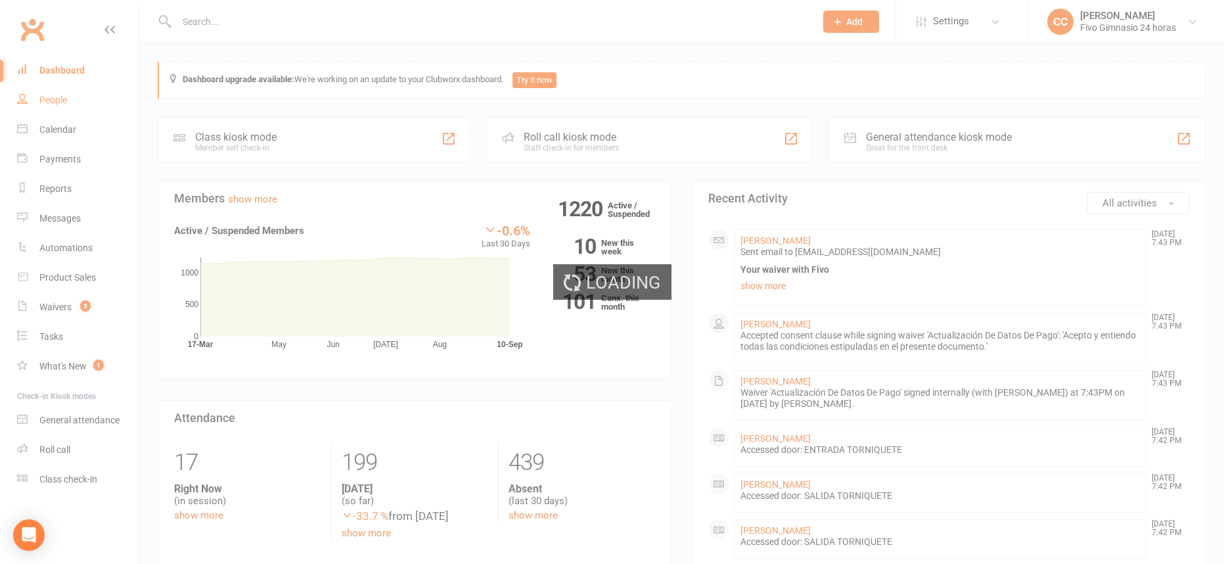
select select "100"
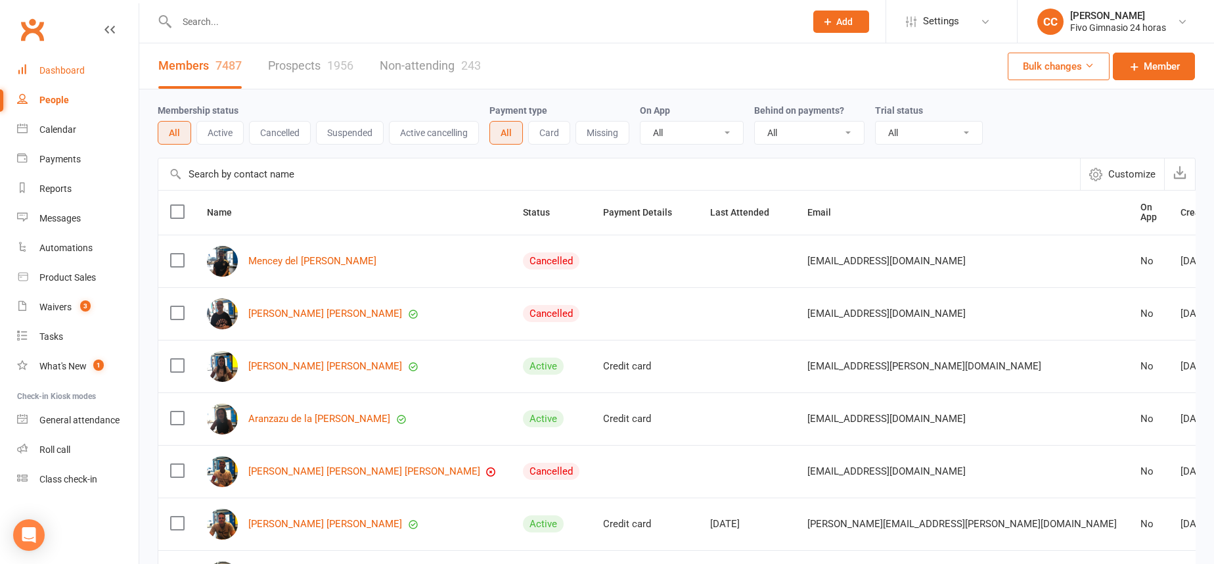
click at [73, 69] on div "Dashboard" at bounding box center [61, 70] width 45 height 11
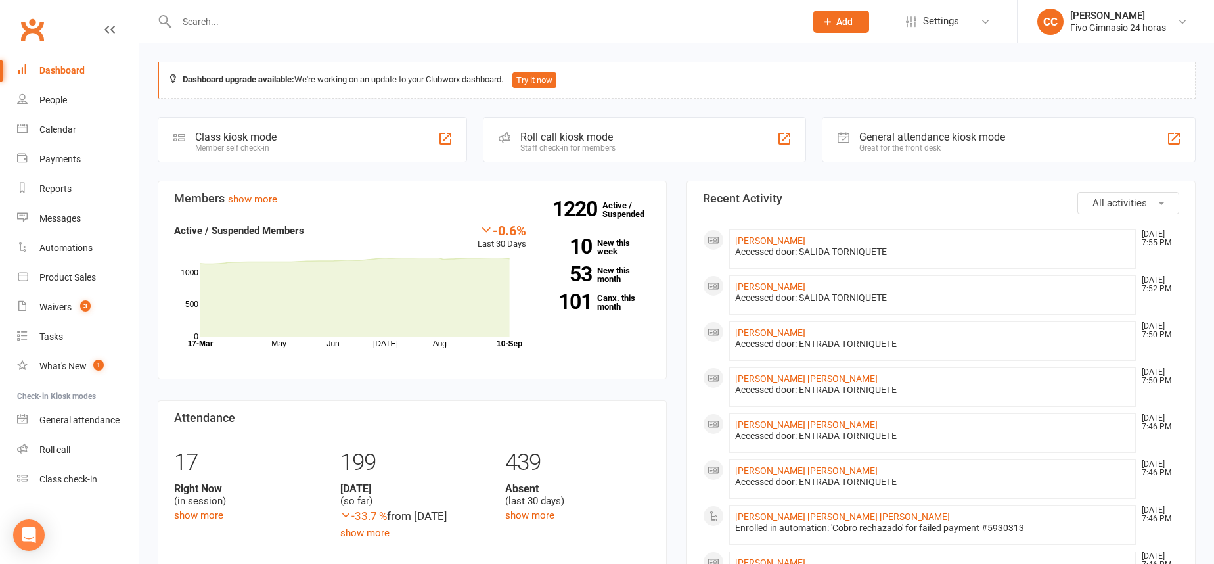
scroll to position [3, 0]
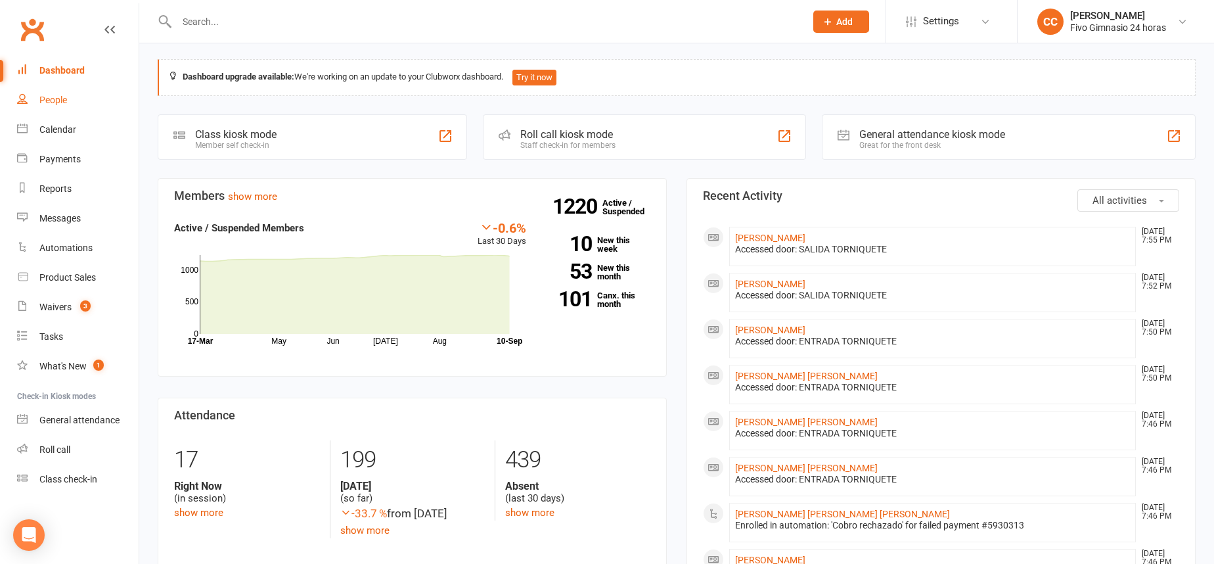
click at [89, 91] on link "People" at bounding box center [78, 100] width 122 height 30
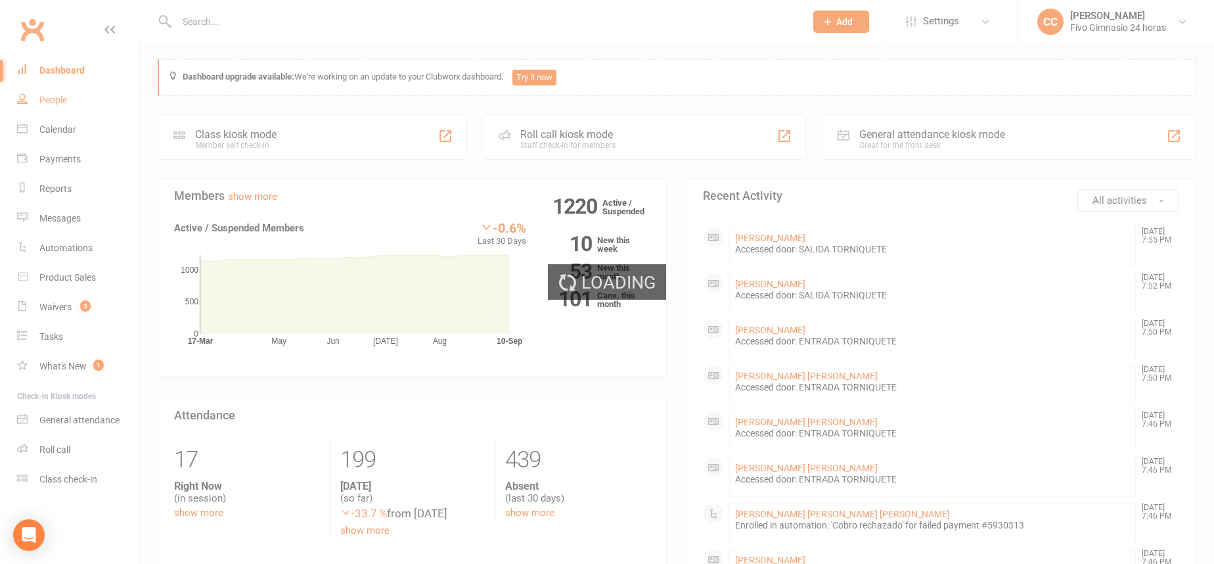
select select "100"
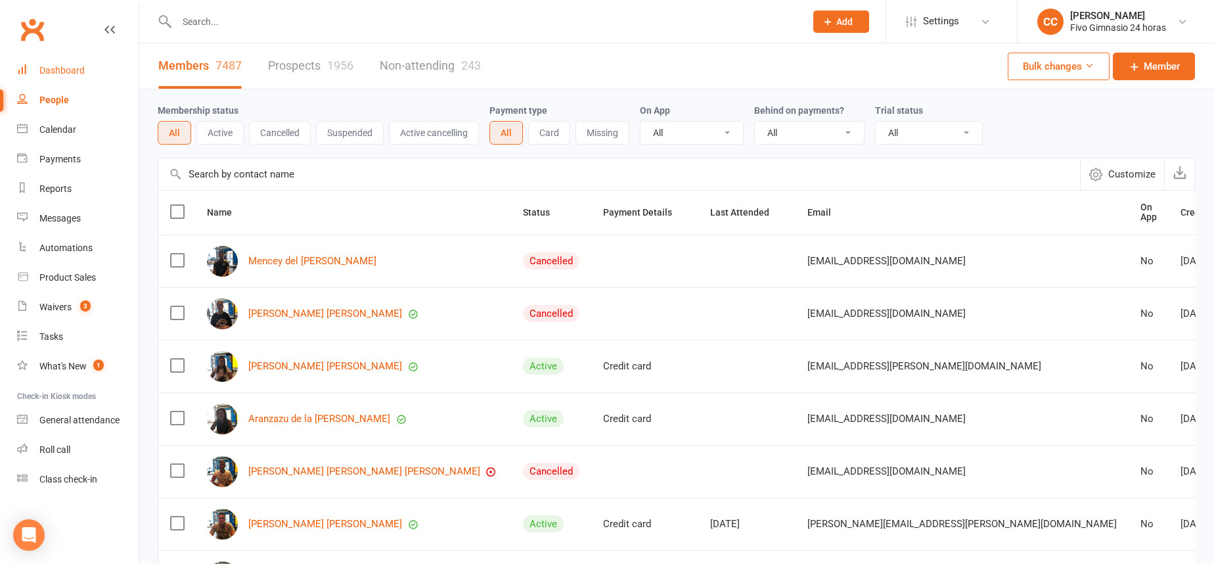
click at [76, 74] on div "Dashboard" at bounding box center [61, 70] width 45 height 11
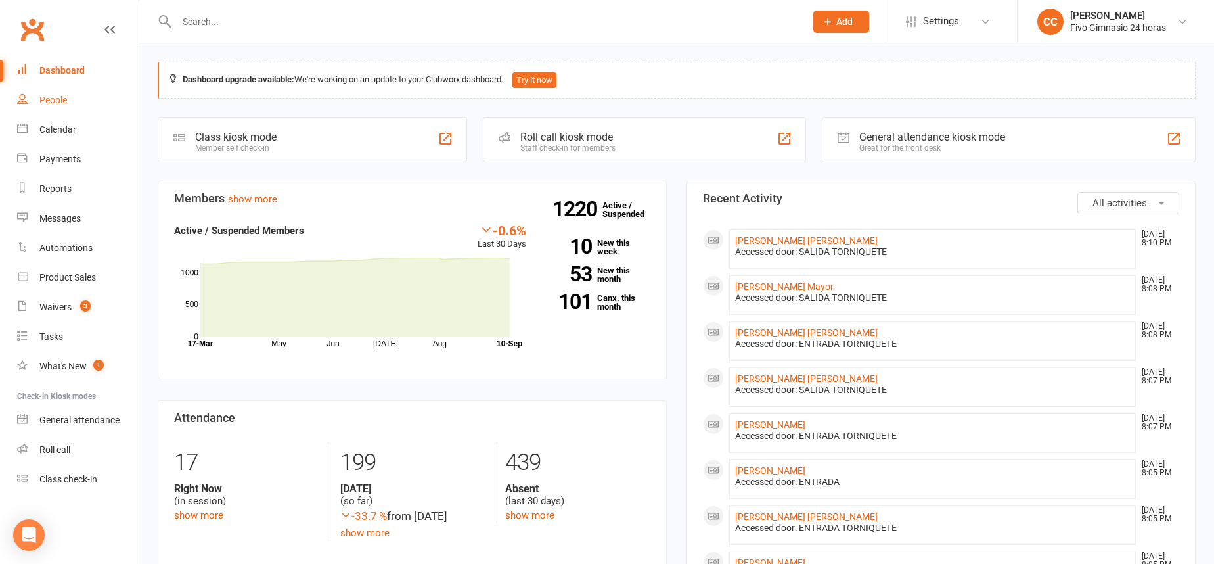
click at [49, 95] on div "People" at bounding box center [53, 100] width 28 height 11
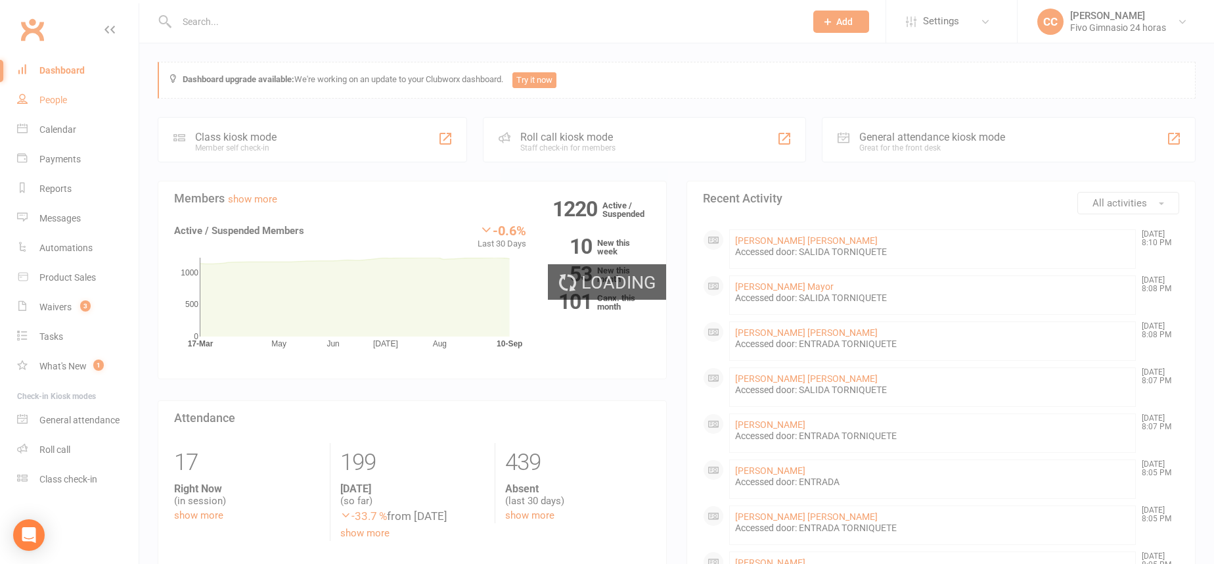
select select "100"
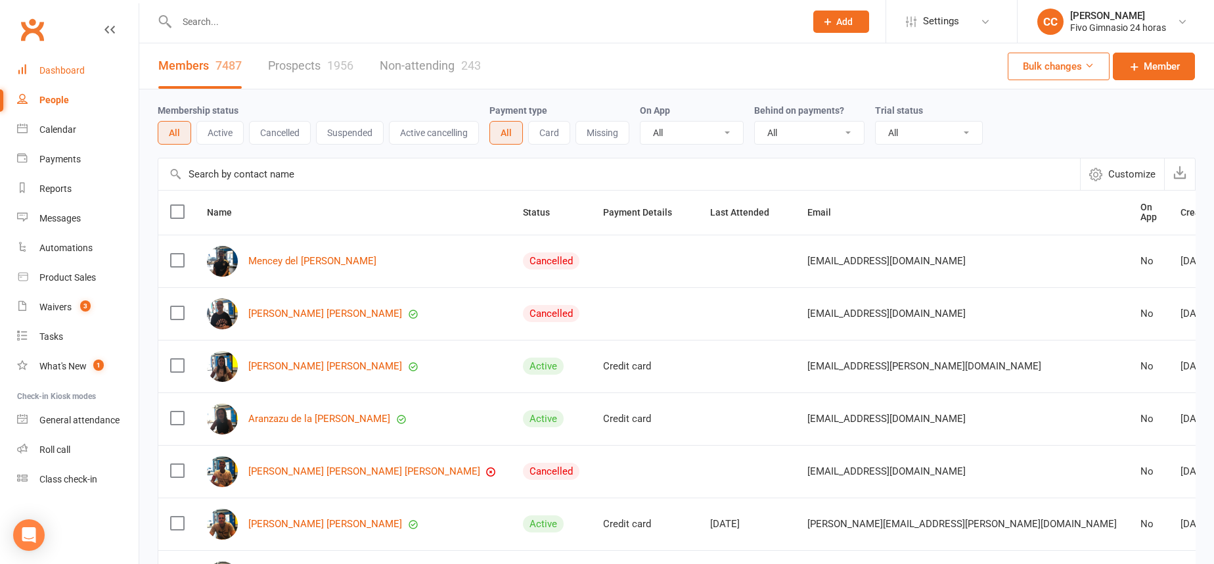
click at [28, 70] on link "Dashboard" at bounding box center [78, 71] width 122 height 30
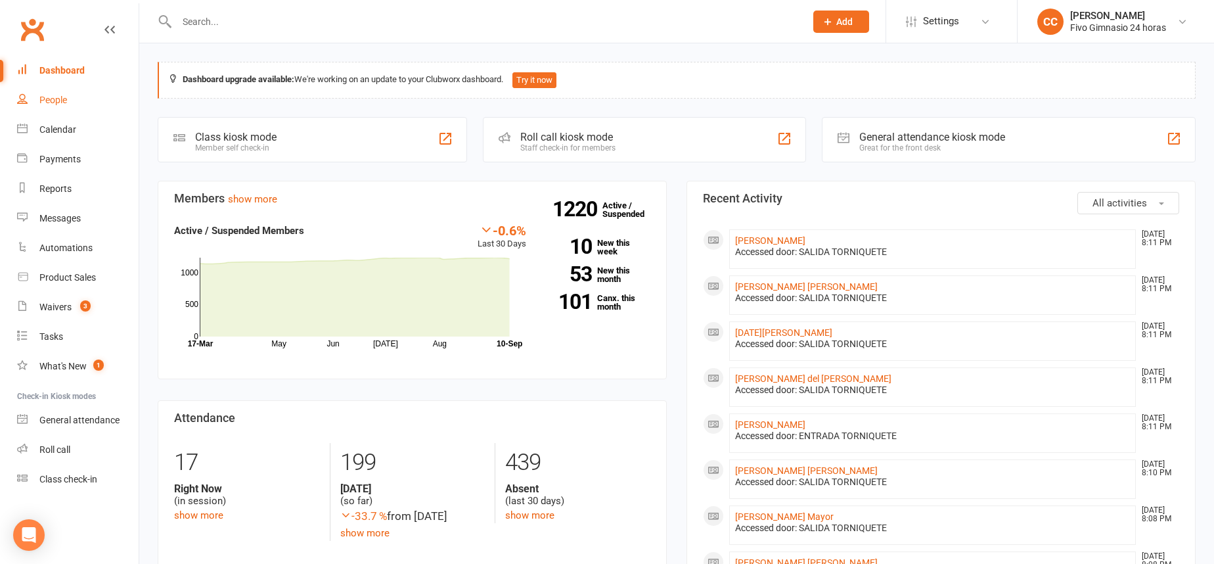
click at [58, 95] on div "People" at bounding box center [53, 100] width 28 height 11
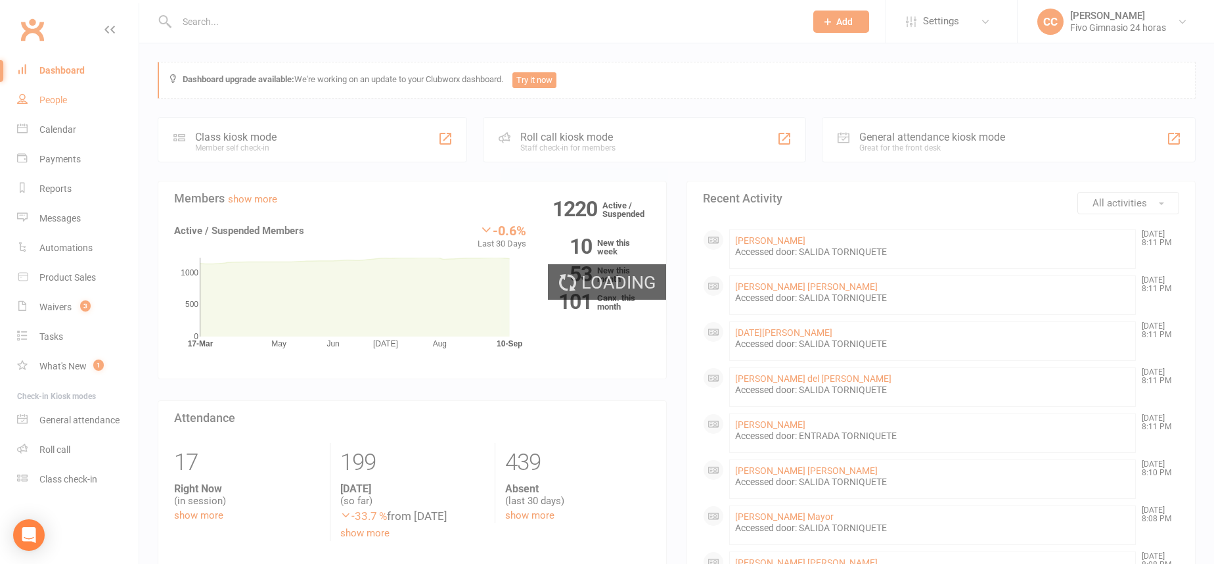
select select "100"
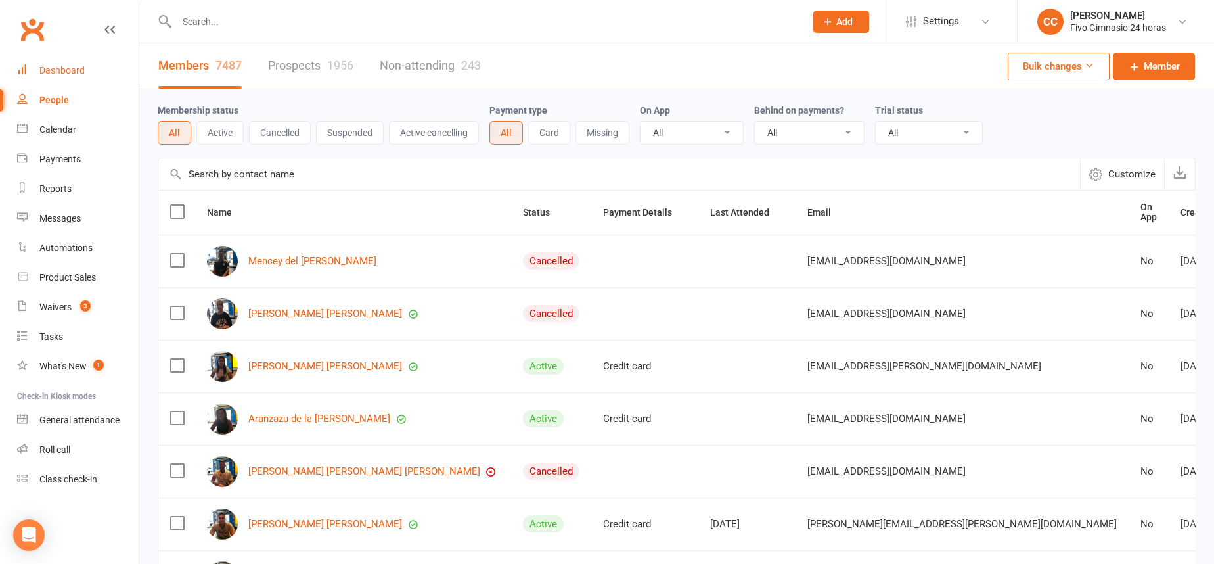
click at [42, 63] on link "Dashboard" at bounding box center [78, 71] width 122 height 30
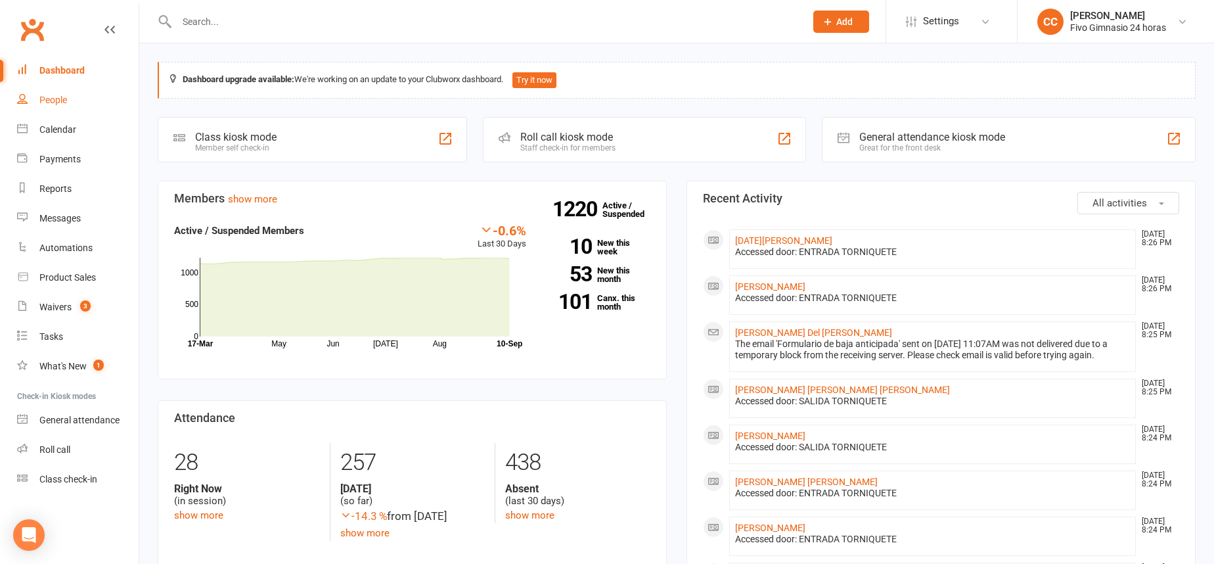
click at [46, 96] on div "People" at bounding box center [53, 100] width 28 height 11
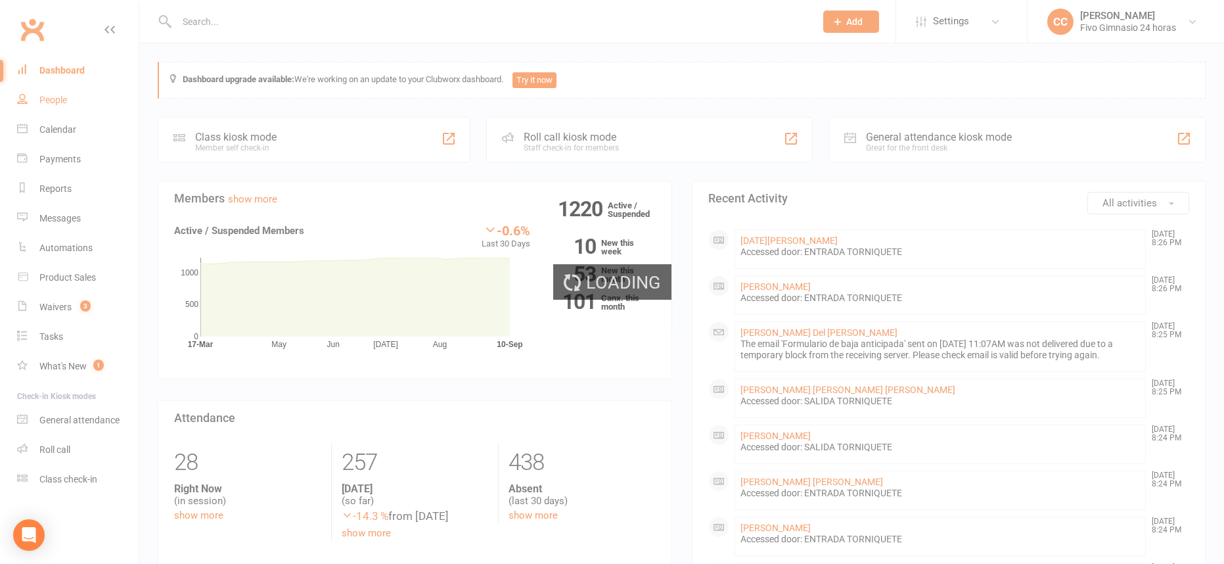
select select "100"
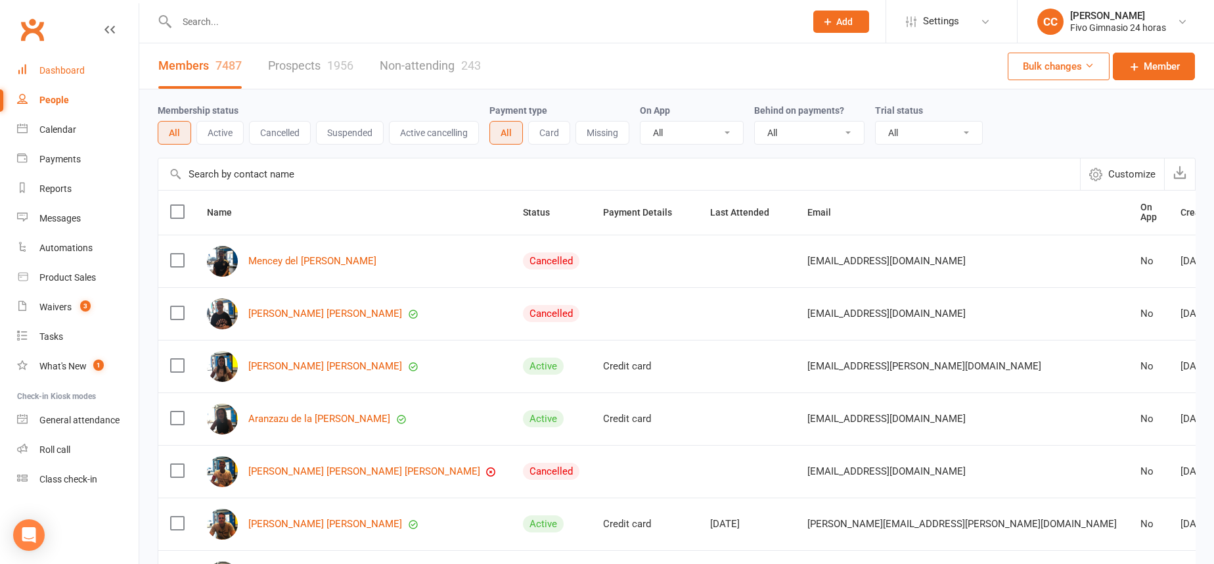
click at [62, 72] on div "Dashboard" at bounding box center [61, 70] width 45 height 11
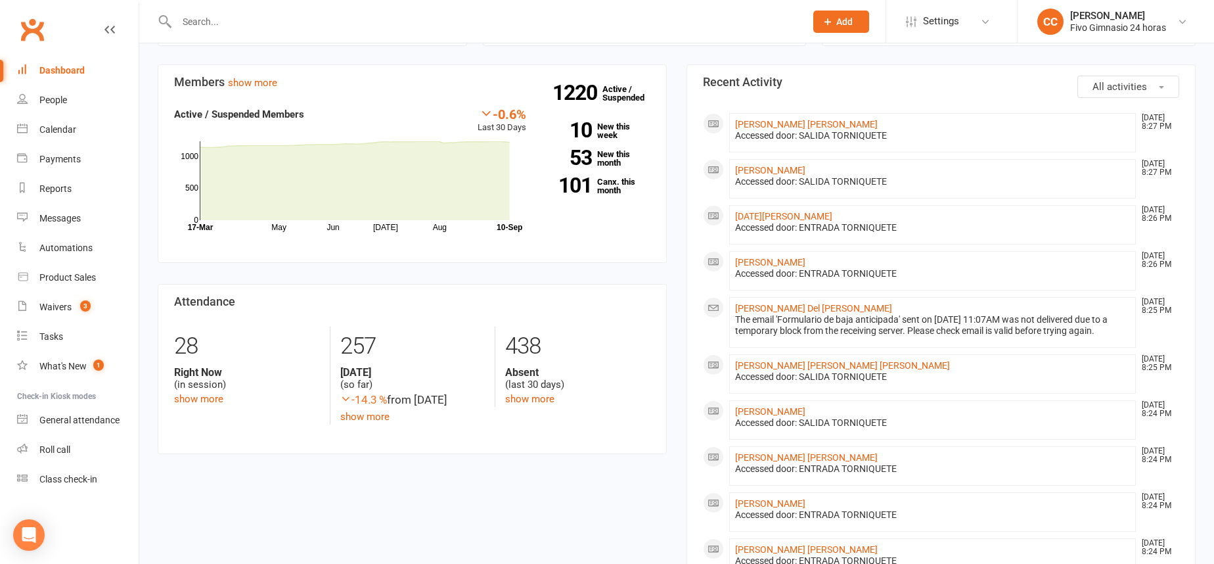
scroll to position [259, 0]
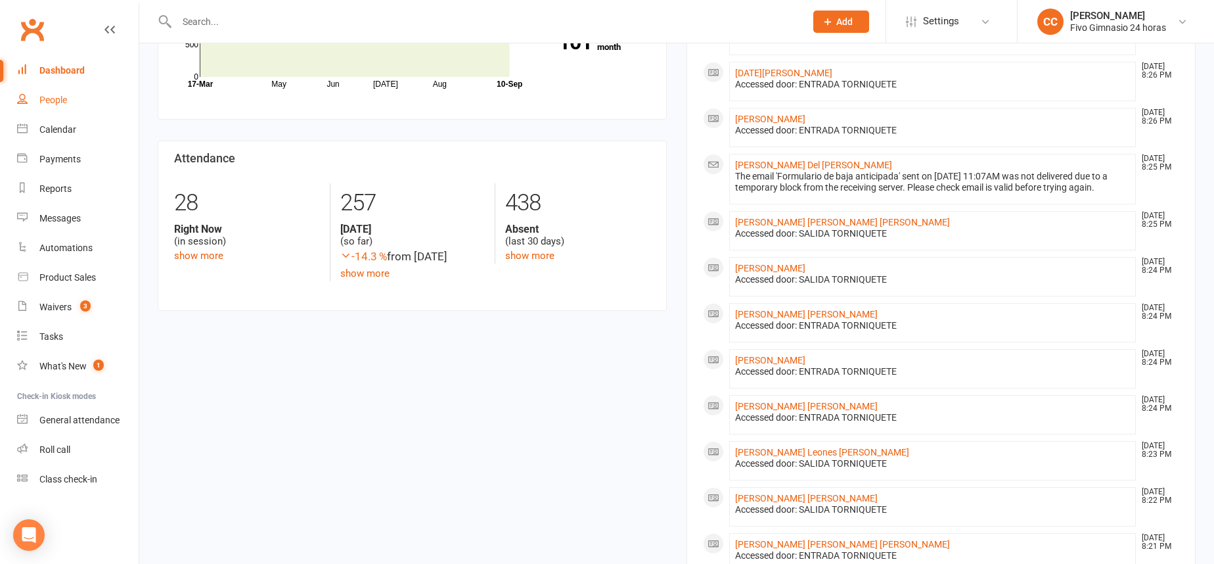
click at [37, 95] on link "People" at bounding box center [78, 100] width 122 height 30
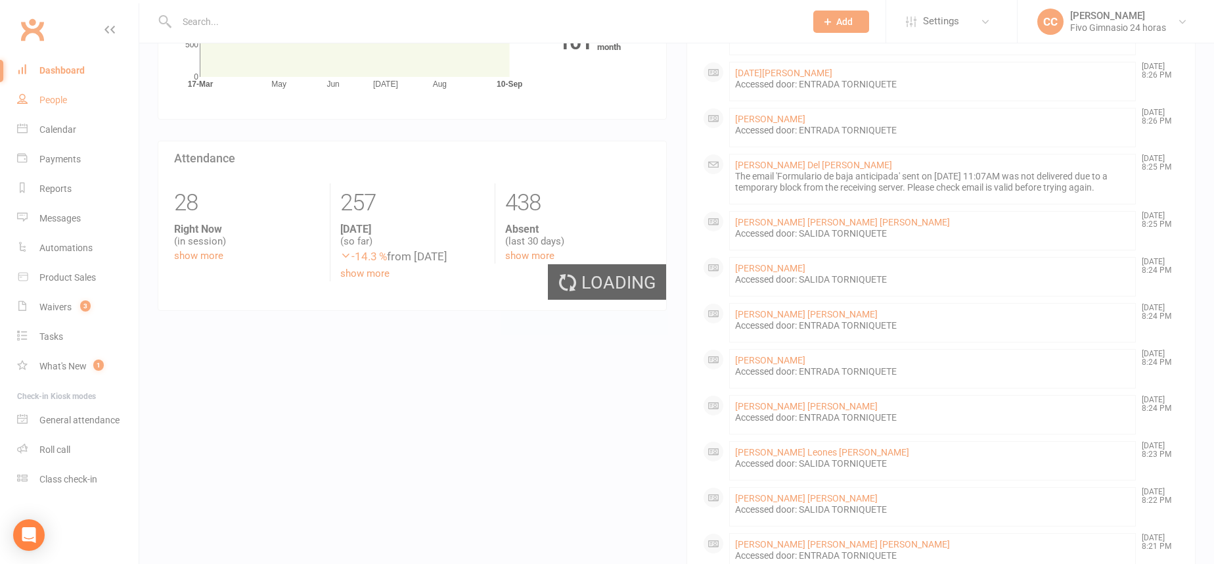
select select "100"
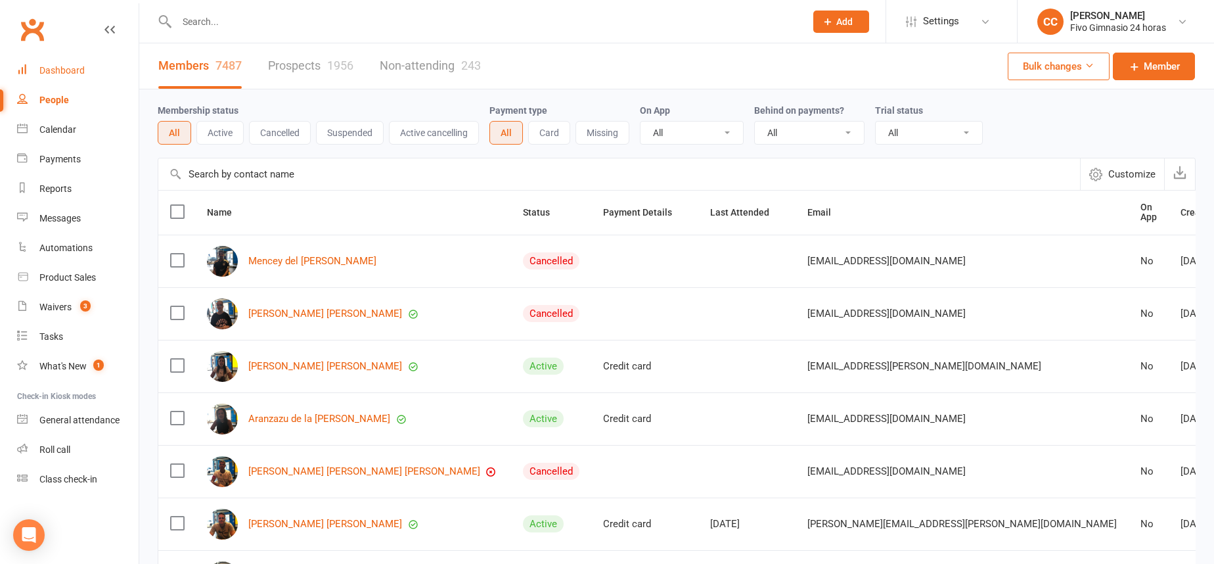
click at [71, 74] on div "Dashboard" at bounding box center [61, 70] width 45 height 11
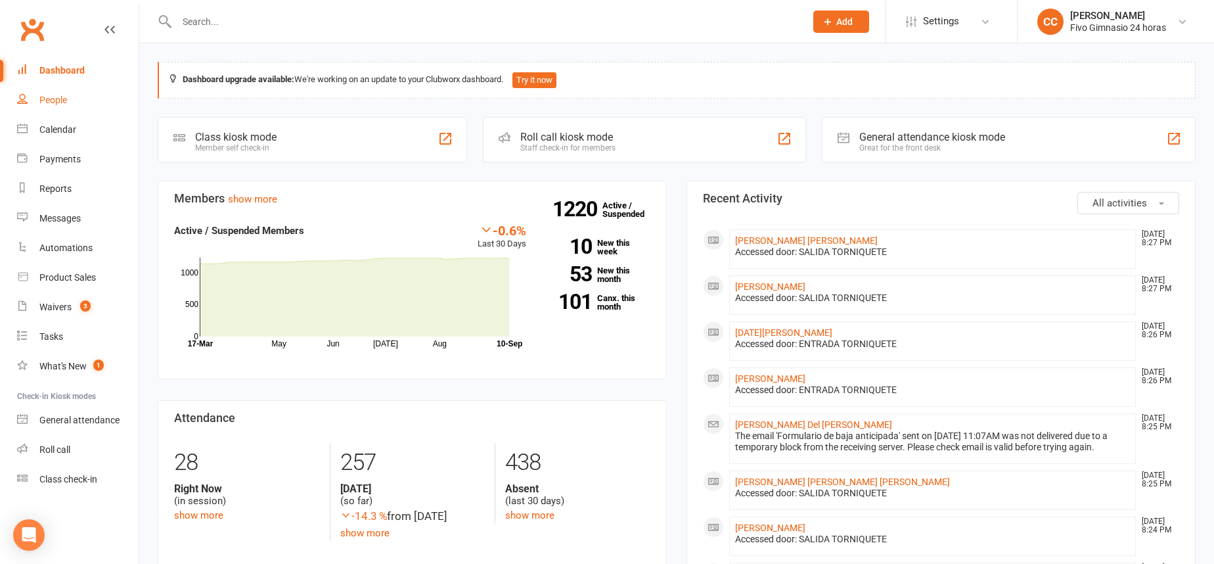
click at [72, 85] on link "People" at bounding box center [78, 100] width 122 height 30
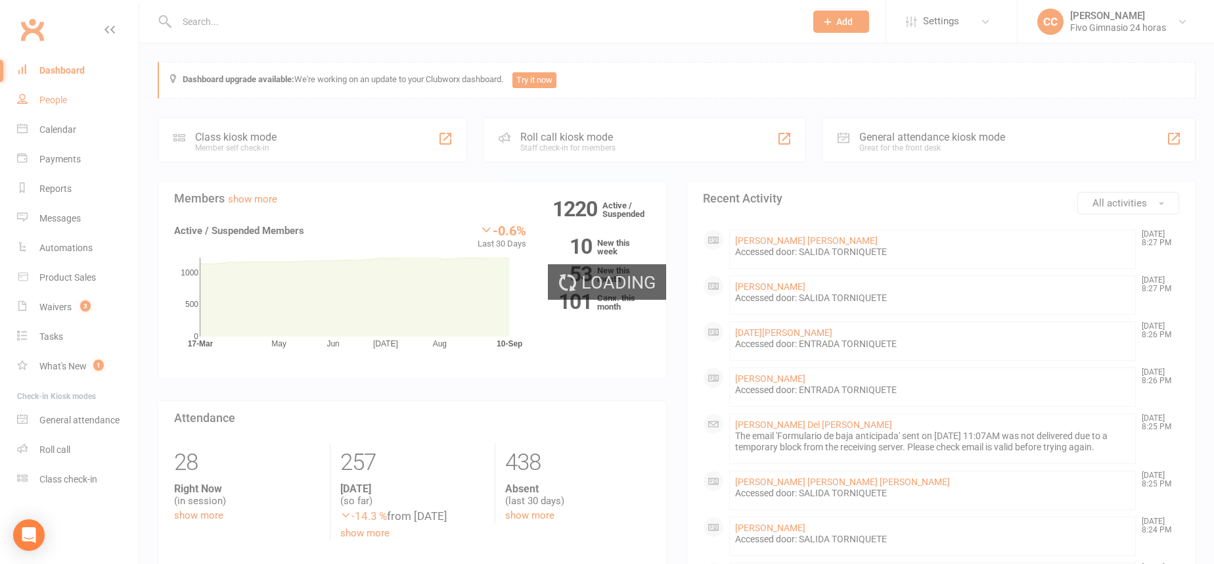
select select "100"
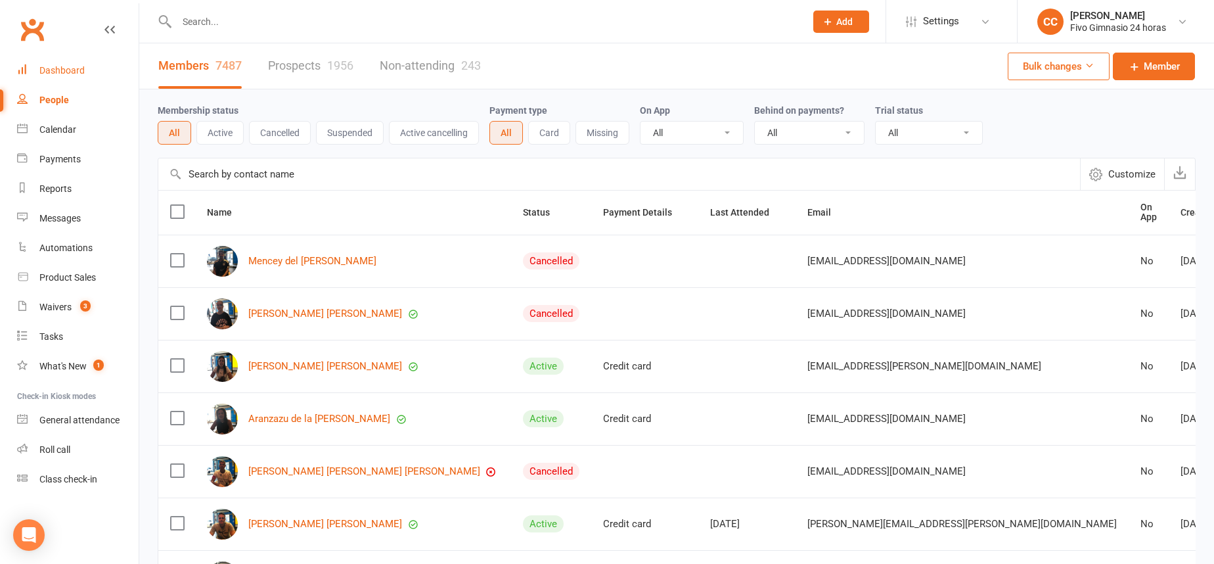
click at [52, 67] on div "Dashboard" at bounding box center [61, 70] width 45 height 11
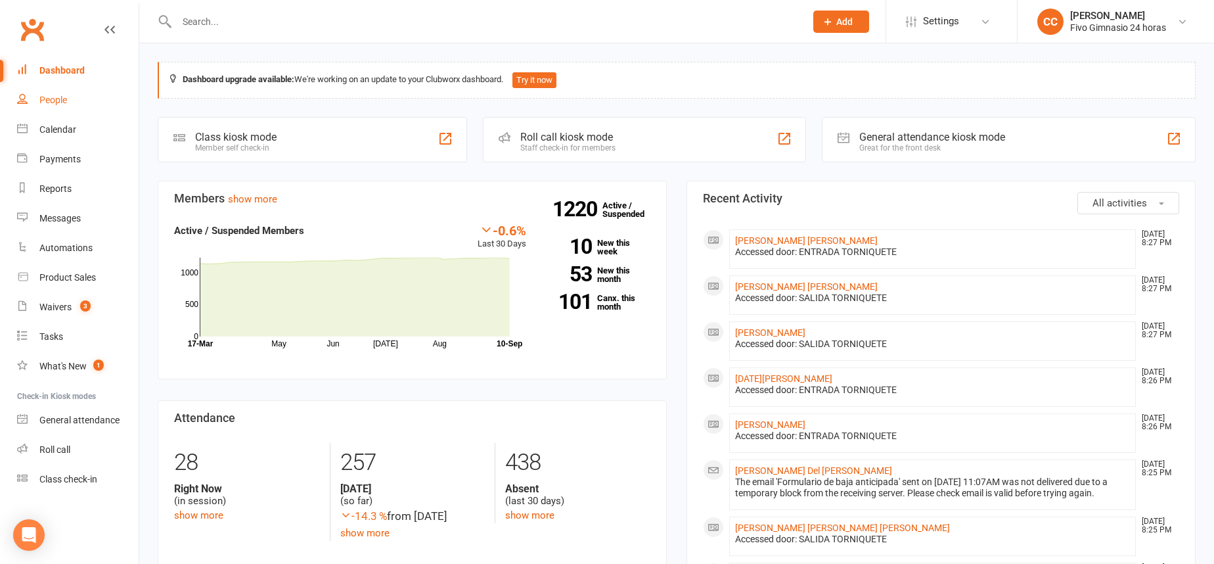
click at [55, 92] on link "People" at bounding box center [78, 100] width 122 height 30
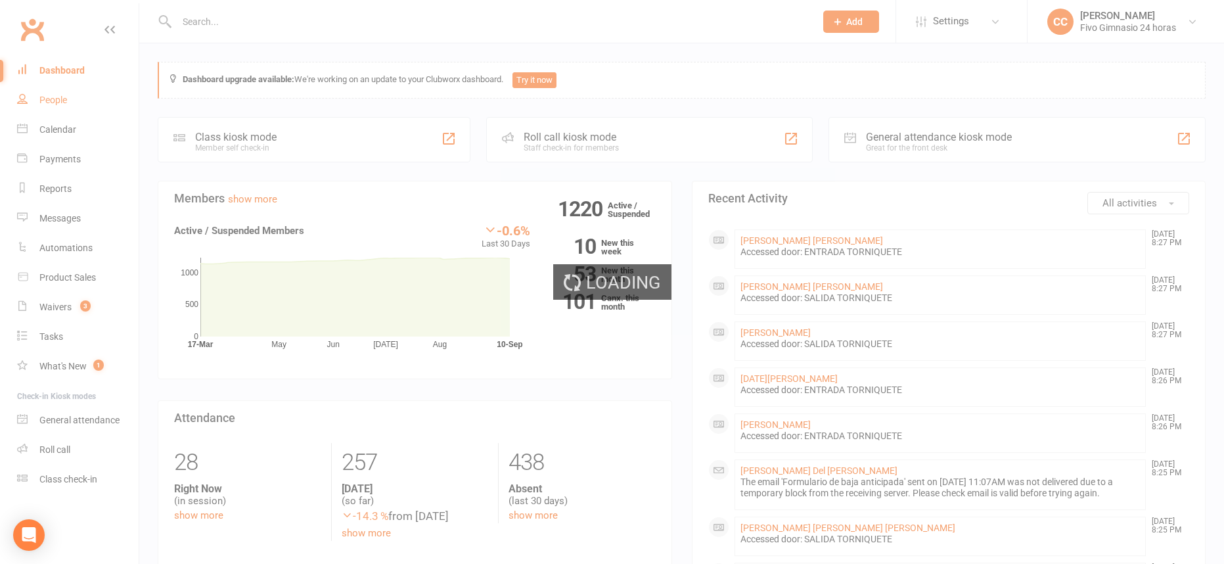
select select "100"
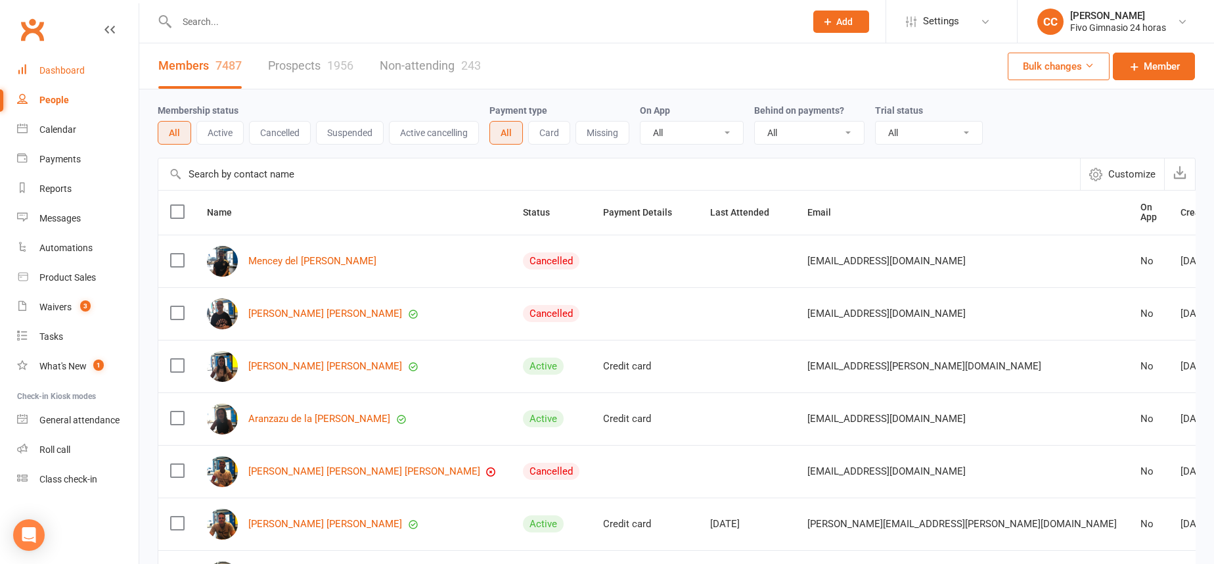
click at [37, 74] on link "Dashboard" at bounding box center [78, 71] width 122 height 30
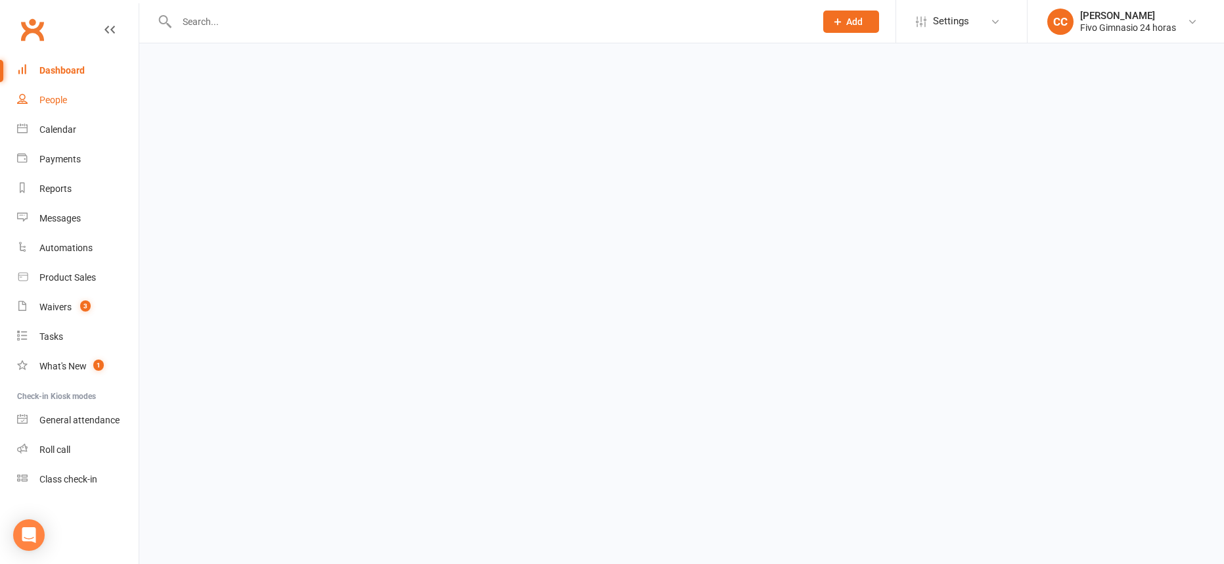
click at [58, 99] on div "People" at bounding box center [53, 100] width 28 height 11
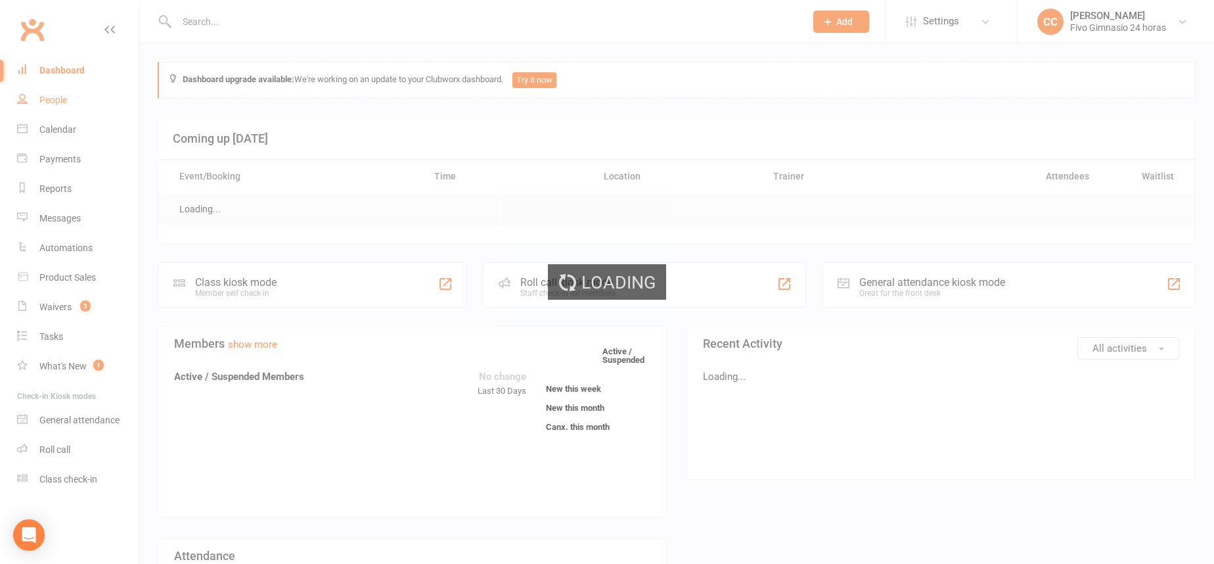
select select "100"
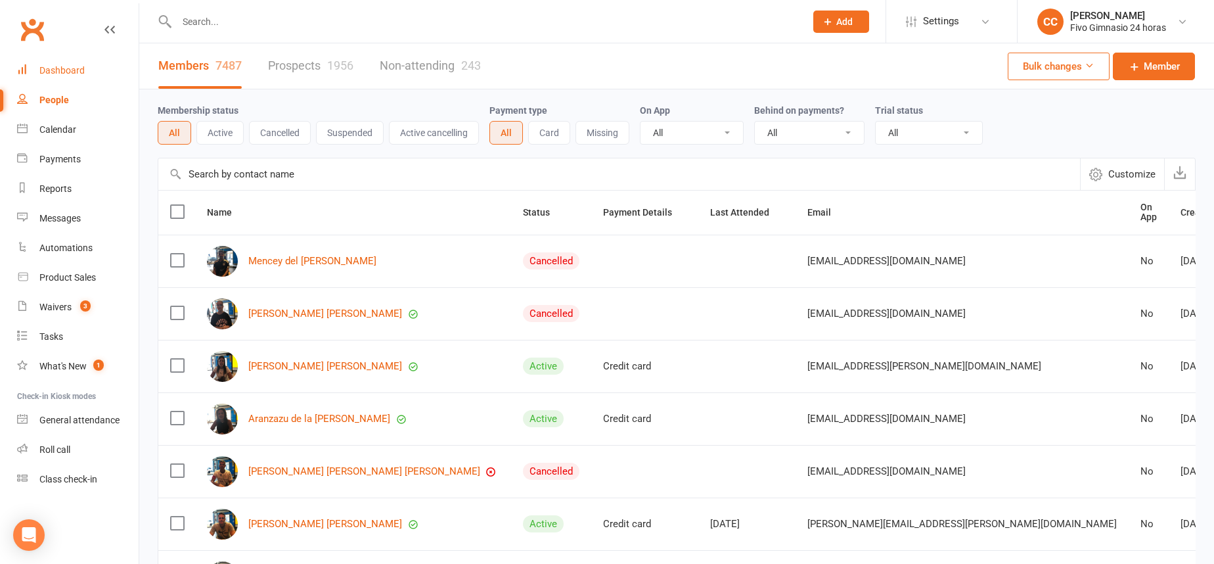
click at [46, 75] on div "Dashboard" at bounding box center [61, 70] width 45 height 11
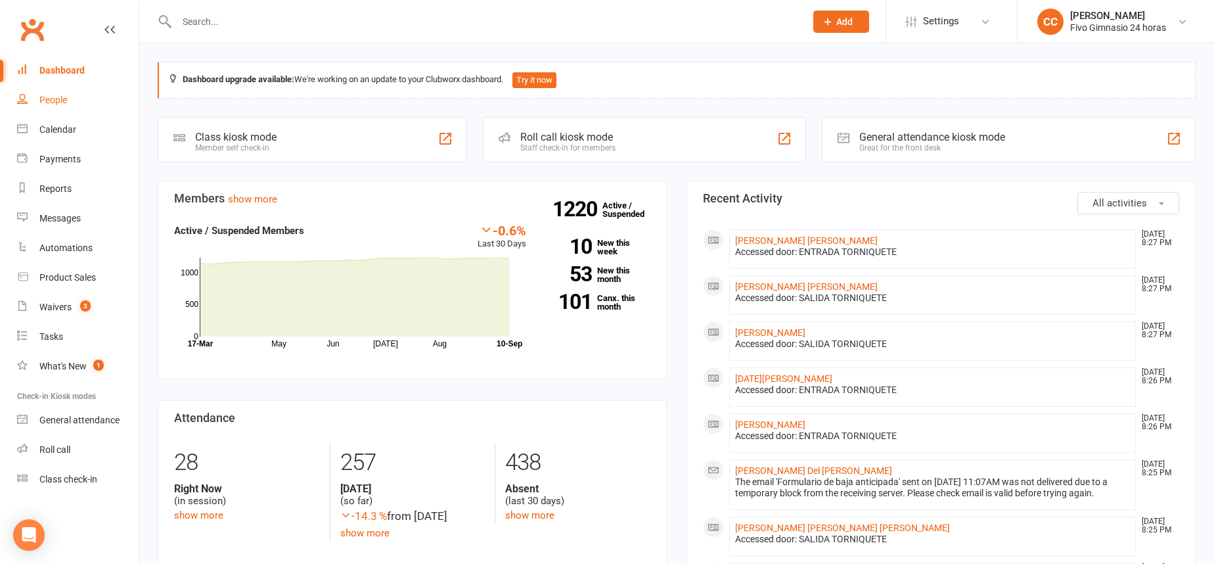
click at [61, 104] on div "People" at bounding box center [53, 100] width 28 height 11
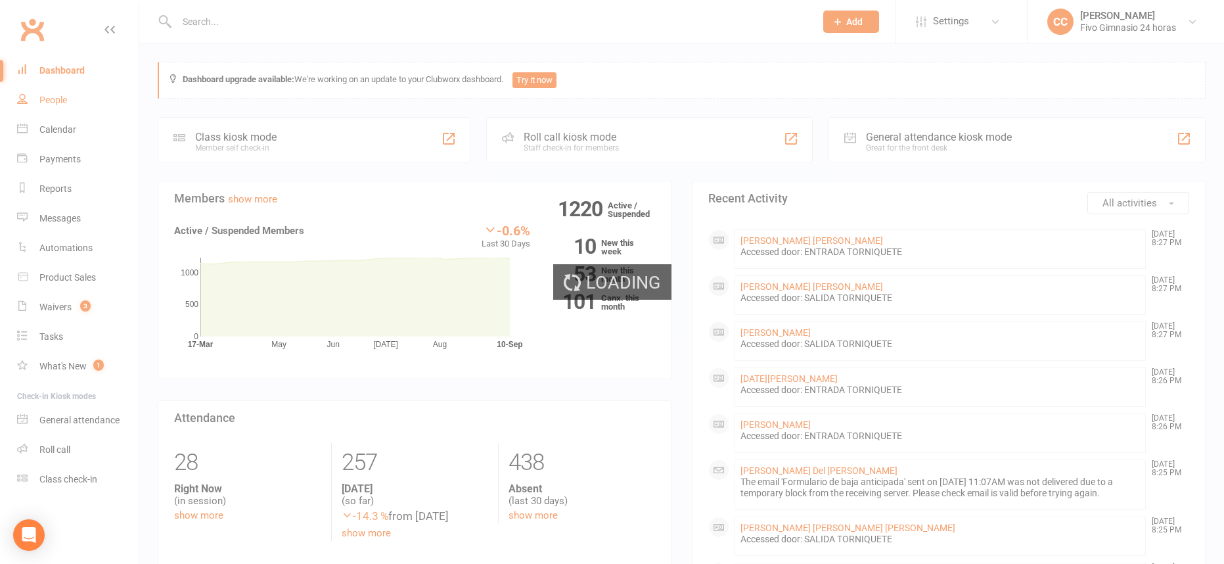
select select "100"
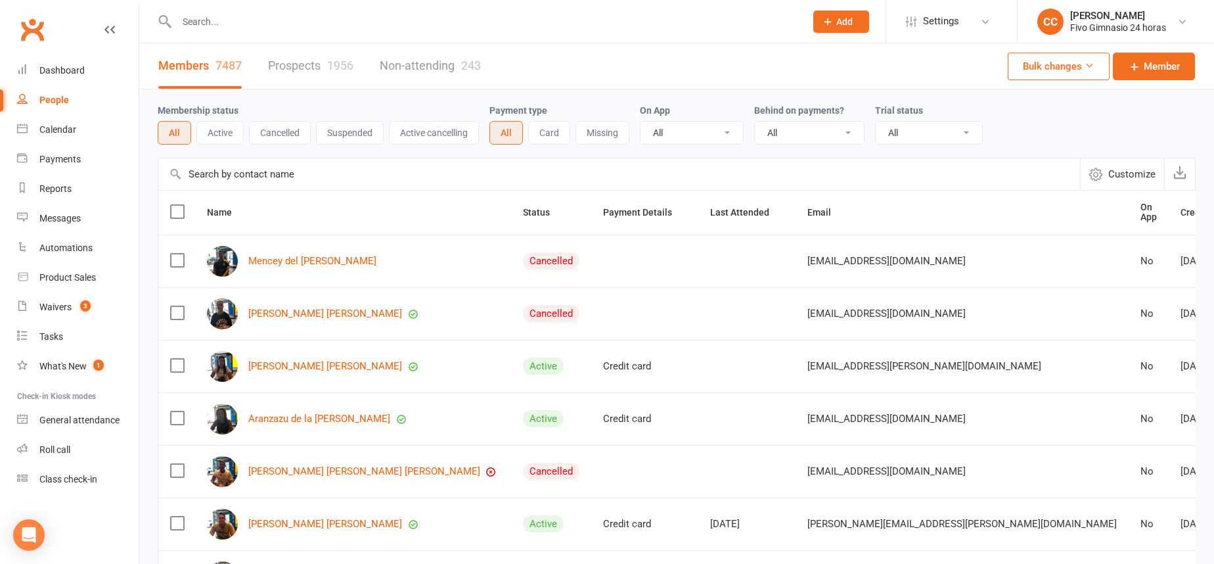
scroll to position [3, 0]
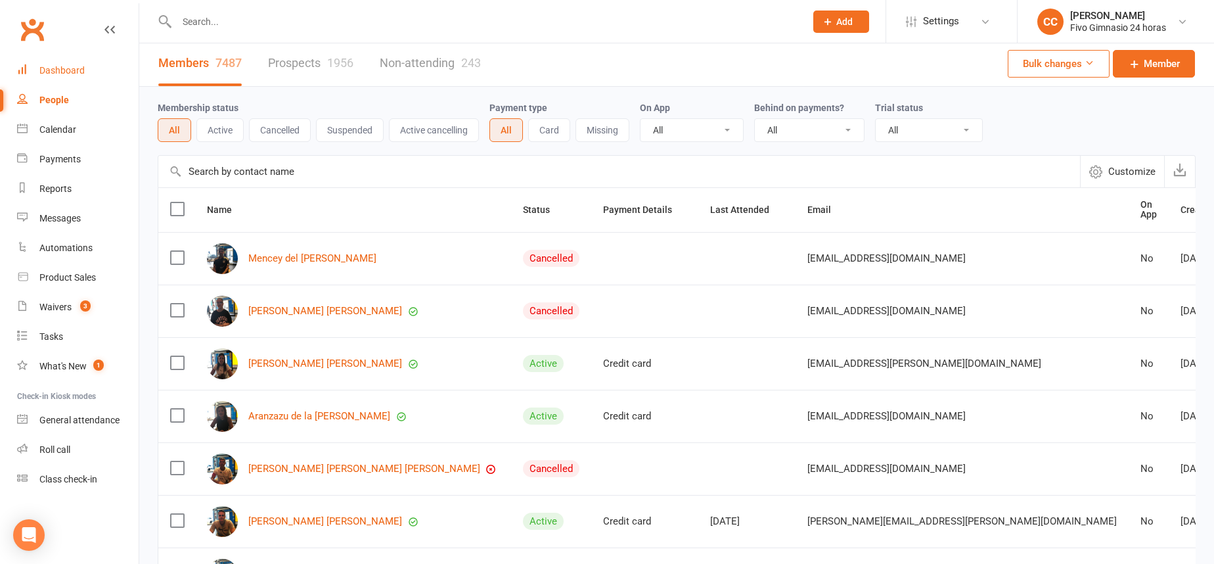
click at [35, 66] on link "Dashboard" at bounding box center [78, 71] width 122 height 30
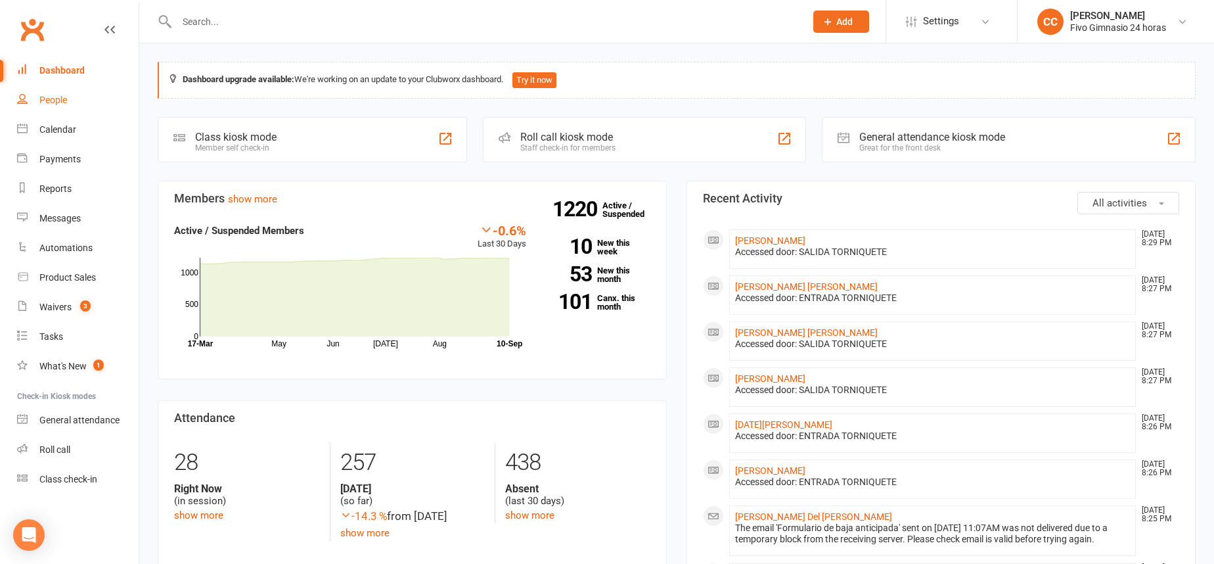
click at [62, 109] on link "People" at bounding box center [78, 100] width 122 height 30
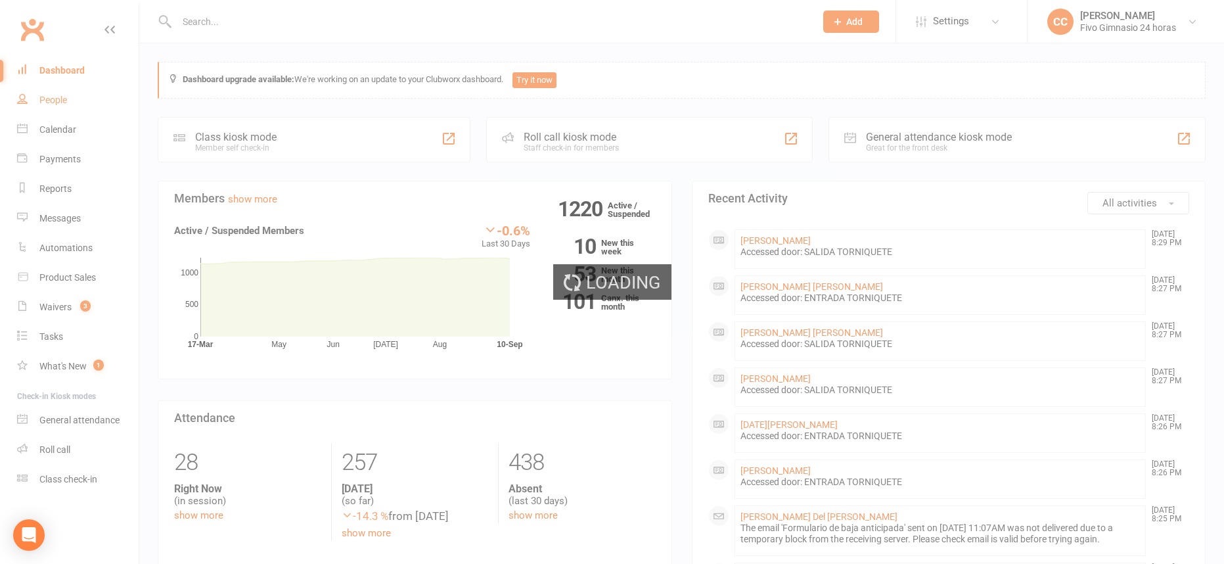
select select "100"
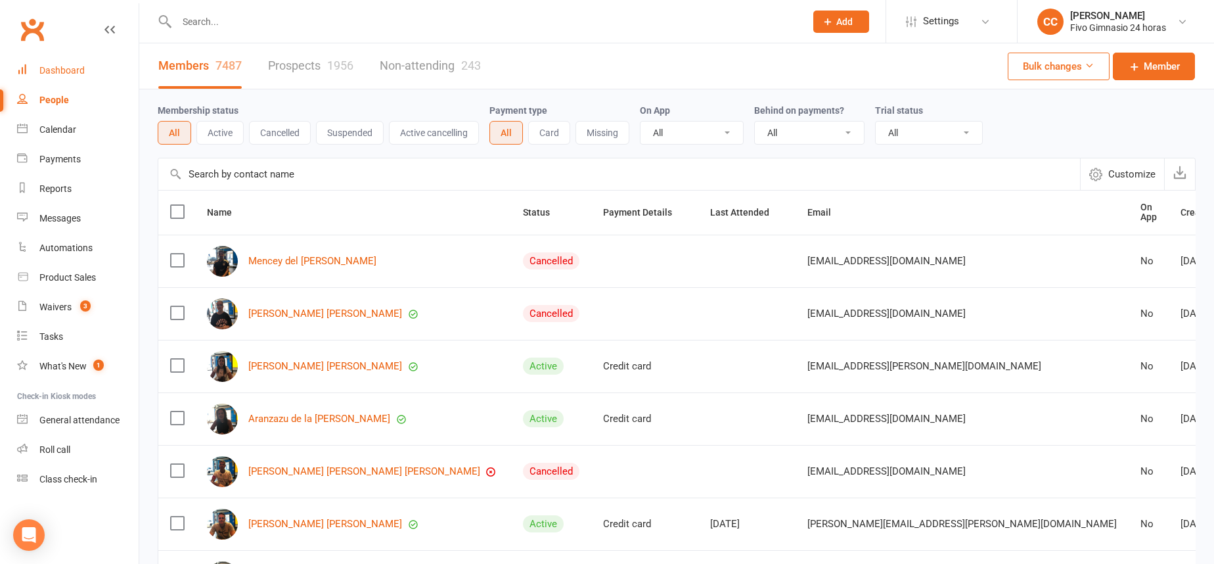
click at [68, 66] on div "Dashboard" at bounding box center [61, 70] width 45 height 11
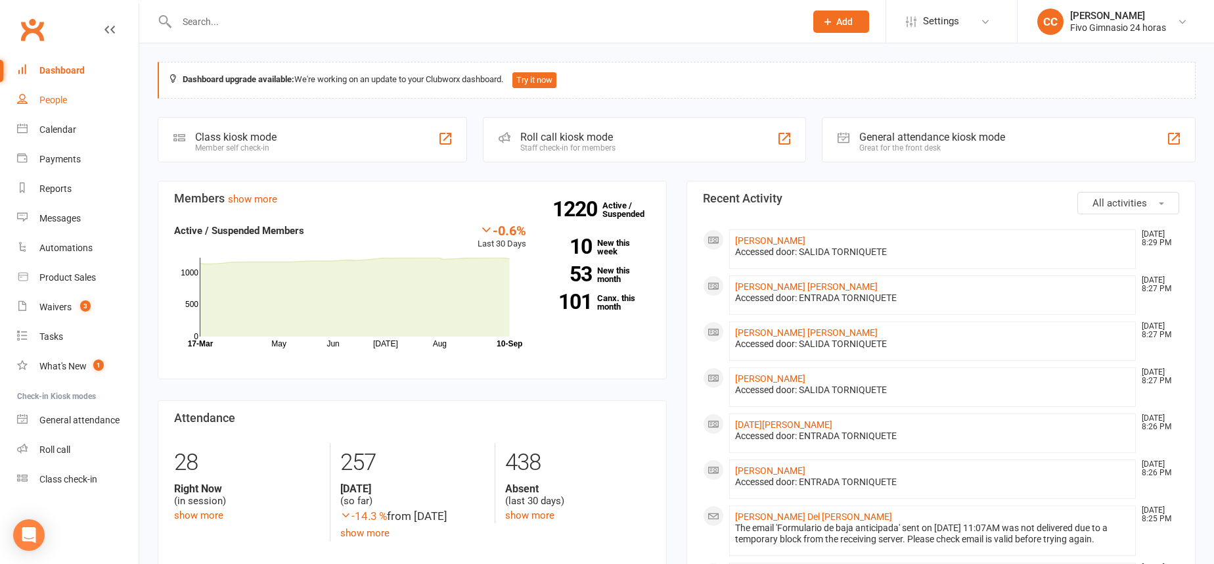
click at [53, 90] on link "People" at bounding box center [78, 100] width 122 height 30
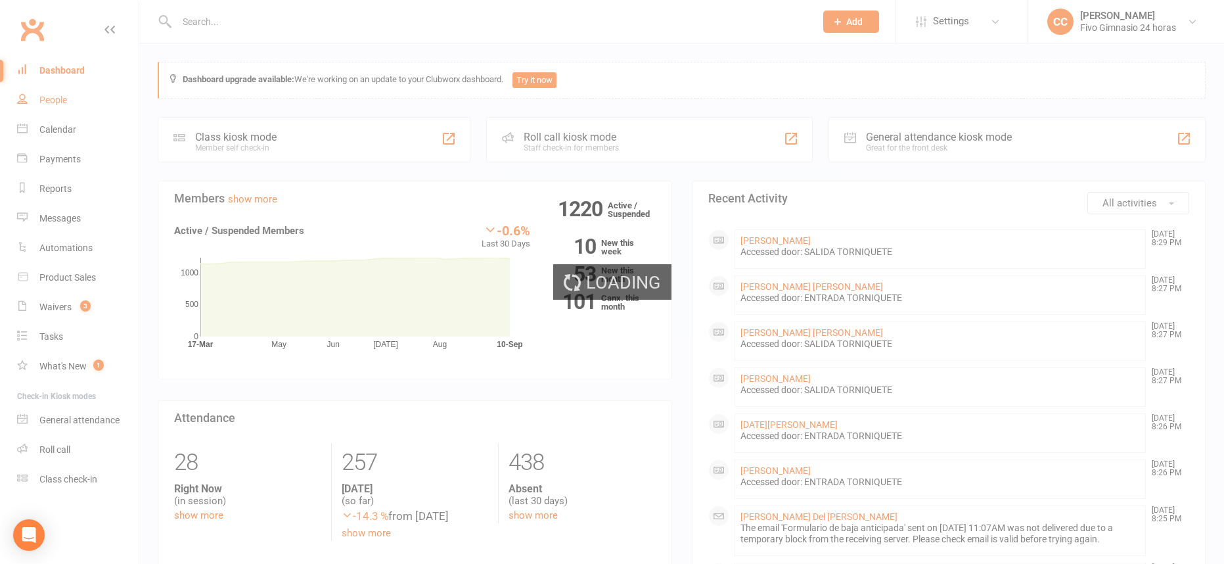
select select "100"
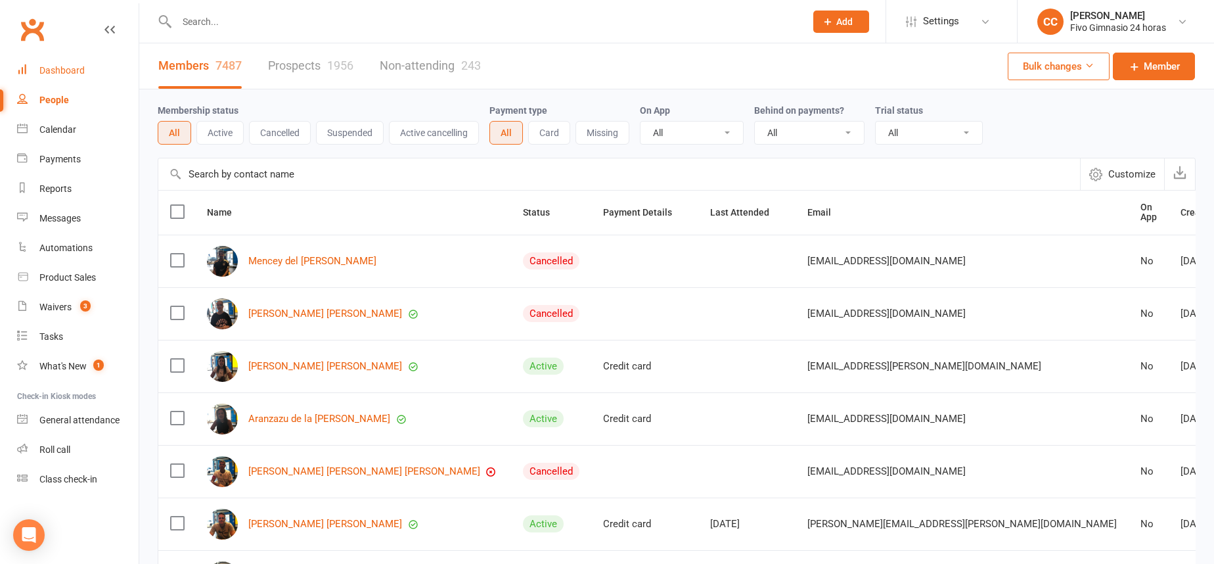
click at [53, 72] on div "Dashboard" at bounding box center [61, 70] width 45 height 11
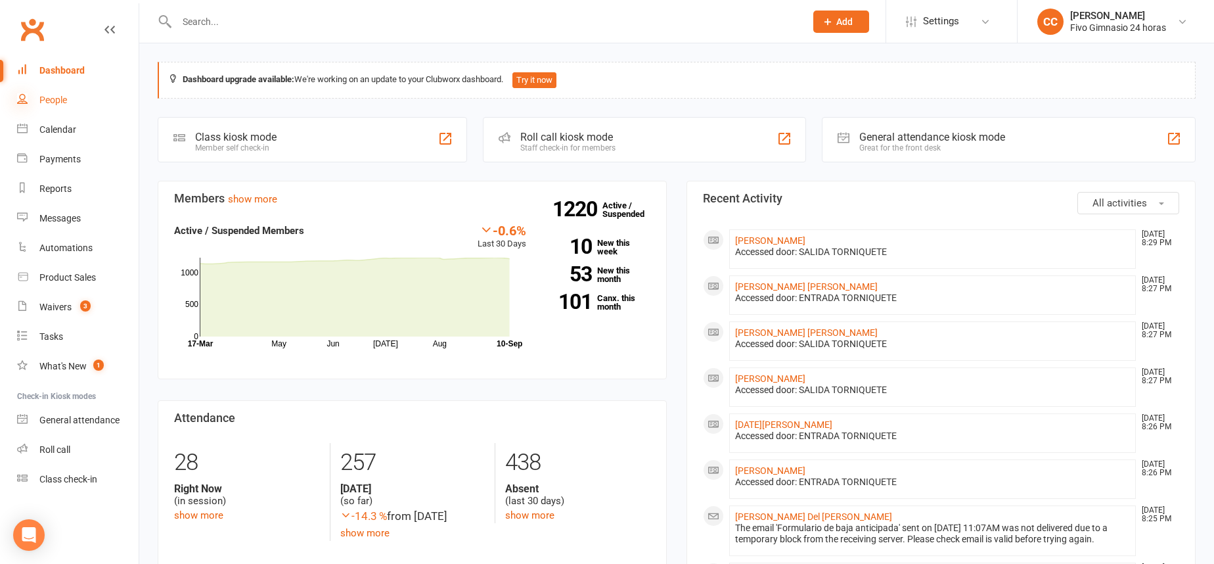
click at [20, 96] on icon at bounding box center [22, 98] width 11 height 11
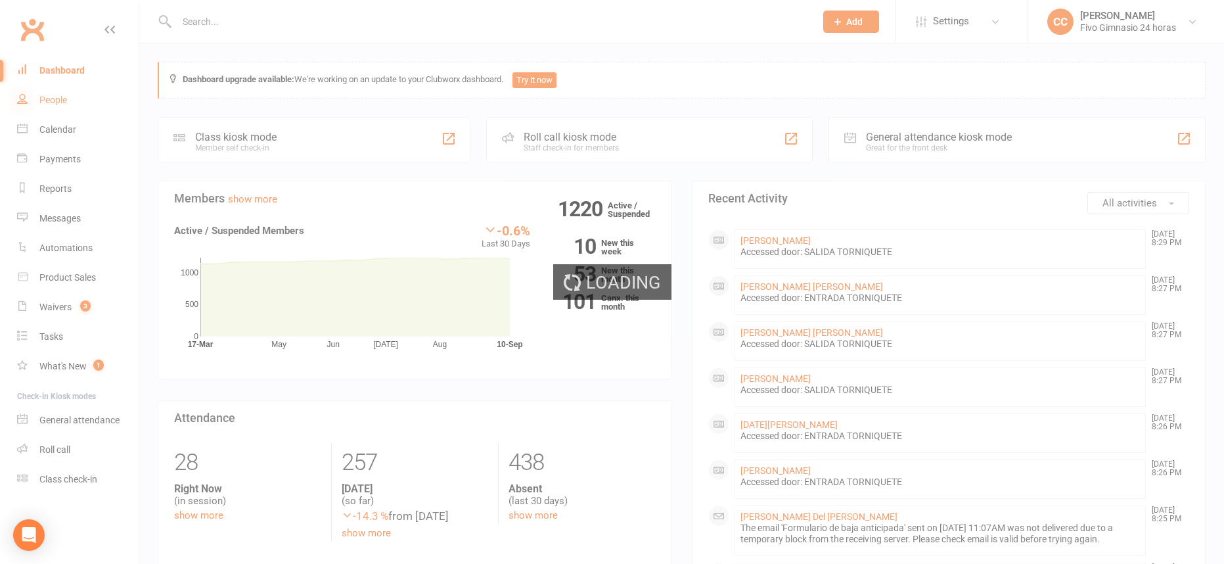
select select "100"
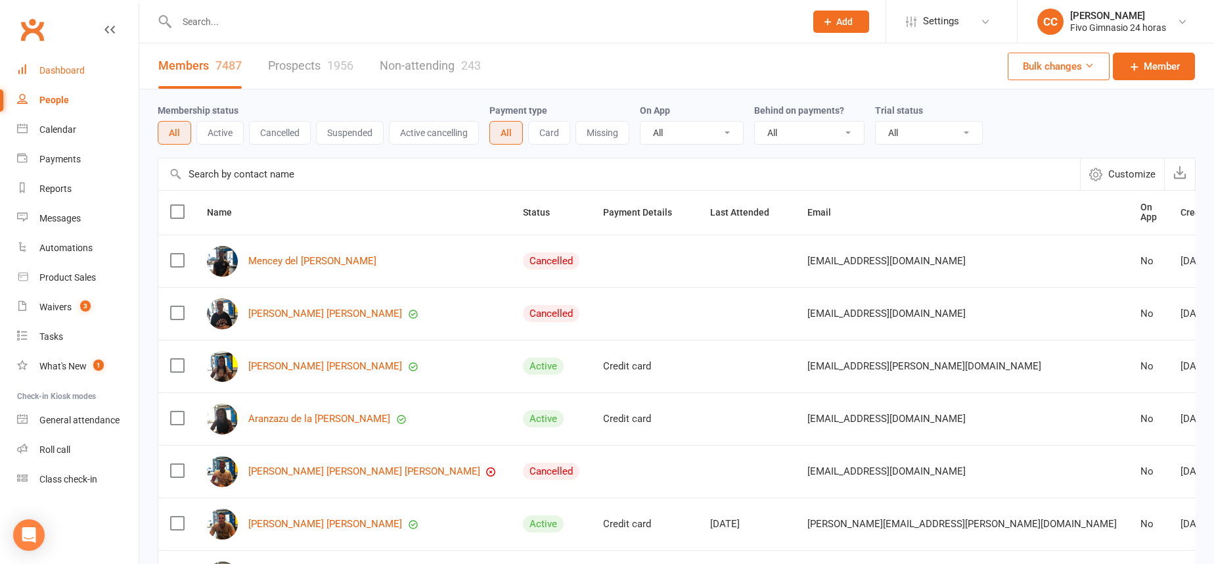
drag, startPoint x: 66, startPoint y: 80, endPoint x: 137, endPoint y: 91, distance: 71.7
click at [67, 79] on link "Dashboard" at bounding box center [78, 71] width 122 height 30
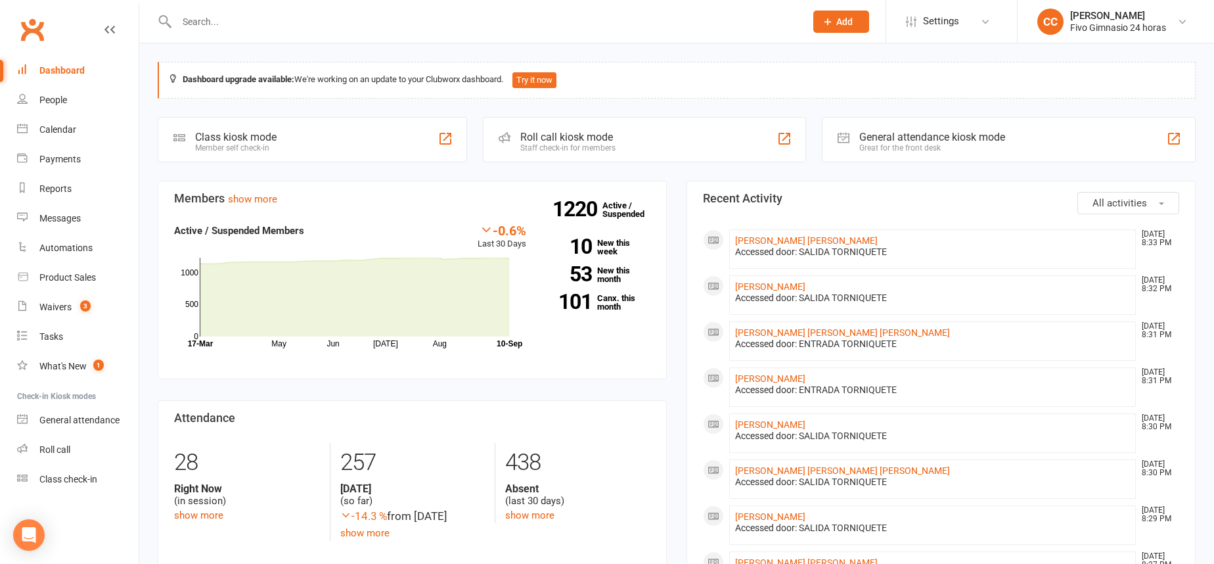
click at [301, 24] on input "text" at bounding box center [484, 21] width 623 height 18
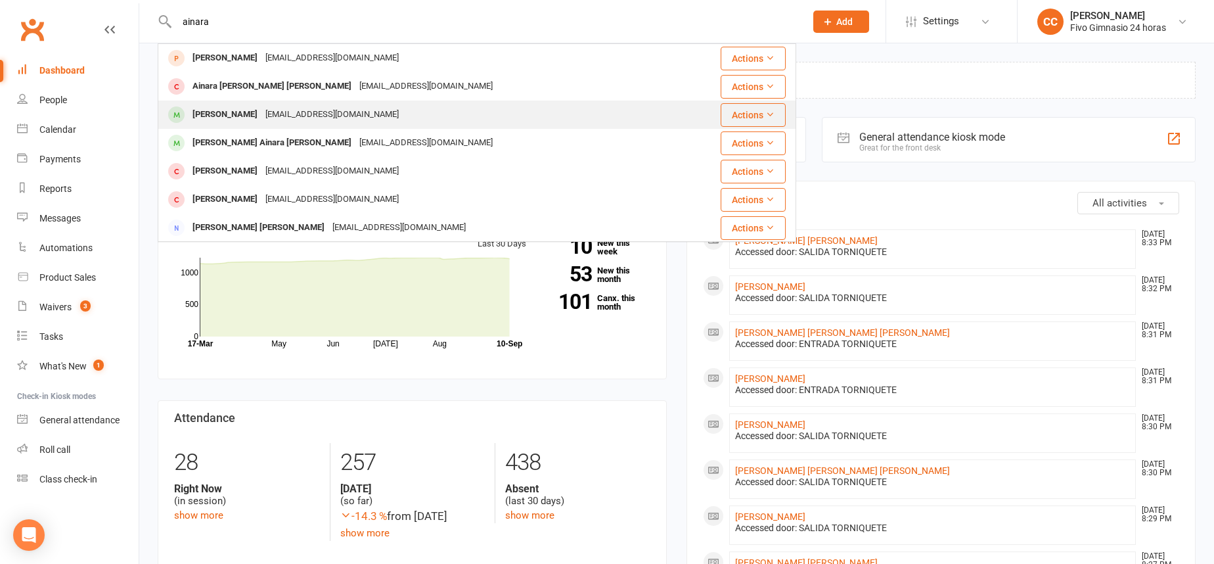
type input "ainara"
click at [383, 108] on div "ainararodriguezaleman@gmail.com" at bounding box center [331, 114] width 141 height 19
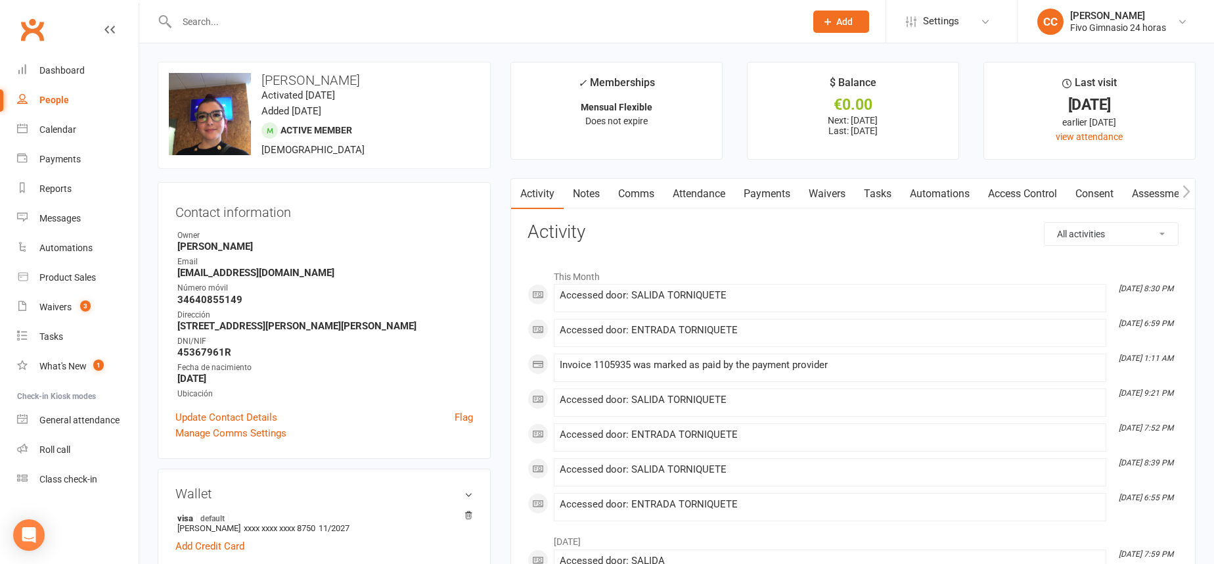
click at [752, 195] on link "Payments" at bounding box center [766, 194] width 65 height 30
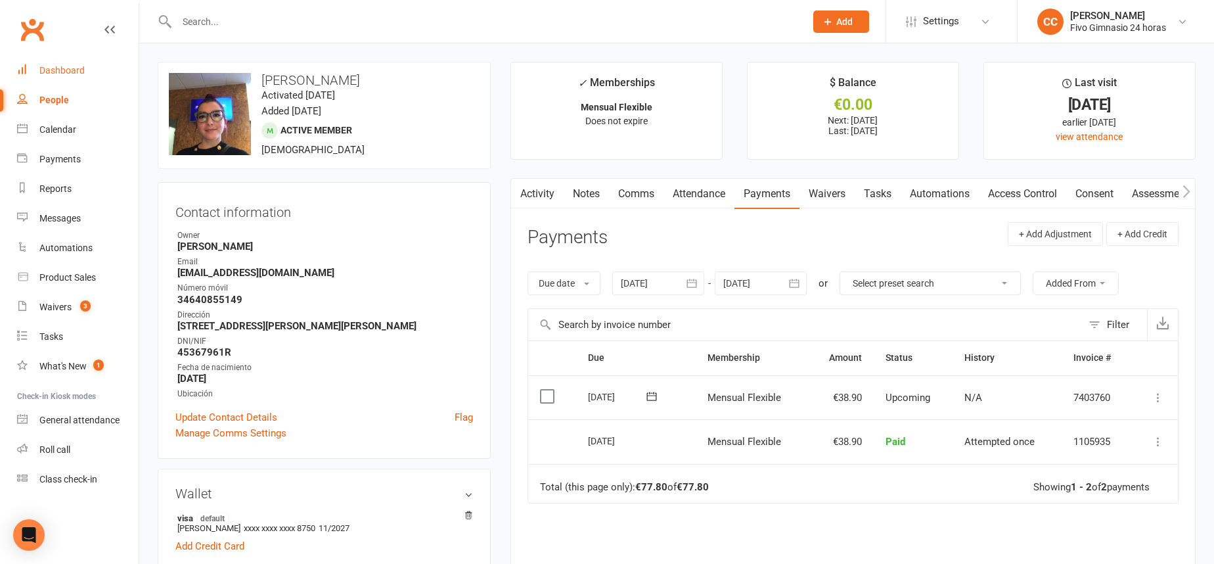
click at [72, 70] on div "Dashboard" at bounding box center [61, 70] width 45 height 11
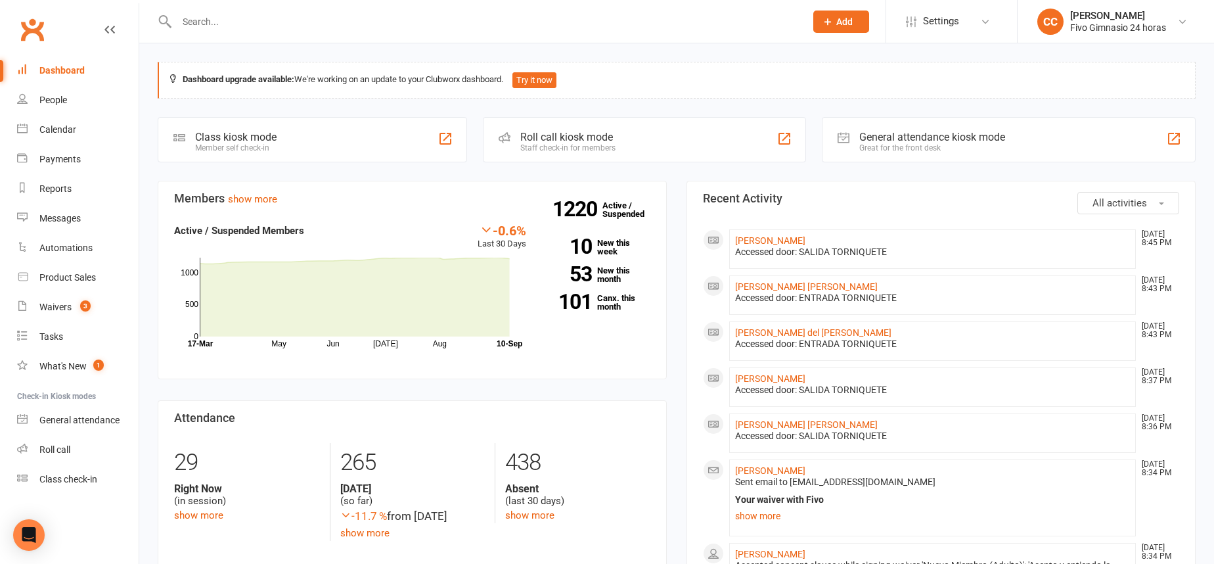
click at [52, 73] on div "Dashboard" at bounding box center [61, 70] width 45 height 11
click at [28, 101] on link "People" at bounding box center [78, 100] width 122 height 30
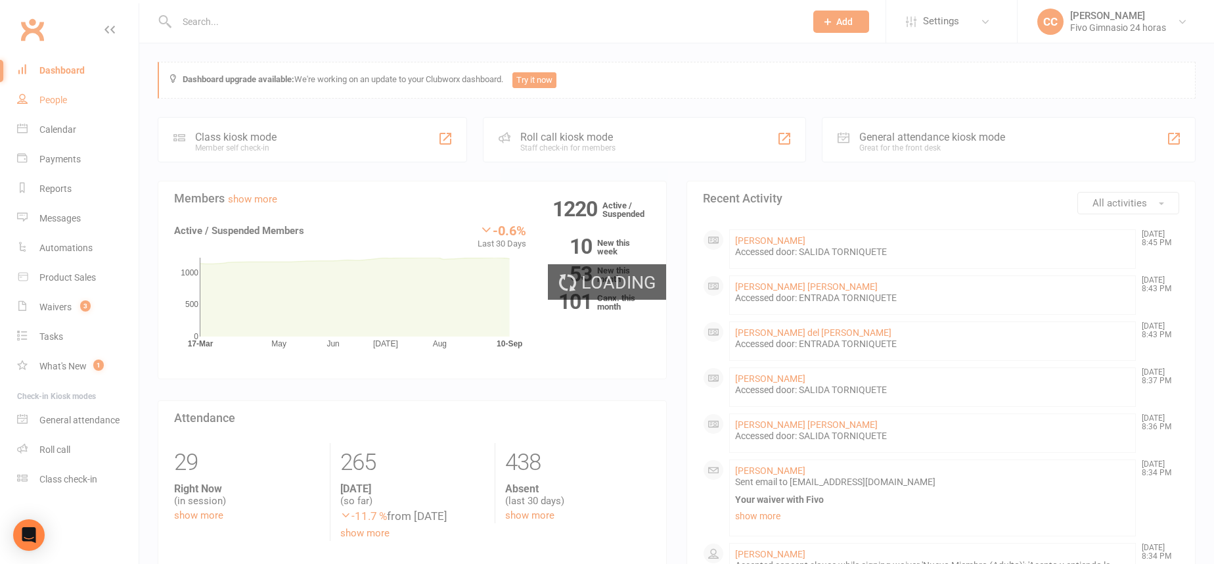
select select "100"
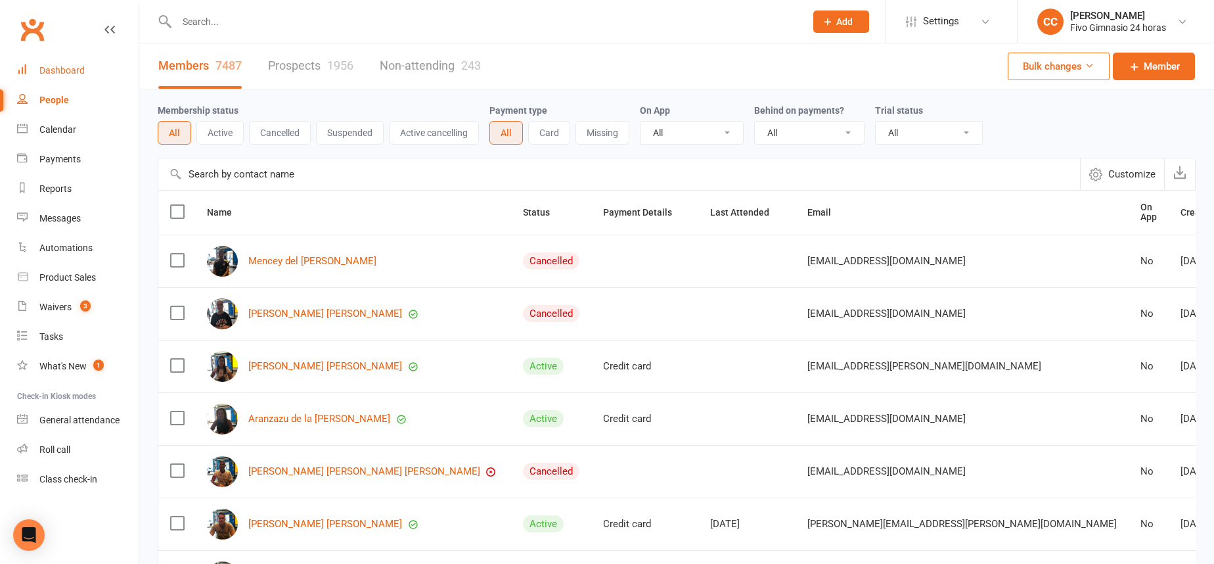
click at [81, 67] on div "Dashboard" at bounding box center [61, 70] width 45 height 11
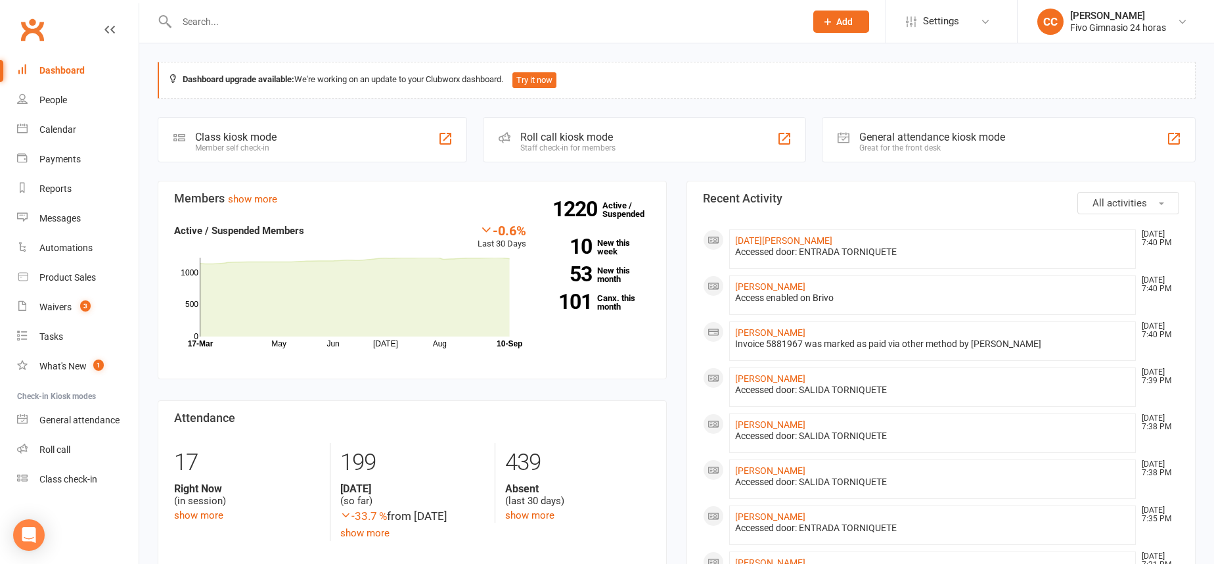
click at [247, 22] on input "text" at bounding box center [484, 21] width 623 height 18
click at [795, 281] on link "[PERSON_NAME]" at bounding box center [770, 286] width 70 height 11
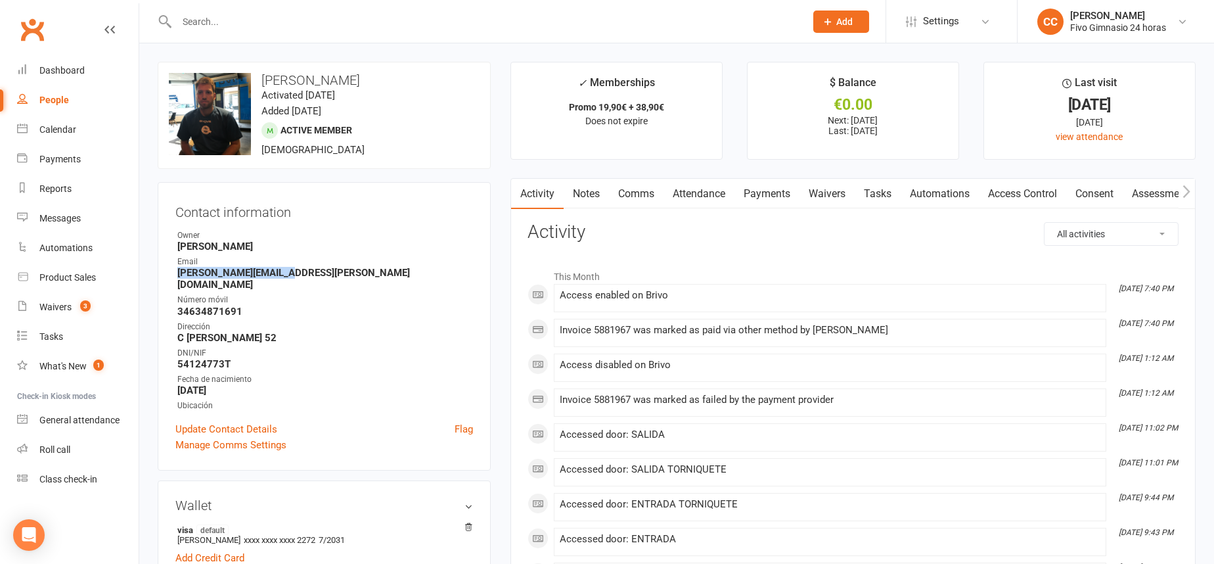
drag, startPoint x: 174, startPoint y: 272, endPoint x: 287, endPoint y: 274, distance: 113.0
click at [287, 274] on div "Contact information Owner [PERSON_NAME] Email [PERSON_NAME][EMAIL_ADDRESS][PERS…" at bounding box center [324, 326] width 333 height 288
copy strong "[PERSON_NAME][EMAIL_ADDRESS][PERSON_NAME][DOMAIN_NAME]"
click at [767, 188] on link "Payments" at bounding box center [766, 194] width 65 height 30
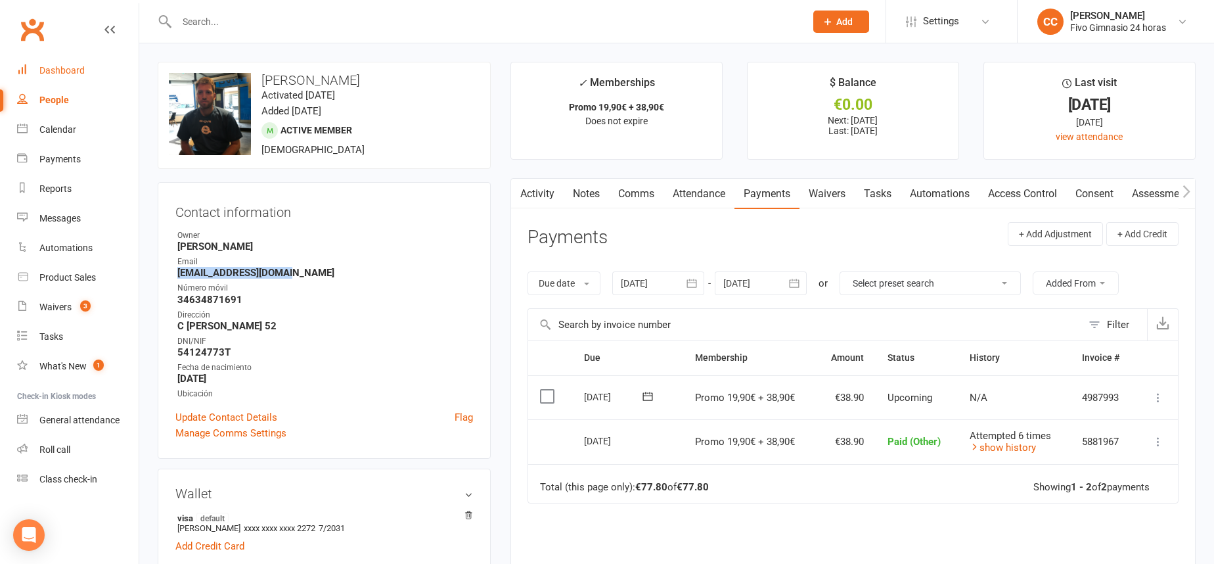
click at [66, 66] on div "Dashboard" at bounding box center [61, 70] width 45 height 11
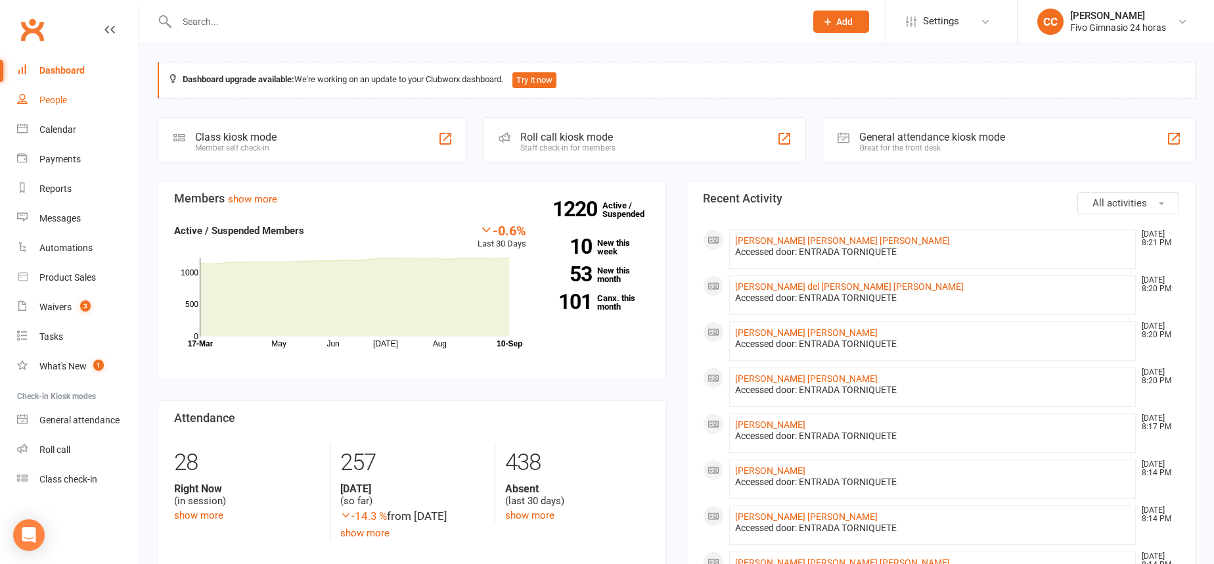
click at [35, 93] on link "People" at bounding box center [78, 100] width 122 height 30
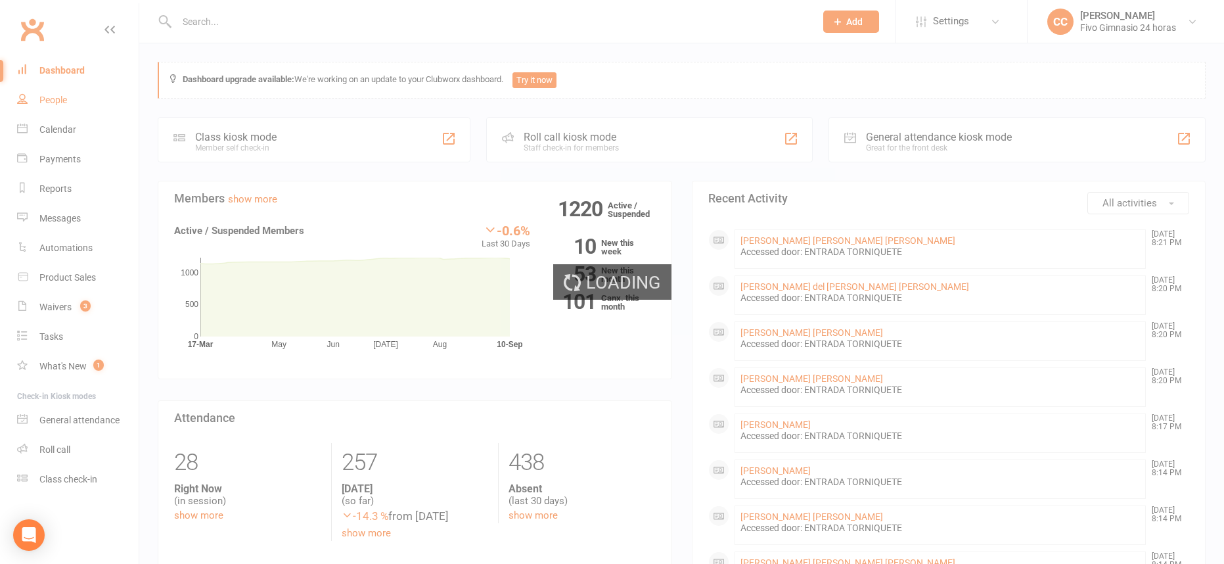
select select "100"
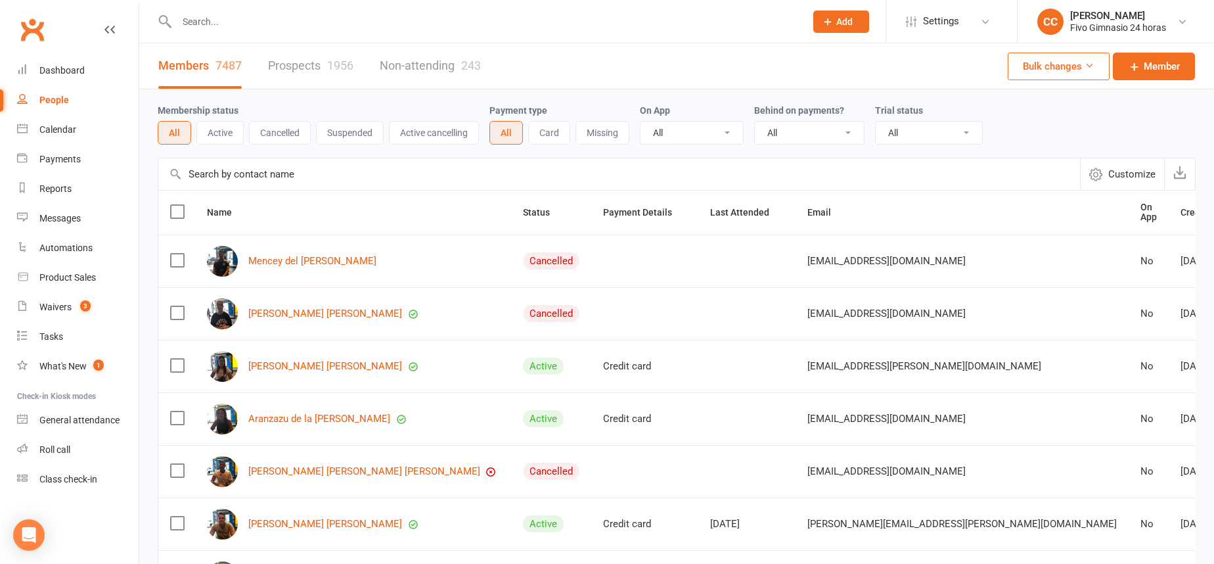
click at [201, 18] on input "text" at bounding box center [484, 21] width 623 height 18
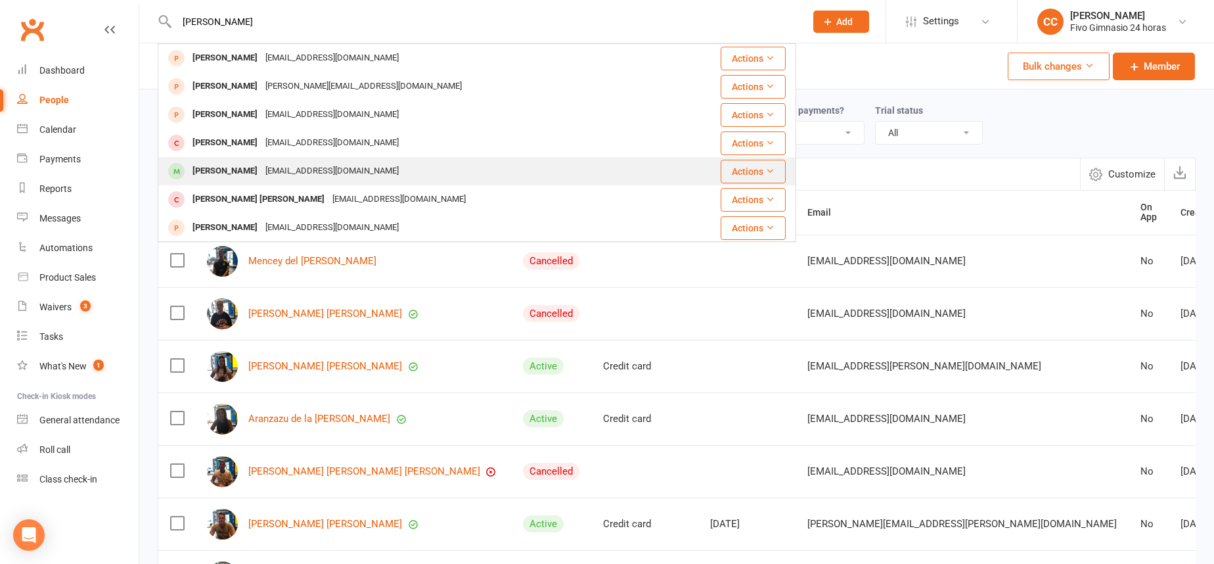
type input "[PERSON_NAME]"
click at [286, 163] on div "[EMAIL_ADDRESS][DOMAIN_NAME]" at bounding box center [331, 171] width 141 height 19
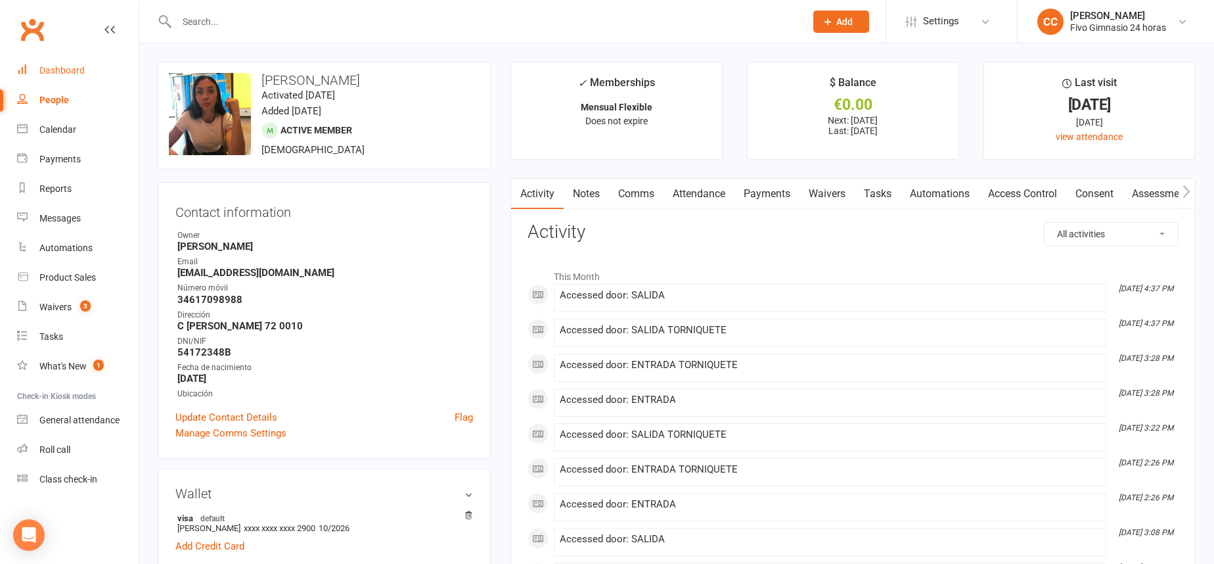
click at [66, 62] on link "Dashboard" at bounding box center [78, 71] width 122 height 30
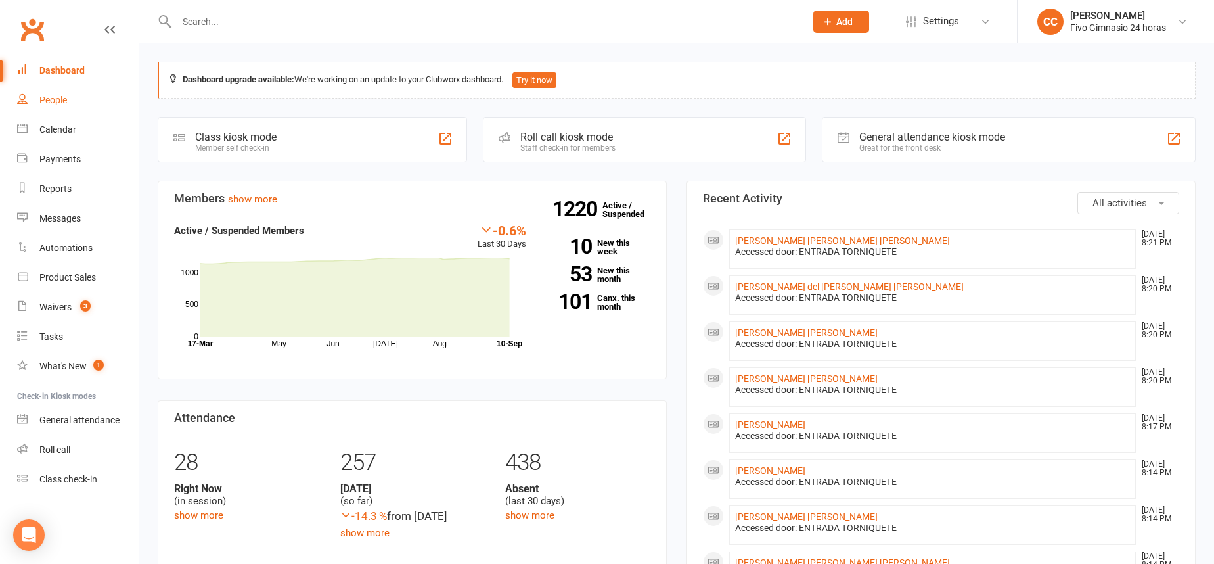
click at [56, 99] on div "People" at bounding box center [53, 100] width 28 height 11
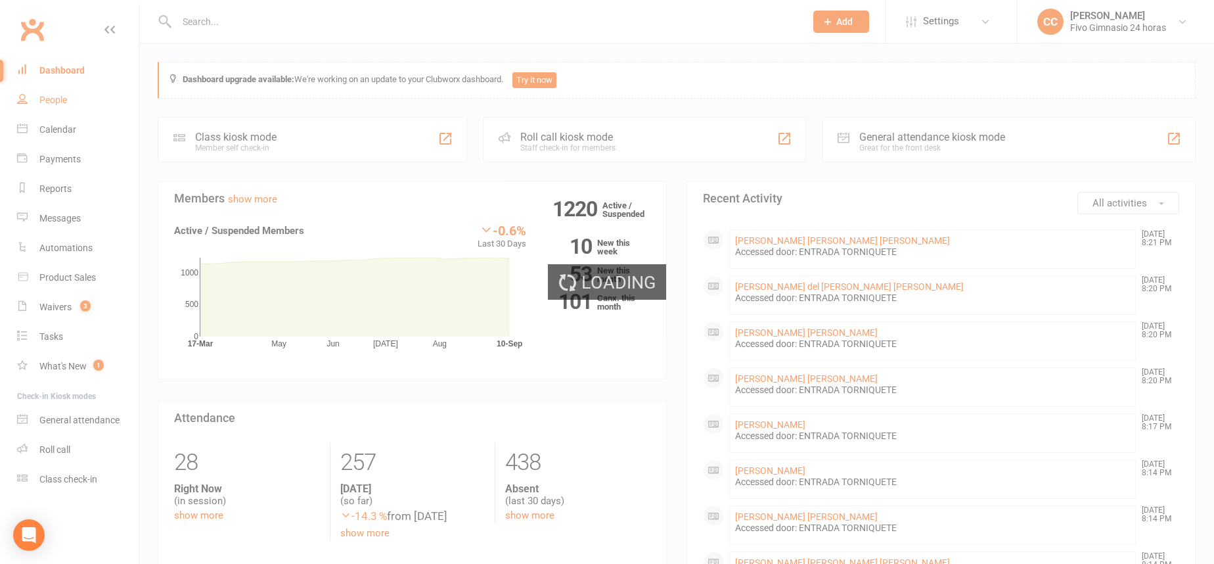
select select "100"
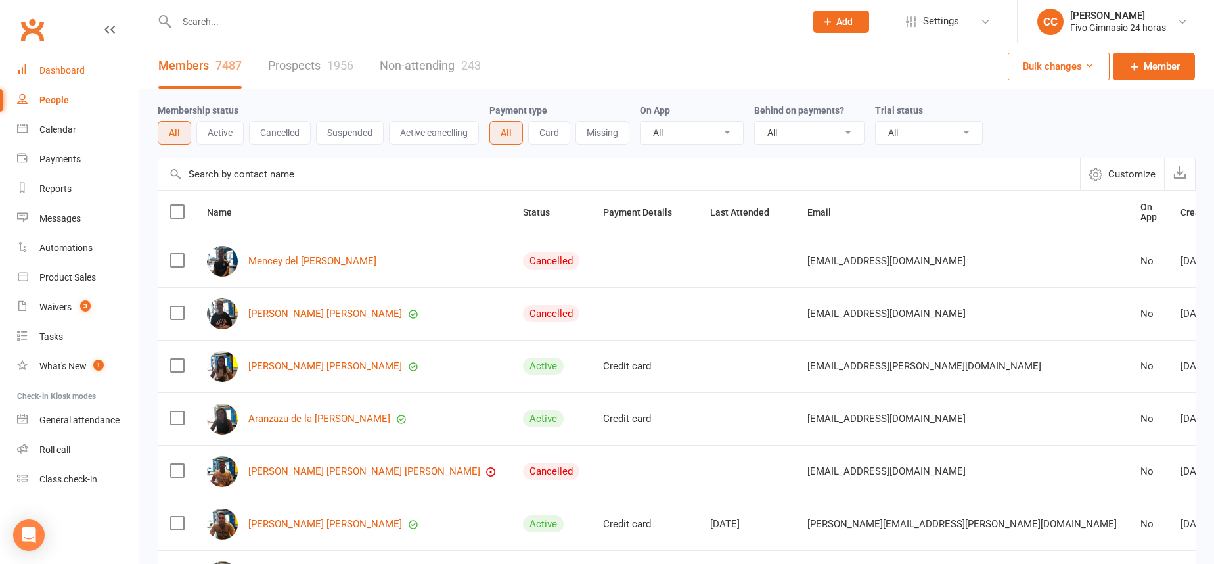
click at [89, 63] on link "Dashboard" at bounding box center [78, 71] width 122 height 30
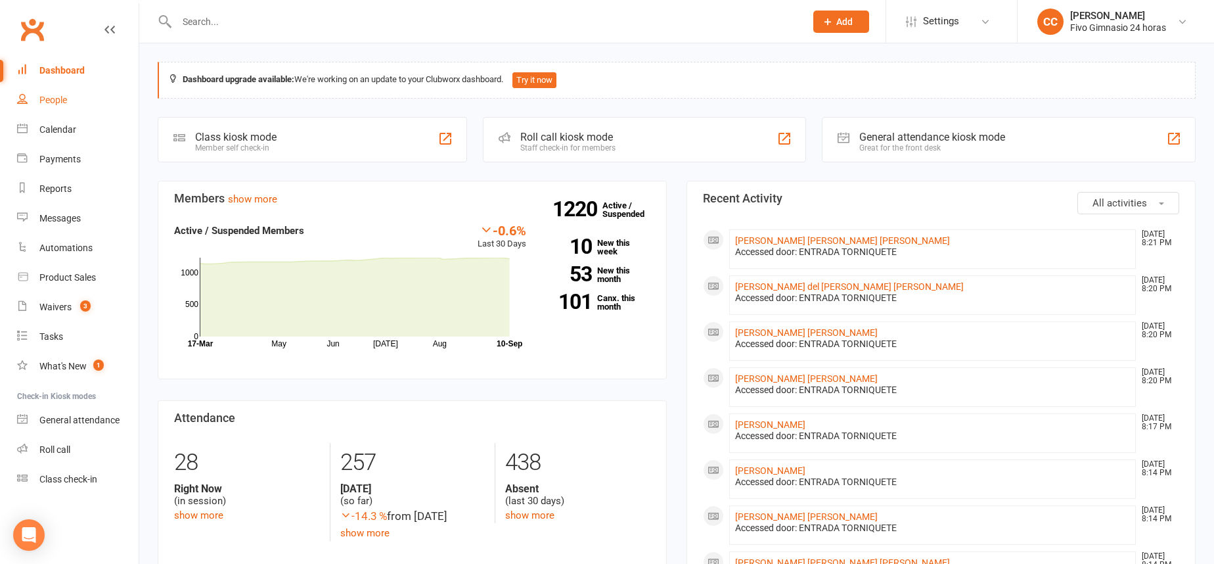
click at [38, 104] on link "People" at bounding box center [78, 100] width 122 height 30
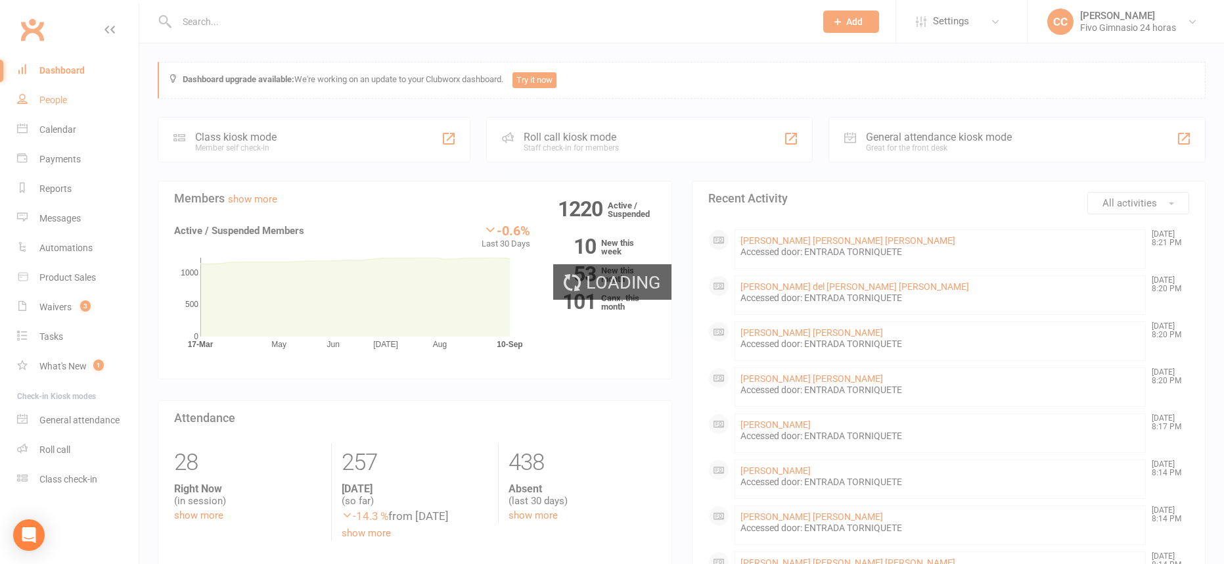
select select "100"
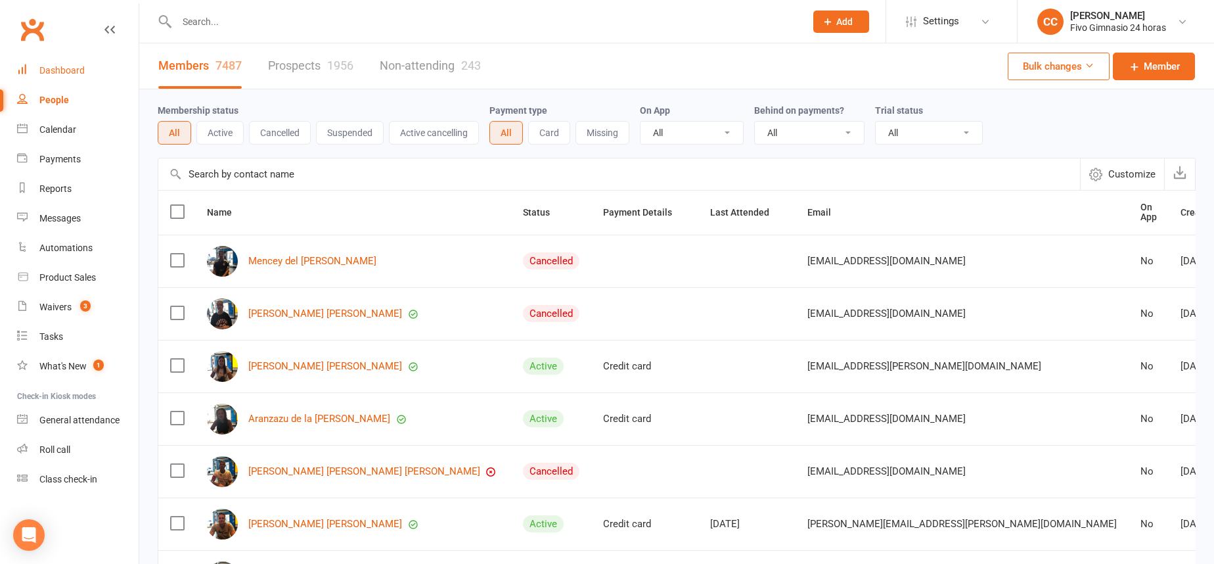
click at [102, 65] on link "Dashboard" at bounding box center [78, 71] width 122 height 30
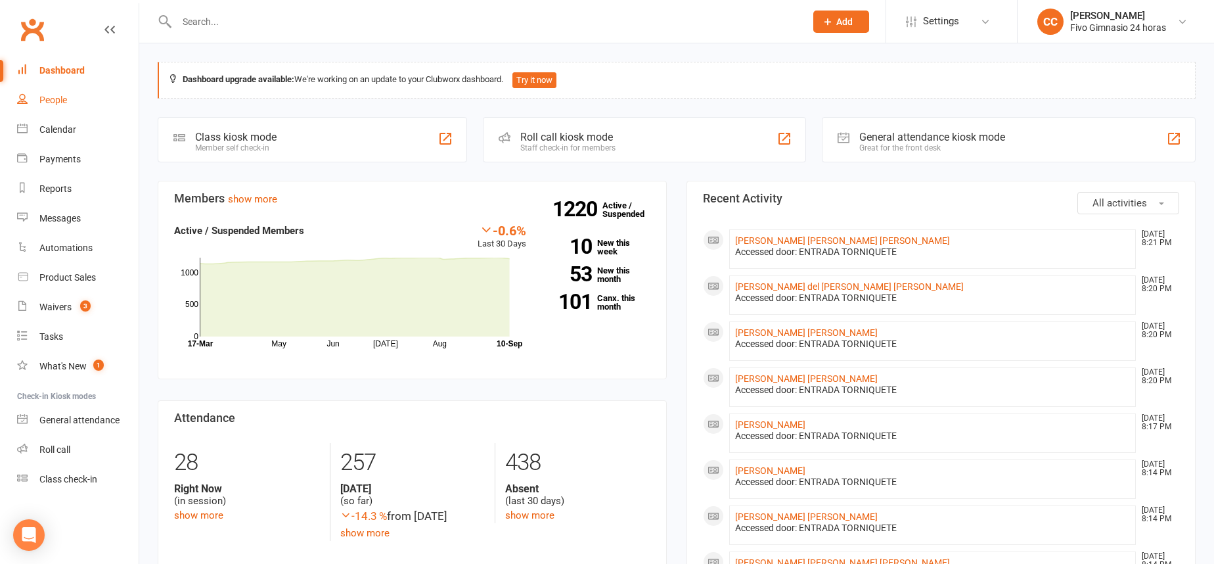
click at [63, 109] on link "People" at bounding box center [78, 100] width 122 height 30
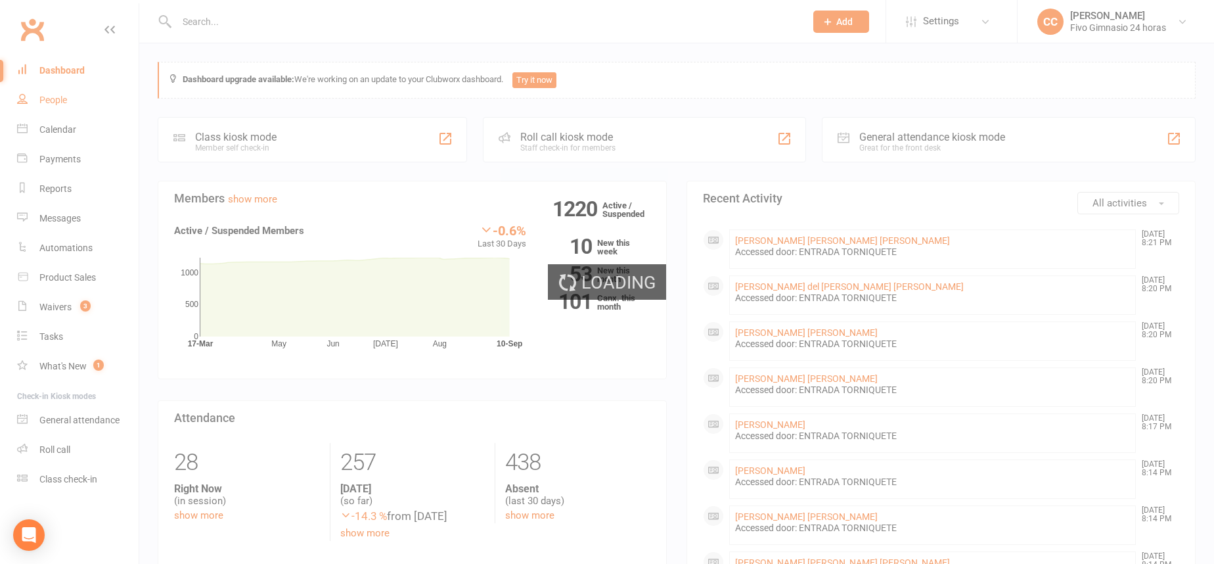
select select "100"
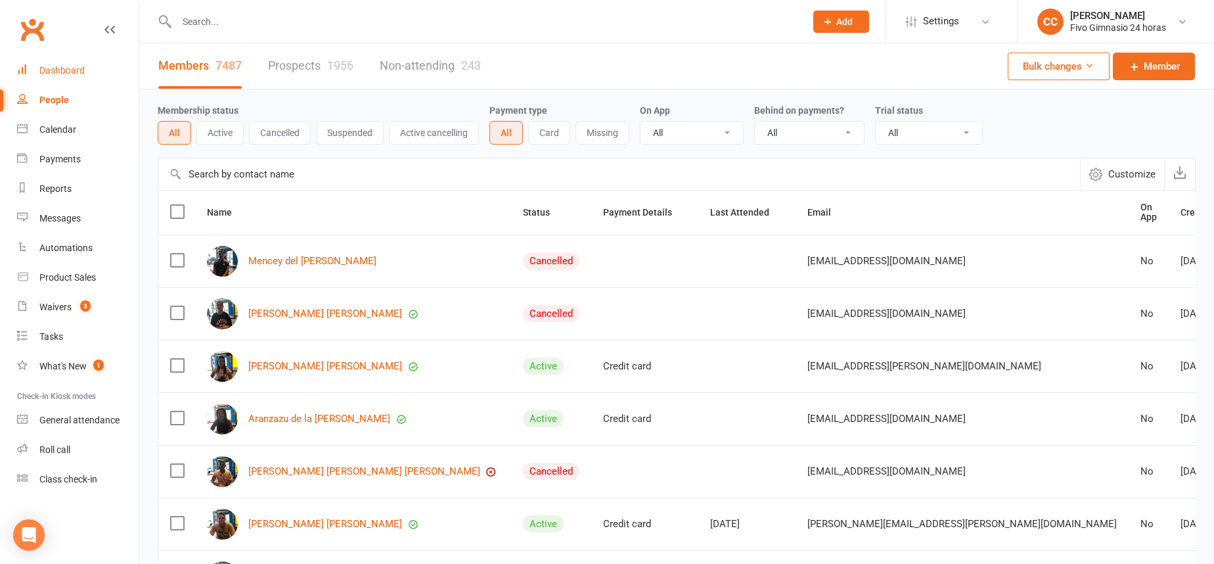
click at [79, 70] on div "Dashboard" at bounding box center [61, 70] width 45 height 11
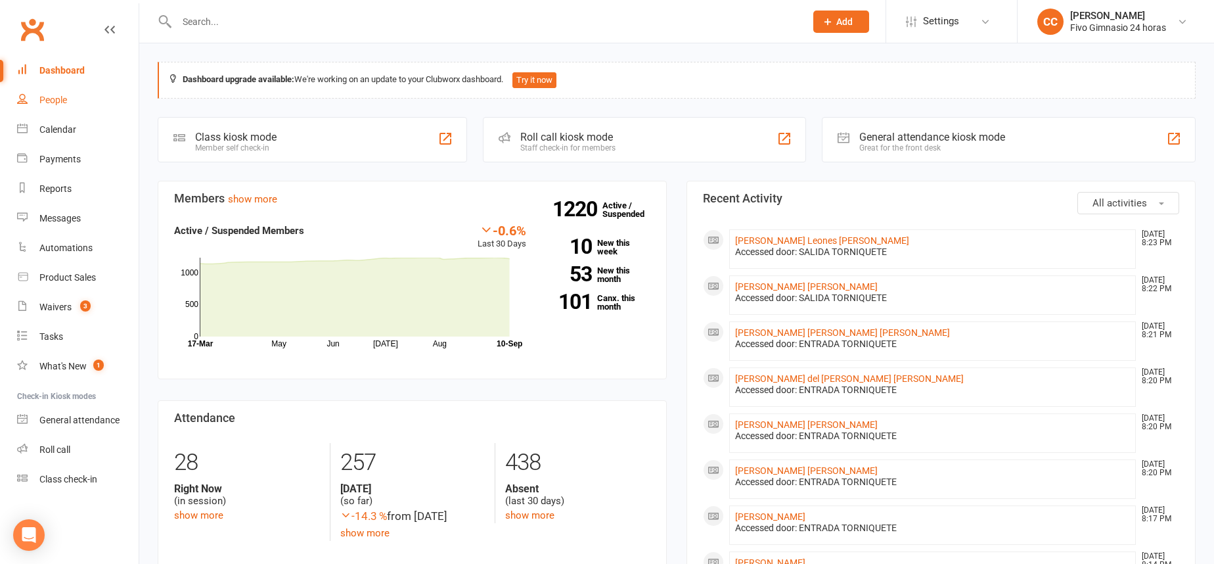
click at [67, 97] on div "People" at bounding box center [53, 100] width 28 height 11
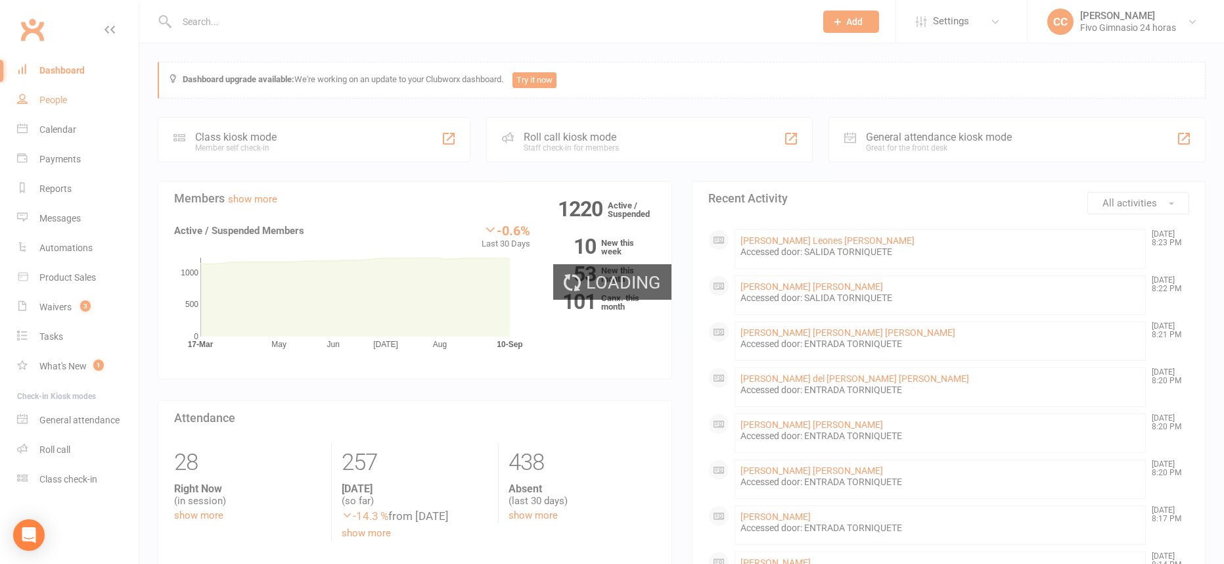
select select "100"
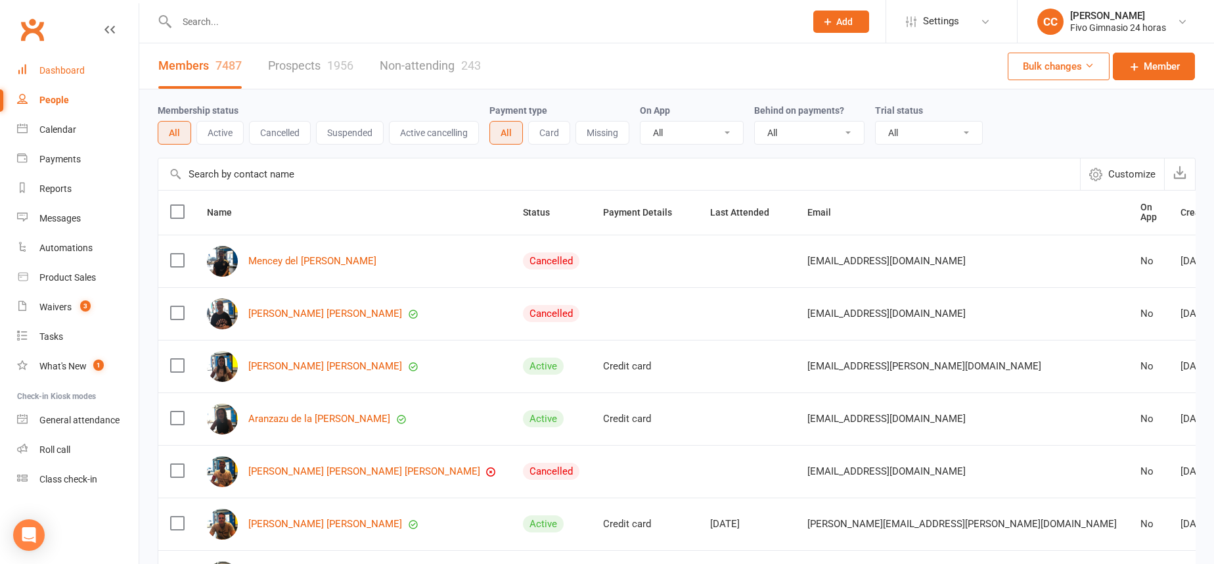
click at [71, 69] on div "Dashboard" at bounding box center [61, 70] width 45 height 11
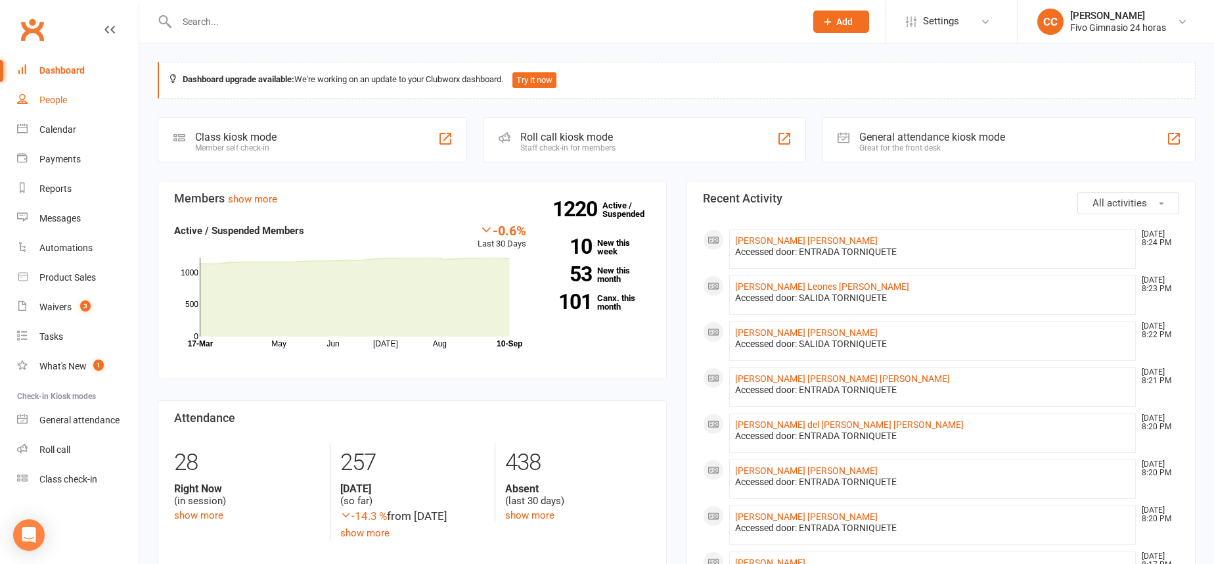
click at [75, 98] on link "People" at bounding box center [78, 100] width 122 height 30
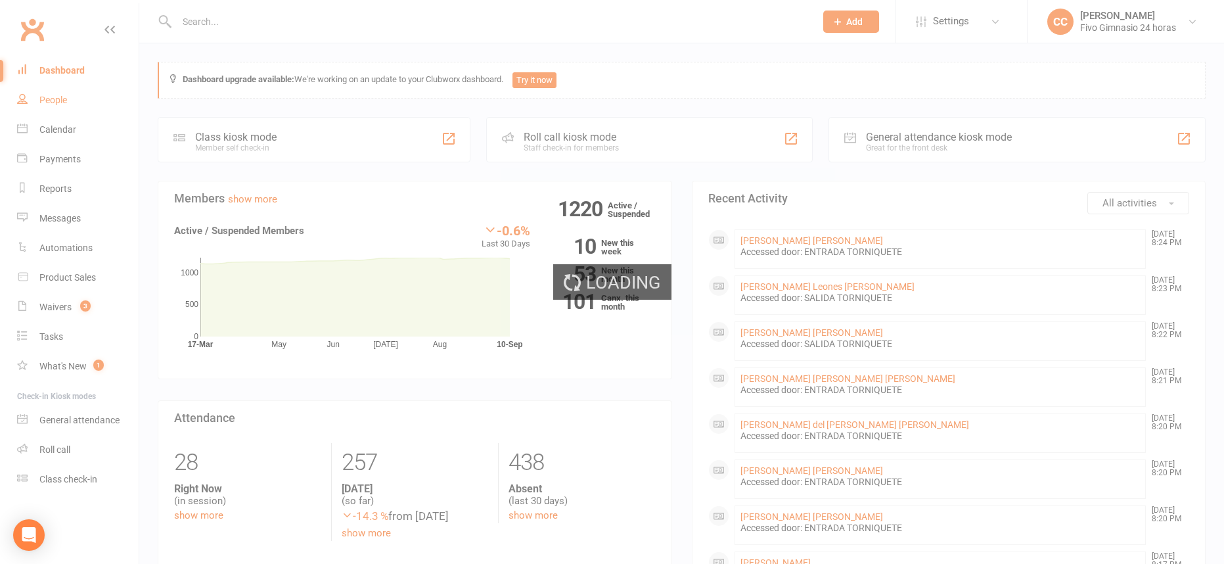
select select "100"
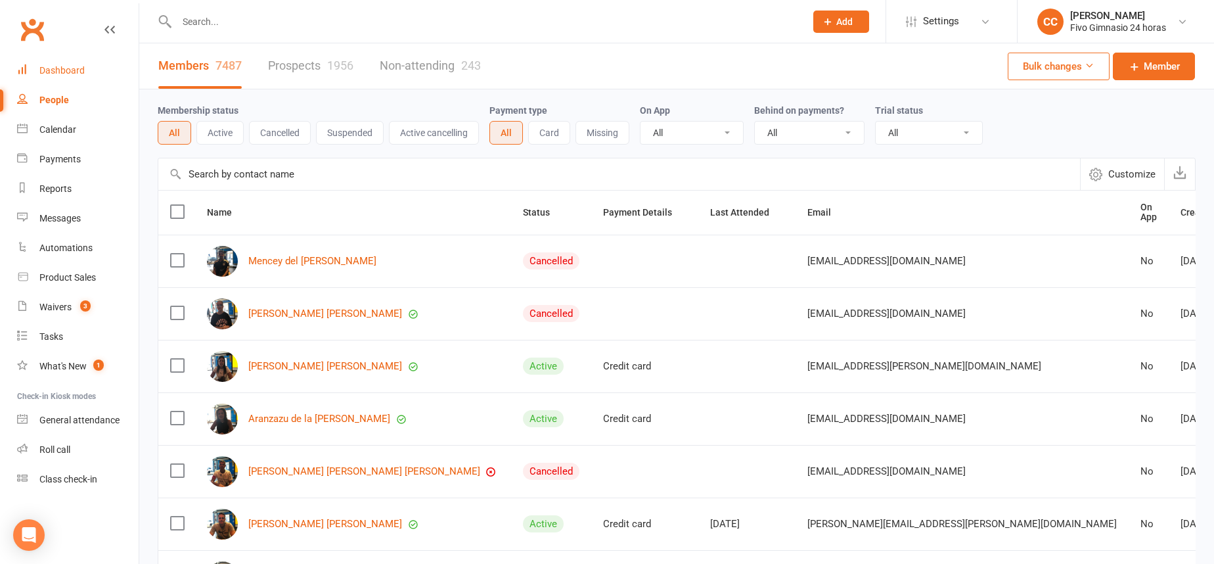
click at [77, 72] on div "Dashboard" at bounding box center [61, 70] width 45 height 11
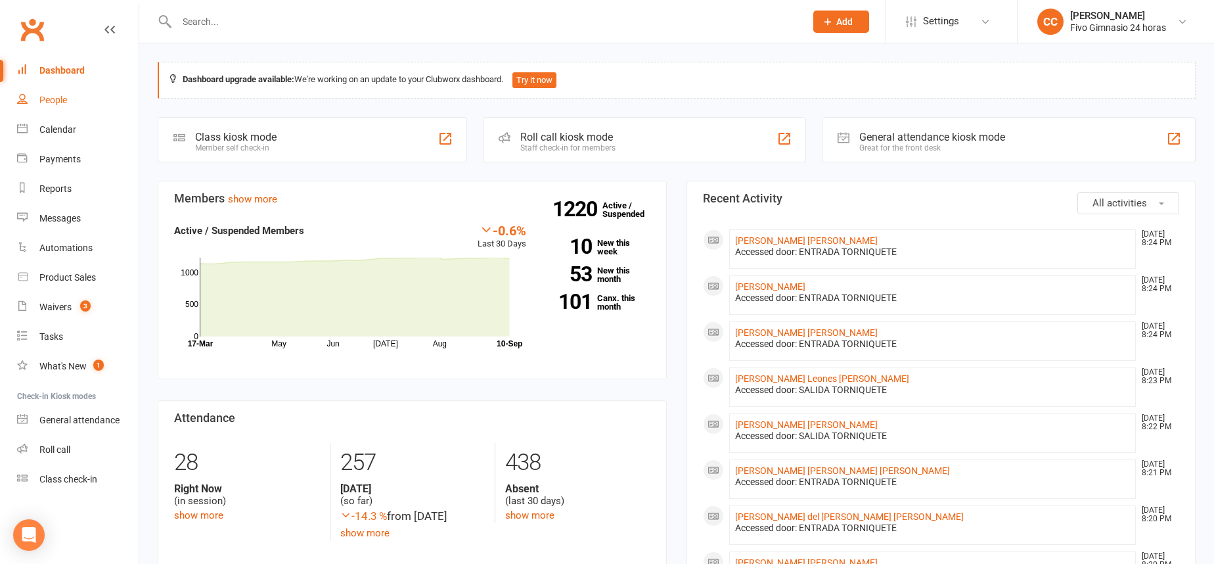
click at [37, 87] on link "People" at bounding box center [78, 100] width 122 height 30
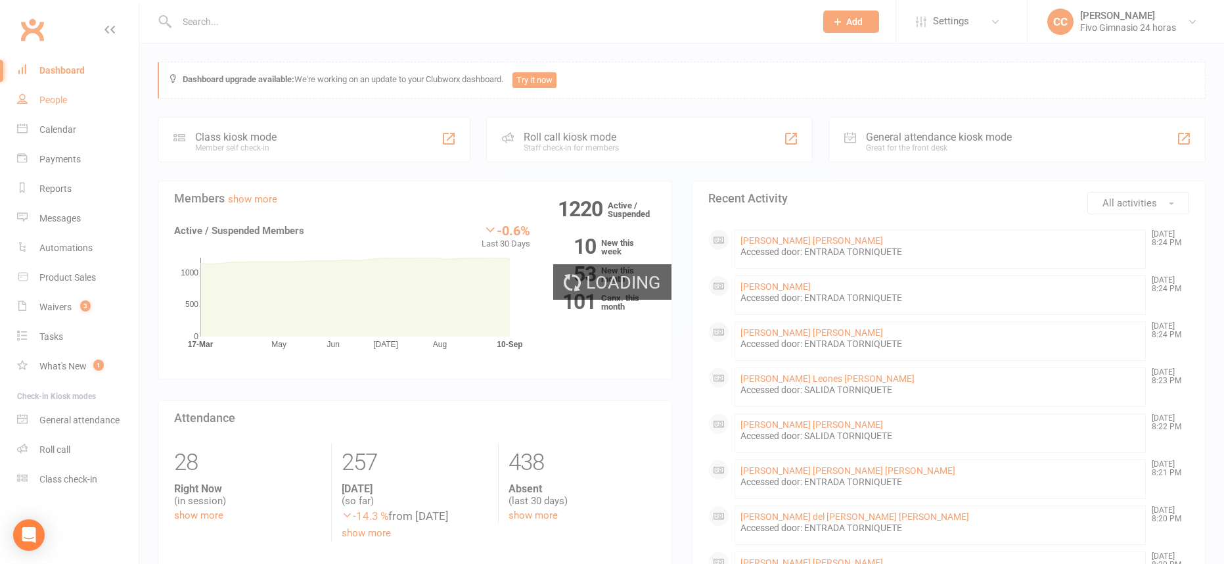
select select "100"
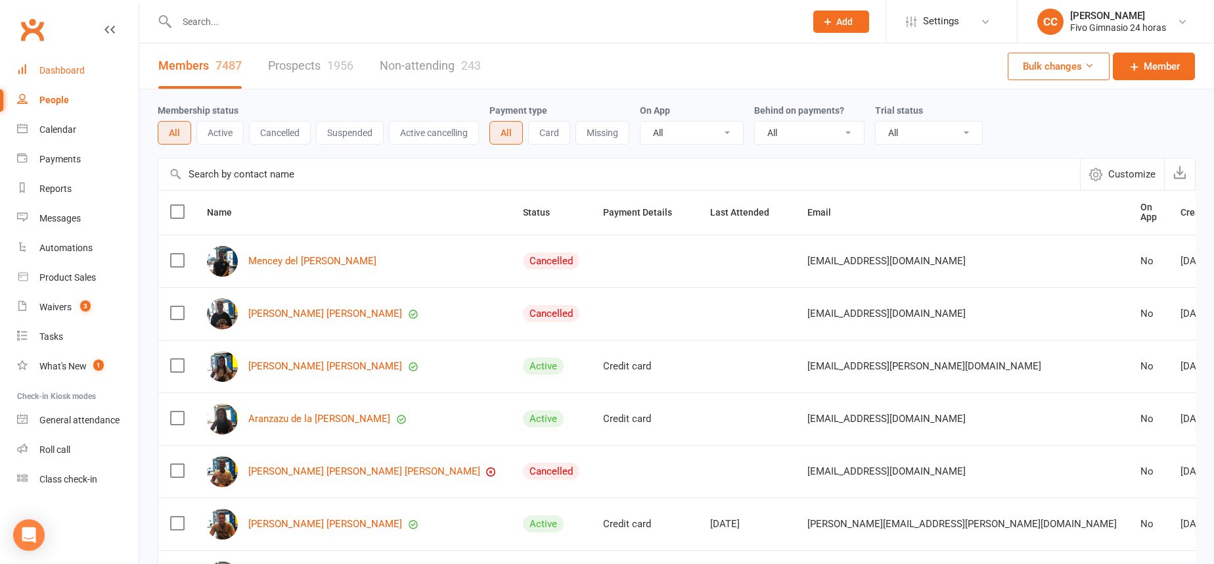
click at [56, 68] on div "Dashboard" at bounding box center [61, 70] width 45 height 11
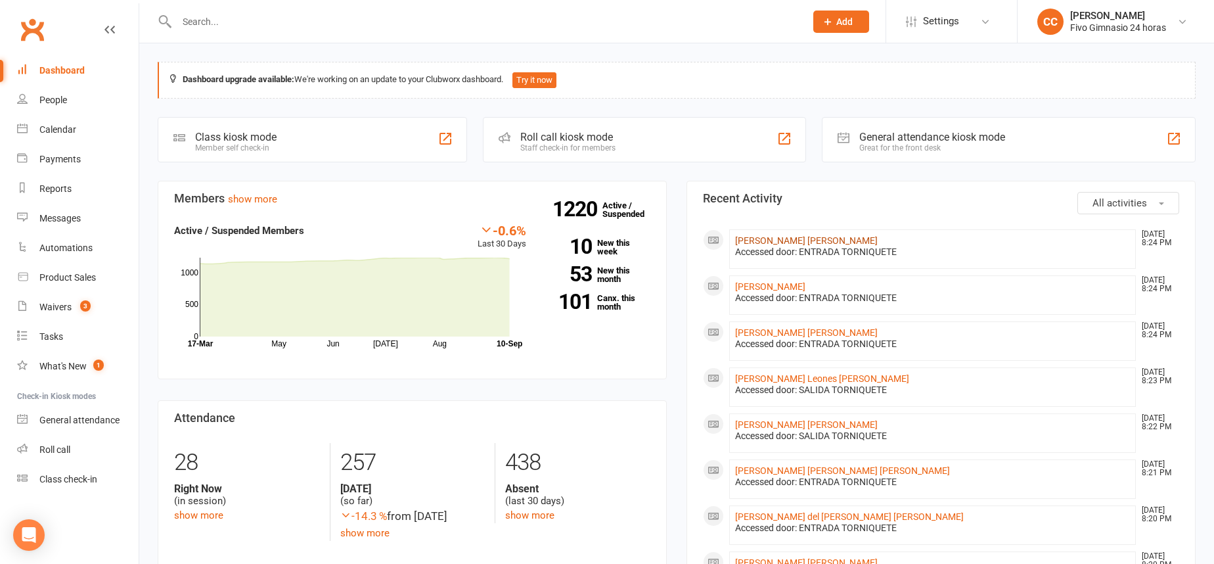
click at [791, 240] on link "[PERSON_NAME] [PERSON_NAME]" at bounding box center [806, 240] width 143 height 11
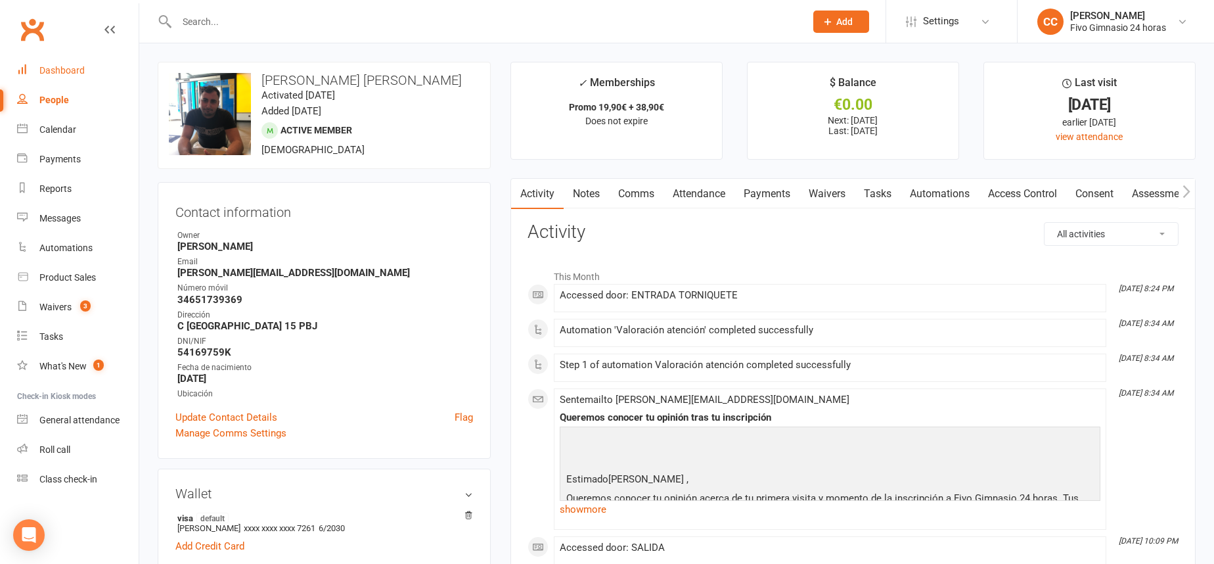
click at [85, 74] on link "Dashboard" at bounding box center [78, 71] width 122 height 30
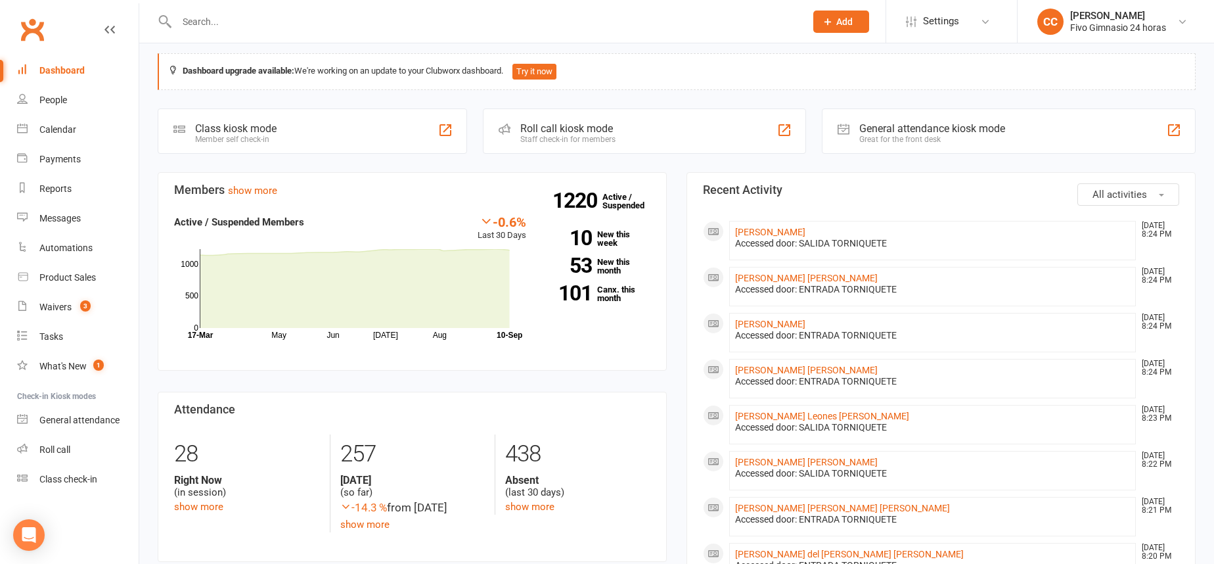
scroll to position [21, 0]
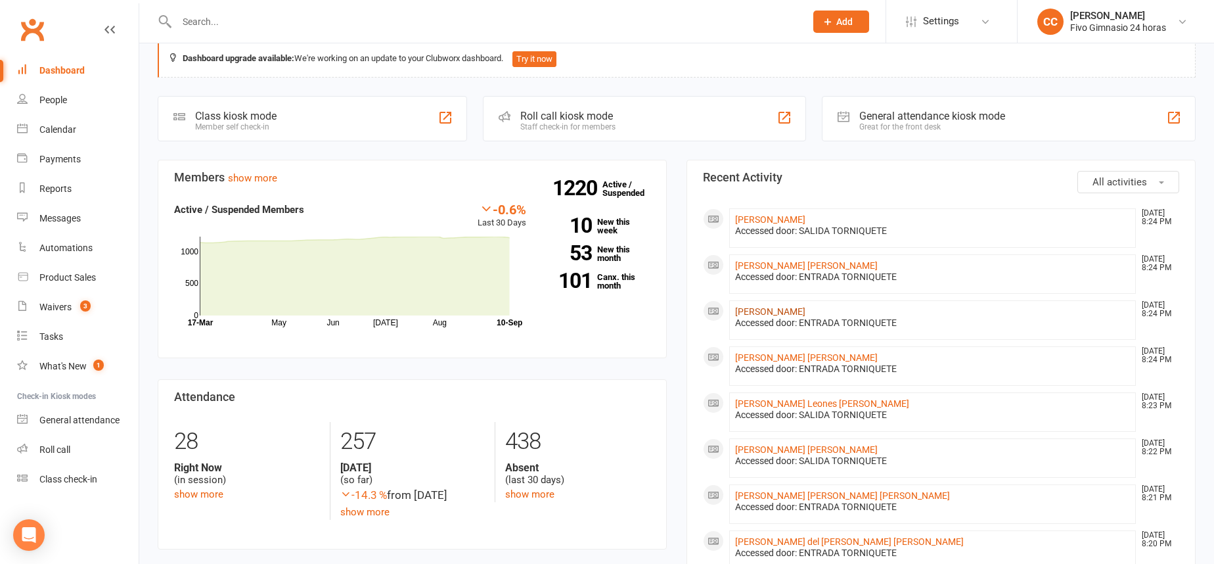
click at [795, 309] on link "[PERSON_NAME]" at bounding box center [770, 311] width 70 height 11
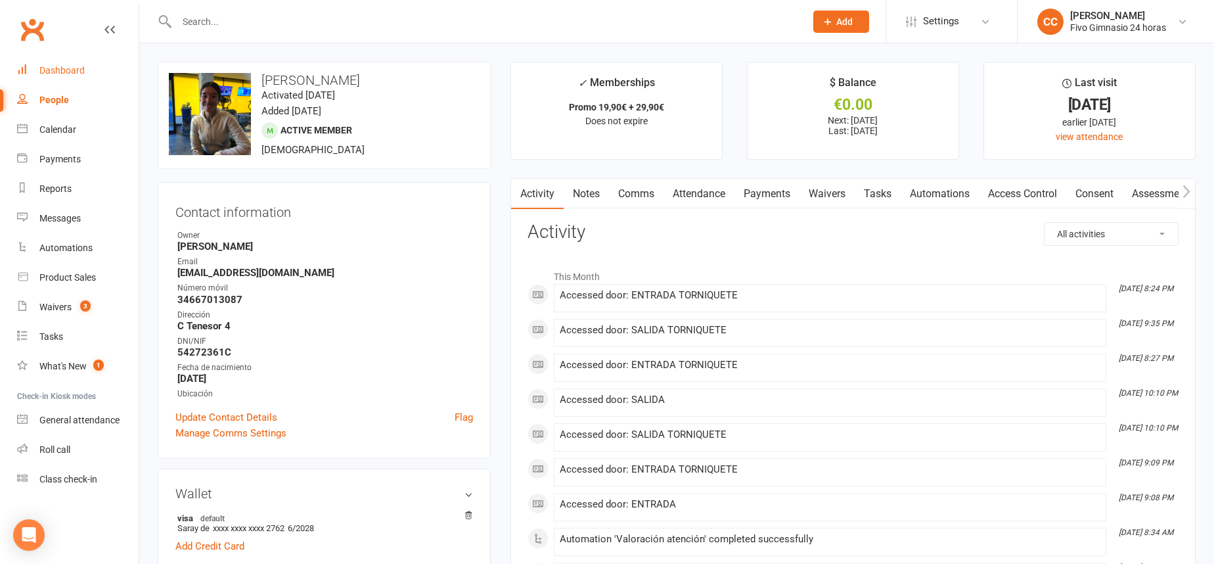
click at [90, 62] on link "Dashboard" at bounding box center [78, 71] width 122 height 30
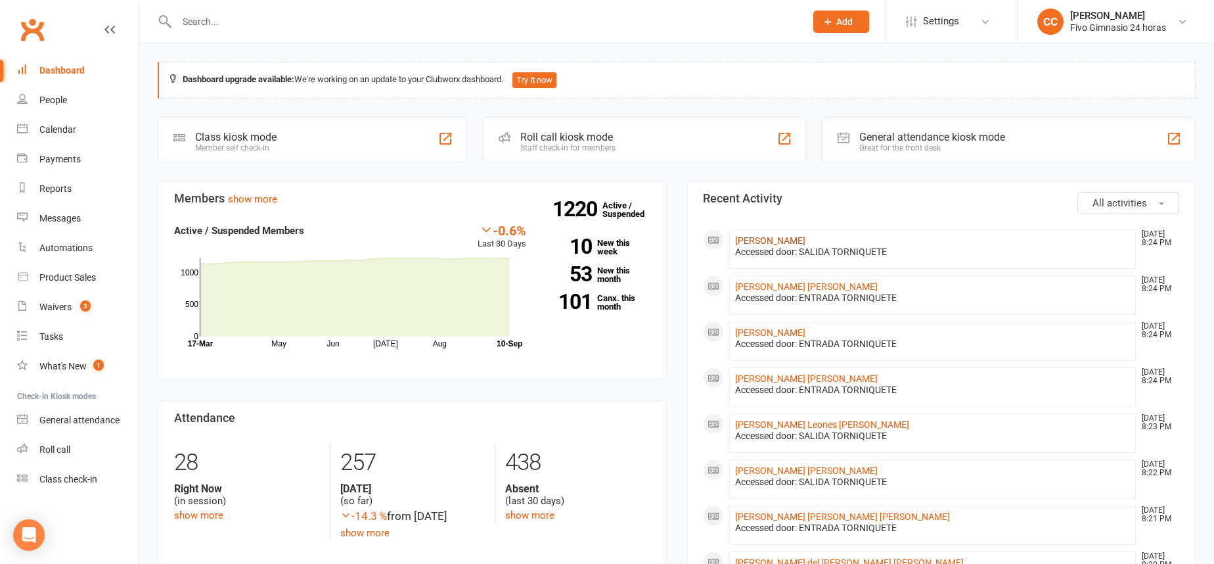
click at [772, 238] on link "[PERSON_NAME]" at bounding box center [770, 240] width 70 height 11
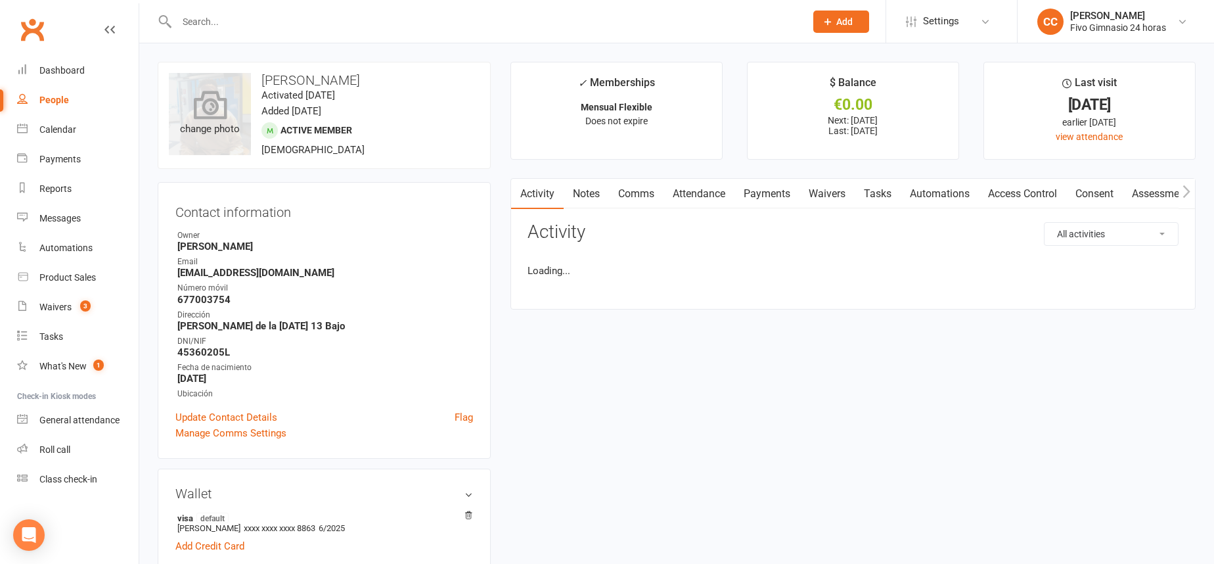
scroll to position [3, 0]
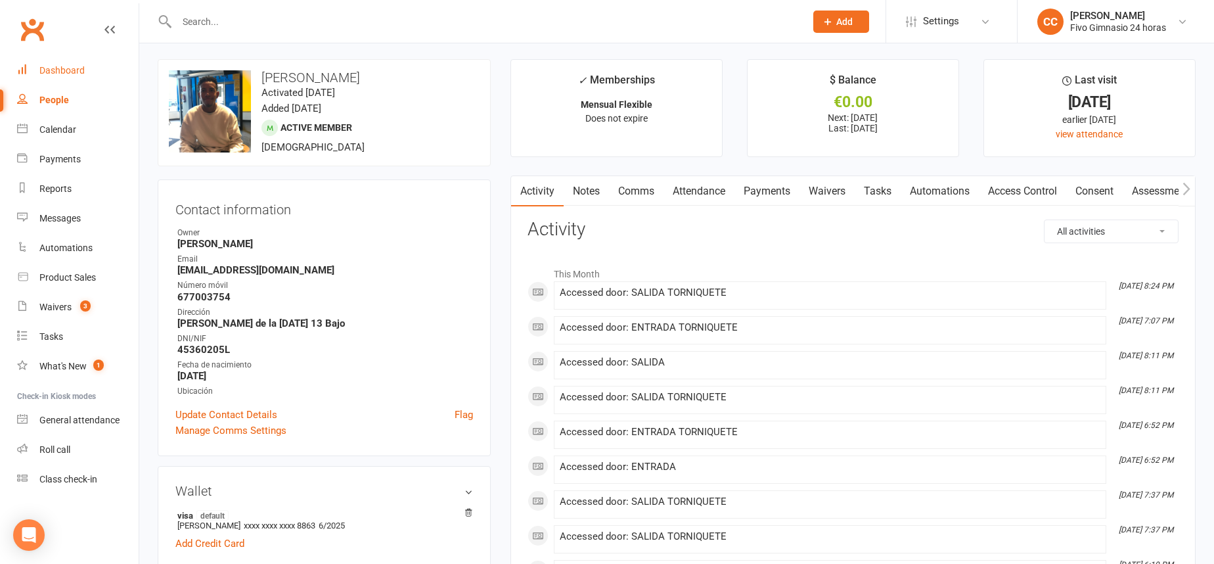
click at [77, 68] on div "Dashboard" at bounding box center [61, 70] width 45 height 11
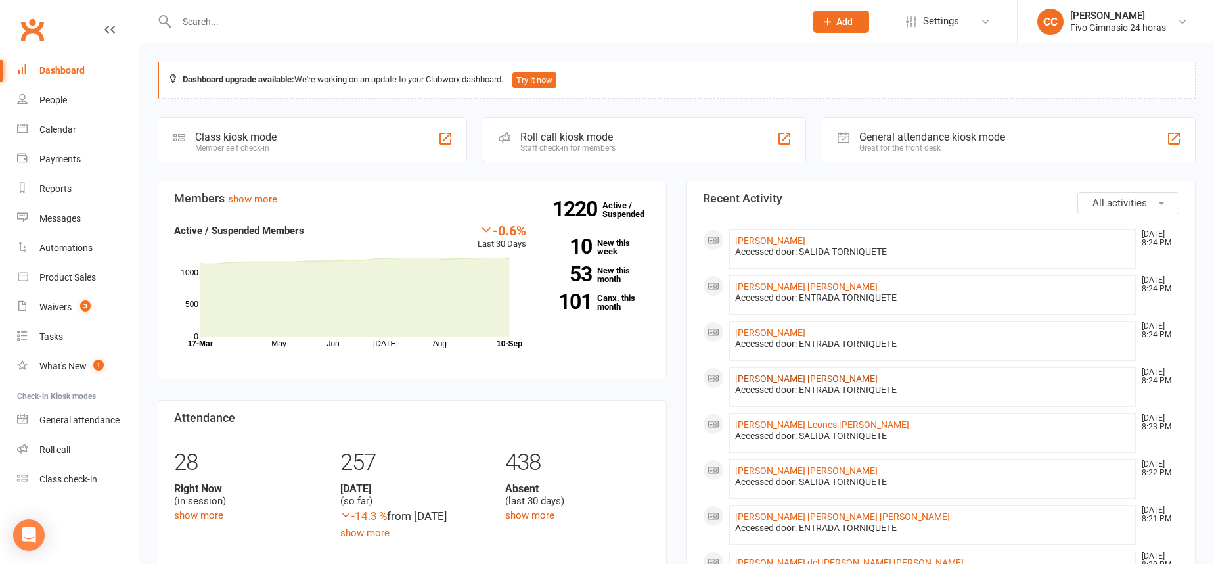
click at [767, 380] on link "[PERSON_NAME] [PERSON_NAME]" at bounding box center [806, 378] width 143 height 11
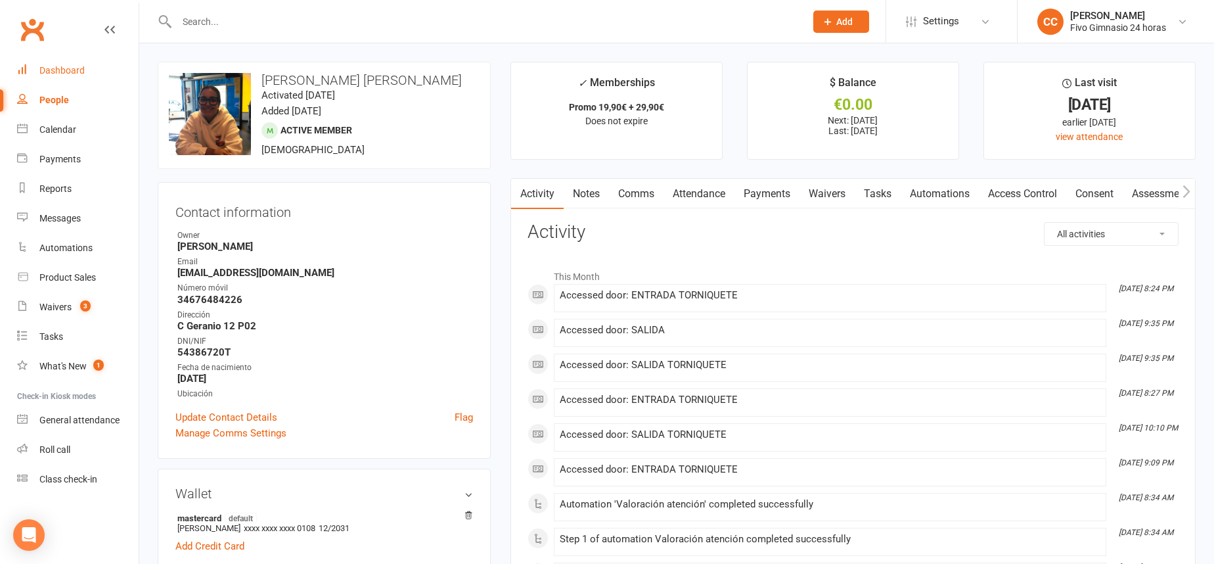
click at [70, 73] on div "Dashboard" at bounding box center [61, 70] width 45 height 11
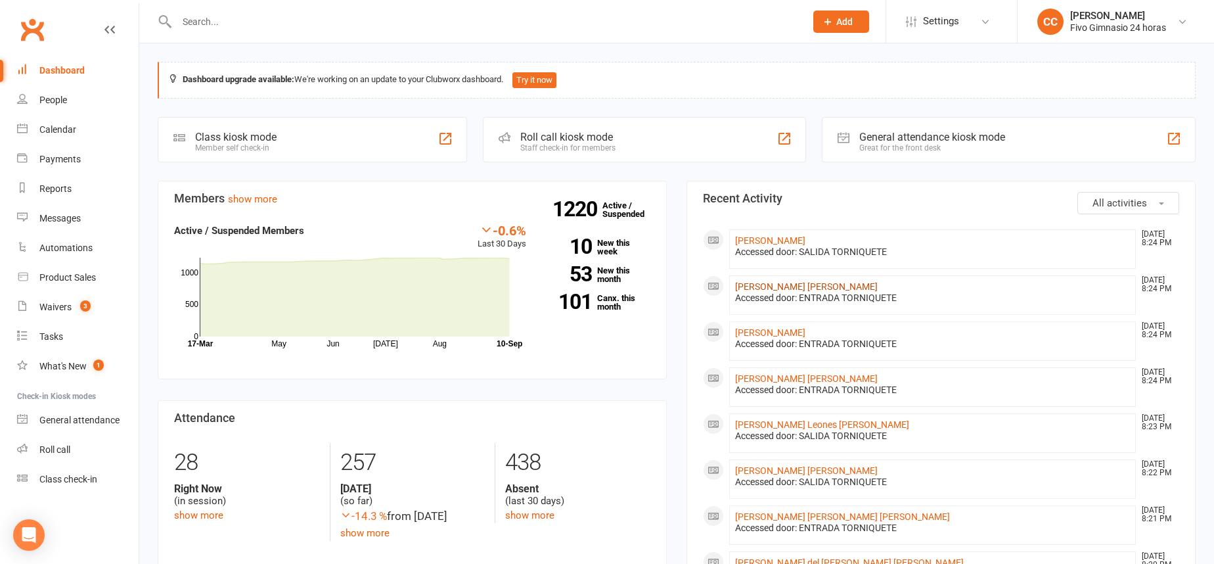
click at [759, 281] on link "[PERSON_NAME] [PERSON_NAME]" at bounding box center [806, 286] width 143 height 11
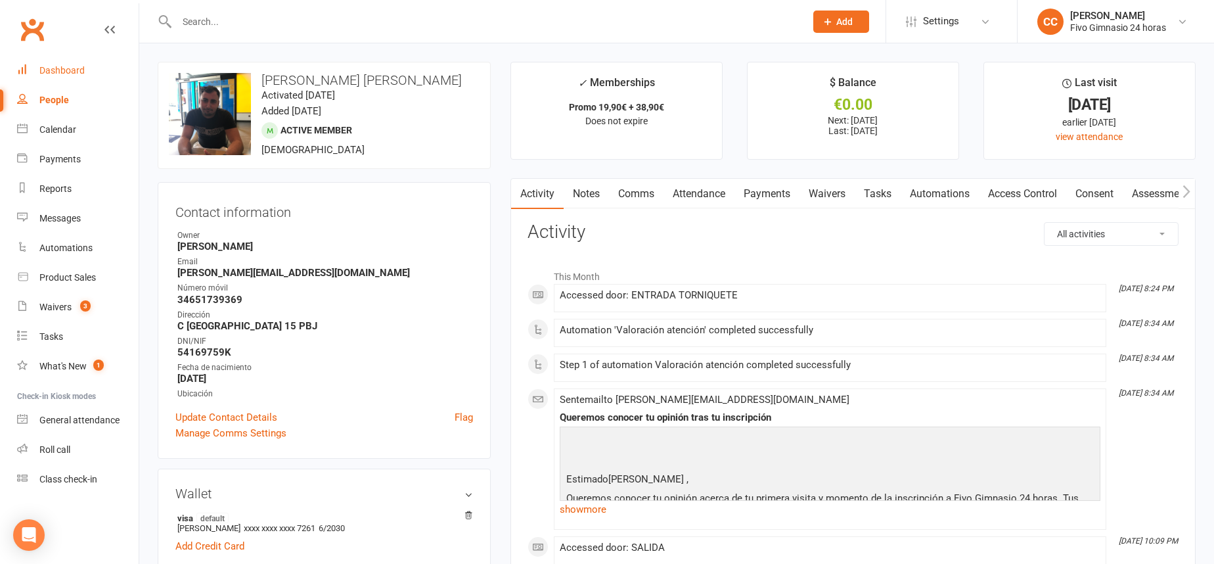
click at [72, 62] on link "Dashboard" at bounding box center [78, 71] width 122 height 30
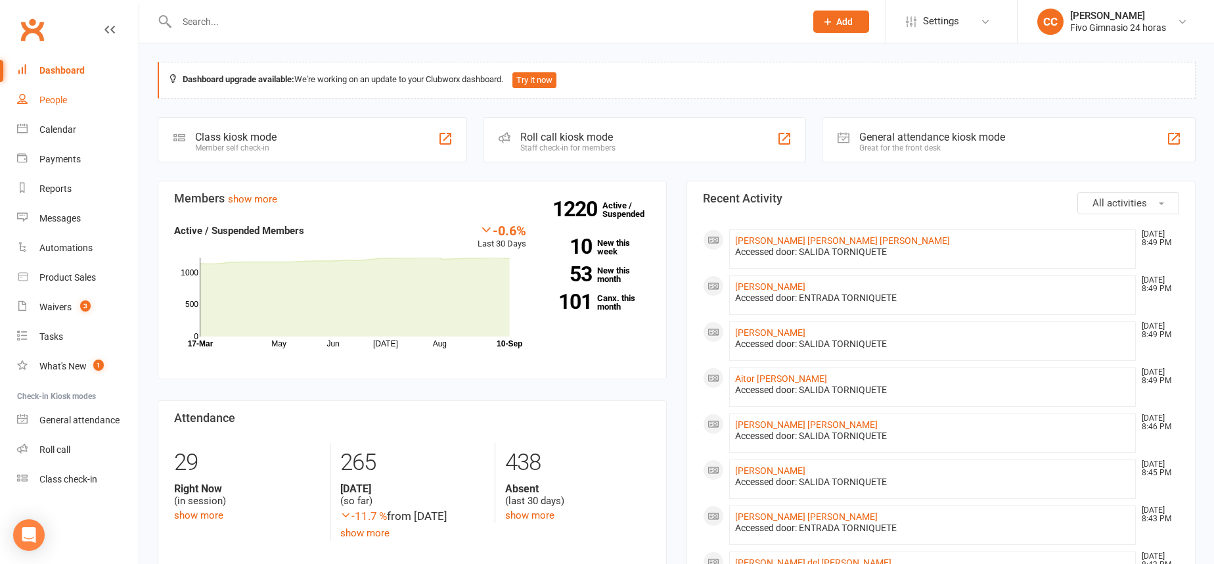
drag, startPoint x: 56, startPoint y: 89, endPoint x: 60, endPoint y: 77, distance: 12.5
click at [56, 90] on link "People" at bounding box center [78, 100] width 122 height 30
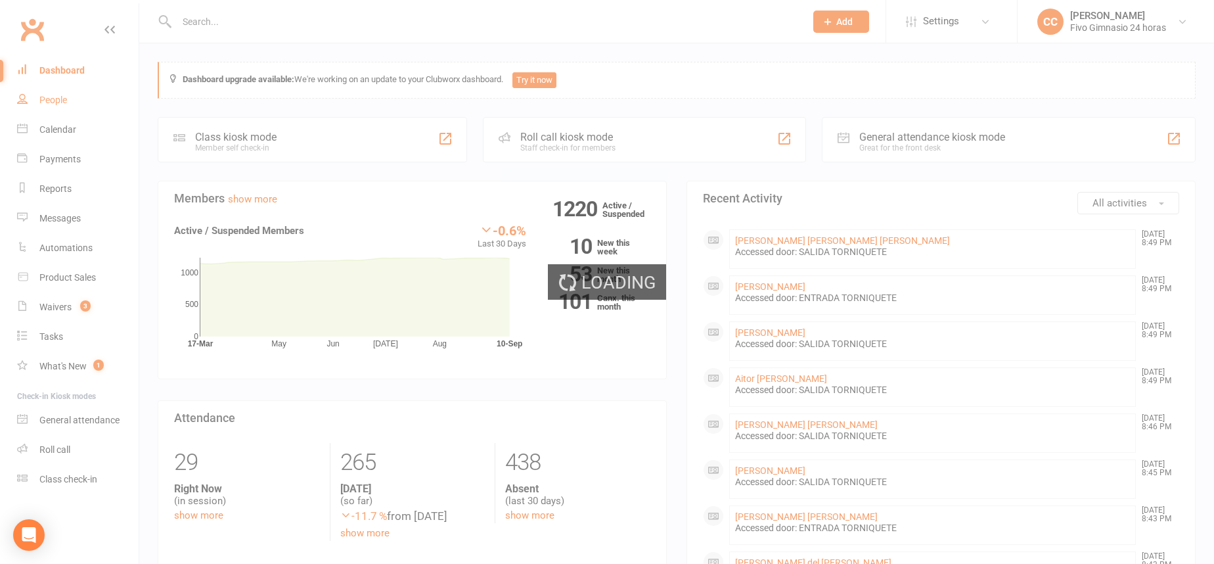
select select "100"
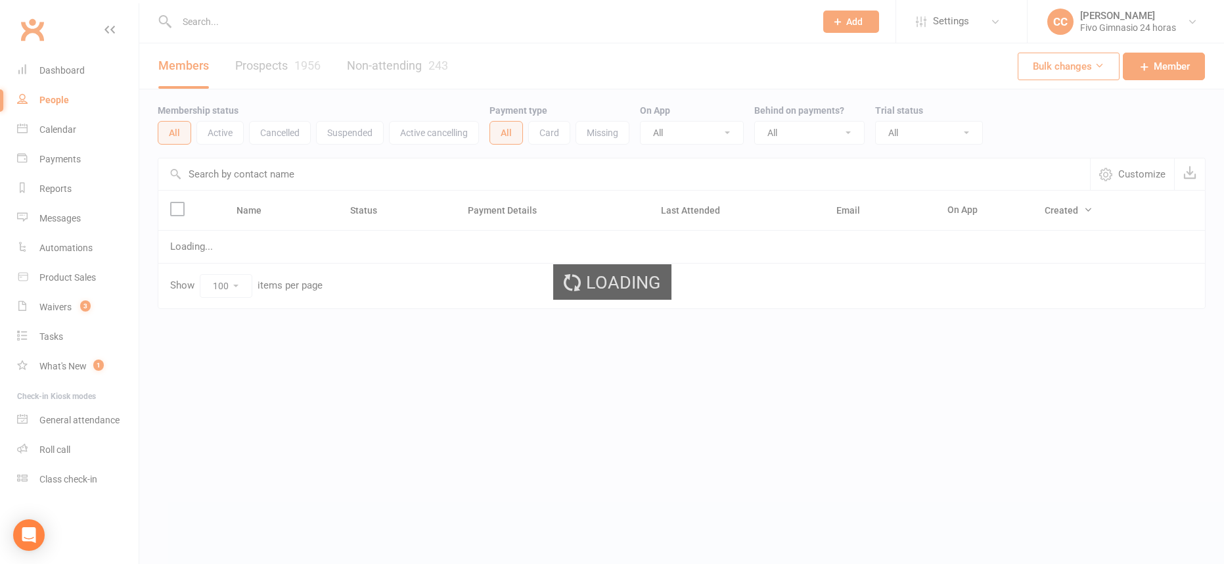
click at [66, 63] on link "Dashboard" at bounding box center [78, 71] width 122 height 30
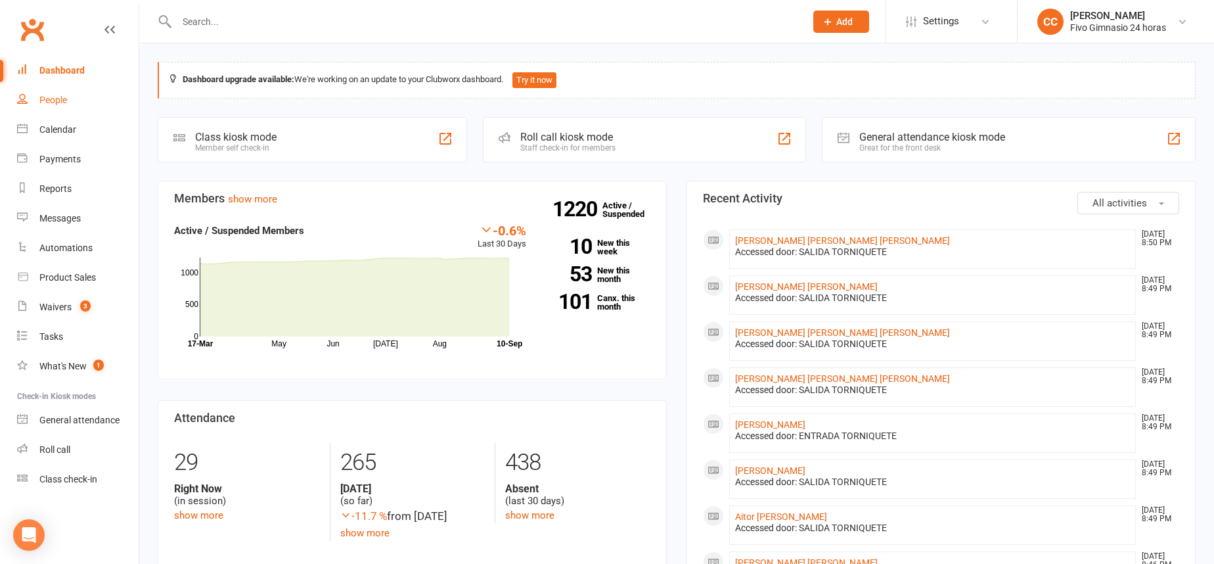
click at [87, 95] on link "People" at bounding box center [78, 100] width 122 height 30
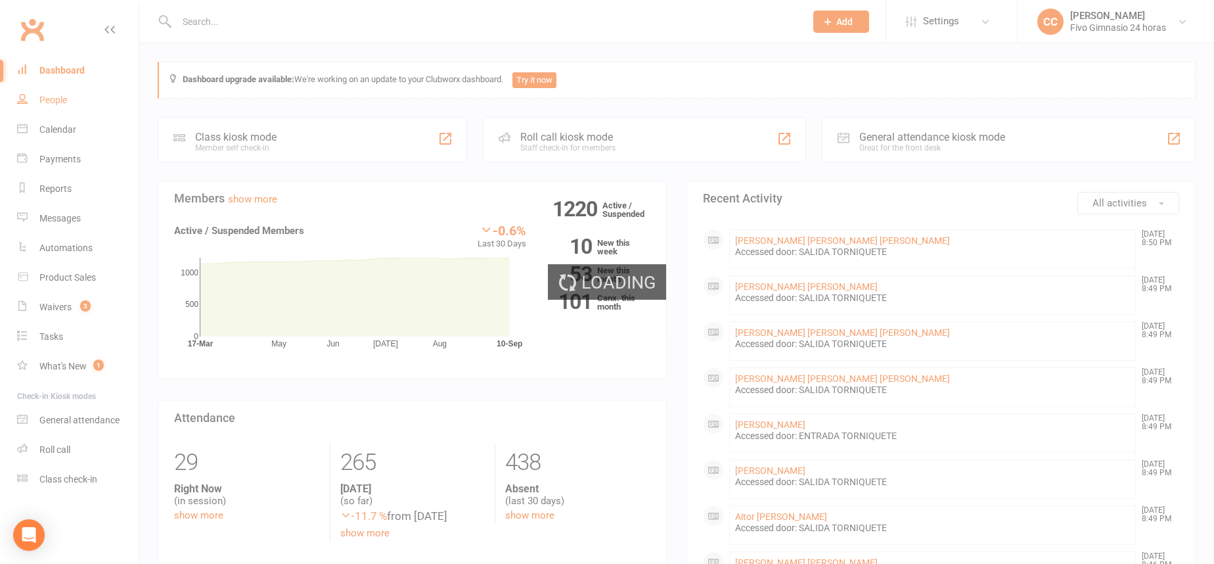
select select "100"
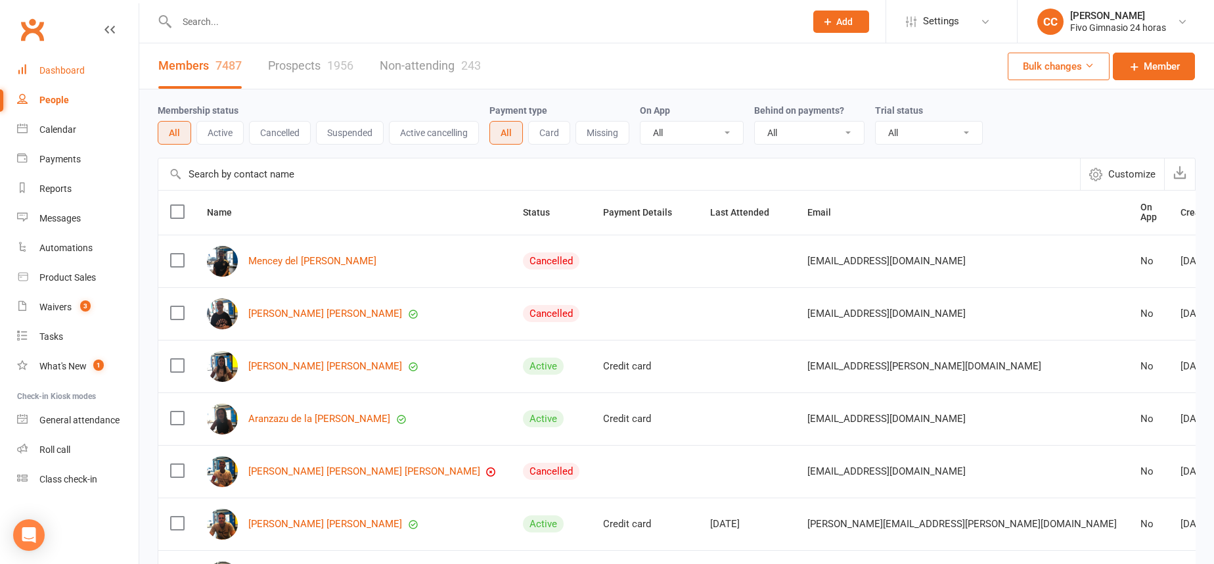
click at [81, 67] on div "Dashboard" at bounding box center [61, 70] width 45 height 11
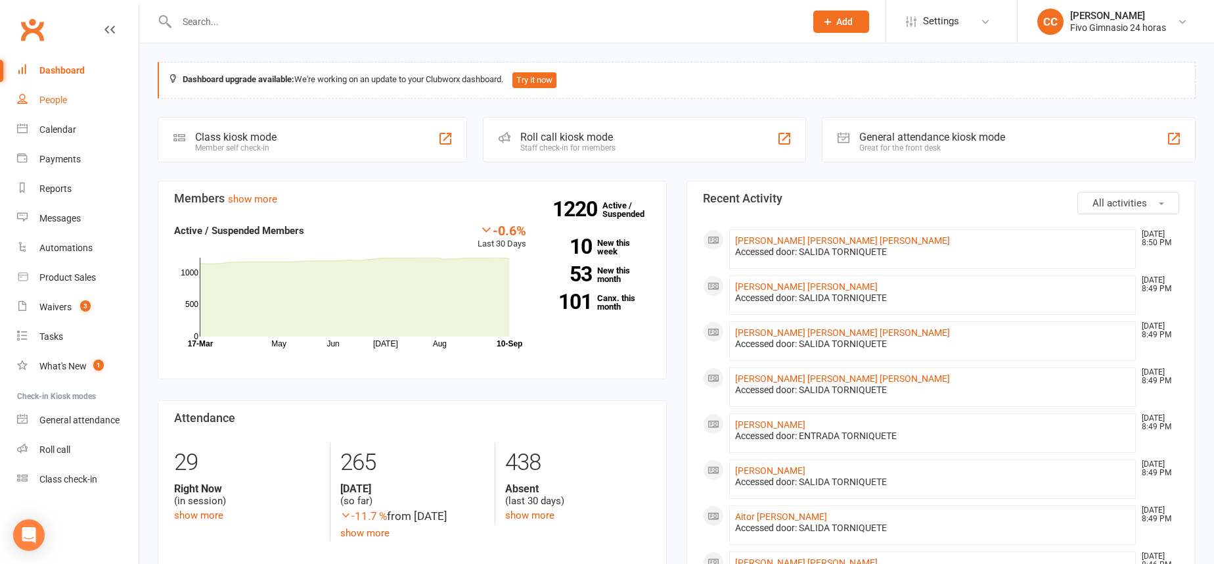
click at [81, 100] on link "People" at bounding box center [78, 100] width 122 height 30
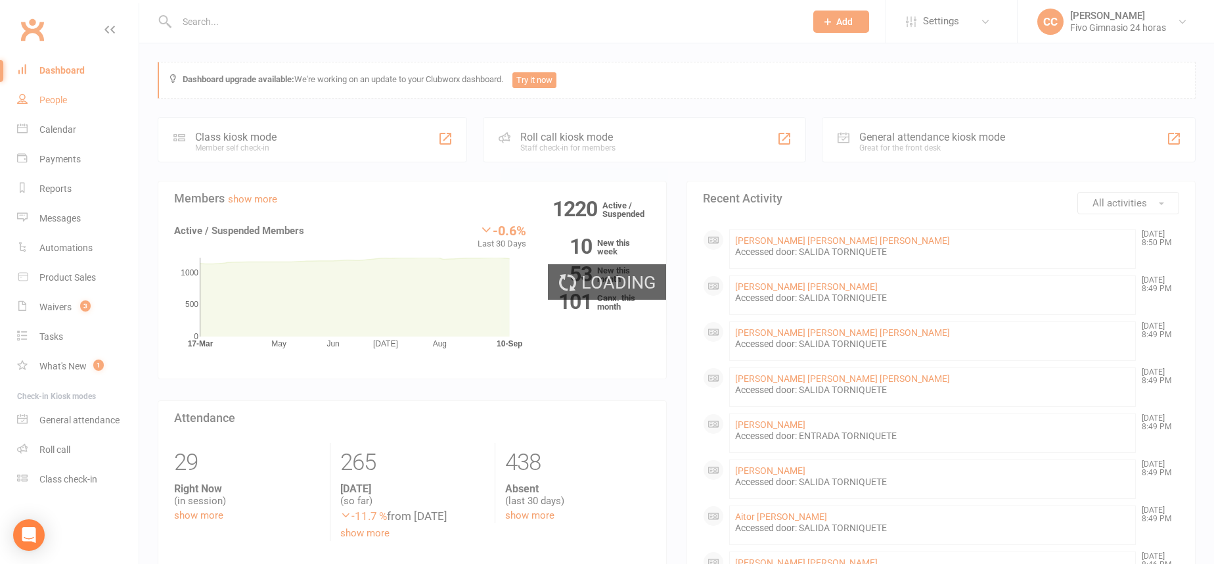
select select "100"
